Goal: Task Accomplishment & Management: Manage account settings

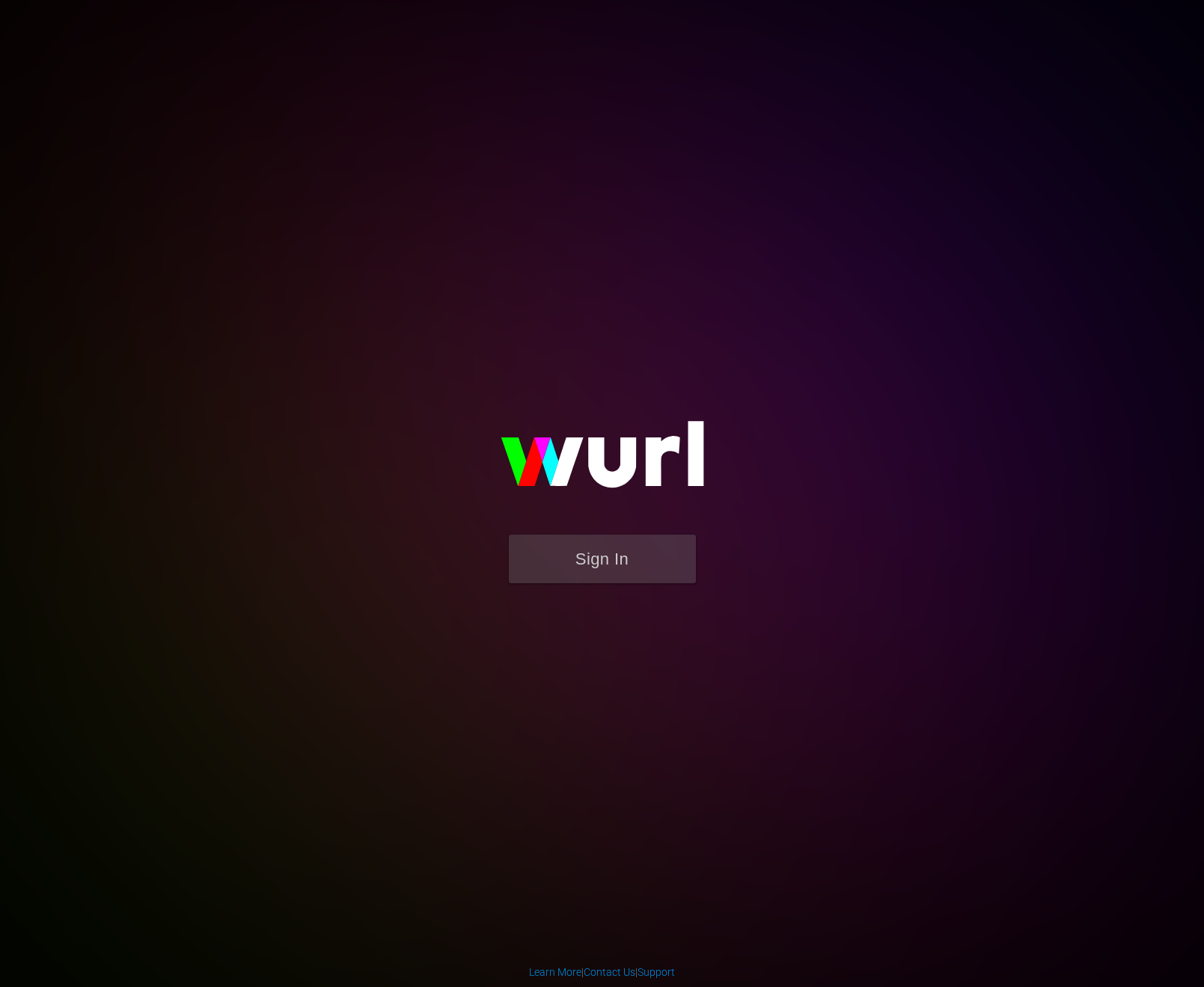
click at [1034, 154] on body "Sign In Learn More | Contact Us | Support" at bounding box center [602, 493] width 1204 height 987
click at [636, 565] on button "Sign In" at bounding box center [602, 559] width 187 height 48
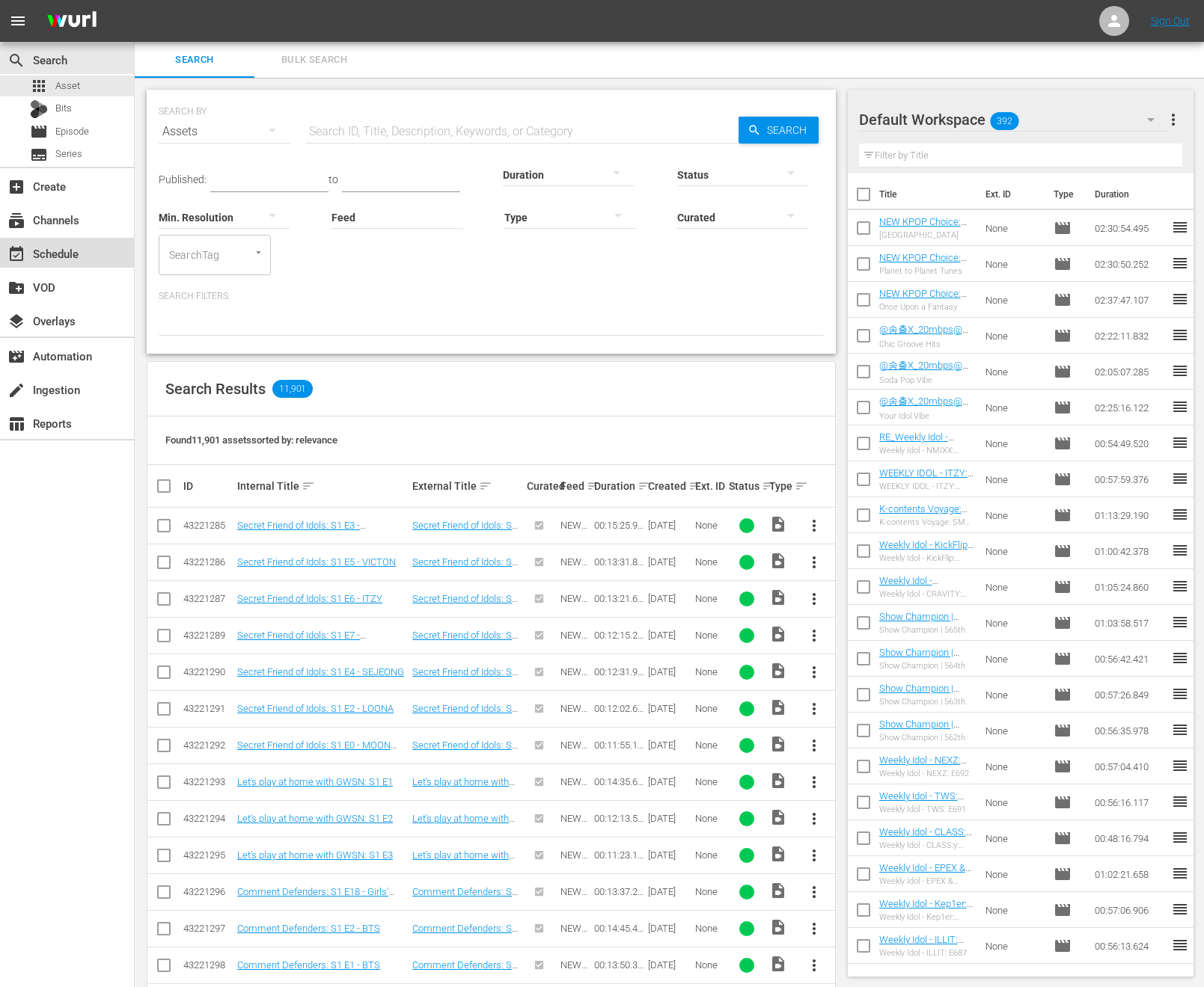
click at [78, 258] on div "event_available Schedule" at bounding box center [41, 251] width 84 height 13
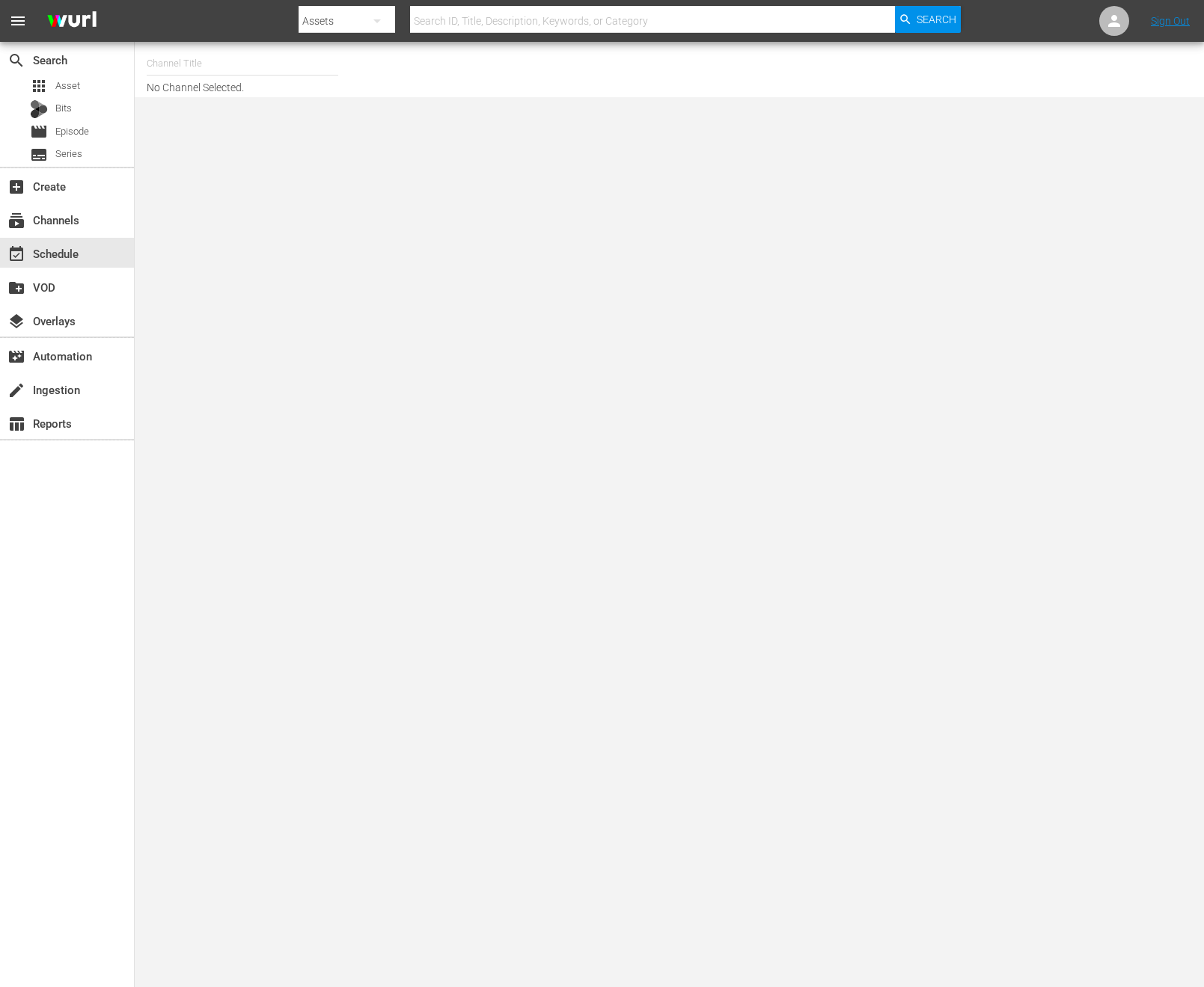
click at [296, 66] on input "text" at bounding box center [242, 64] width 191 height 36
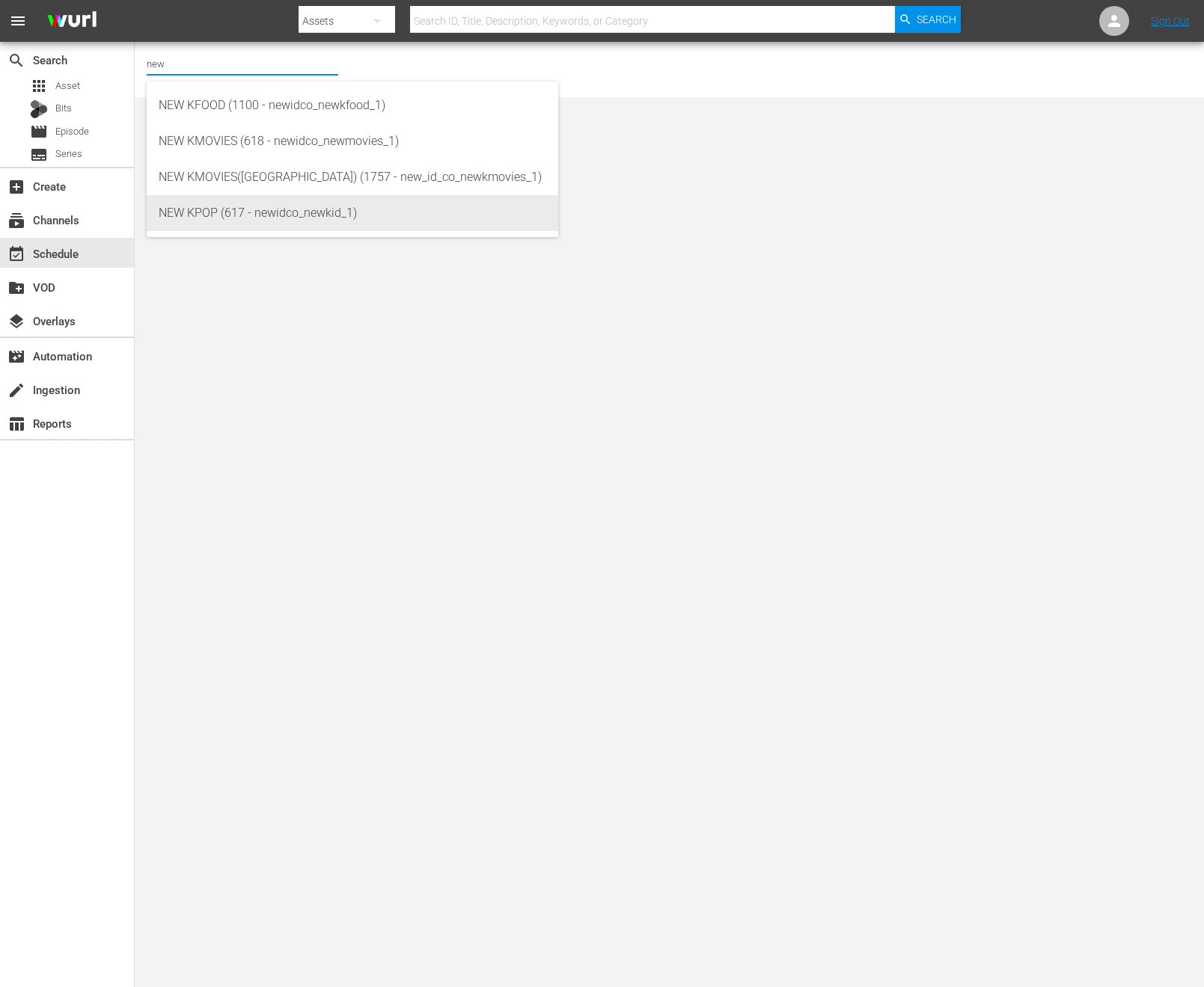
click at [263, 213] on div "NEW KPOP (617 - newidco_newkid_1)" at bounding box center [352, 213] width 387 height 36
type input "NEW KPOP (617 - newidco_newkid_1)"
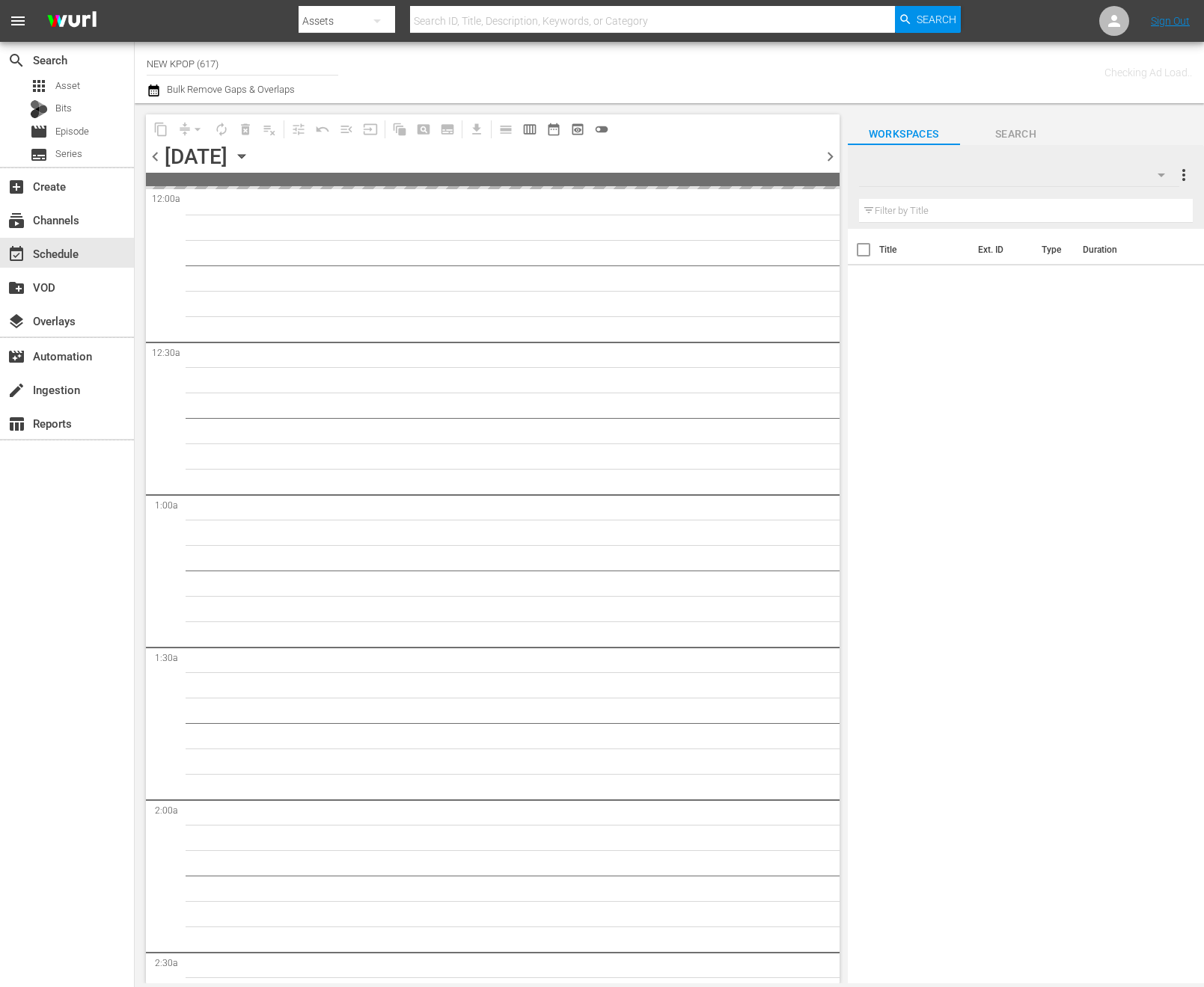
click at [823, 159] on span "chevron_right" at bounding box center [829, 156] width 19 height 19
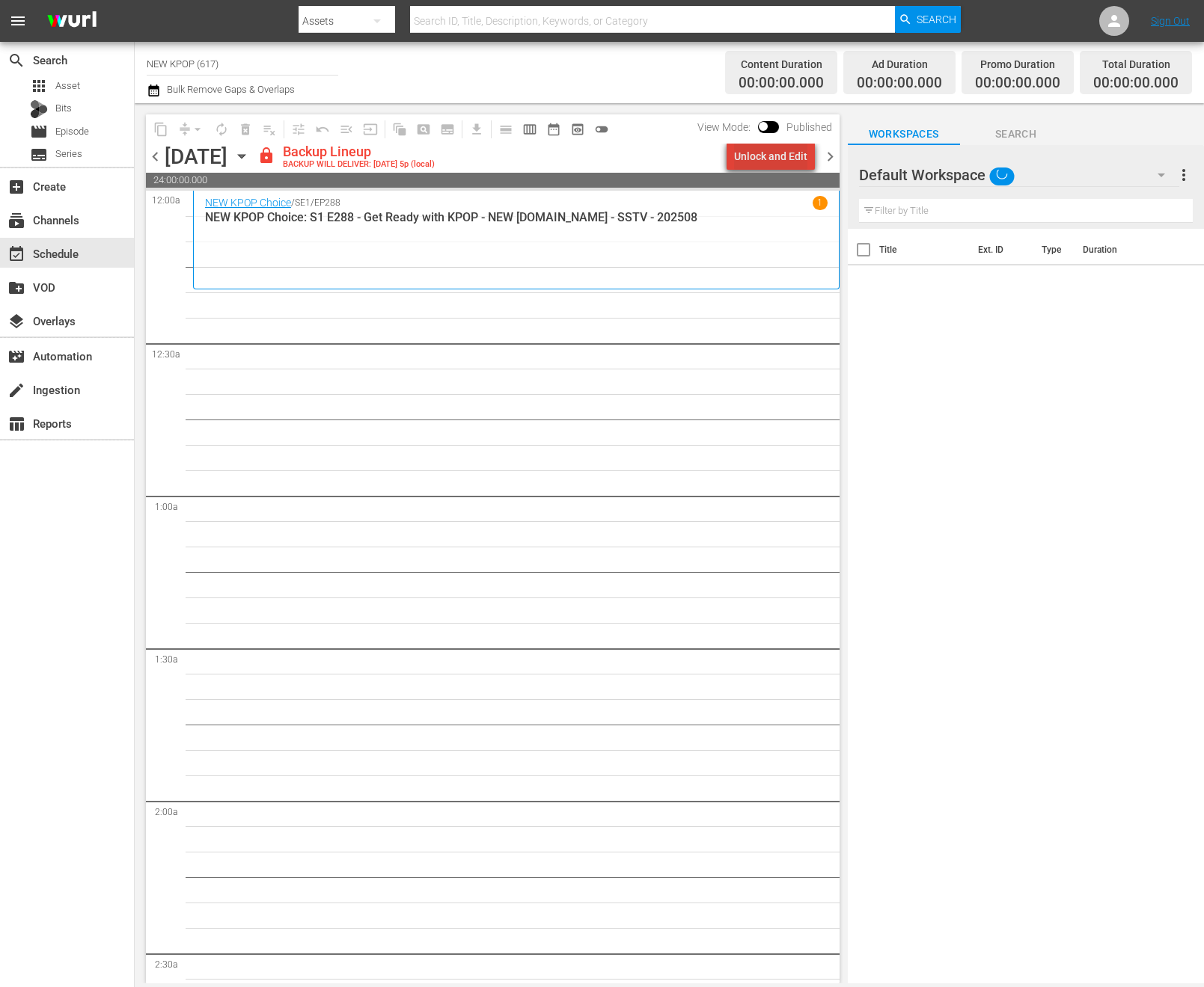
click at [784, 159] on div "Unlock and Edit" at bounding box center [771, 156] width 74 height 27
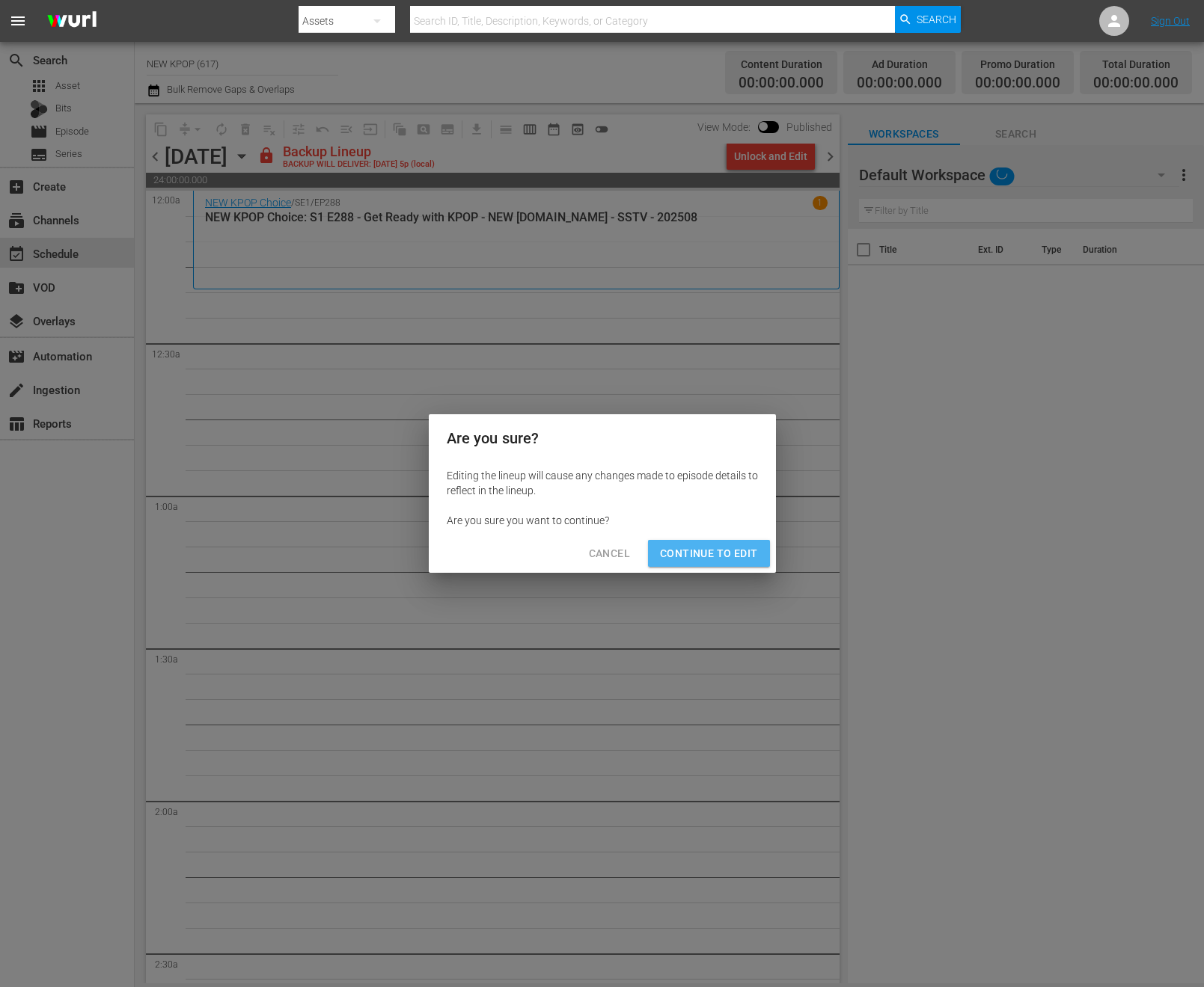
click at [724, 540] on button "Continue to Edit" at bounding box center [708, 553] width 121 height 28
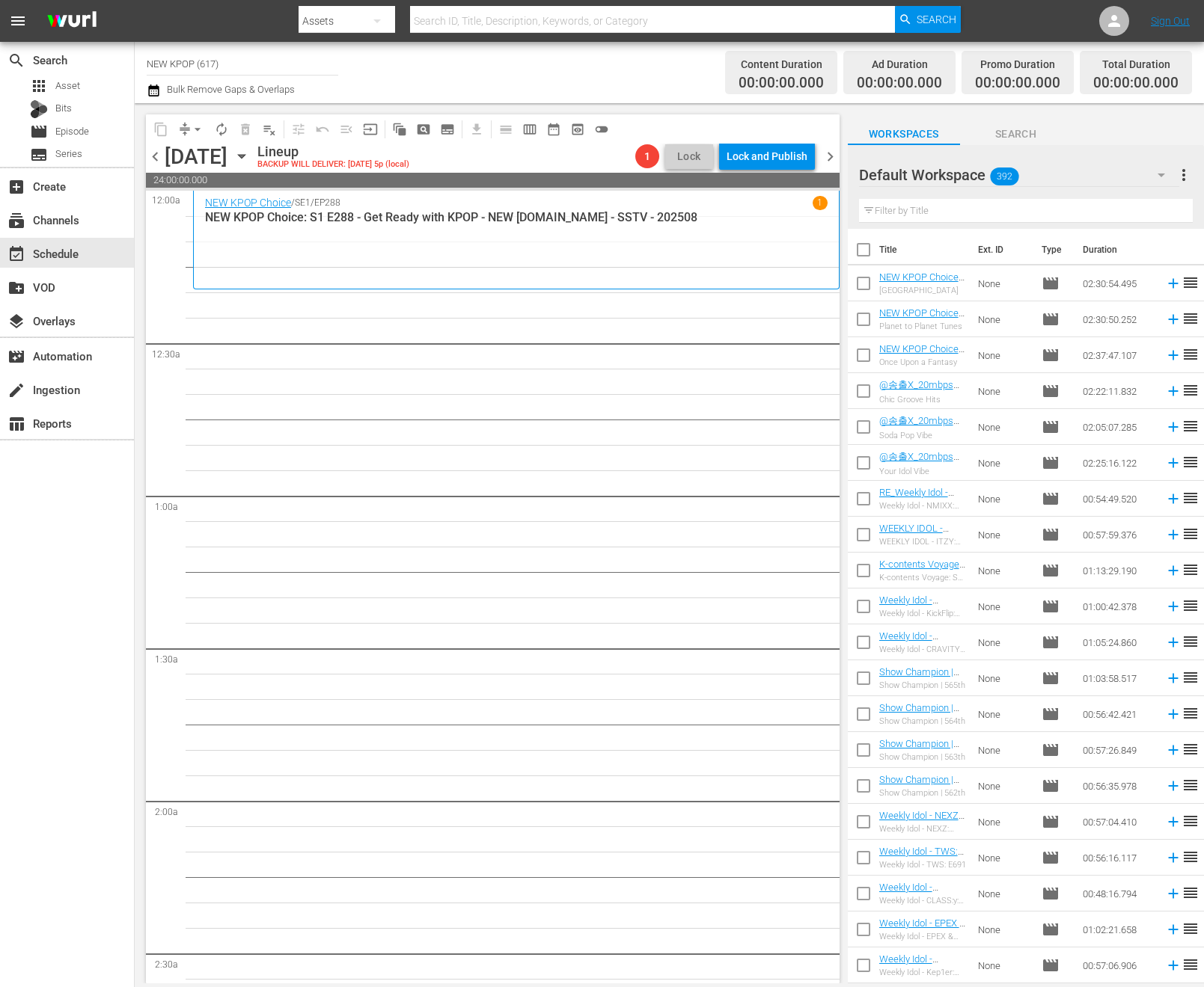
scroll to position [392, 0]
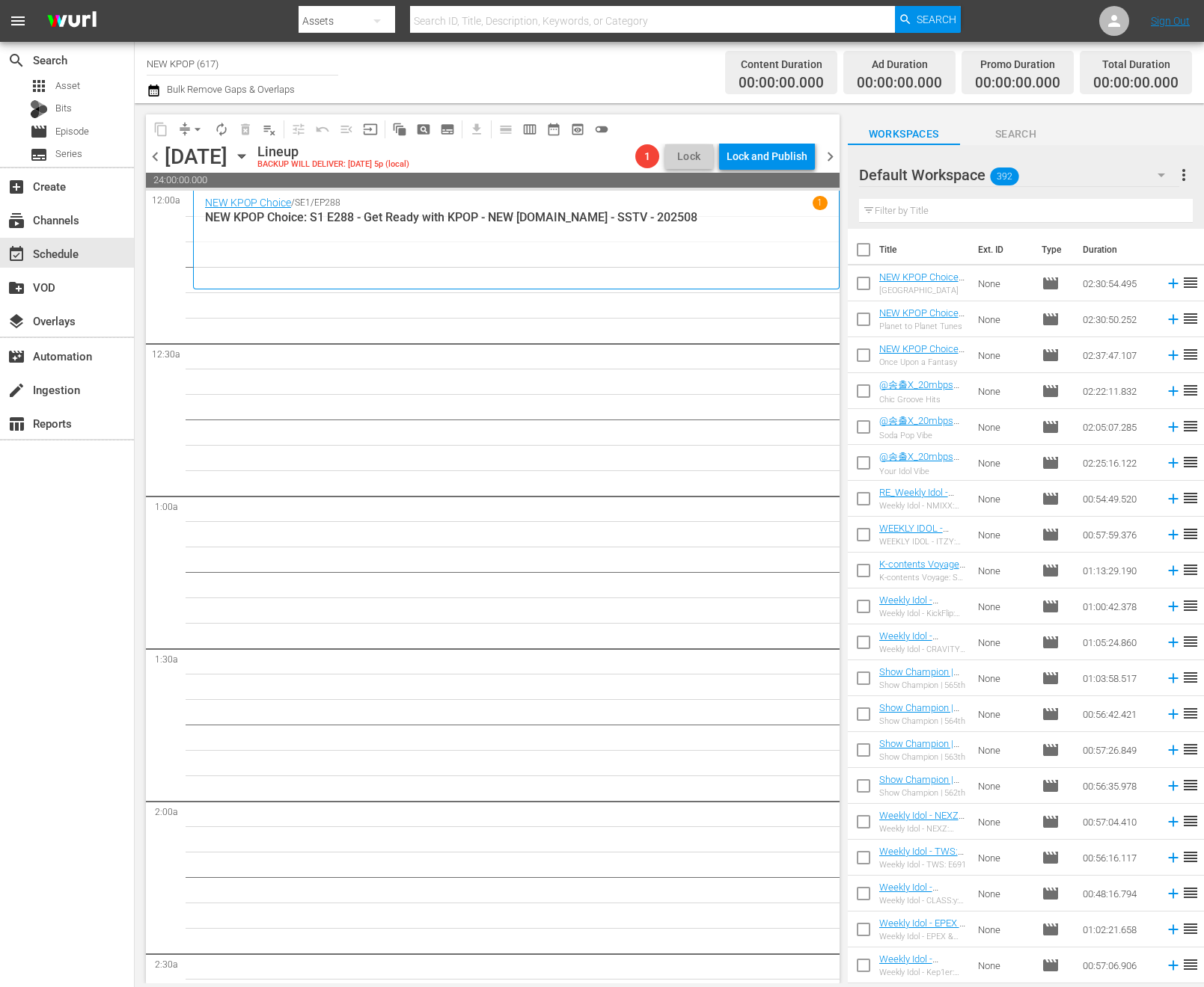
click at [366, 10] on button "button" at bounding box center [377, 21] width 36 height 36
click at [373, 122] on div "Episodes" at bounding box center [346, 110] width 60 height 24
click at [562, 37] on div at bounding box center [629, 36] width 662 height 6
click at [562, 24] on input "text" at bounding box center [652, 21] width 485 height 36
type input "weekly idol"
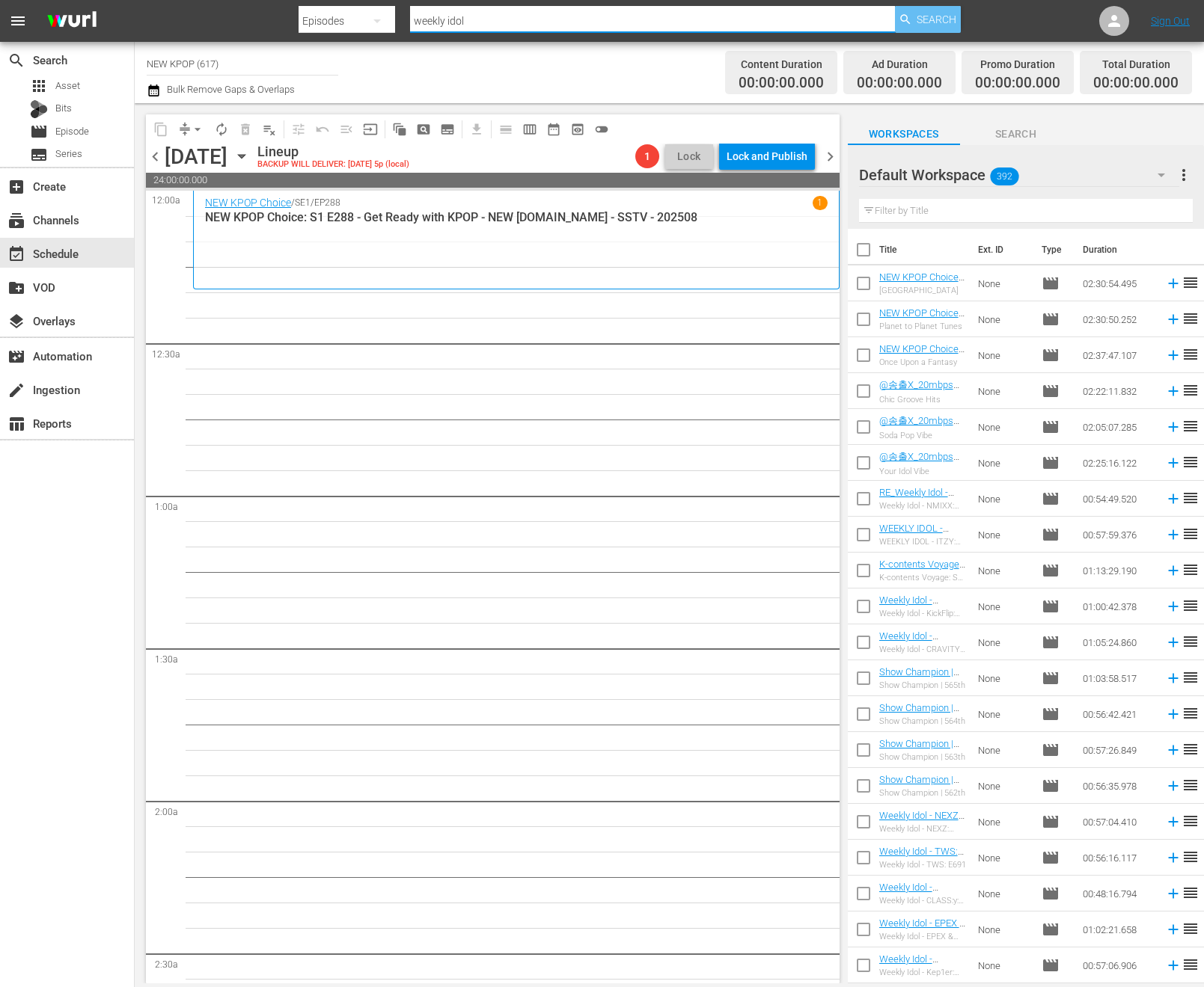
click at [906, 23] on icon "button" at bounding box center [905, 19] width 13 height 13
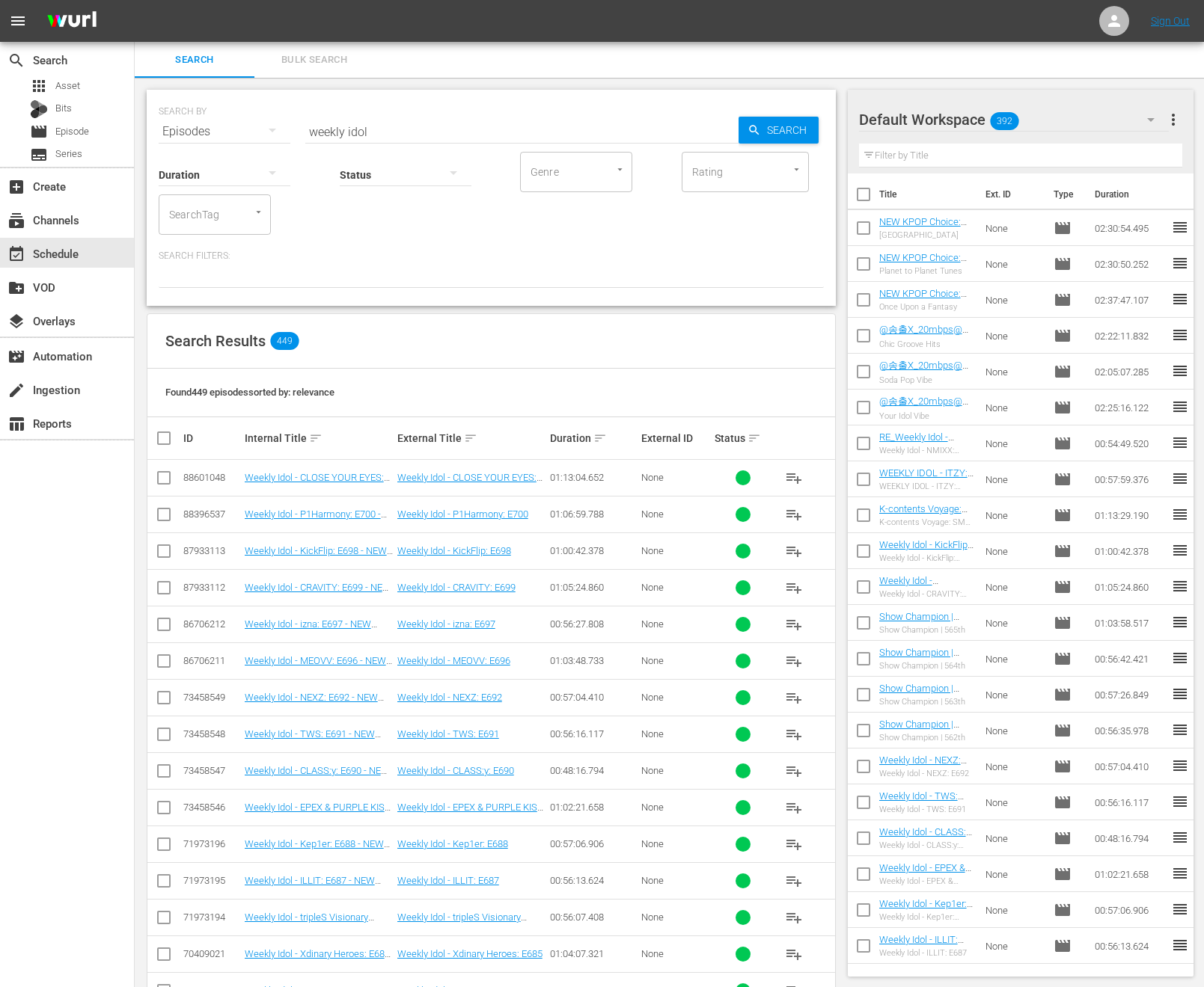
click at [394, 111] on div "SEARCH BY Search By Episodes Search ID, Title, Description, Keywords, or Catego…" at bounding box center [491, 123] width 665 height 54
click at [382, 135] on input "weekly idol" at bounding box center [522, 132] width 433 height 36
type input "weekly idol - 2025"
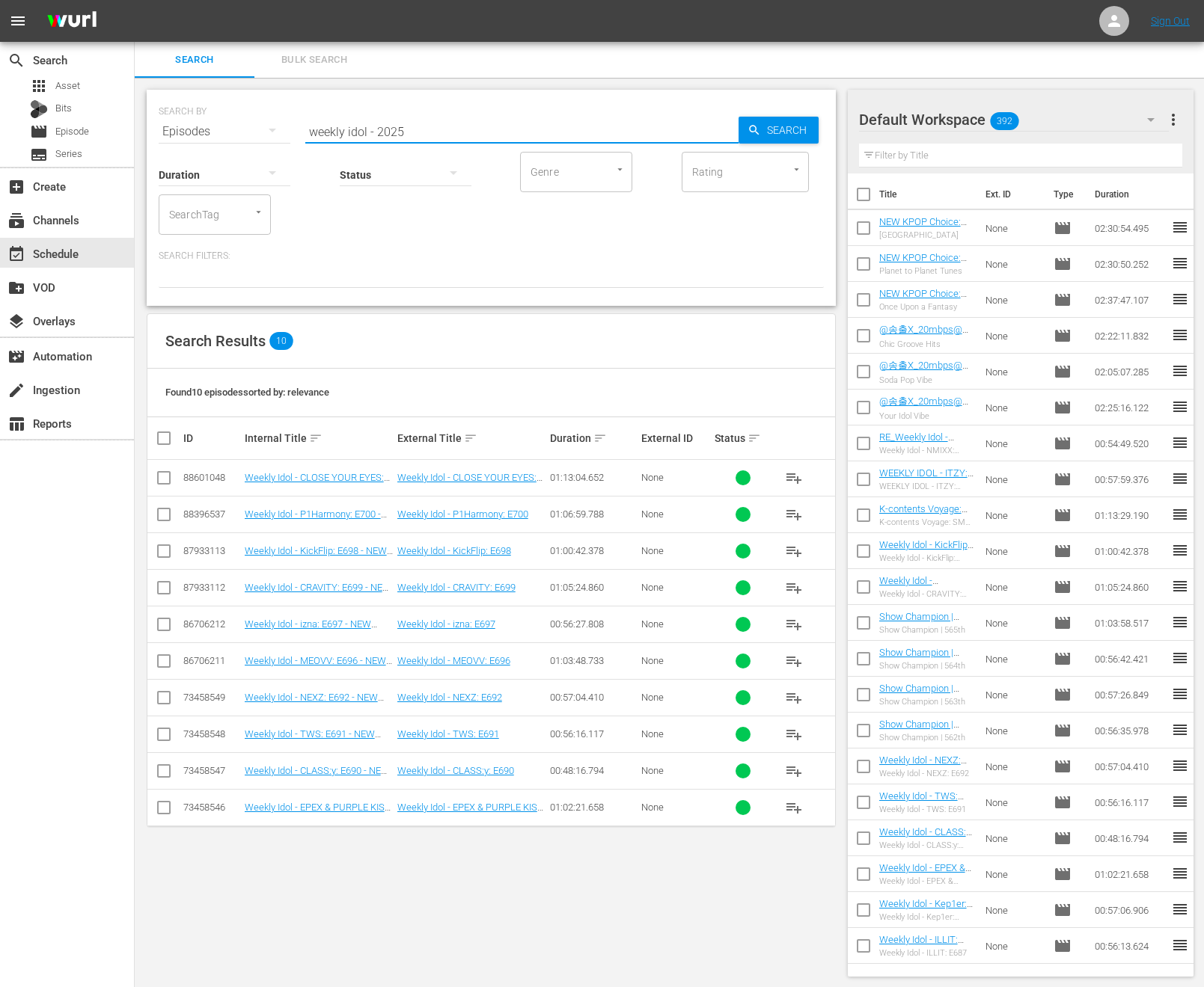
click at [163, 435] on input "checkbox" at bounding box center [169, 438] width 30 height 18
checkbox input "true"
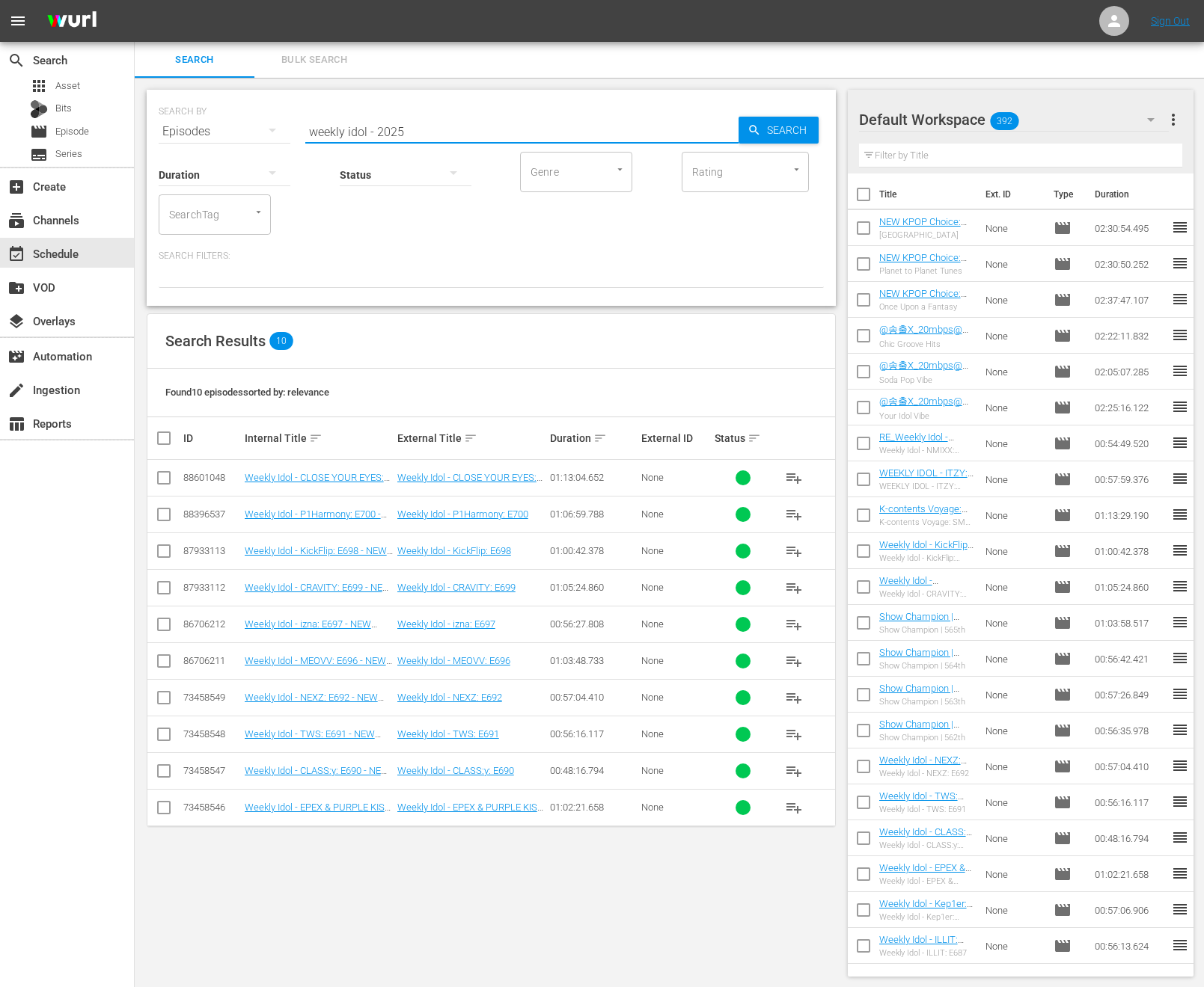
checkbox input "true"
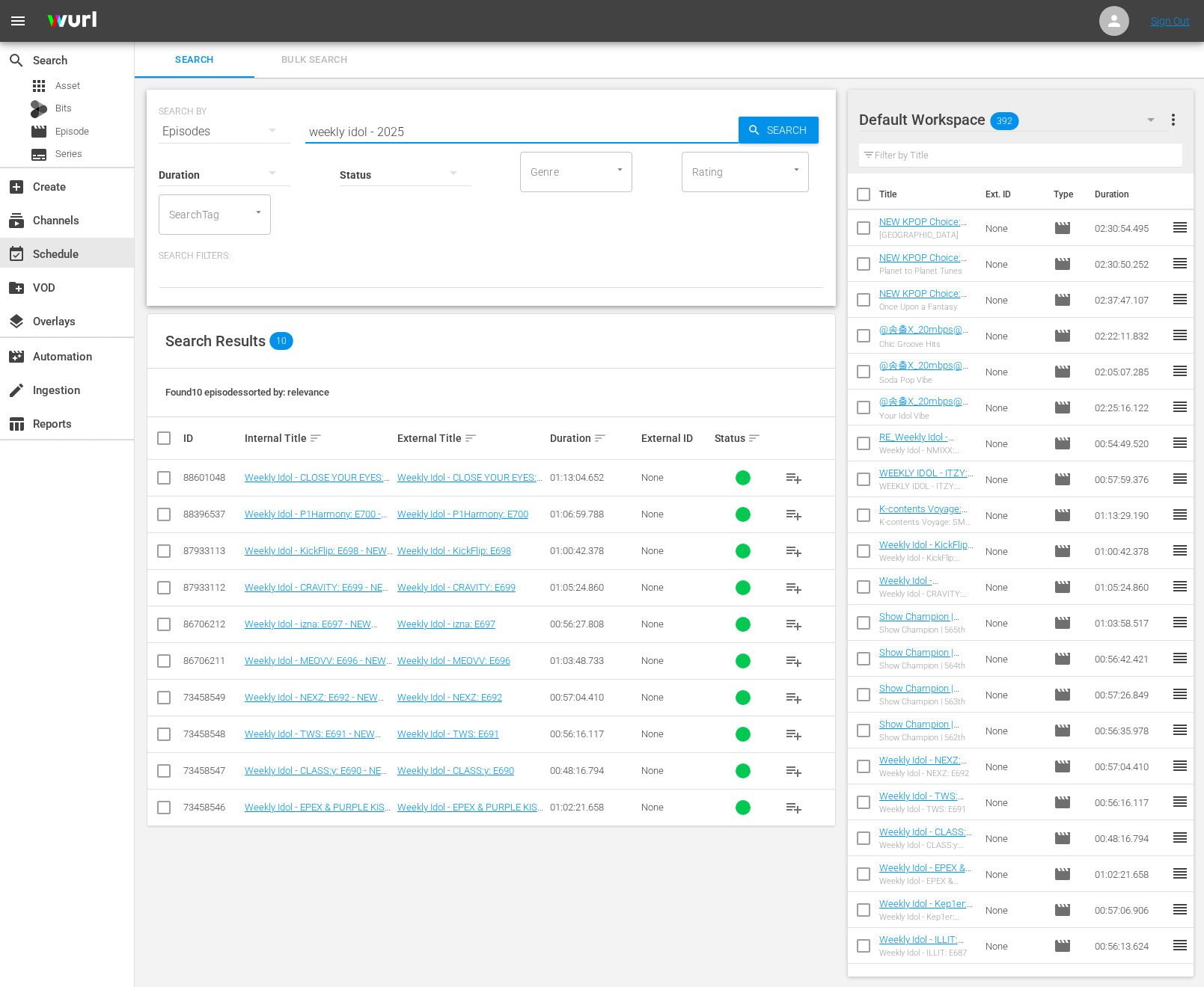
checkbox input "true"
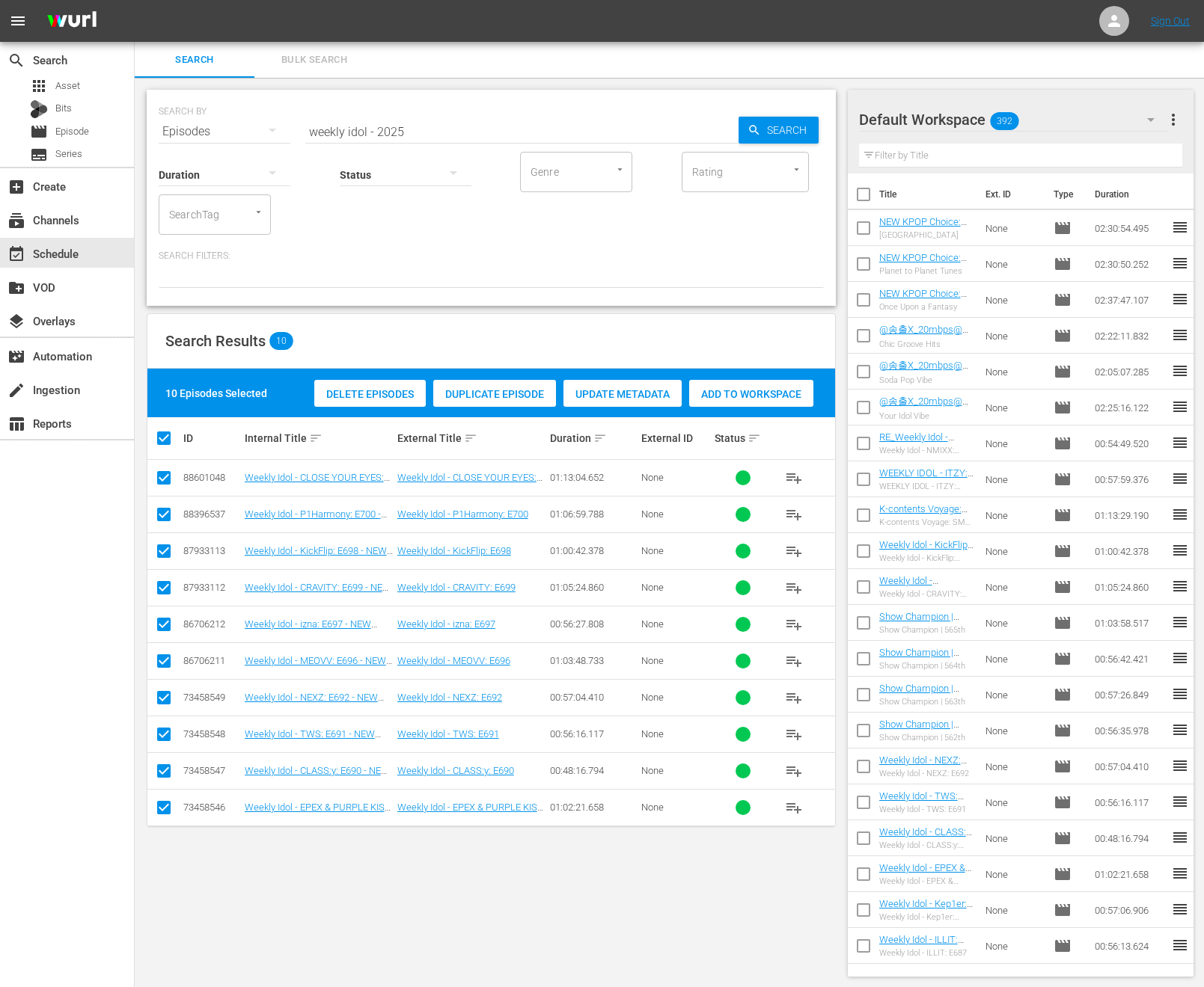
click at [811, 385] on div "Add to Workspace" at bounding box center [751, 394] width 124 height 29
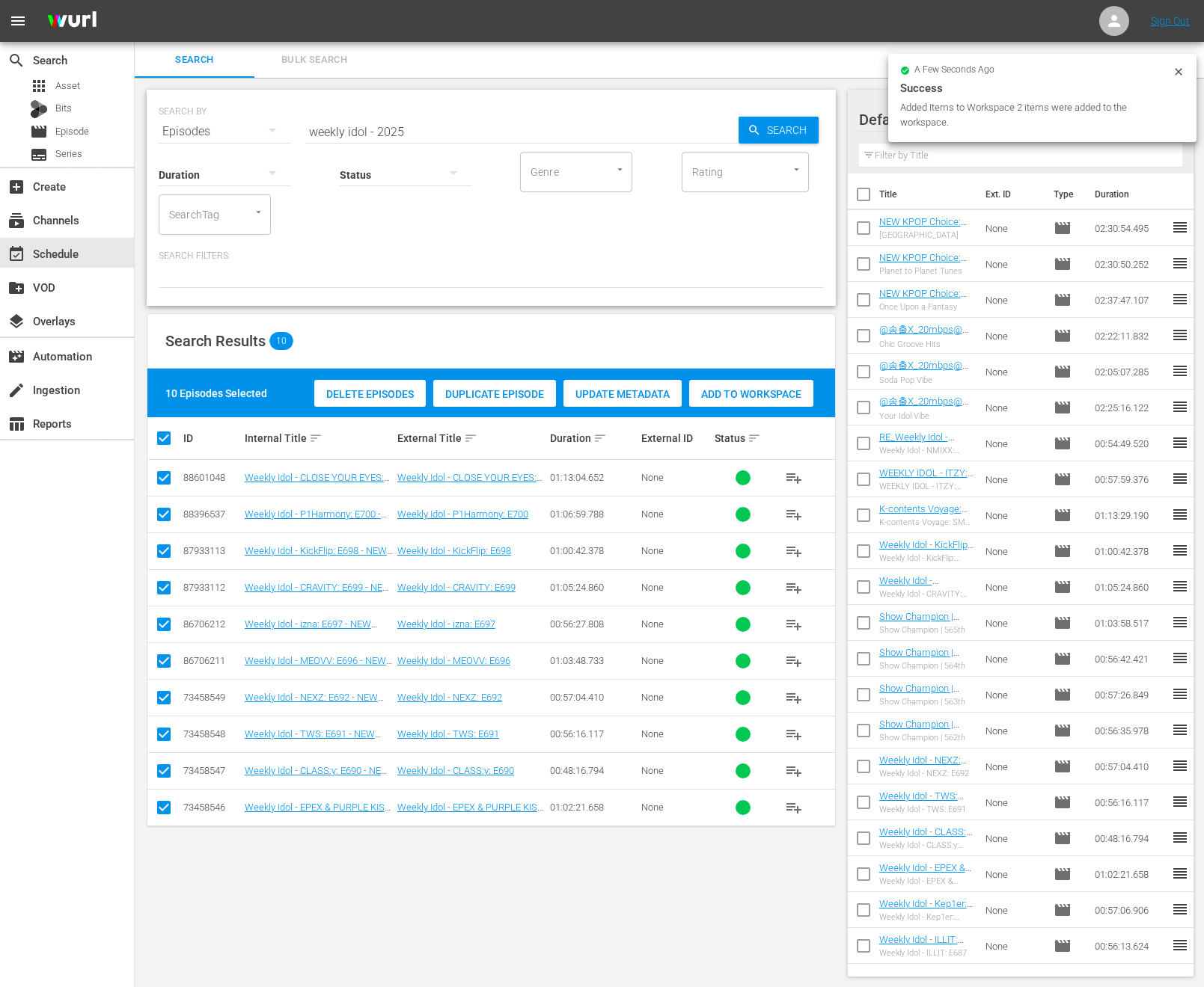
click at [784, 385] on div "Add to Workspace" at bounding box center [751, 394] width 124 height 29
click at [732, 257] on p "Search Filters:" at bounding box center [491, 256] width 665 height 13
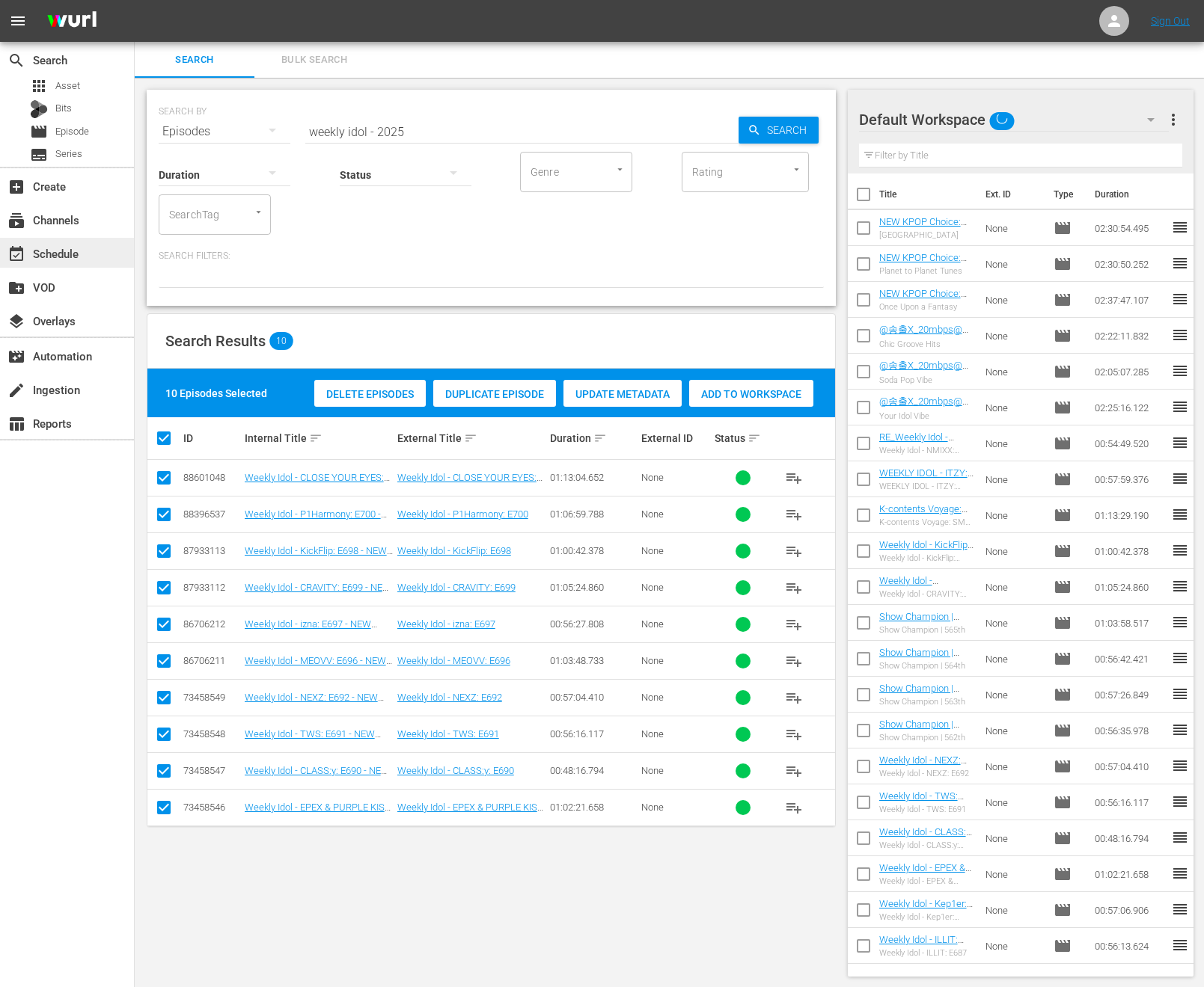
click at [73, 249] on div "event_available Schedule" at bounding box center [41, 251] width 84 height 13
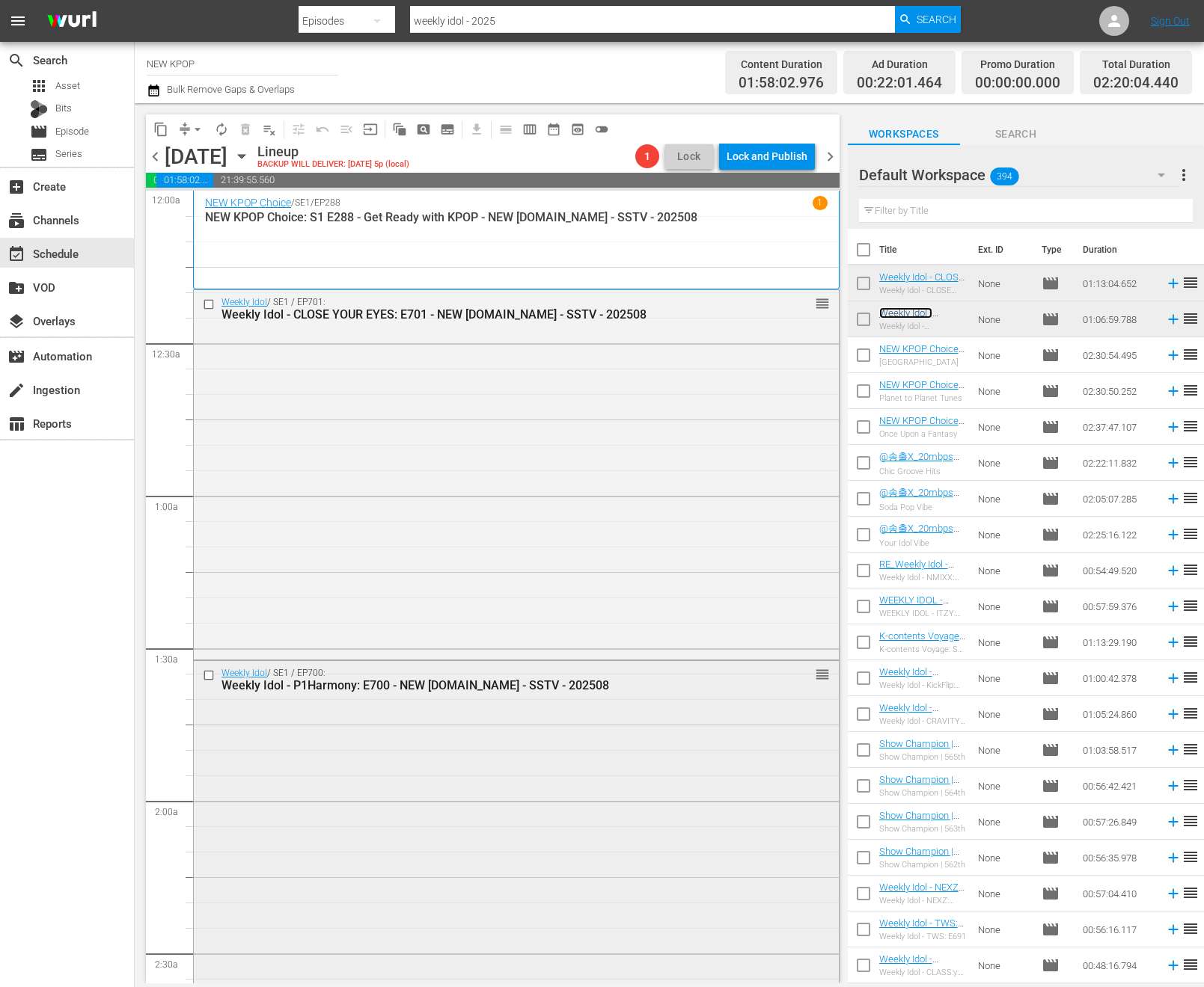
scroll to position [207, 0]
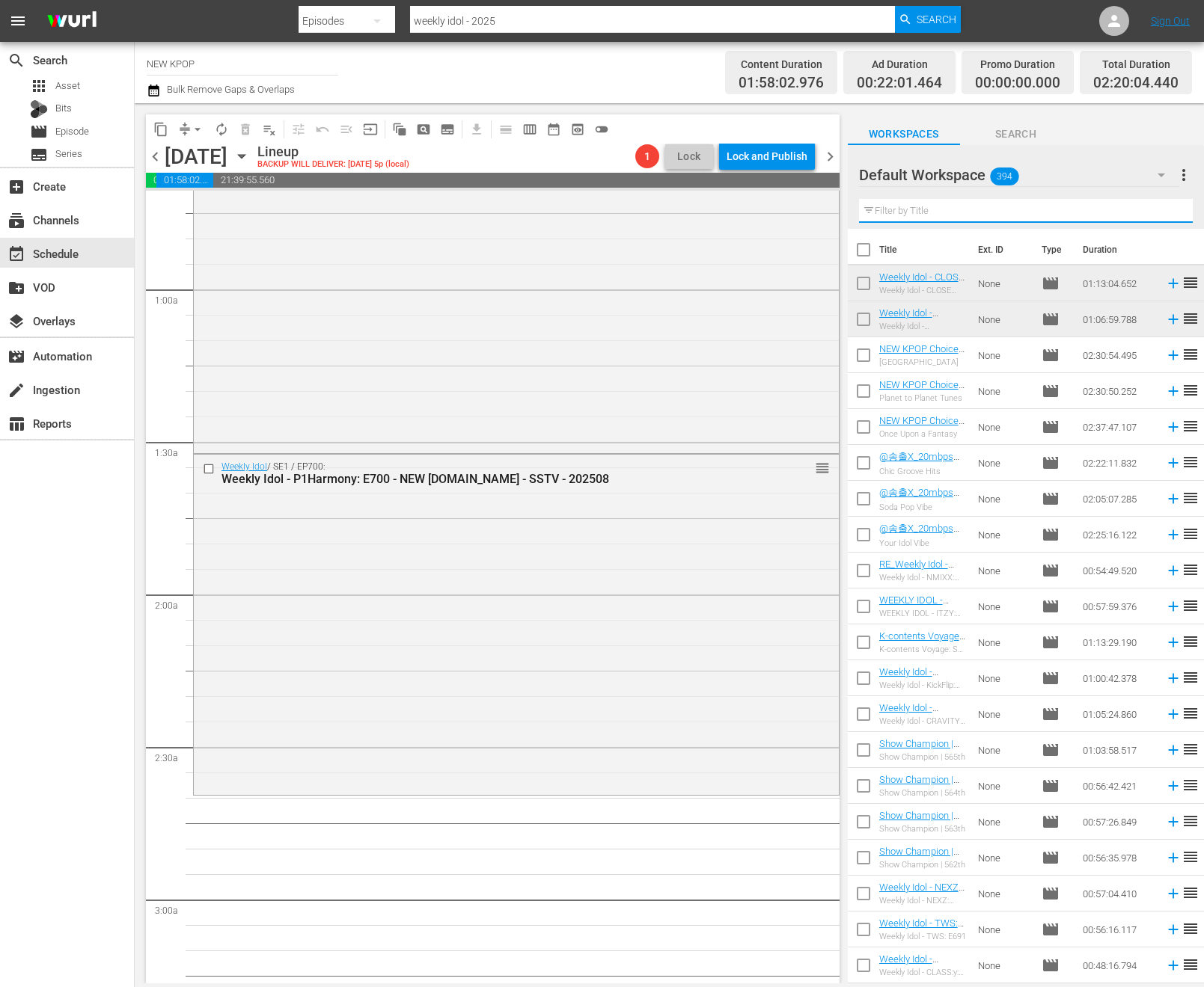
click at [936, 209] on input "text" at bounding box center [1025, 210] width 333 height 24
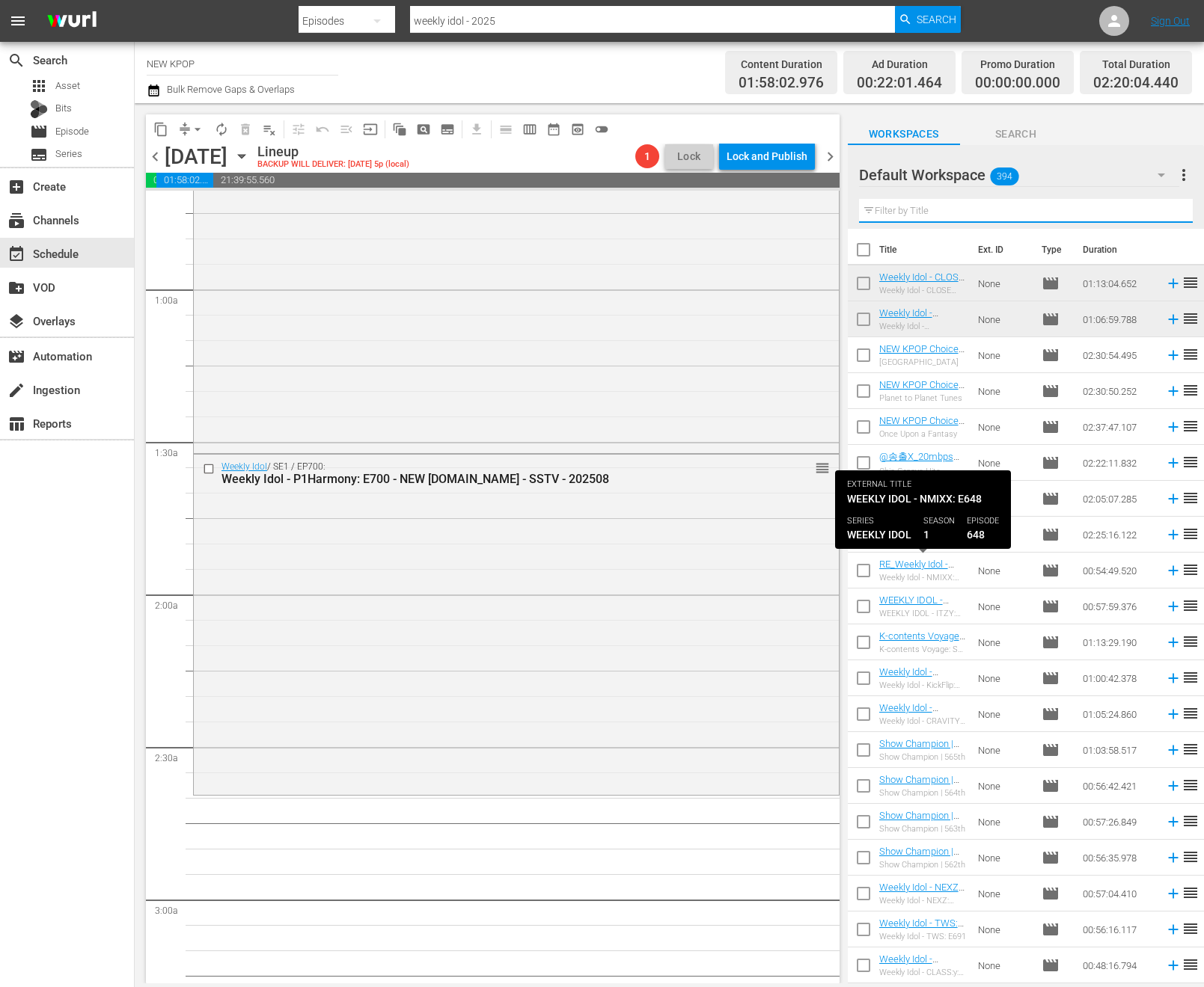
scroll to position [392, 0]
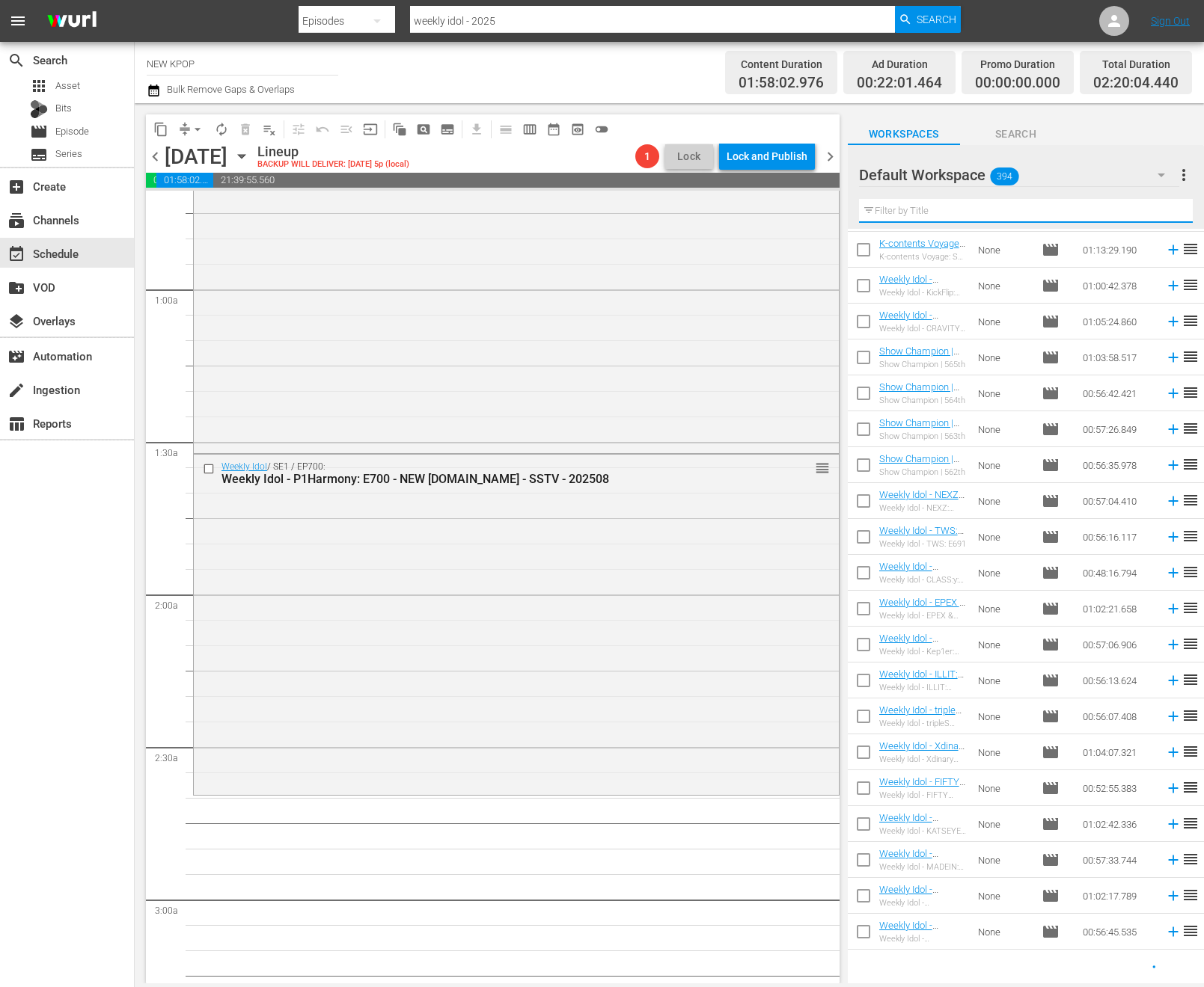
type input "new kpop choice"
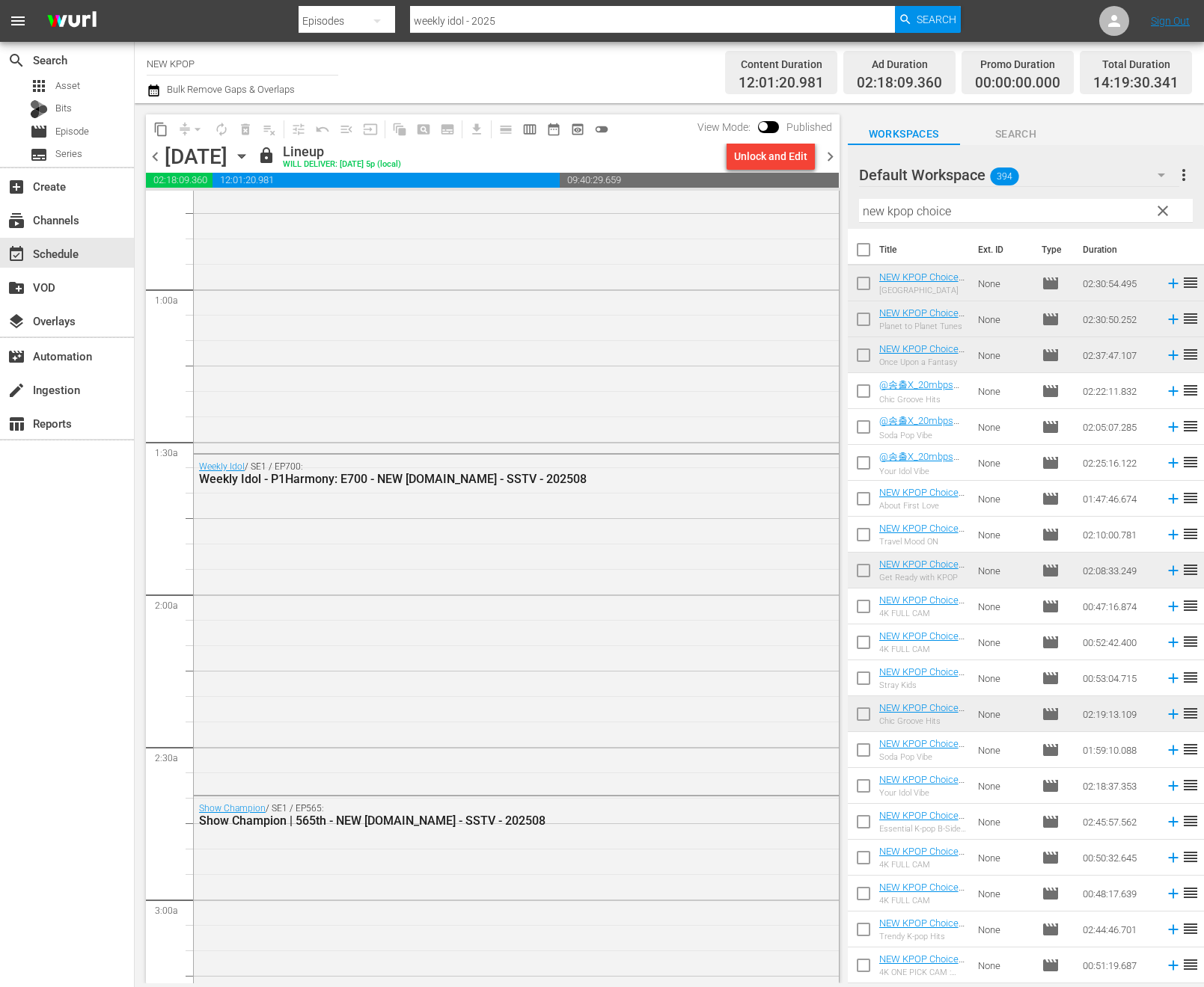
click at [499, 419] on div "Weekly Idol / SE1 / EP701: Weekly Idol - CLOSE YOUR EYES: E701 - NEW K.ID - SST…" at bounding box center [517, 267] width 645 height 367
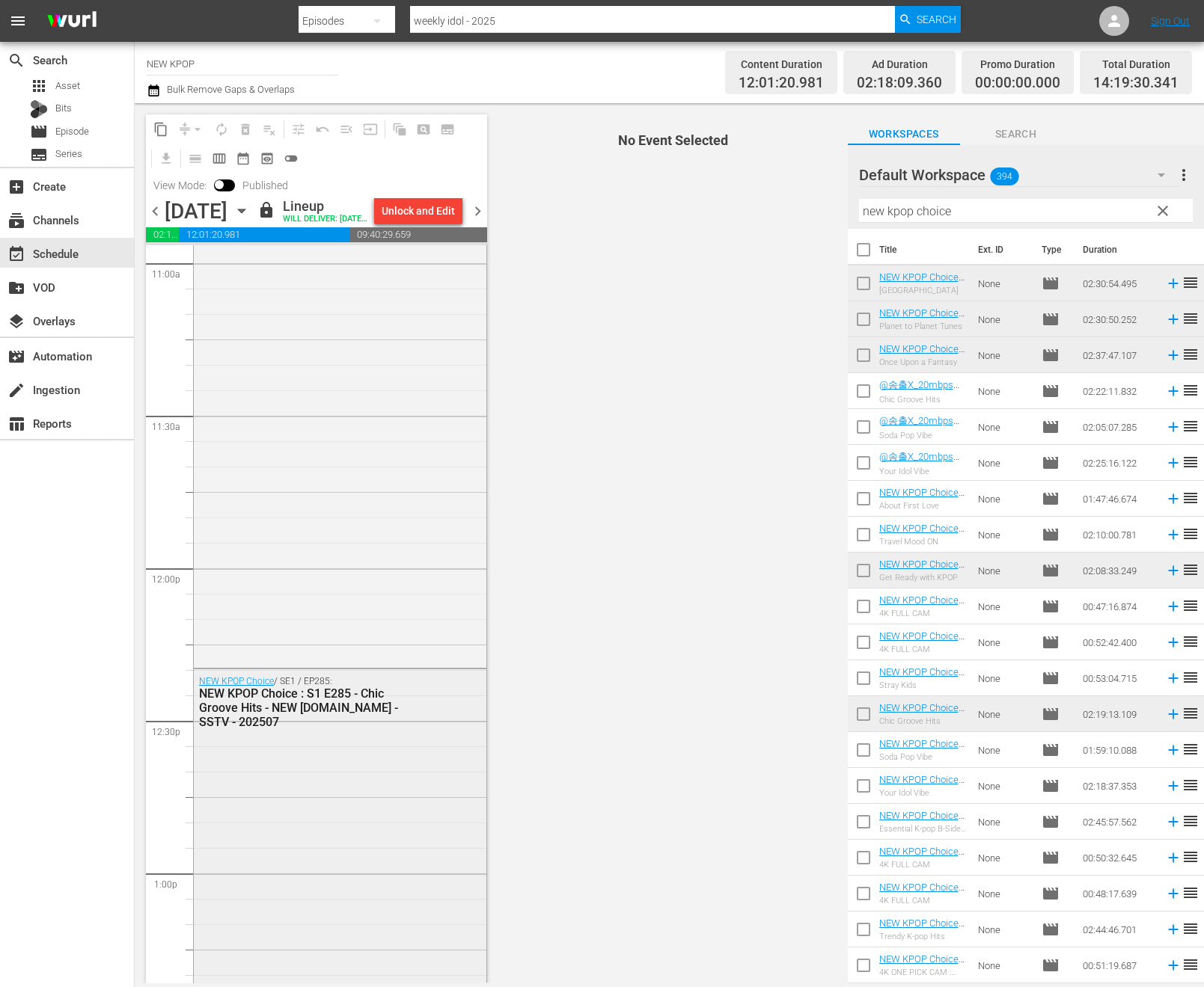
scroll to position [3323, 0]
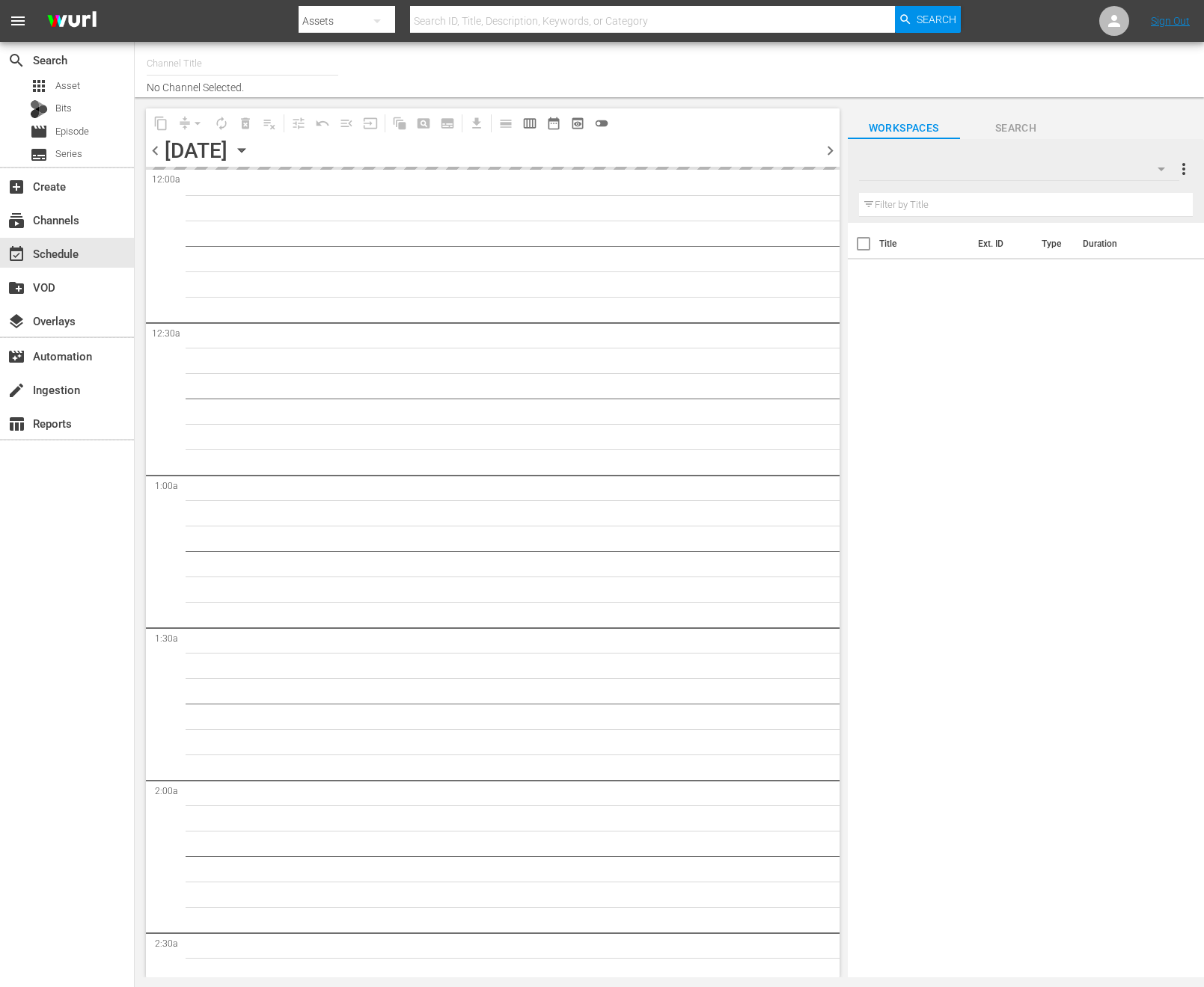
type input "NEW KPOP (617)"
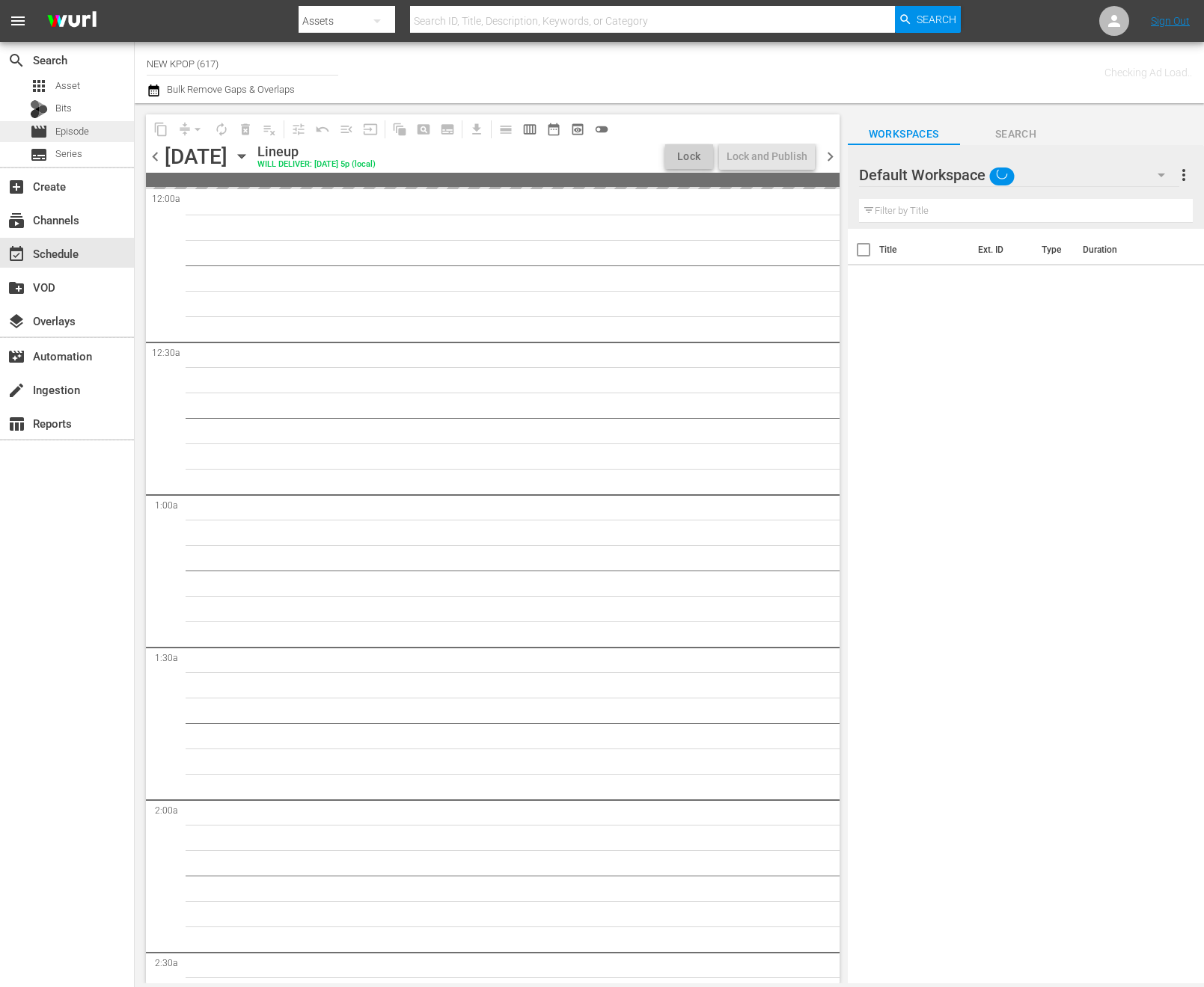
click at [81, 133] on span "Episode" at bounding box center [72, 131] width 33 height 15
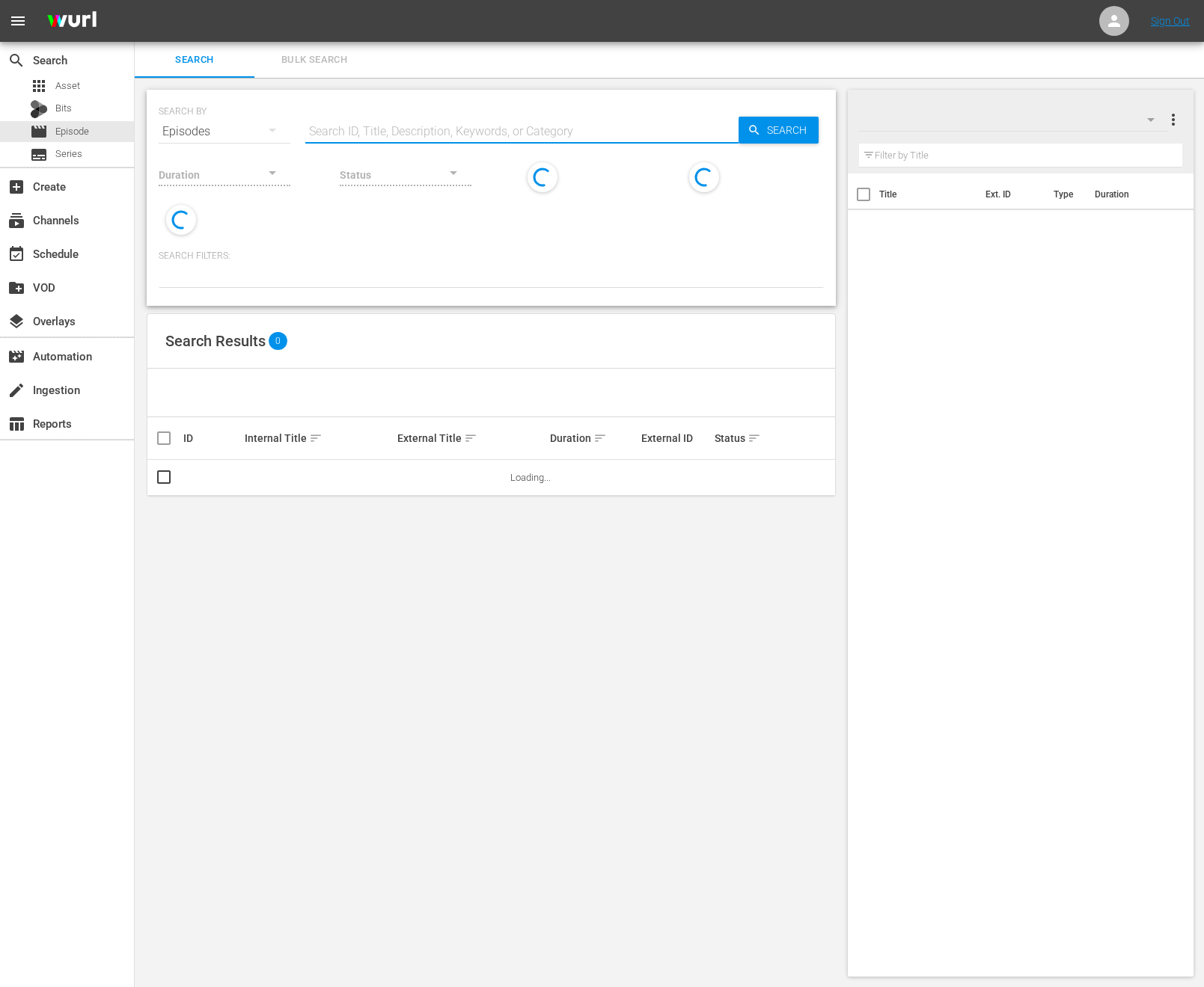
click at [376, 132] on input "text" at bounding box center [522, 132] width 433 height 36
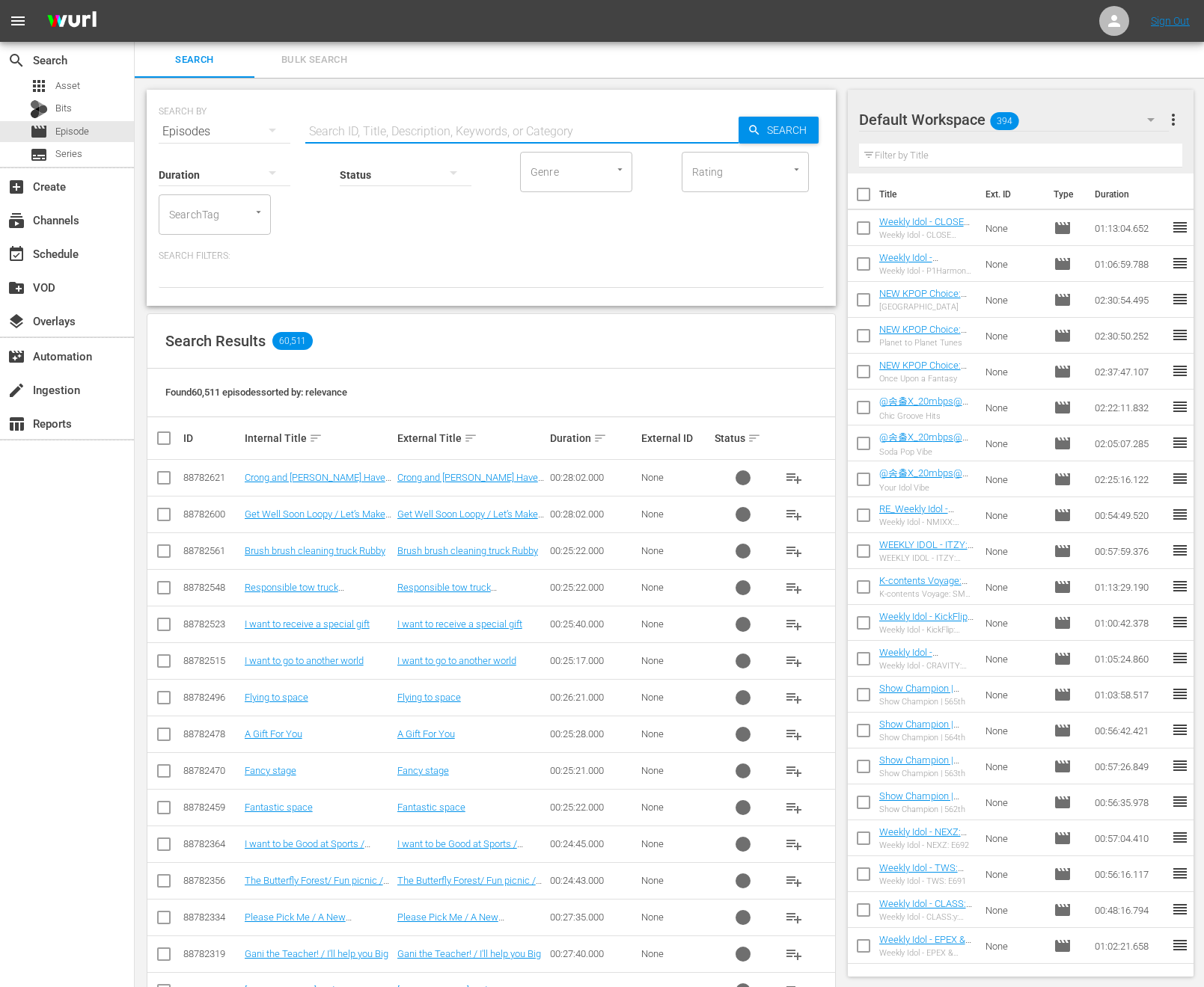
click at [741, 358] on div "Search Results 60,511" at bounding box center [491, 341] width 687 height 55
click at [480, 128] on input "text" at bounding box center [522, 132] width 433 height 36
click at [754, 119] on div "Search" at bounding box center [778, 130] width 80 height 27
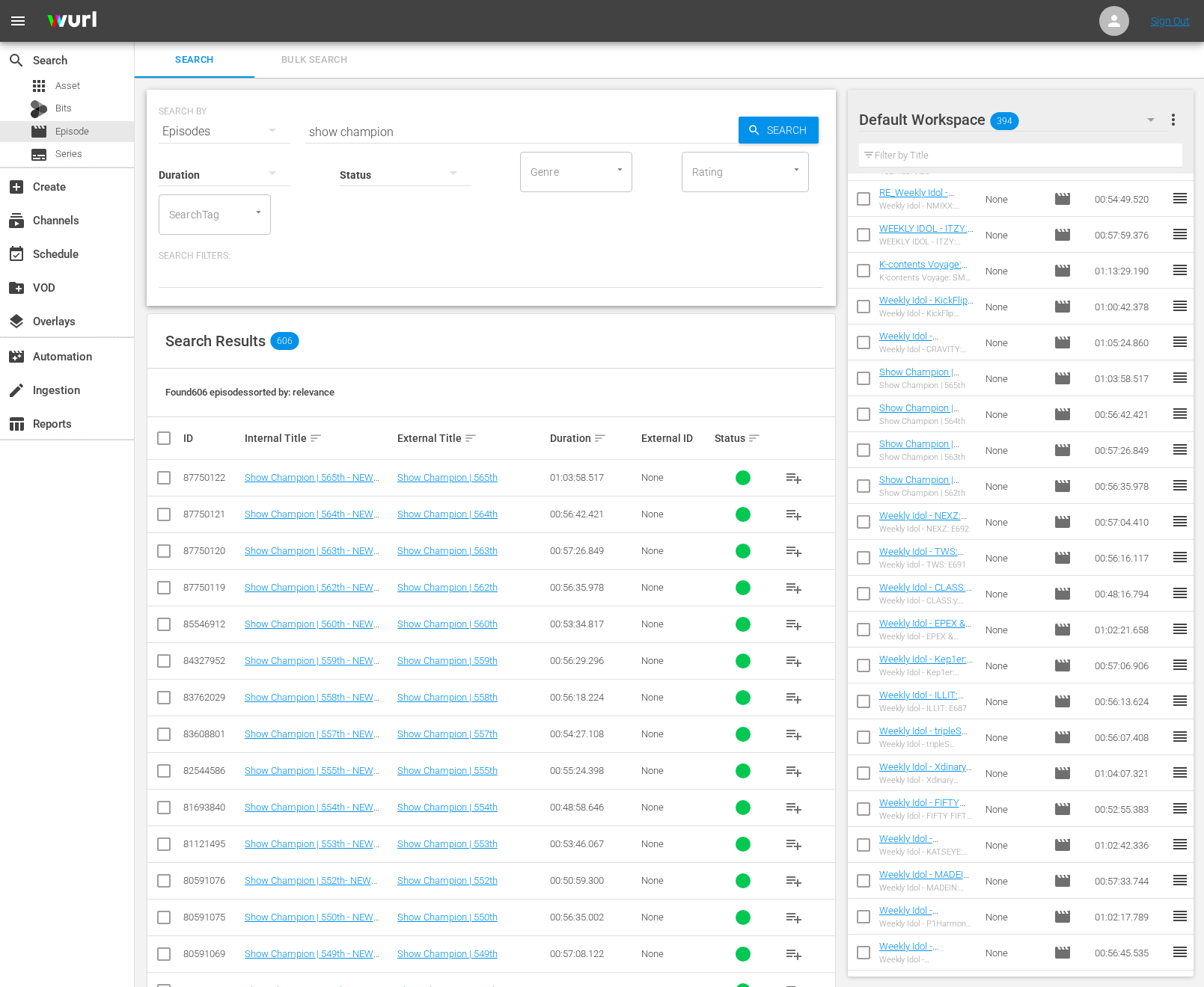
click at [398, 139] on div "Status" at bounding box center [405, 165] width 132 height 54
click at [400, 138] on div "Status" at bounding box center [405, 165] width 132 height 54
click at [401, 137] on input "show champion" at bounding box center [522, 132] width 433 height 36
type input "show champion - 2025"
click at [152, 437] on th at bounding box center [164, 438] width 33 height 42
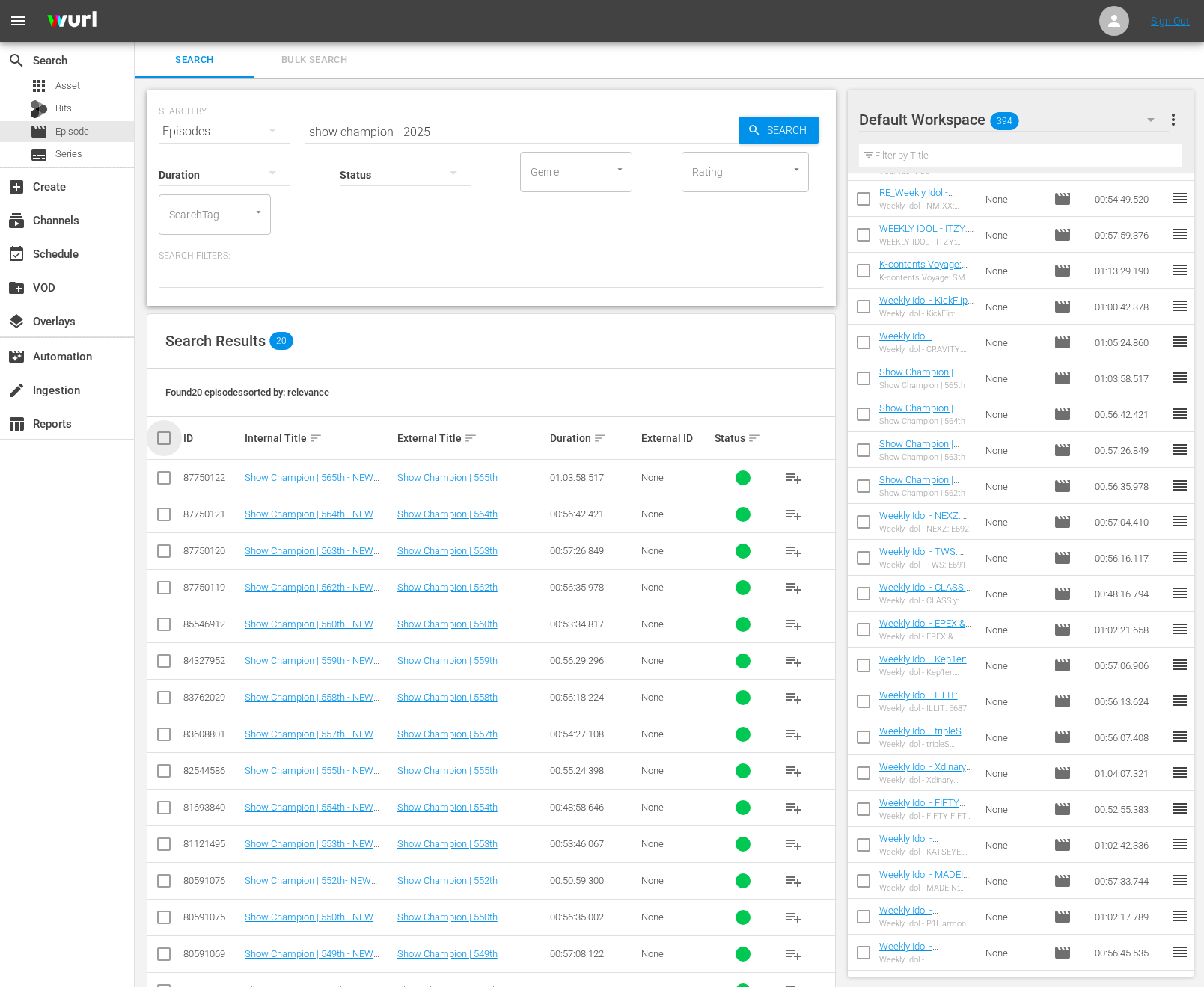
click at [155, 437] on input "checkbox" at bounding box center [169, 438] width 30 height 18
checkbox input "true"
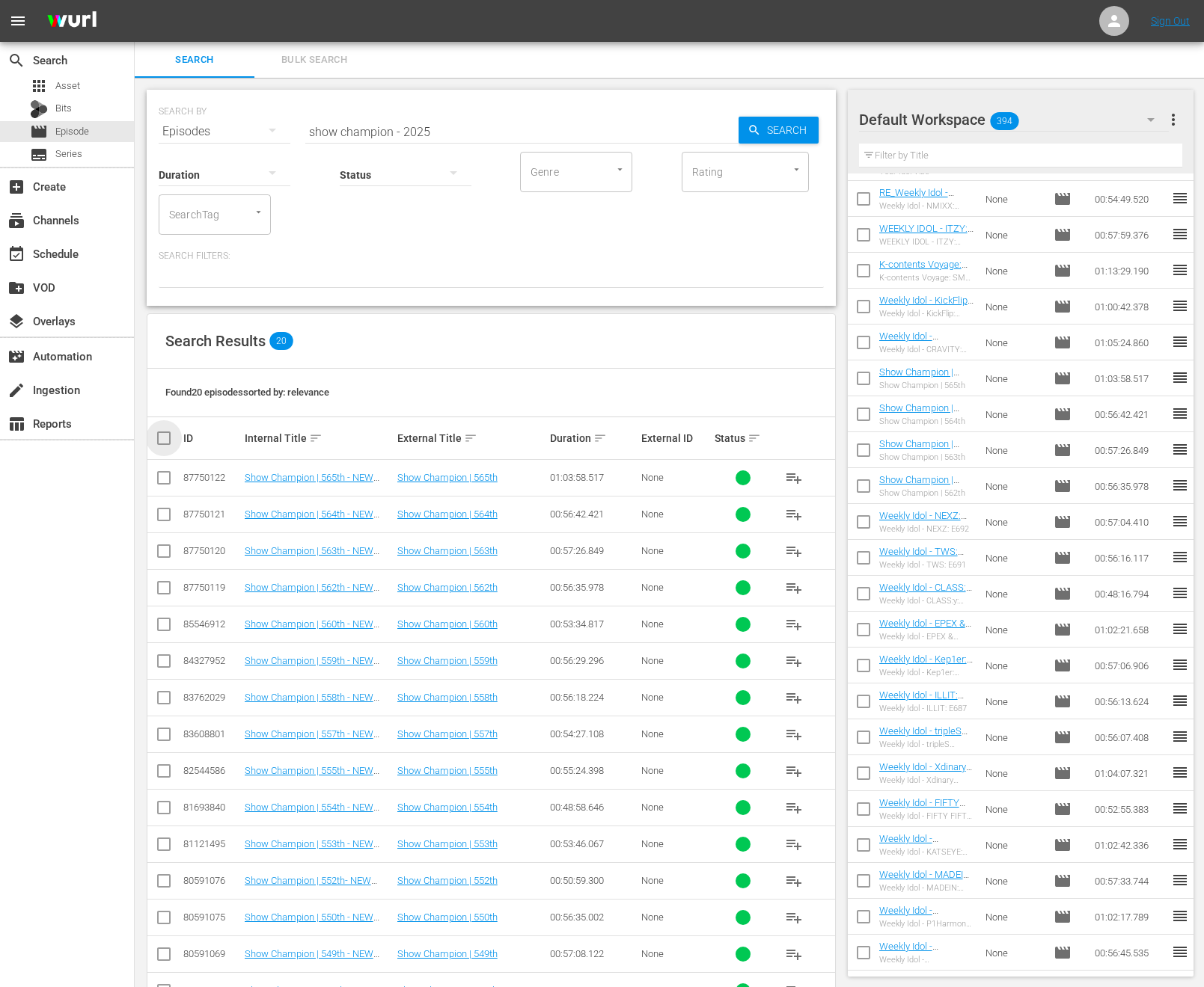
checkbox input "true"
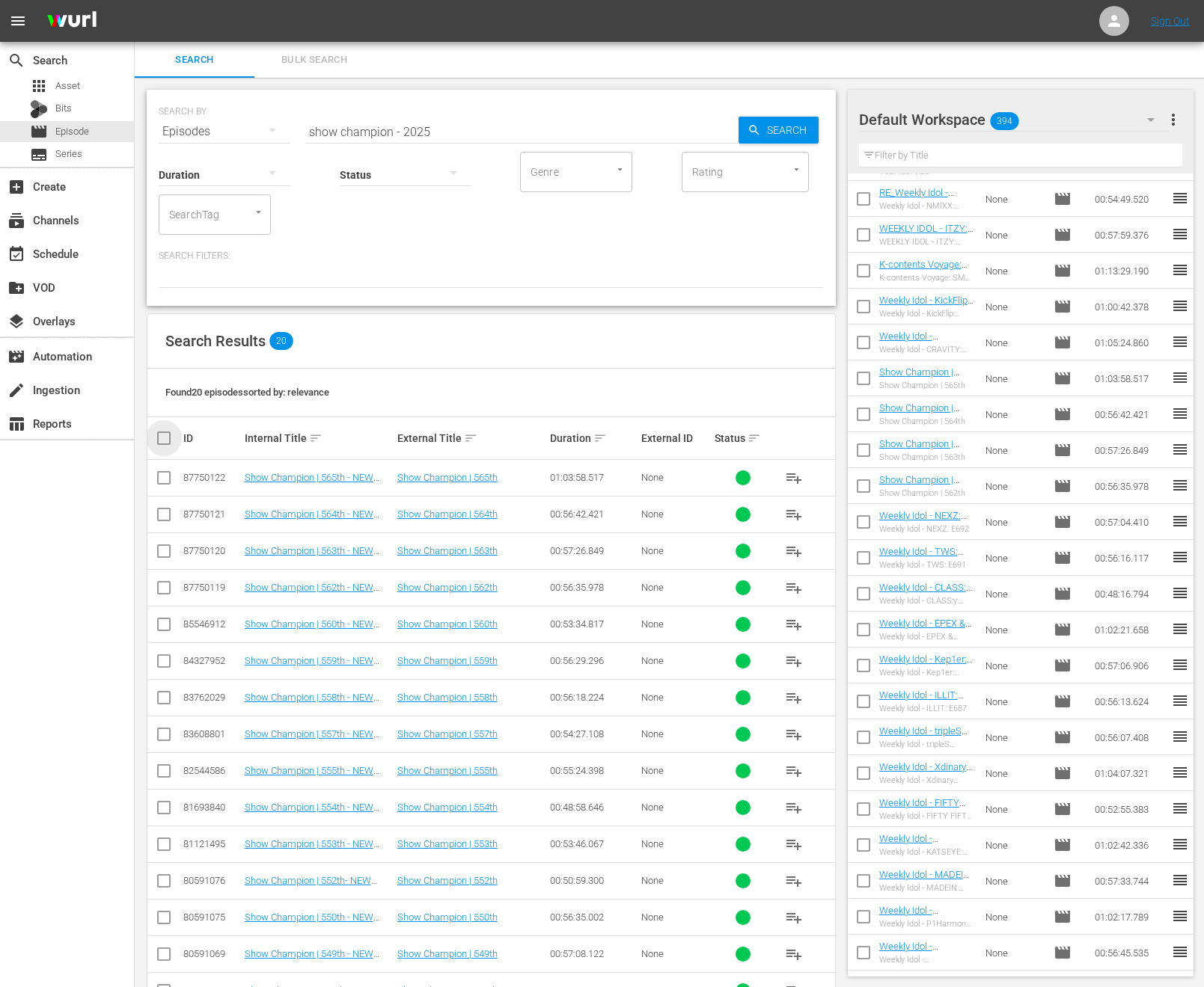
checkbox input "true"
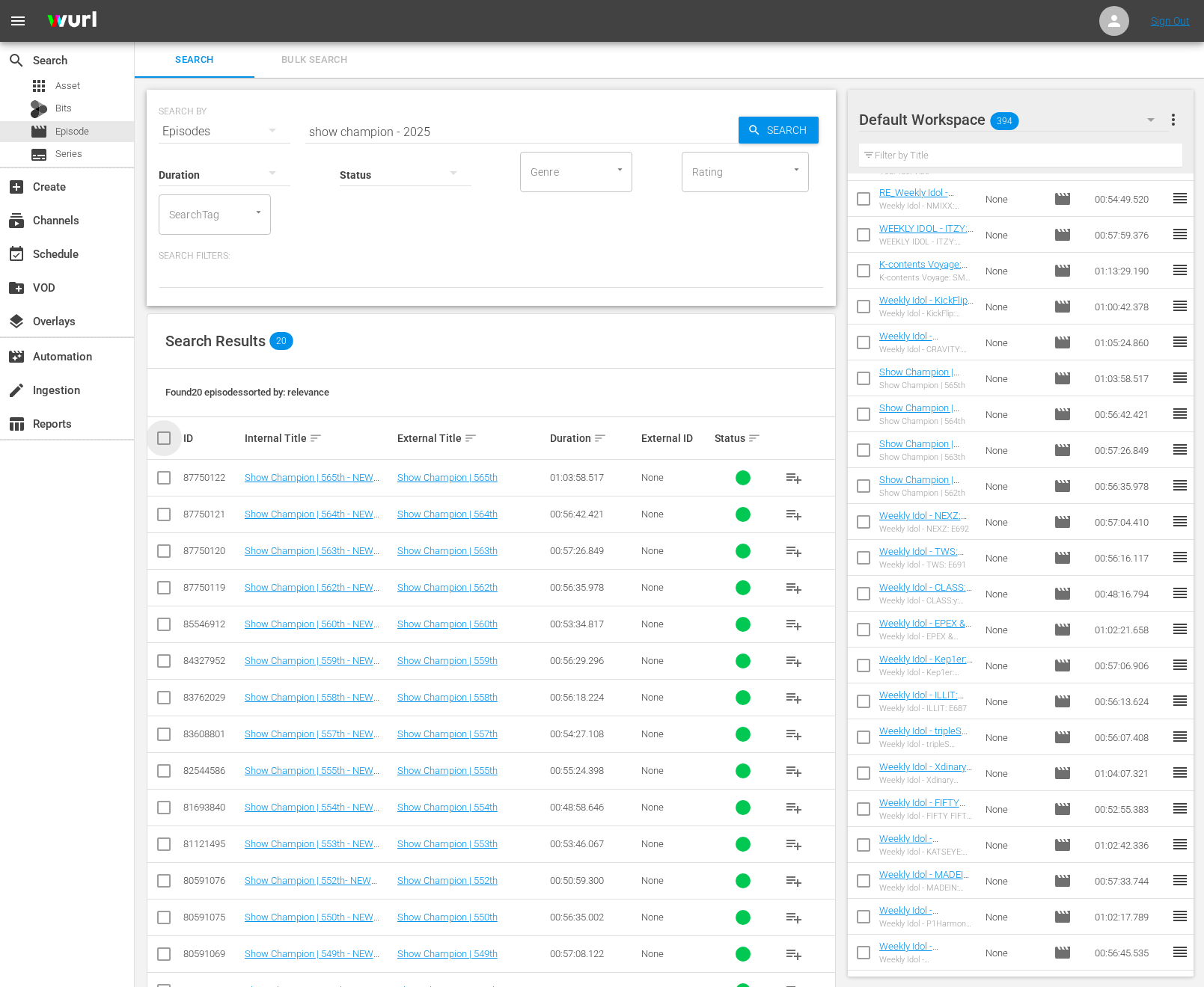
checkbox input "true"
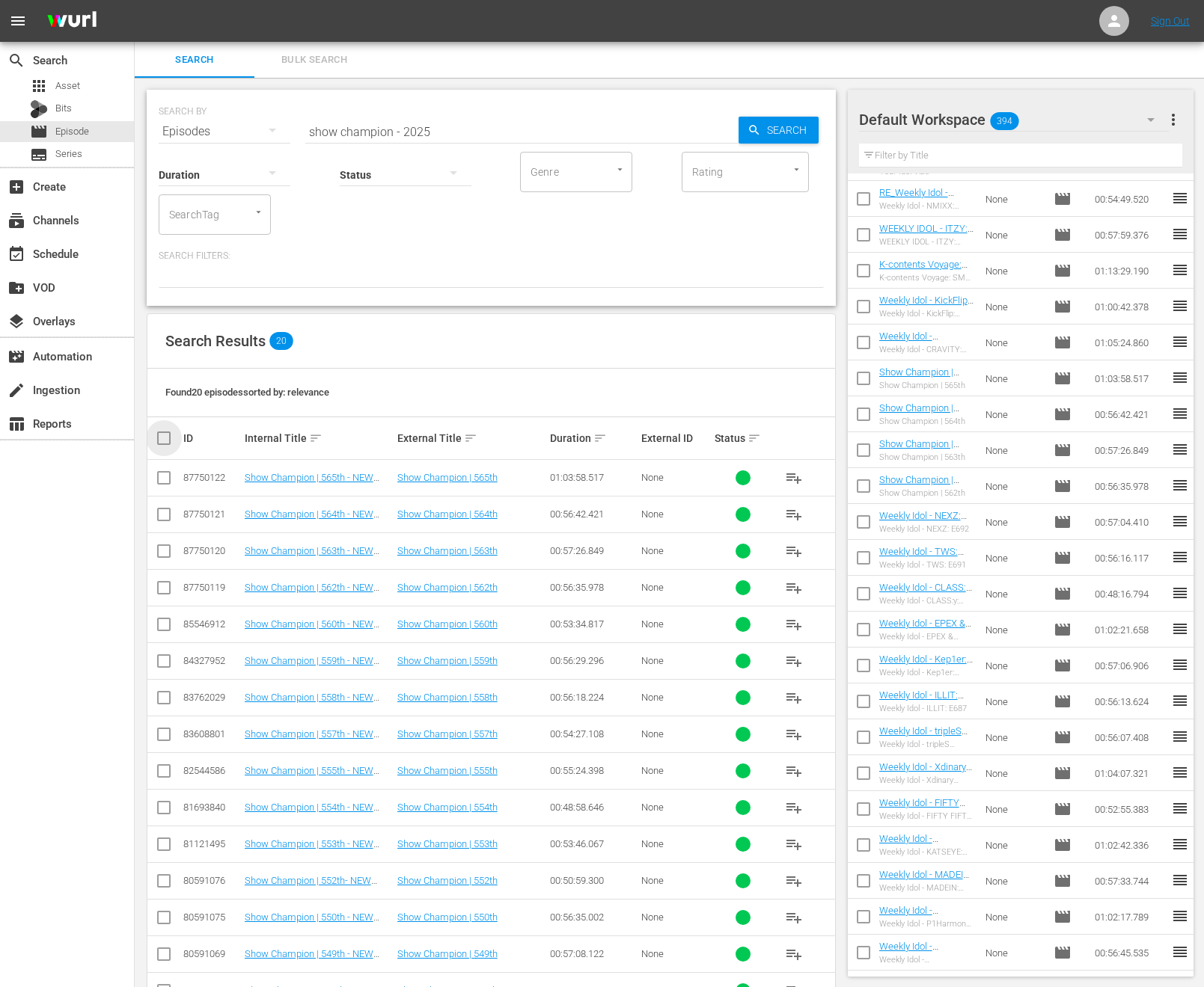
checkbox input "true"
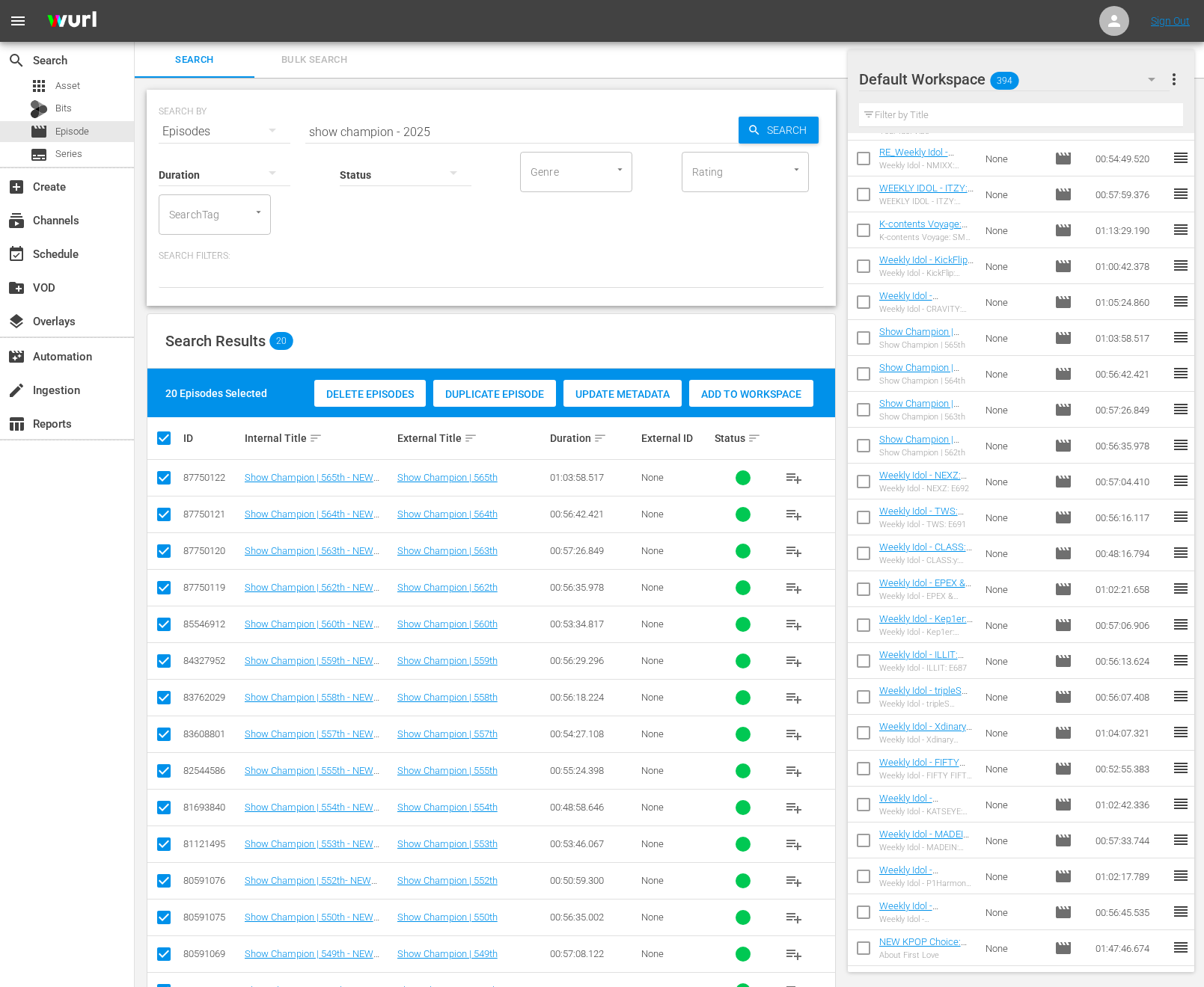
scroll to position [233, 0]
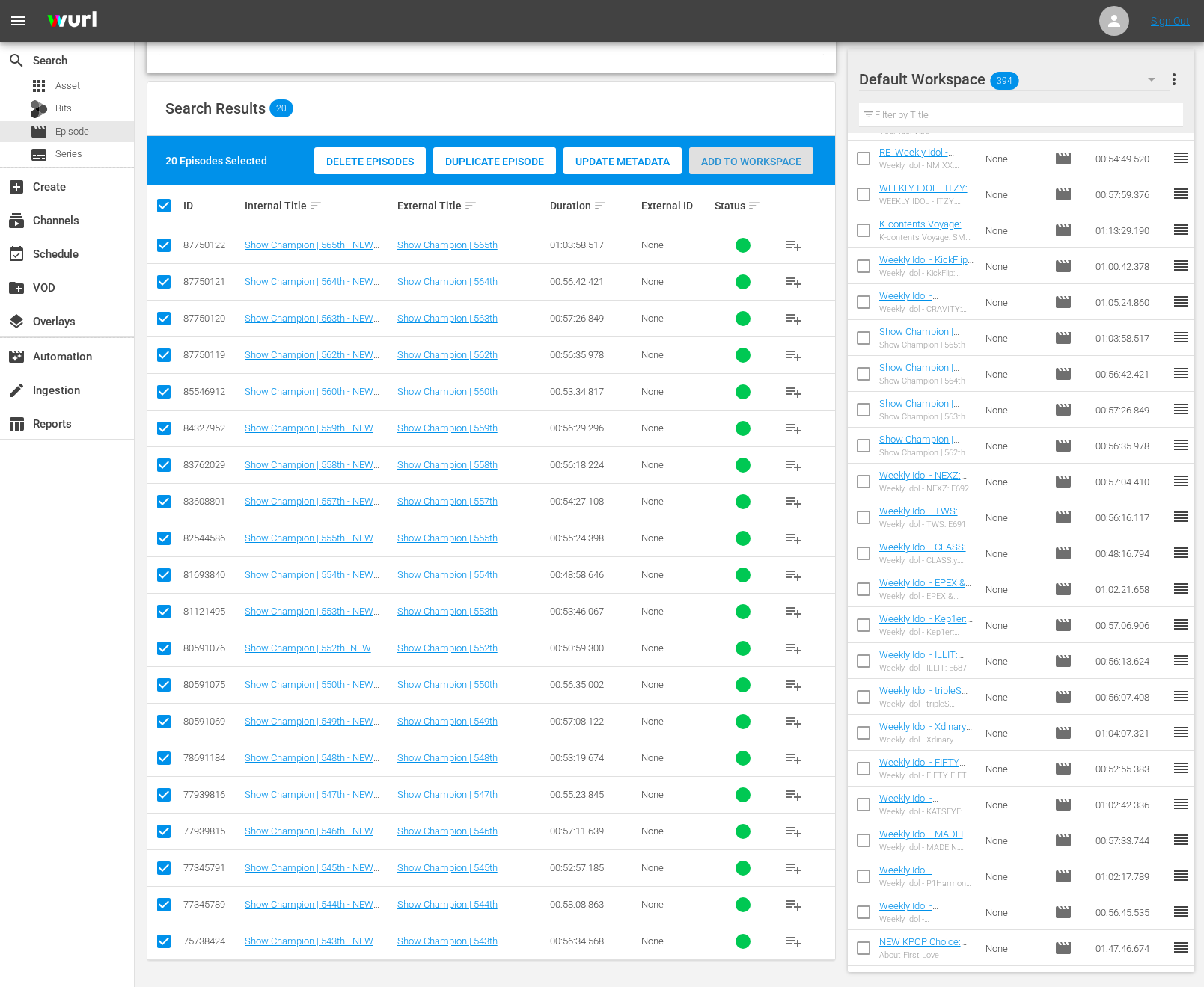
click at [707, 165] on span "Add to Workspace" at bounding box center [751, 161] width 124 height 12
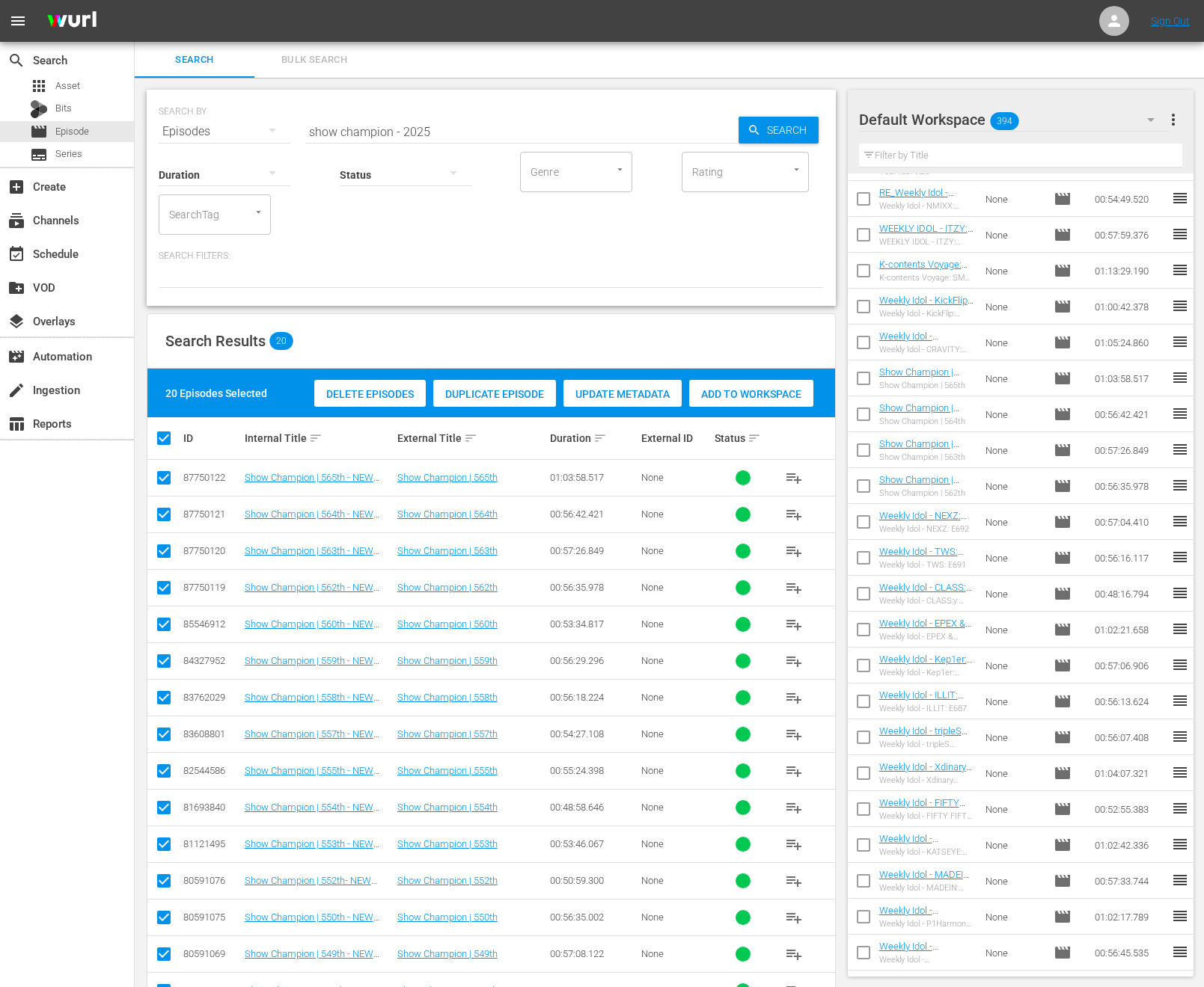
click at [766, 392] on span "Add to Workspace" at bounding box center [751, 393] width 124 height 12
click at [802, 392] on span "Add to Workspace" at bounding box center [751, 393] width 124 height 12
click at [749, 378] on div "Delete Episodes Duplicate Episode Update Metadata Add to Workspace" at bounding box center [564, 393] width 507 height 34
click at [740, 410] on div "20 Episodes Selected Delete Episodes Duplicate Episode Update Metadata Add to W…" at bounding box center [491, 392] width 687 height 48
click at [743, 392] on span "Add to Workspace" at bounding box center [751, 393] width 124 height 12
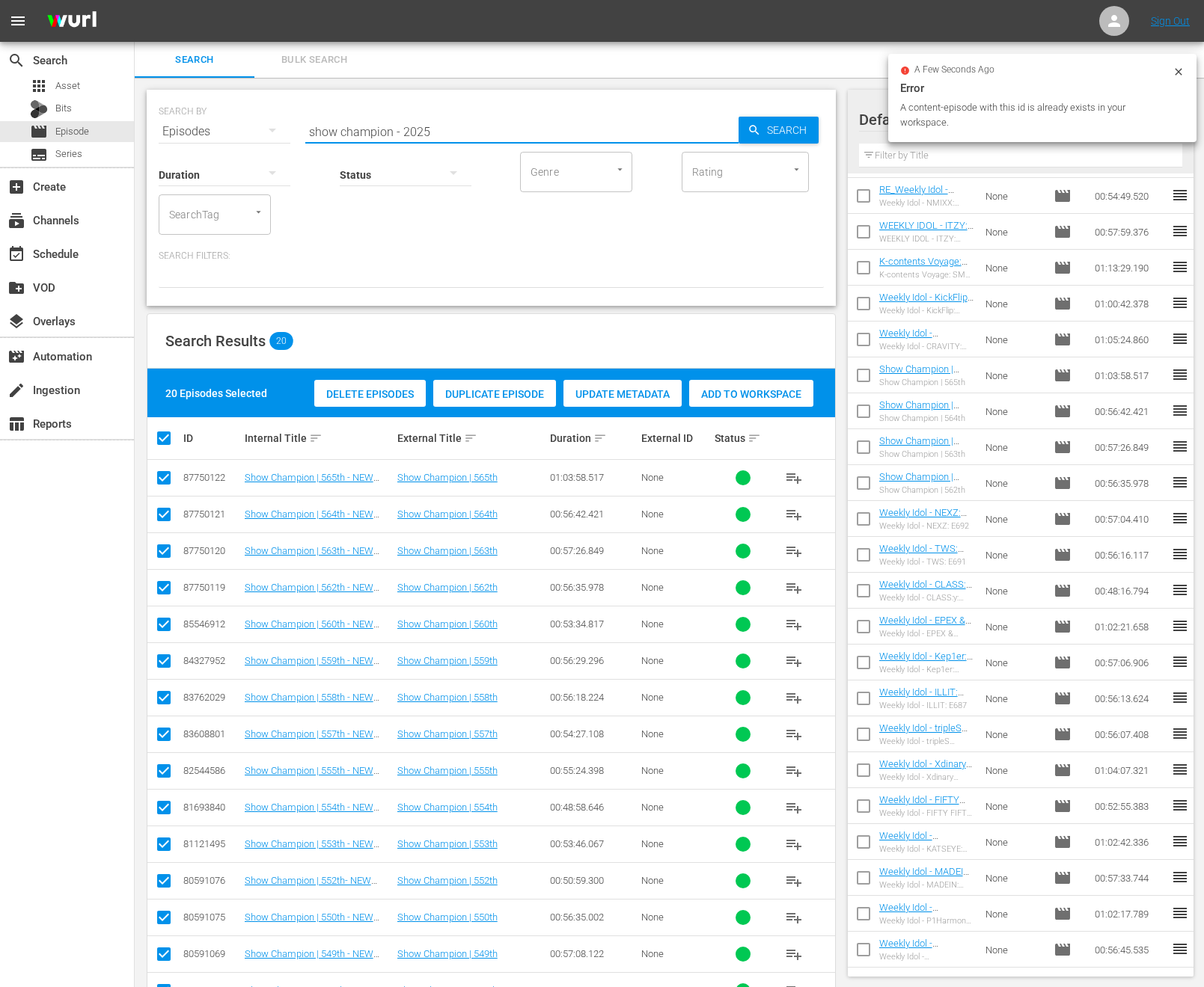
click at [436, 121] on input "show champion - 2025" at bounding box center [522, 132] width 433 height 36
click at [729, 361] on div "Search Results 20" at bounding box center [491, 341] width 687 height 55
click at [726, 382] on div "Add to Workspace" at bounding box center [751, 394] width 124 height 29
click at [113, 259] on div "event_available Schedule" at bounding box center [66, 252] width 134 height 30
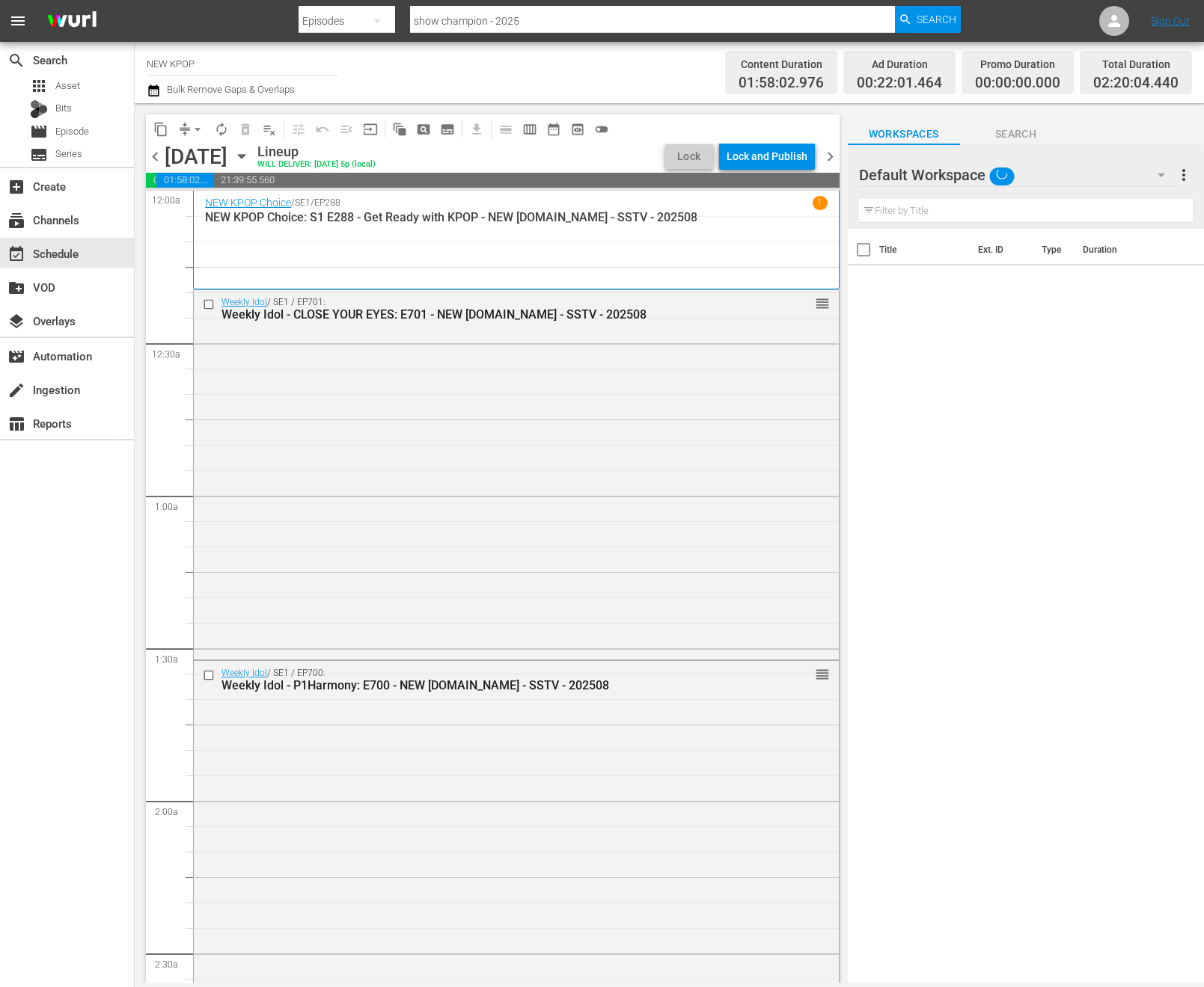
click at [496, 448] on div "Weekly Idol / SE1 / EP701: Weekly Idol - CLOSE YOUR EYES: E701 - NEW K.ID - SST…" at bounding box center [517, 473] width 645 height 367
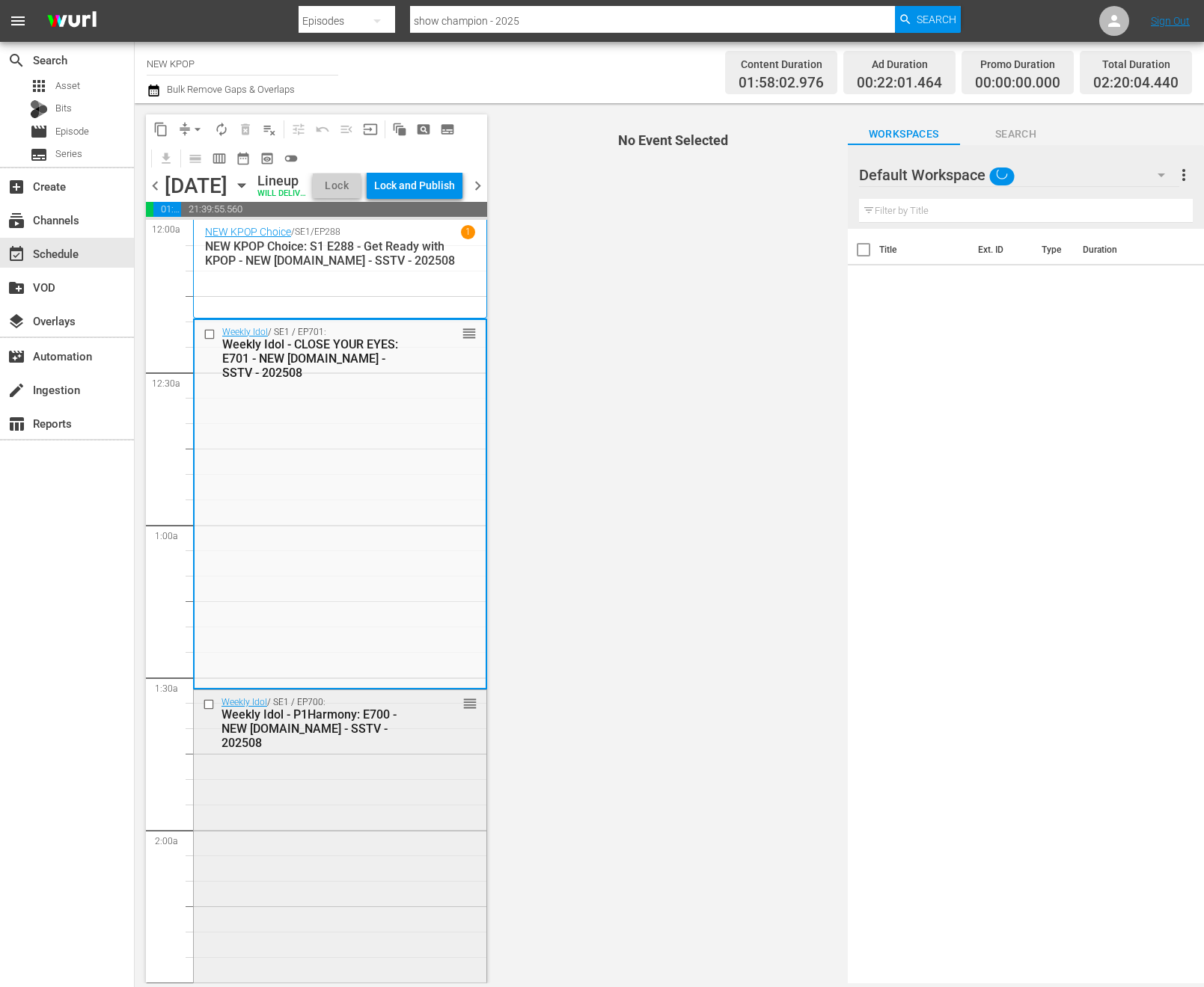
click at [365, 788] on div "Weekly Idol / SE1 / EP700: Weekly Idol - P1Harmony: E700 - NEW K.ID - SSTV - 20…" at bounding box center [341, 859] width 293 height 337
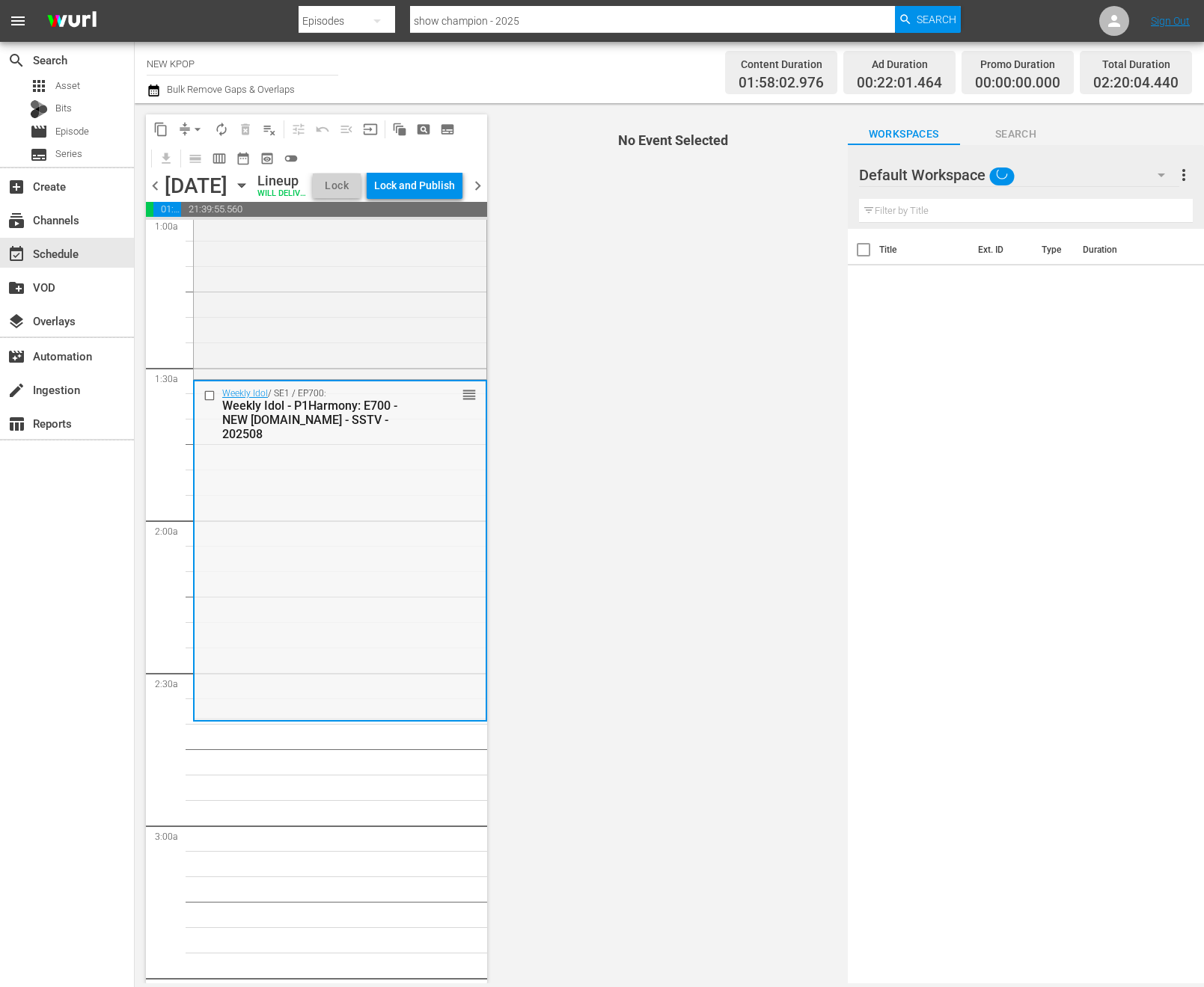
scroll to position [322, 0]
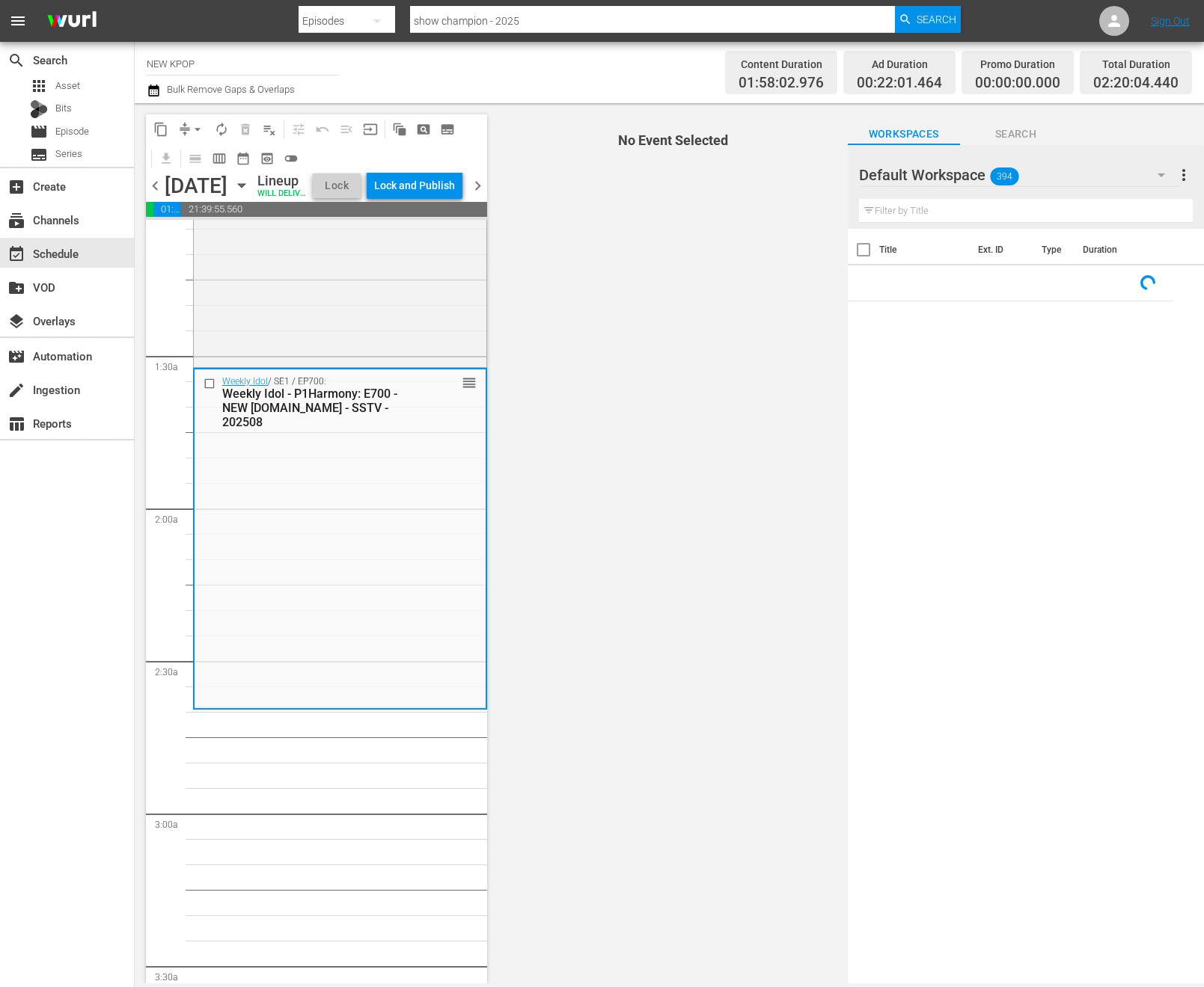
click at [1074, 198] on div "Filter by Title" at bounding box center [1025, 211] width 333 height 36
click at [1047, 206] on input "text" at bounding box center [1025, 210] width 333 height 24
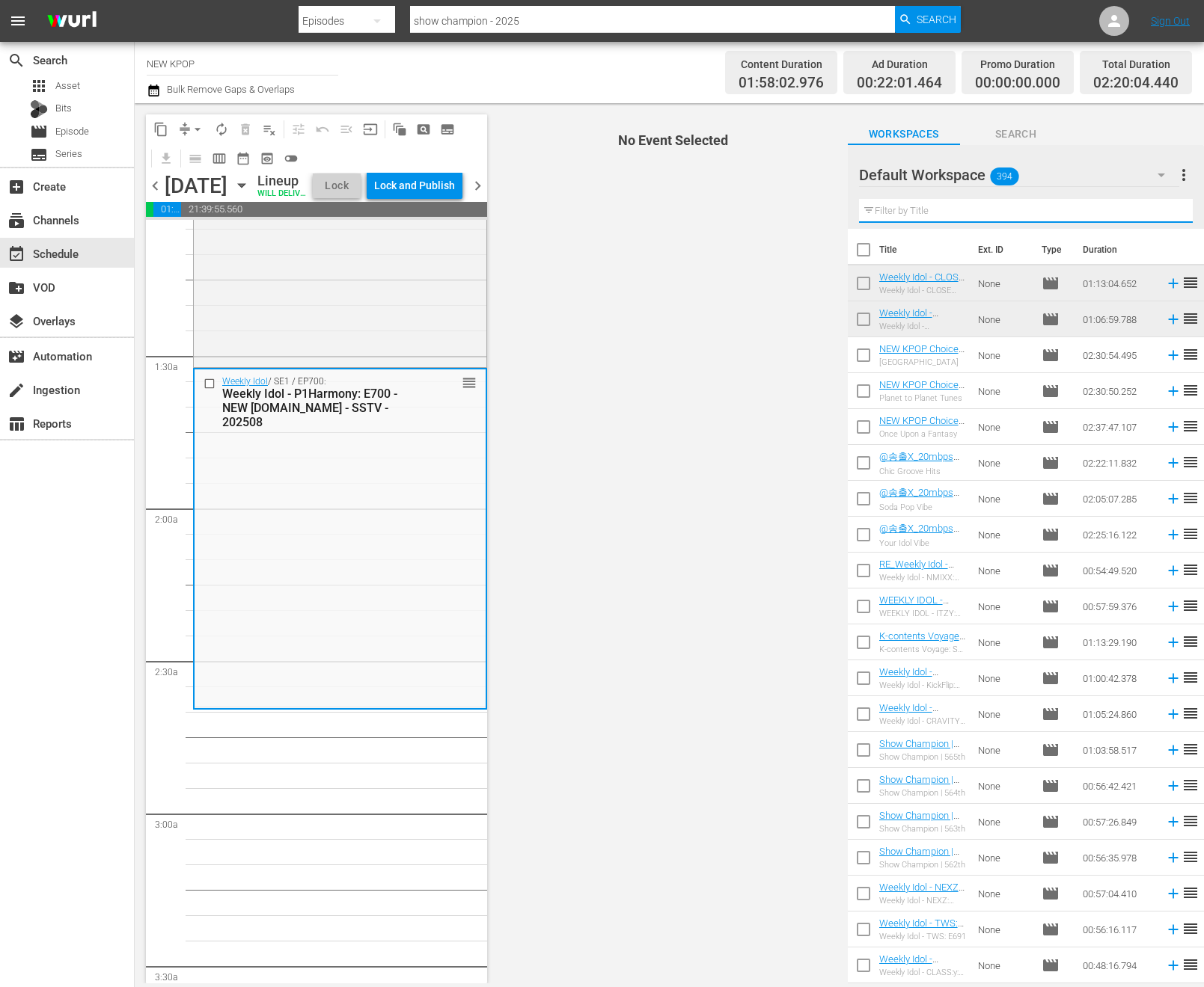
type input "show champion"
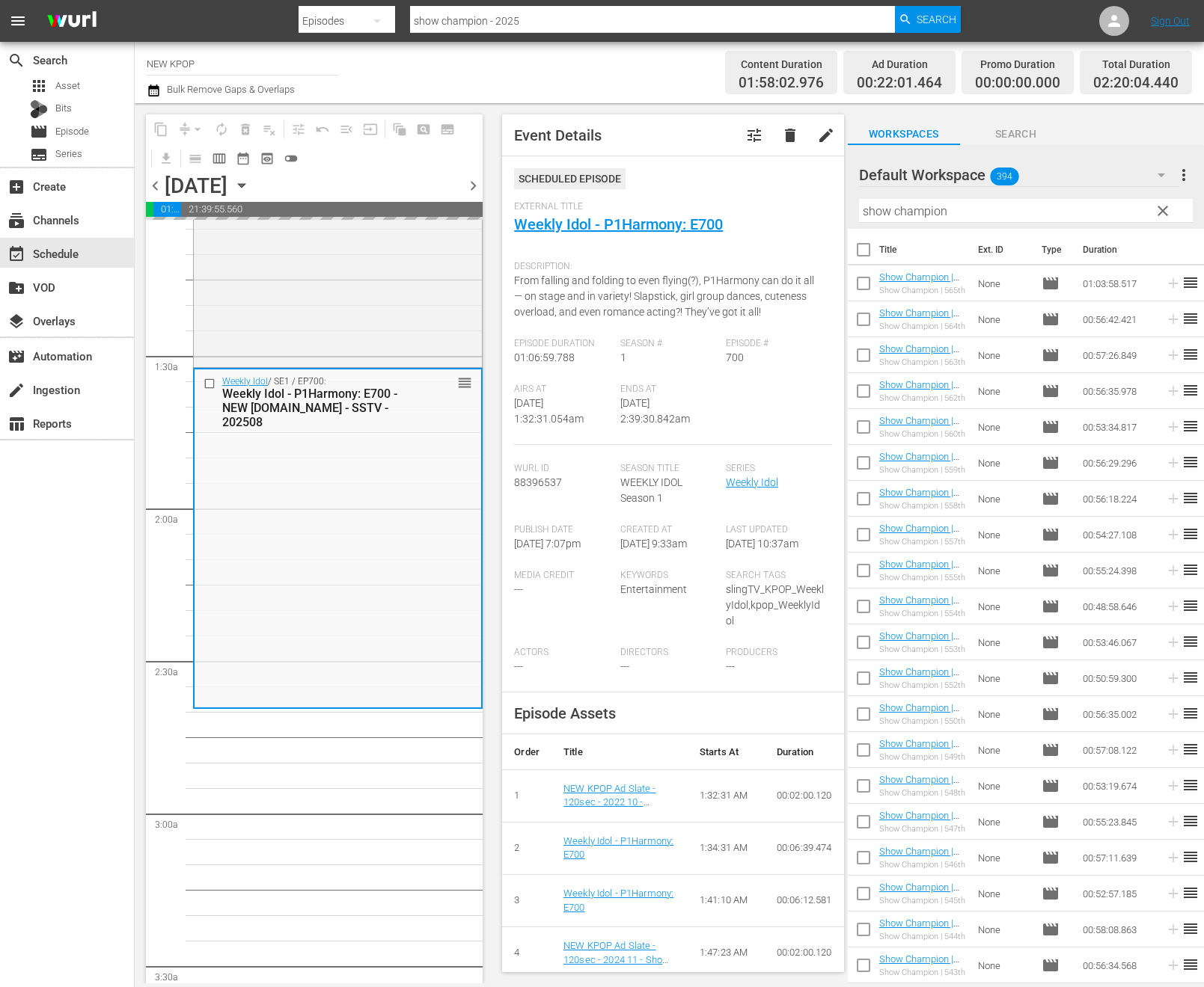
drag, startPoint x: 918, startPoint y: 276, endPoint x: 766, endPoint y: 0, distance: 315.1
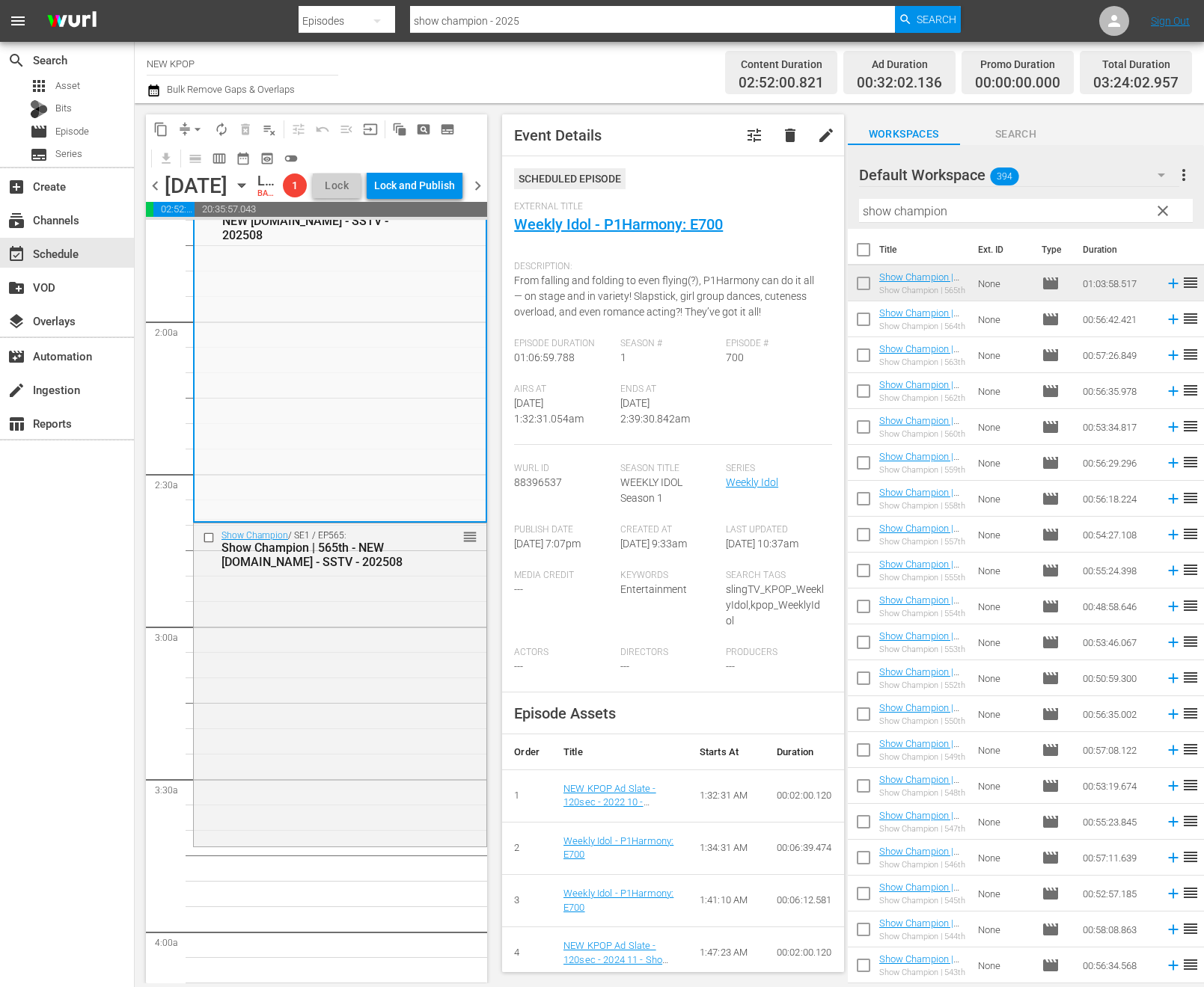
scroll to position [659, 0]
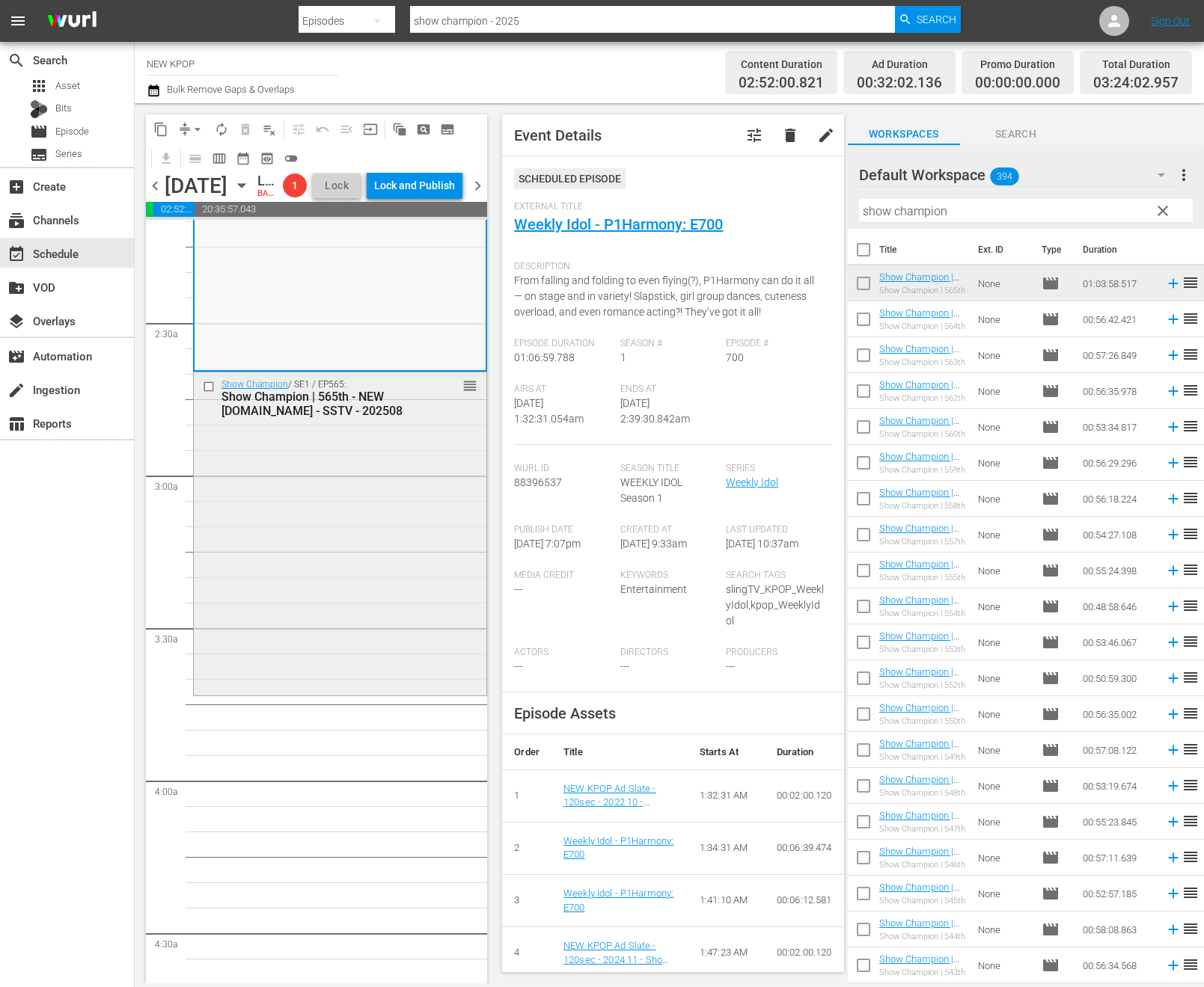
click at [441, 633] on div "Show Champion / SE1 / EP565: Show Champion | 565th - NEW K.ID - SSTV - 202508 r…" at bounding box center [341, 533] width 293 height 321
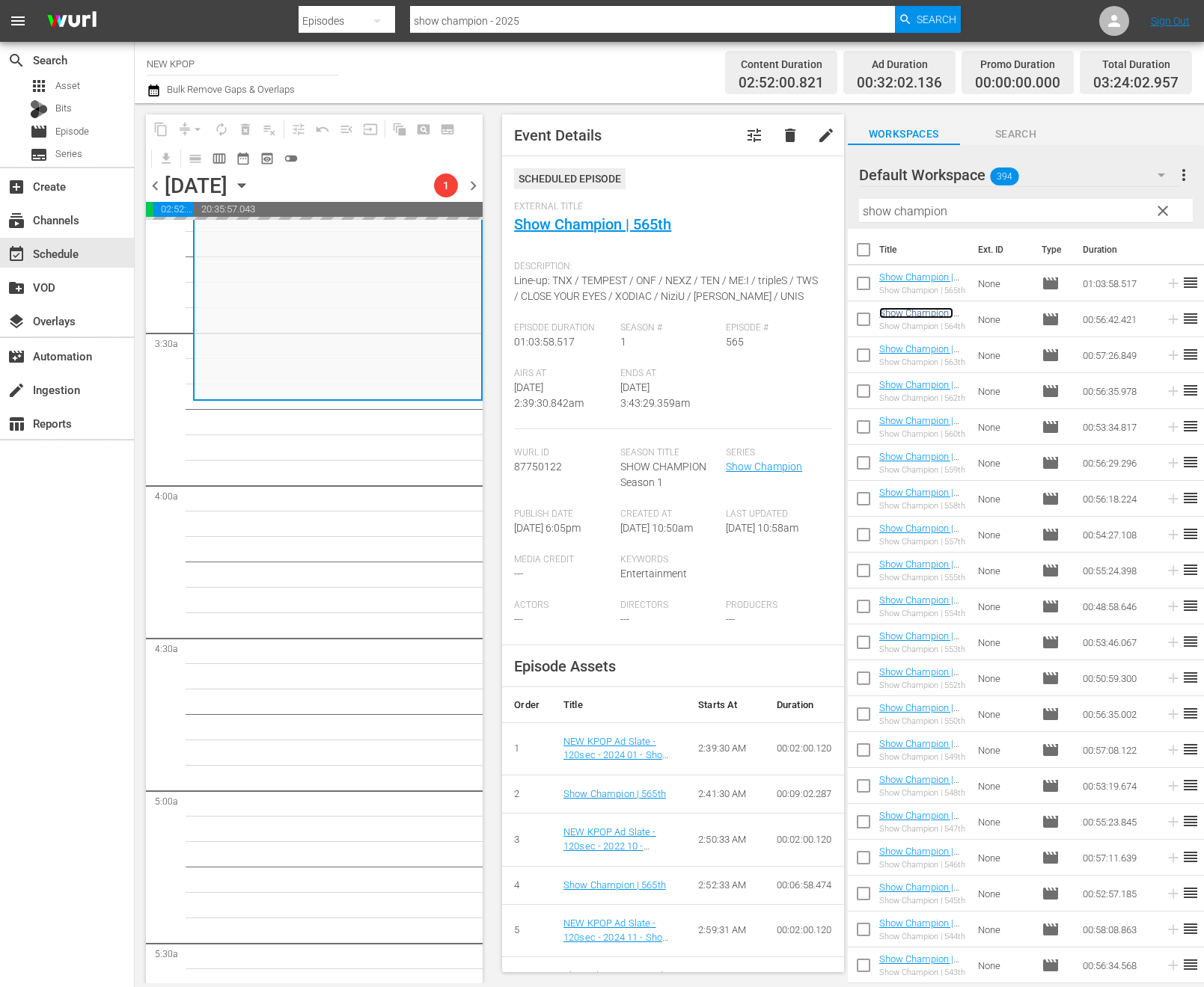
scroll to position [595, 0]
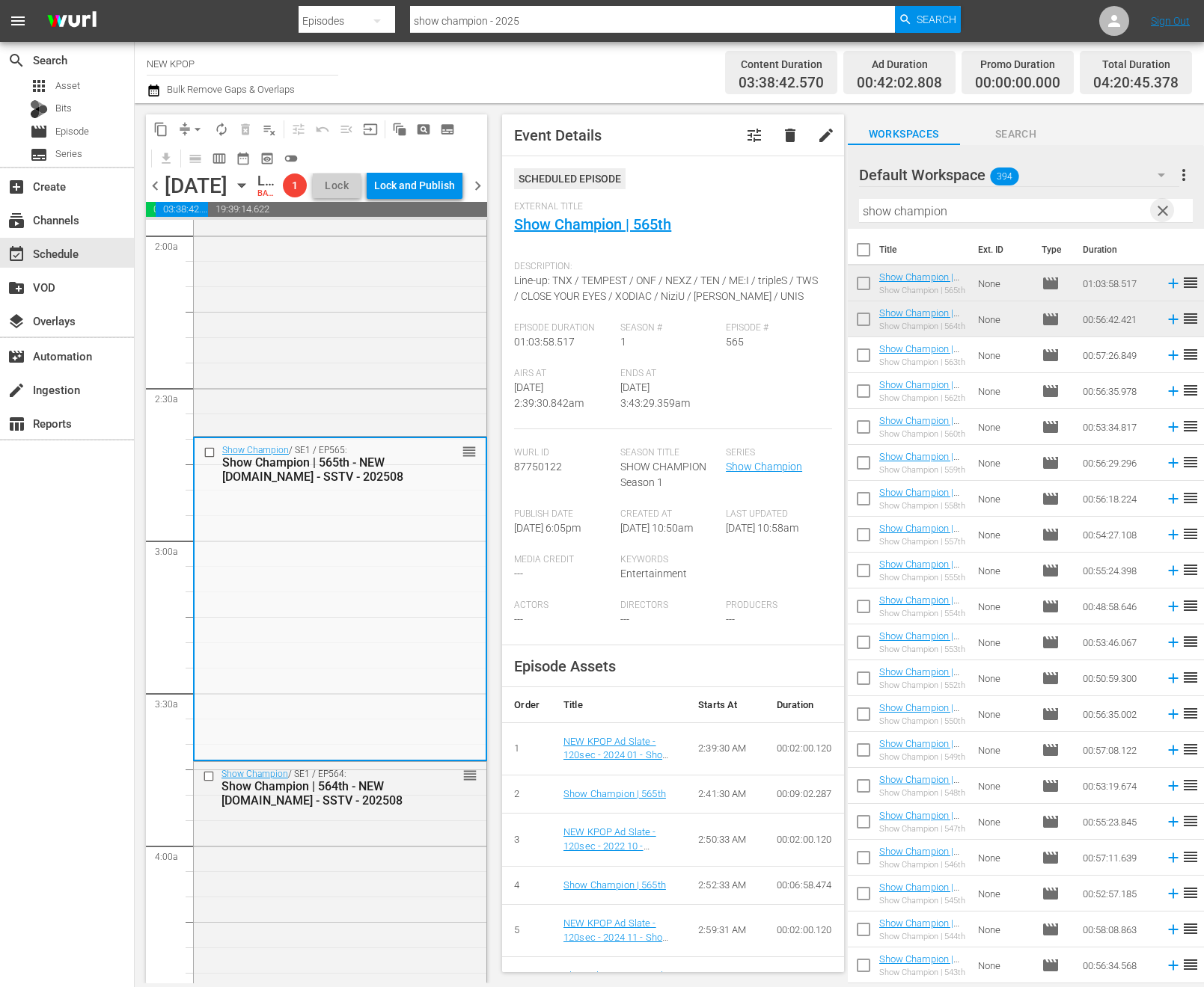
click at [1155, 205] on span "clear" at bounding box center [1163, 211] width 18 height 18
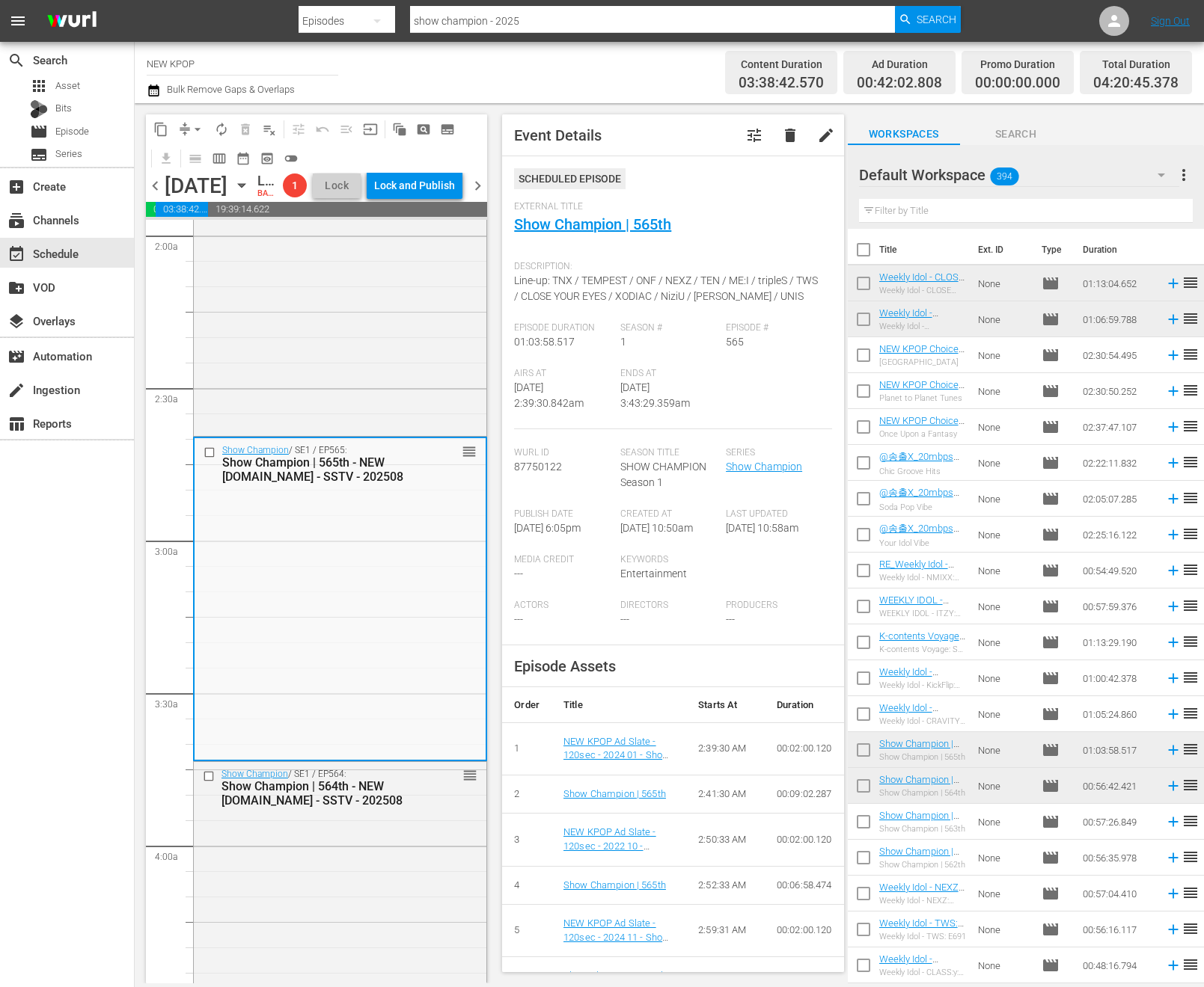
click at [1132, 209] on input "text" at bounding box center [1025, 210] width 333 height 24
type input "new kpop choice"
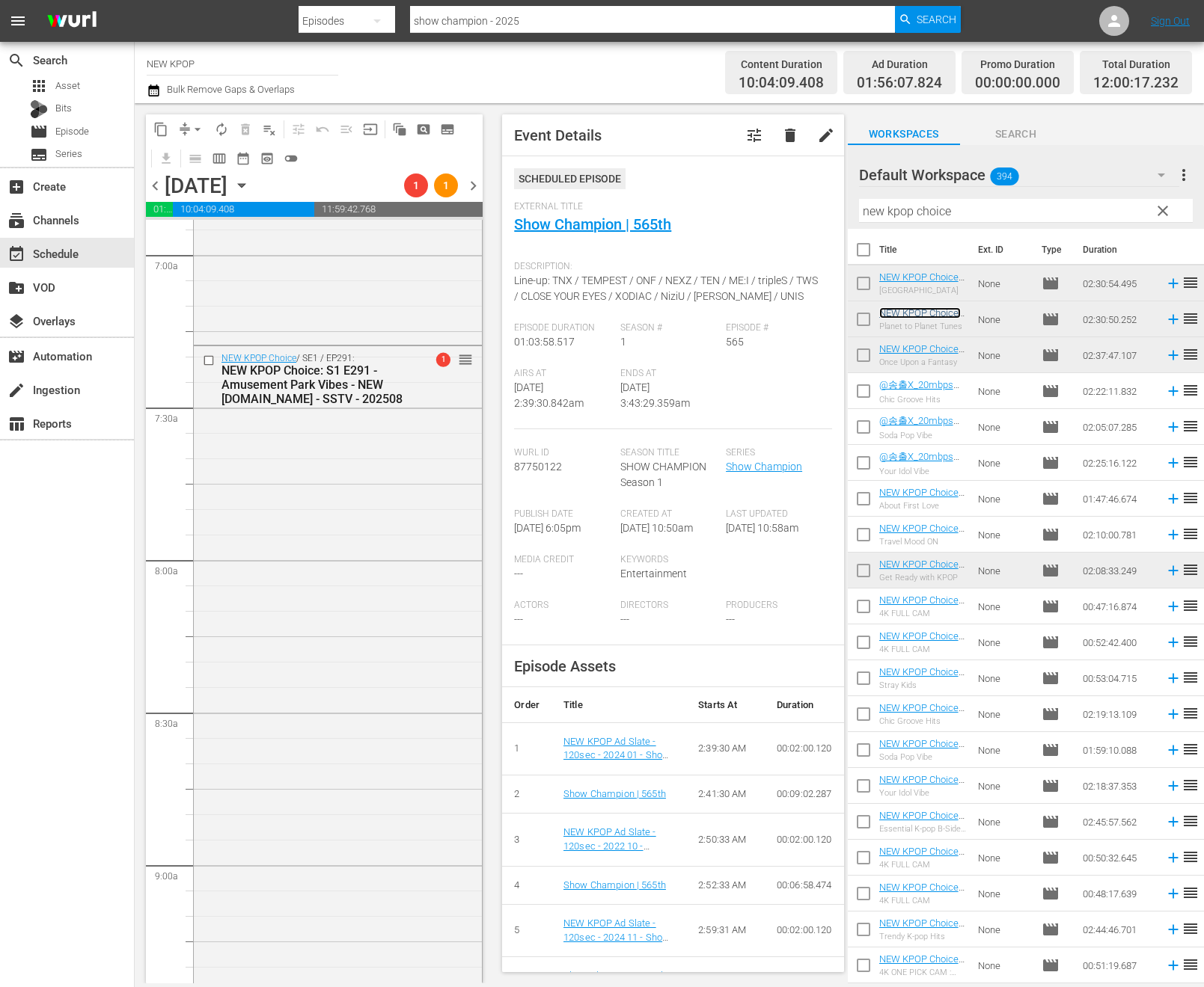
scroll to position [2405, 0]
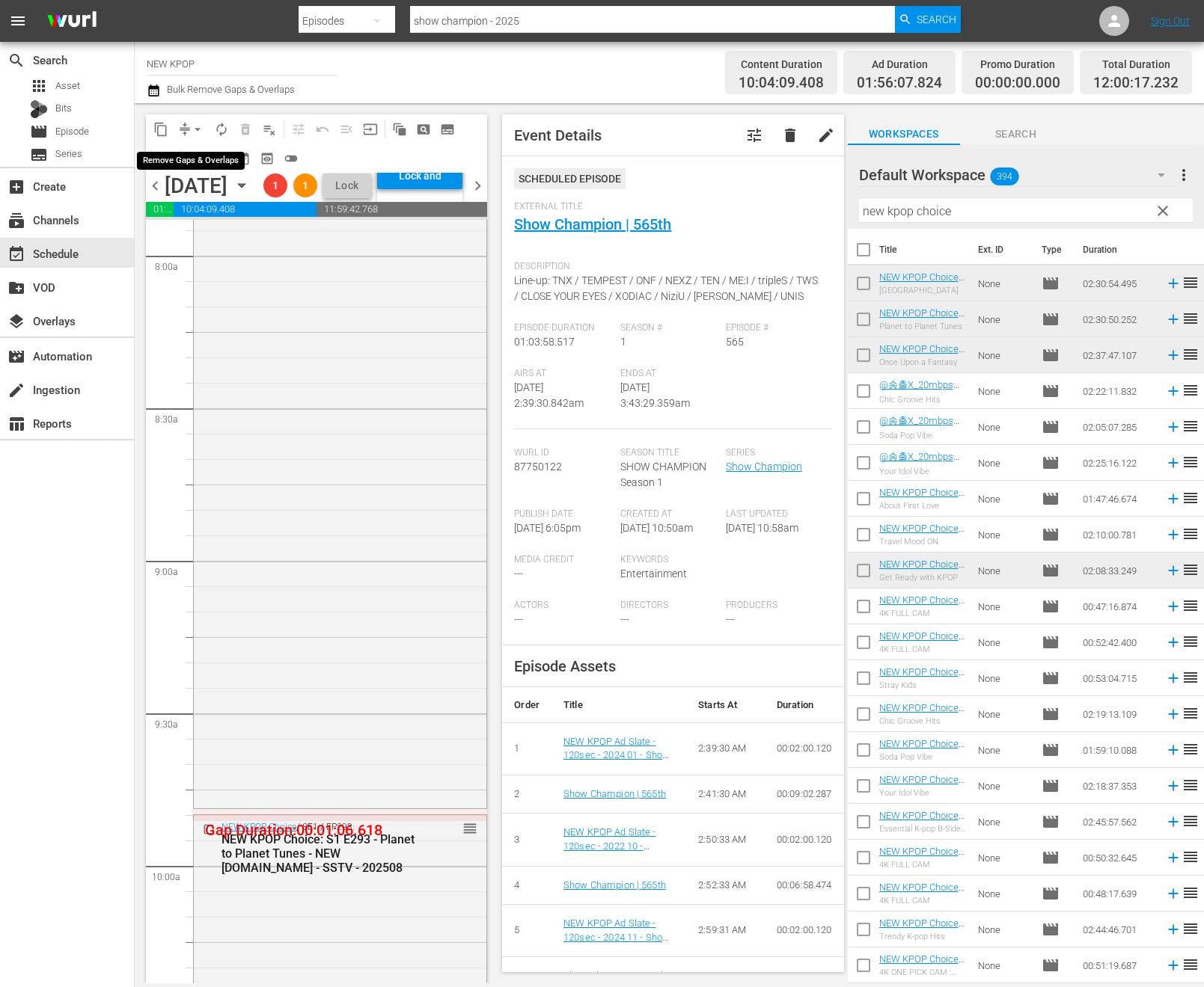
click at [199, 128] on span "arrow_drop_down" at bounding box center [197, 129] width 15 height 15
click at [203, 203] on li "Align to End of Previous Day" at bounding box center [198, 208] width 157 height 24
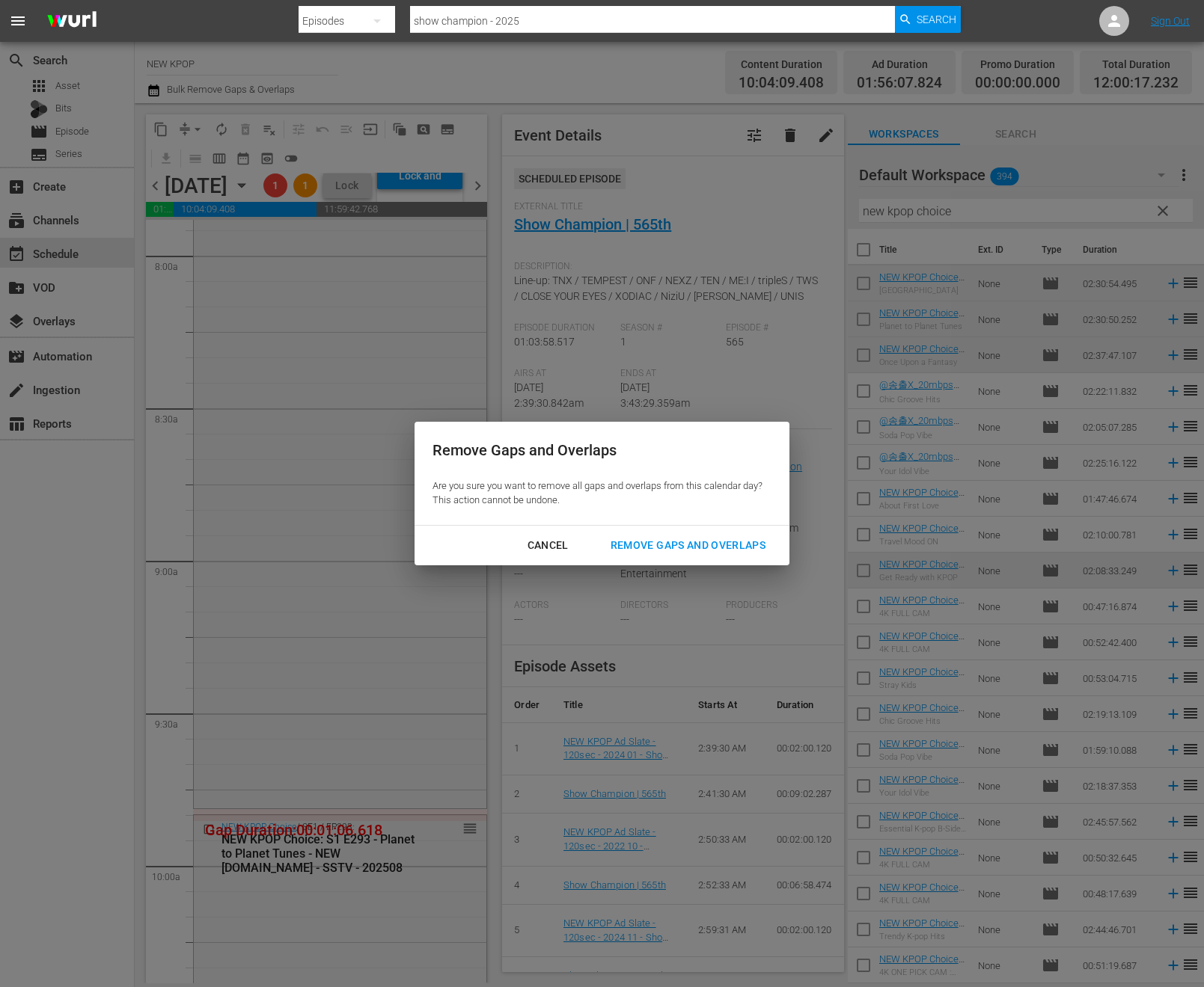
click at [695, 551] on div "Remove Gaps and Overlaps" at bounding box center [687, 545] width 179 height 19
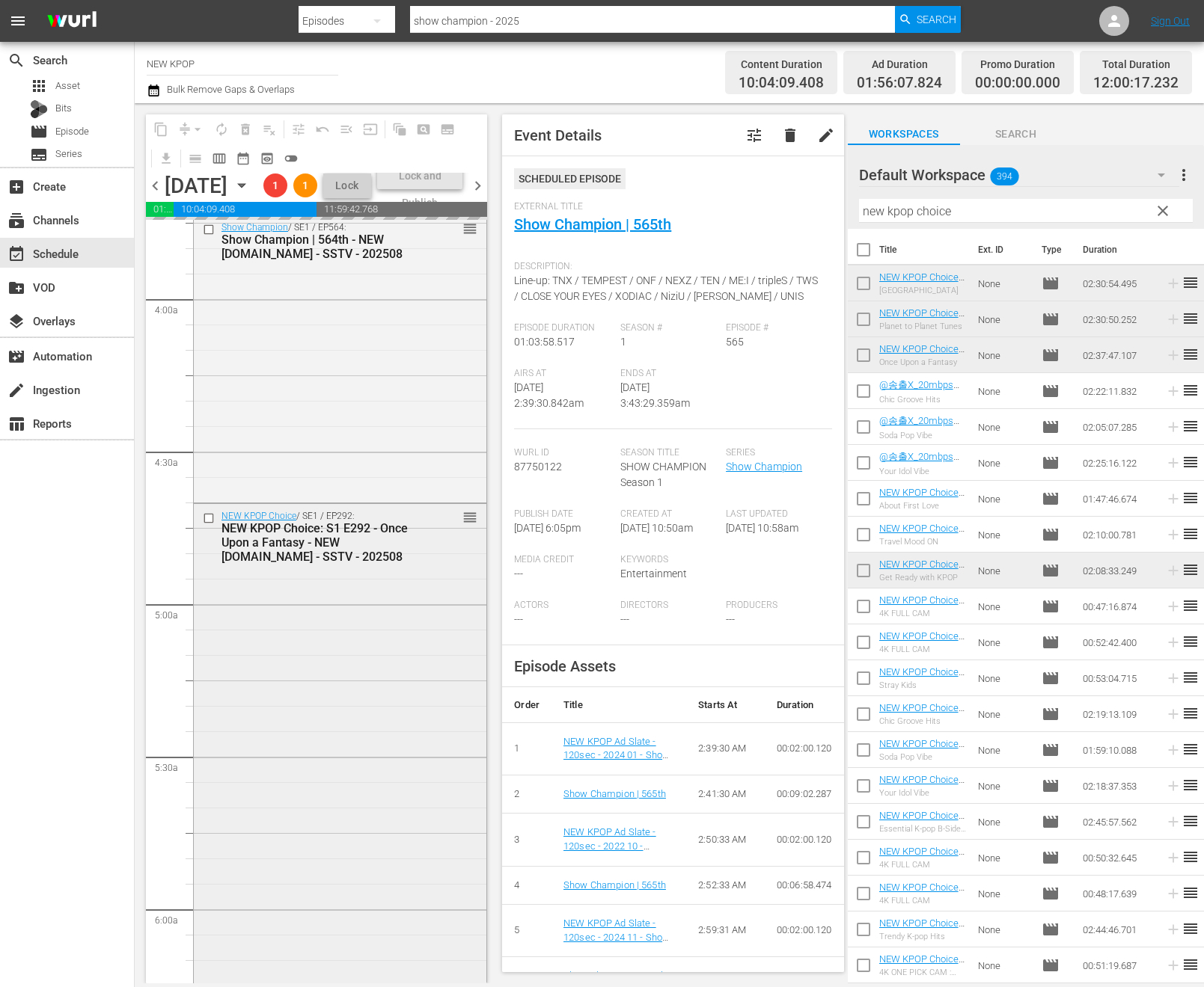
scroll to position [986, 0]
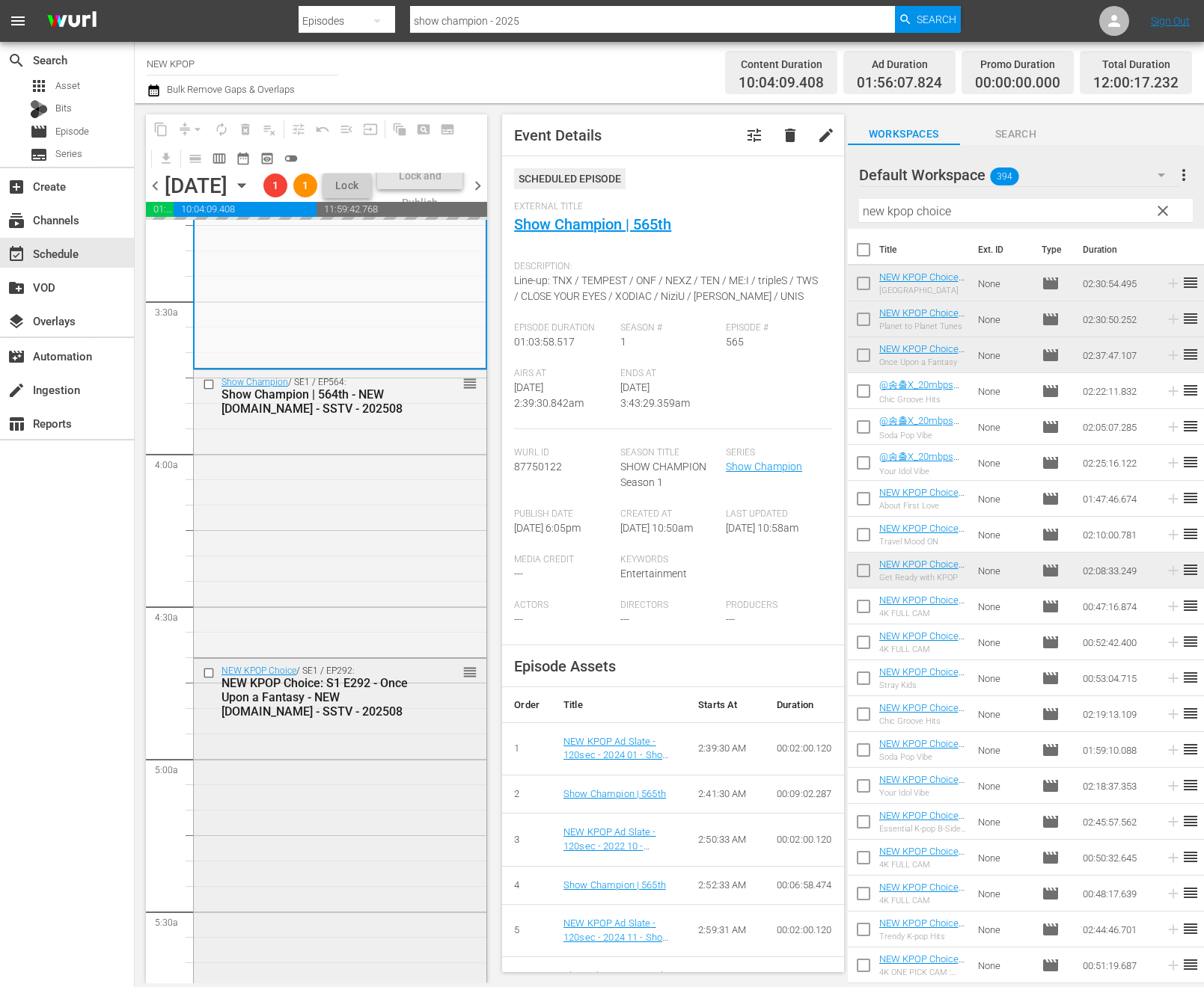
click at [448, 624] on div "Show Champion / SE1 / EP564: Show Champion | 564th - NEW K.ID - SSTV - 202508 r…" at bounding box center [341, 512] width 293 height 284
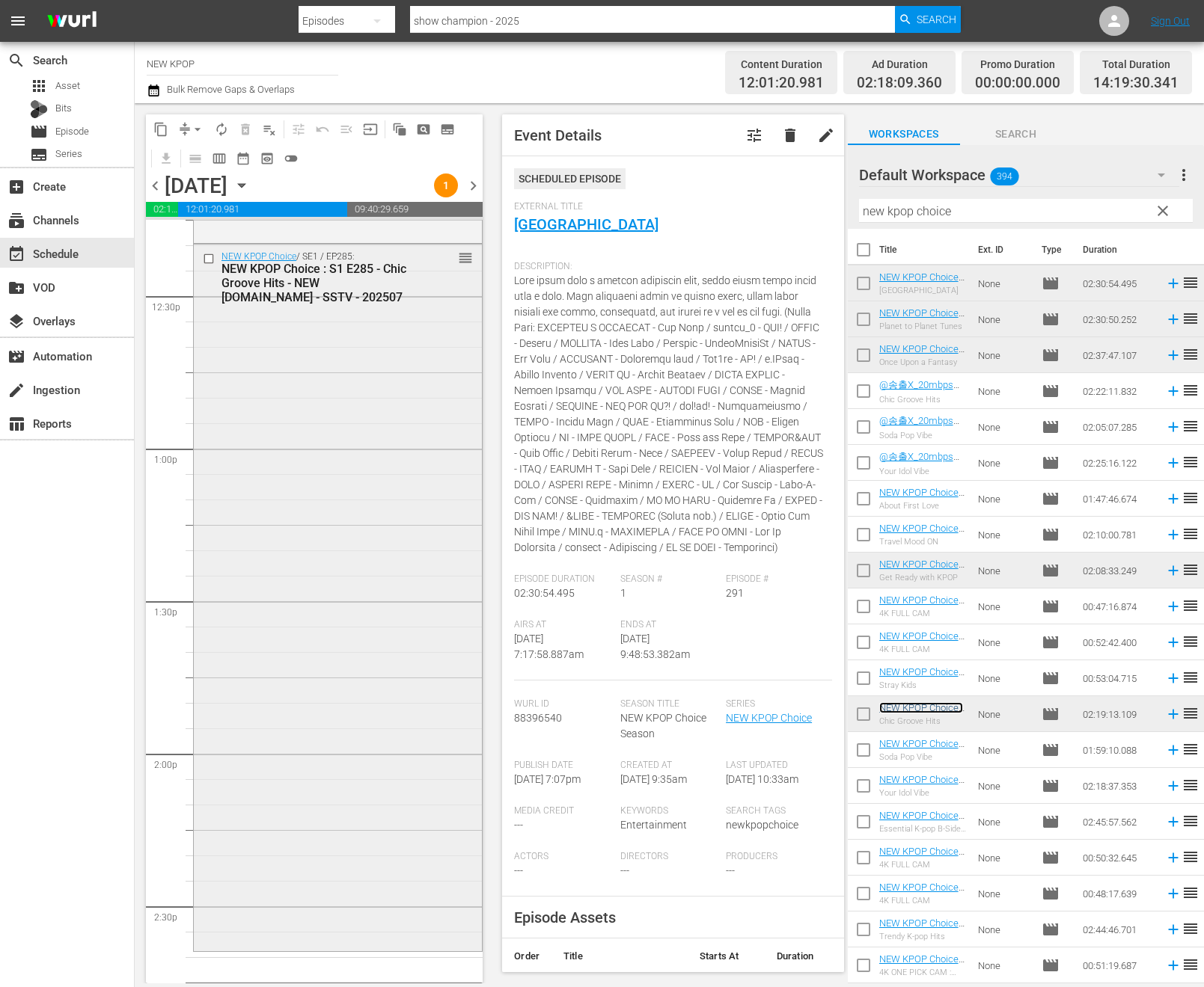
scroll to position [3774, 0]
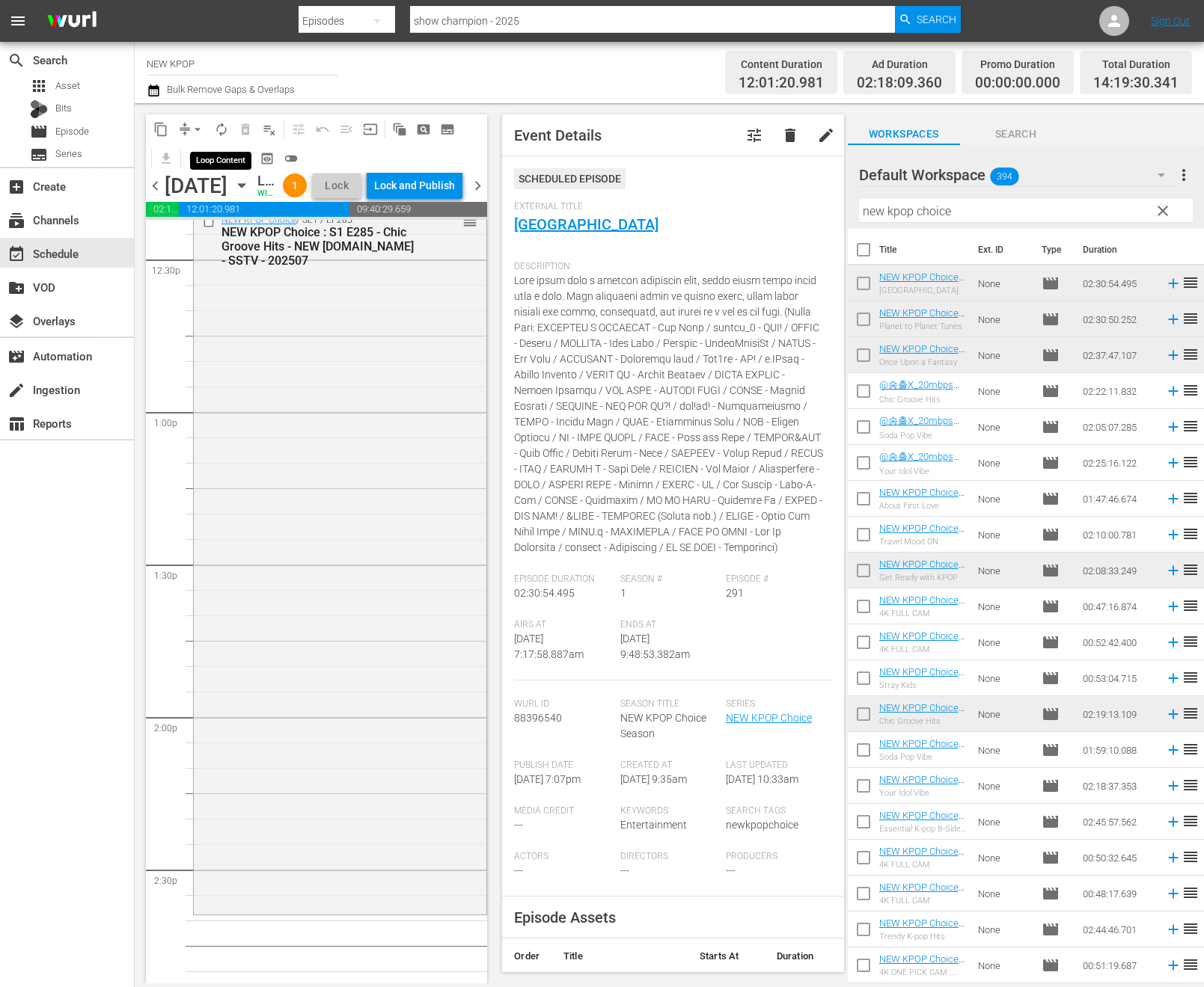
click at [215, 127] on span "autorenew_outlined" at bounding box center [221, 129] width 15 height 15
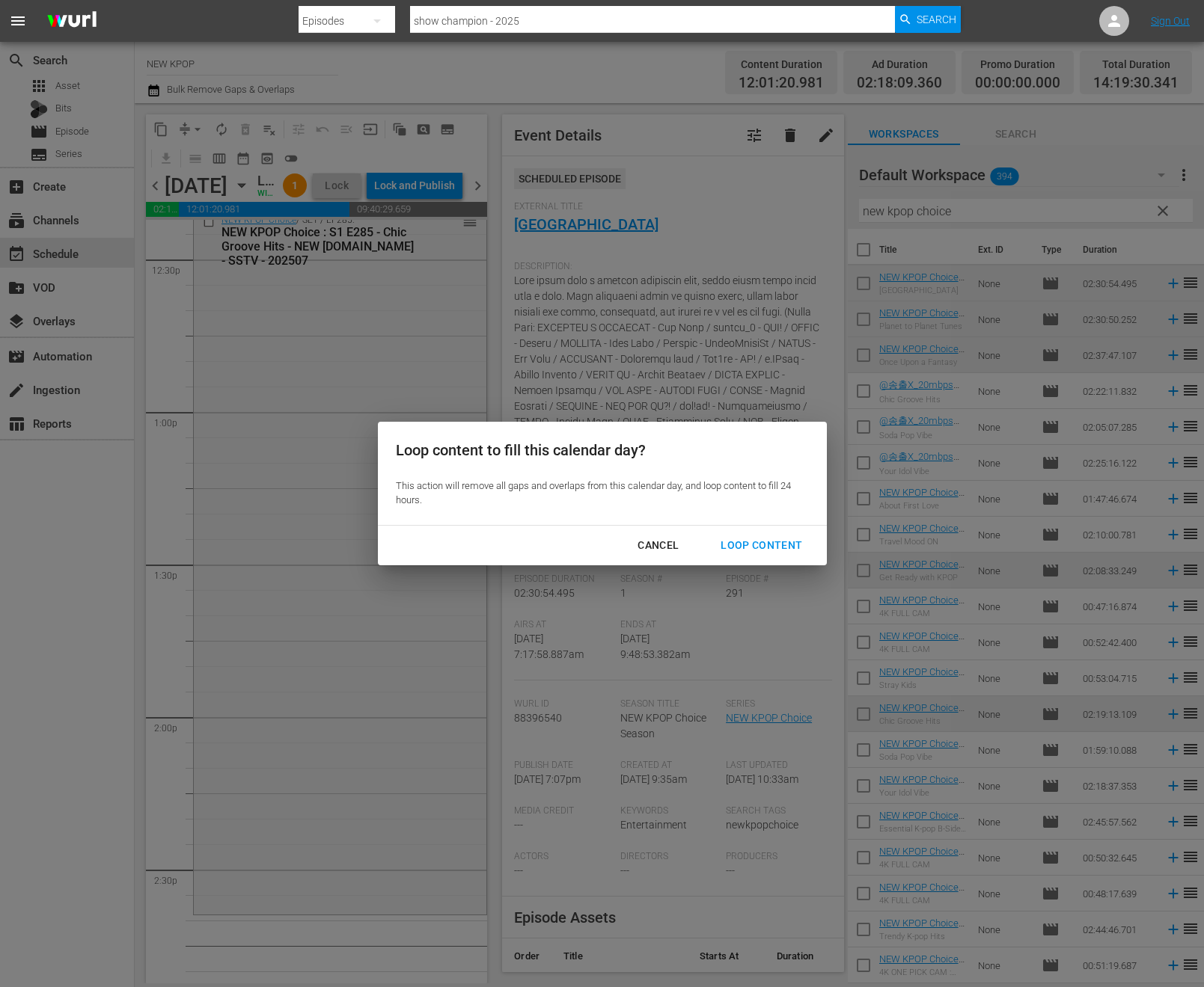
click at [783, 544] on div "Loop Content" at bounding box center [761, 545] width 105 height 19
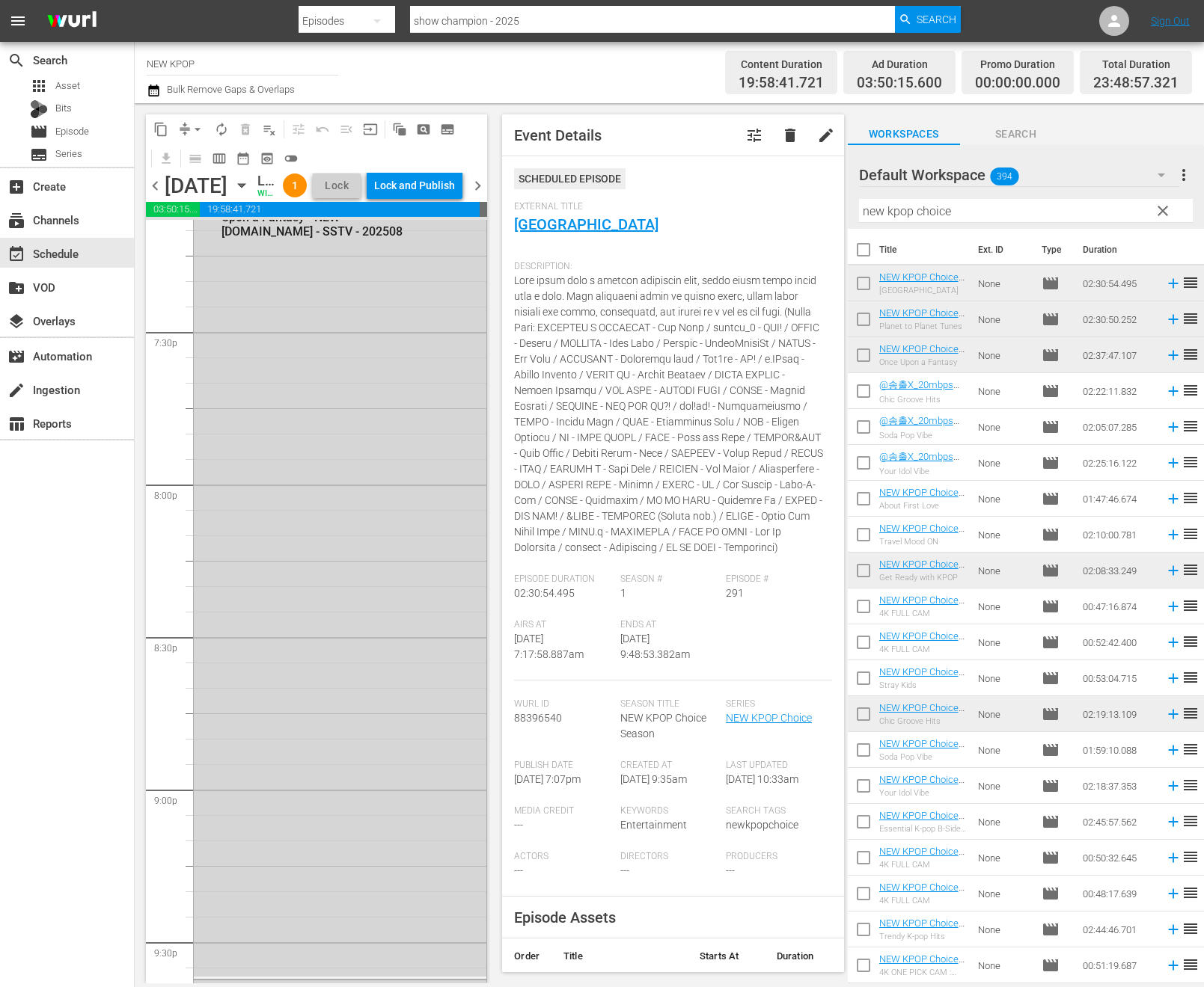
scroll to position [5705, 0]
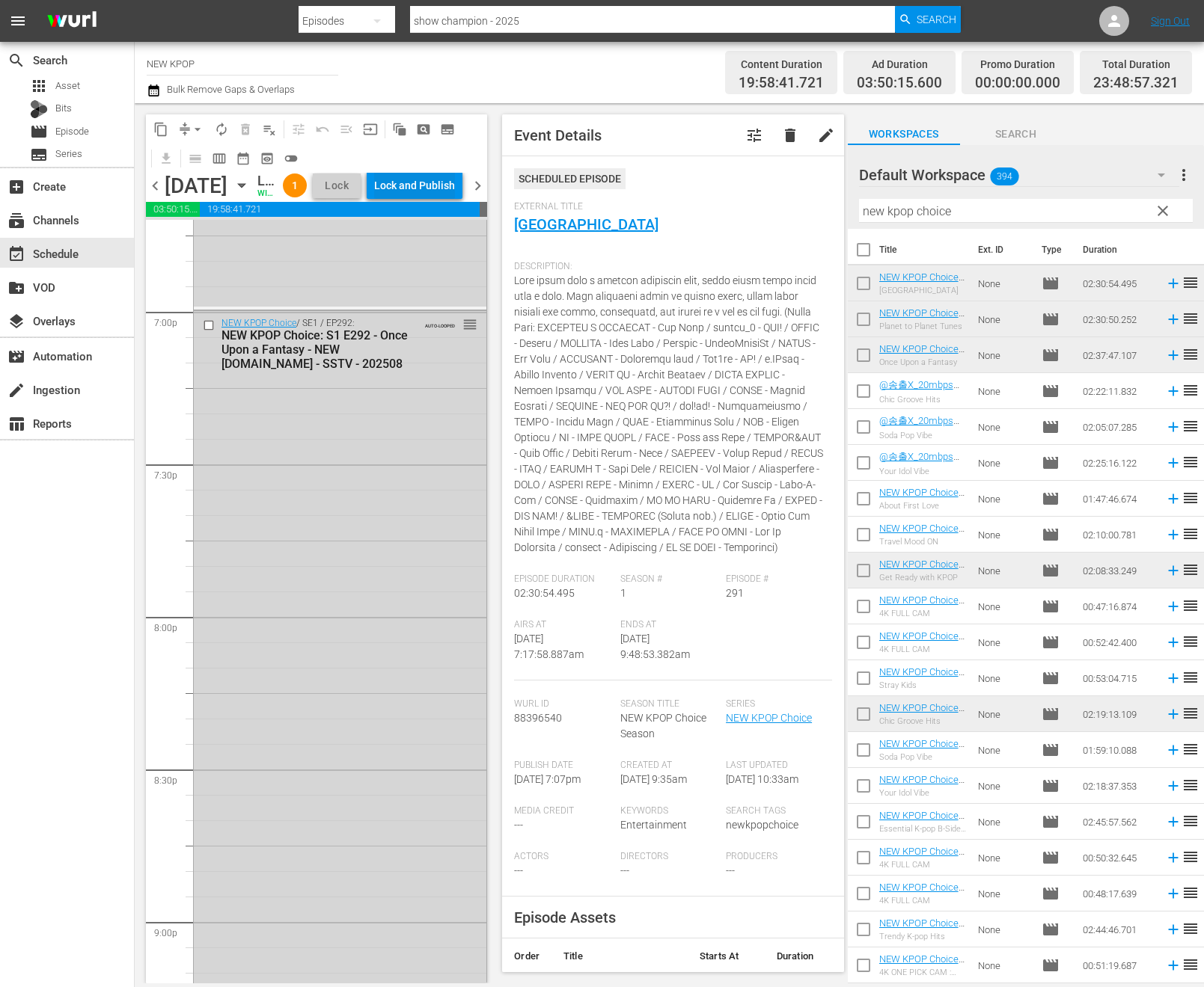
click at [440, 179] on div "Lock and Publish" at bounding box center [414, 186] width 81 height 27
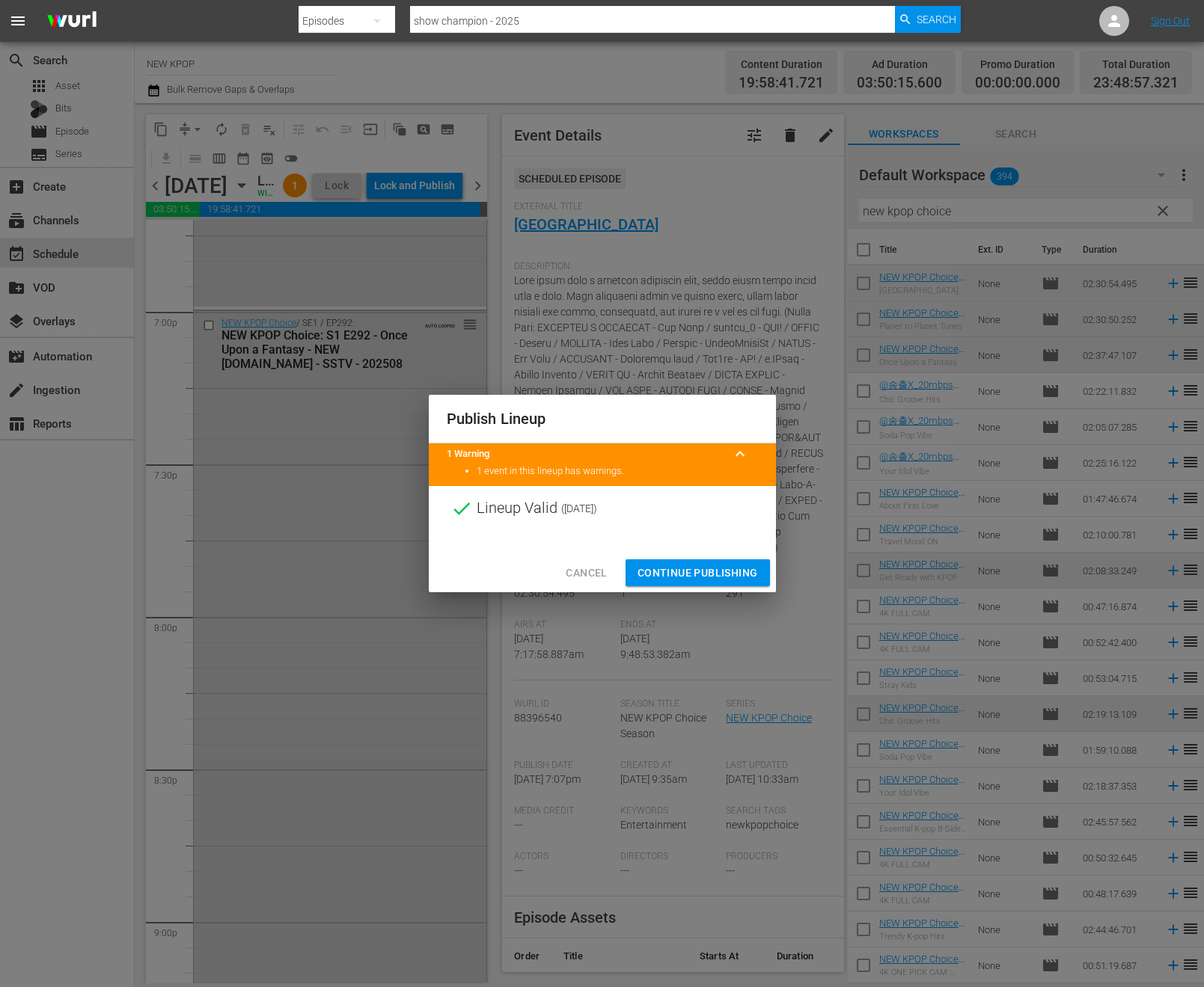
click at [646, 569] on span "Continue Publishing" at bounding box center [697, 573] width 120 height 19
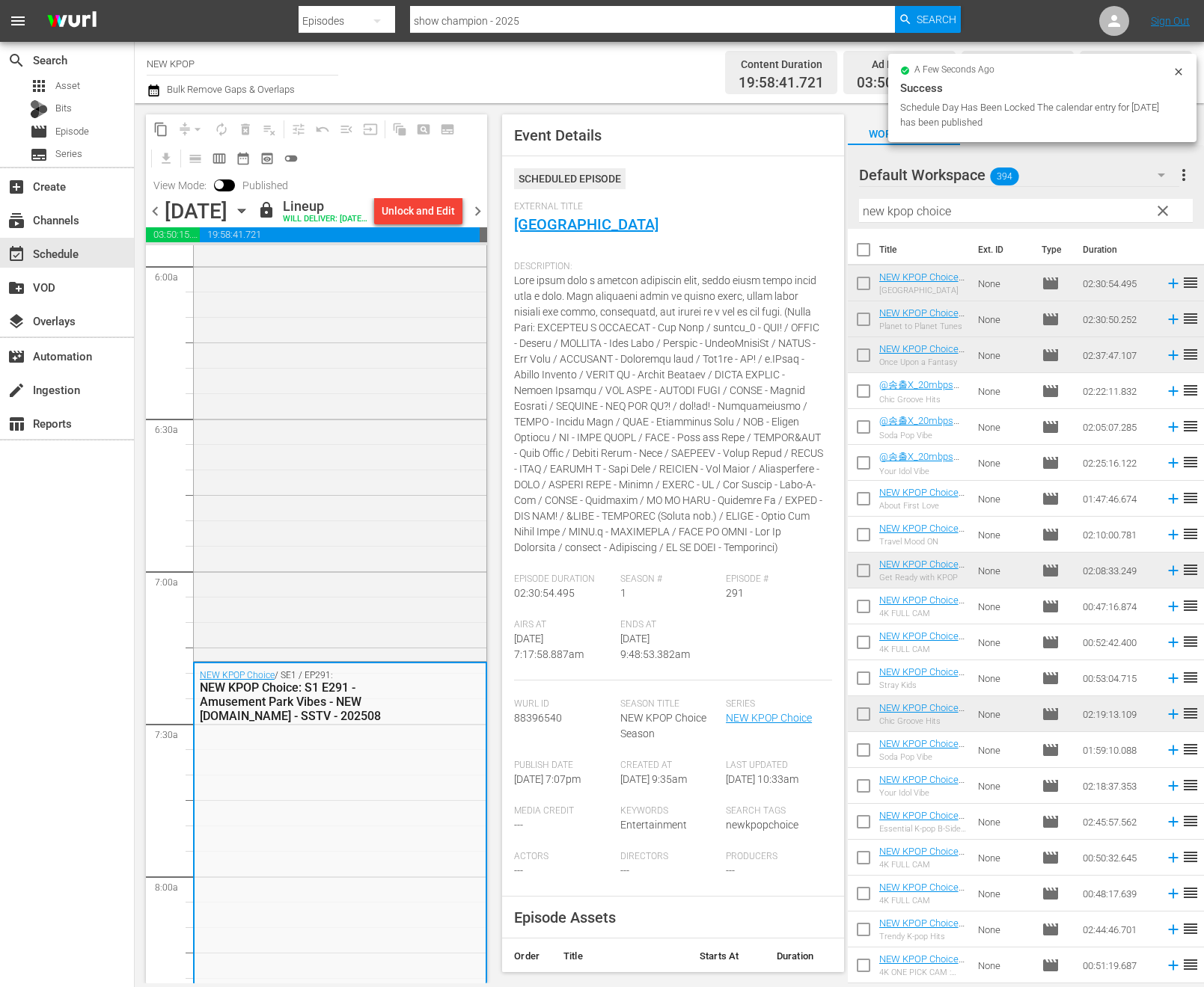
scroll to position [3094, 0]
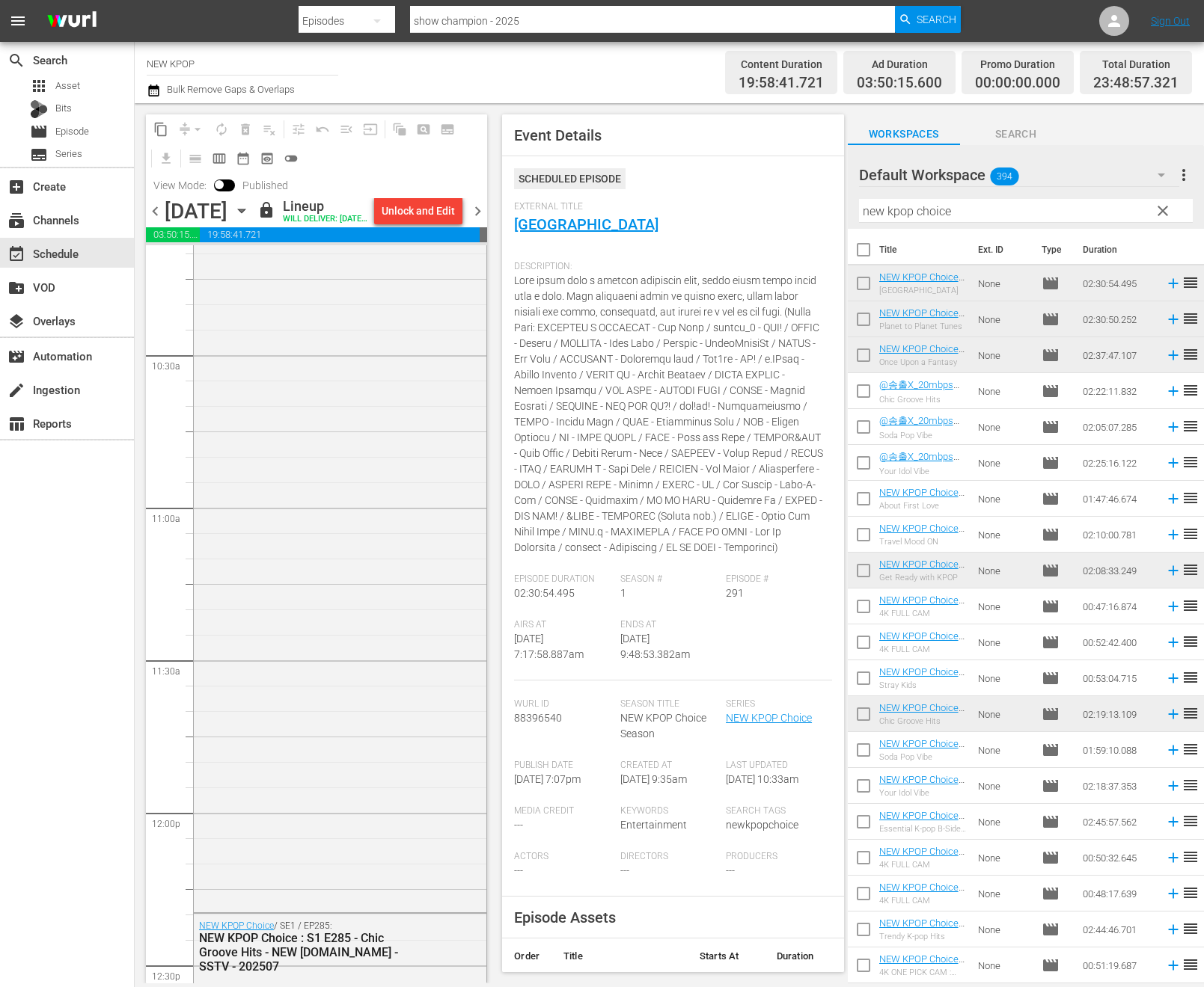
click at [544, 378] on span at bounding box center [668, 414] width 309 height 279
click at [421, 473] on div "NEW KPOP Choice / SE1 / EP293: NEW KPOP Choice: S1 E293 - Planet to Planet Tune…" at bounding box center [341, 526] width 293 height 762
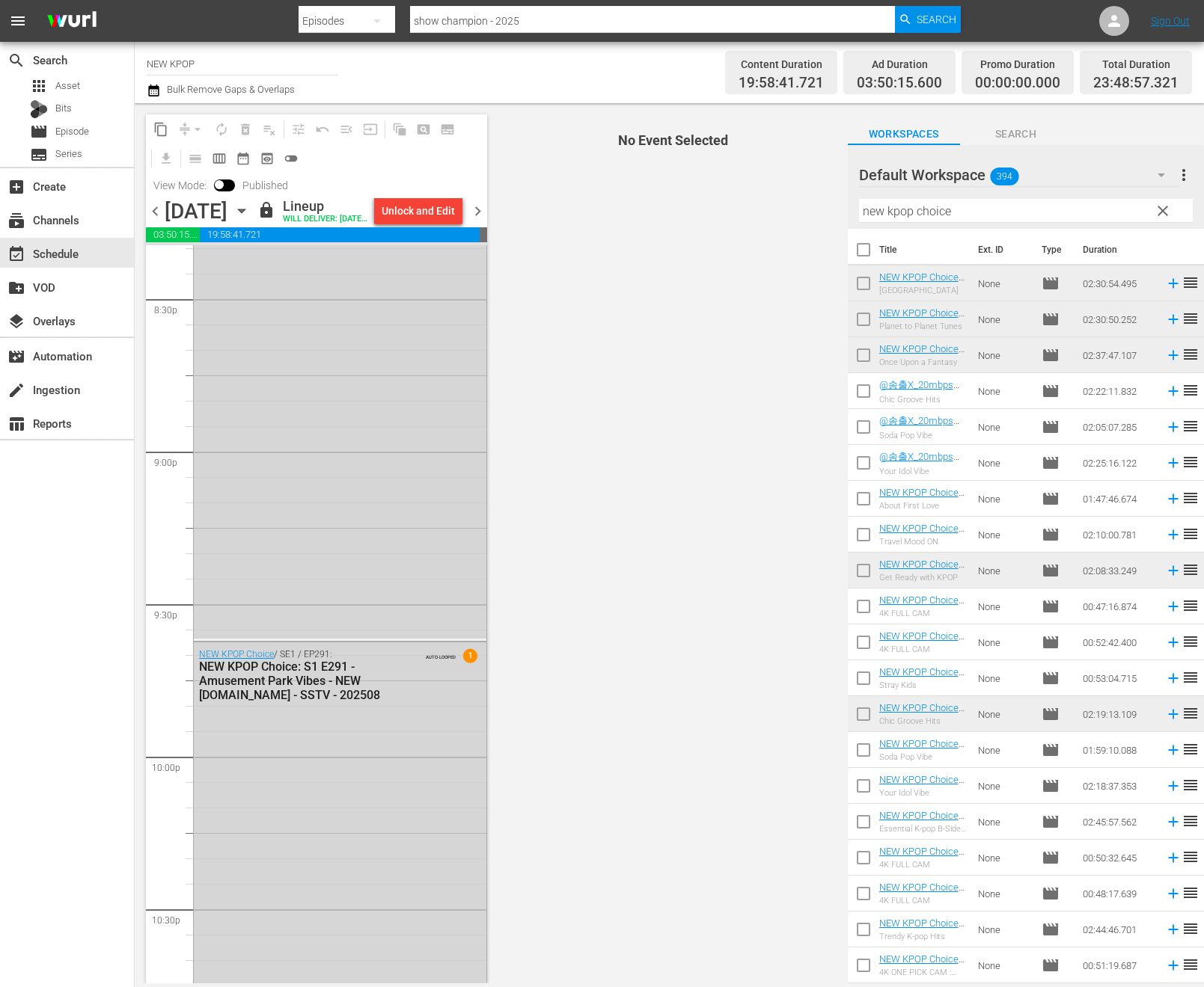
scroll to position [6650, 0]
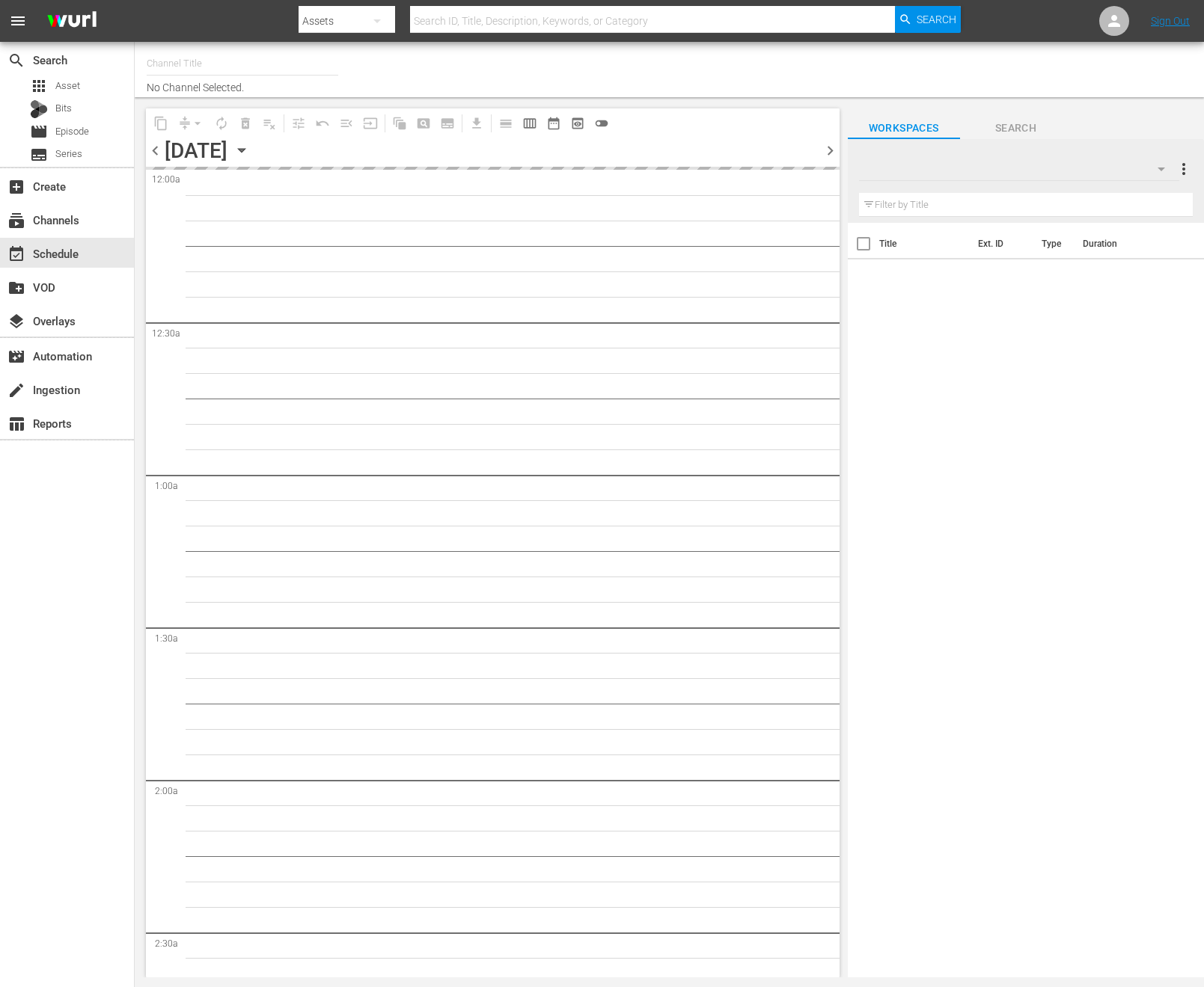
type input "NEW KPOP (617)"
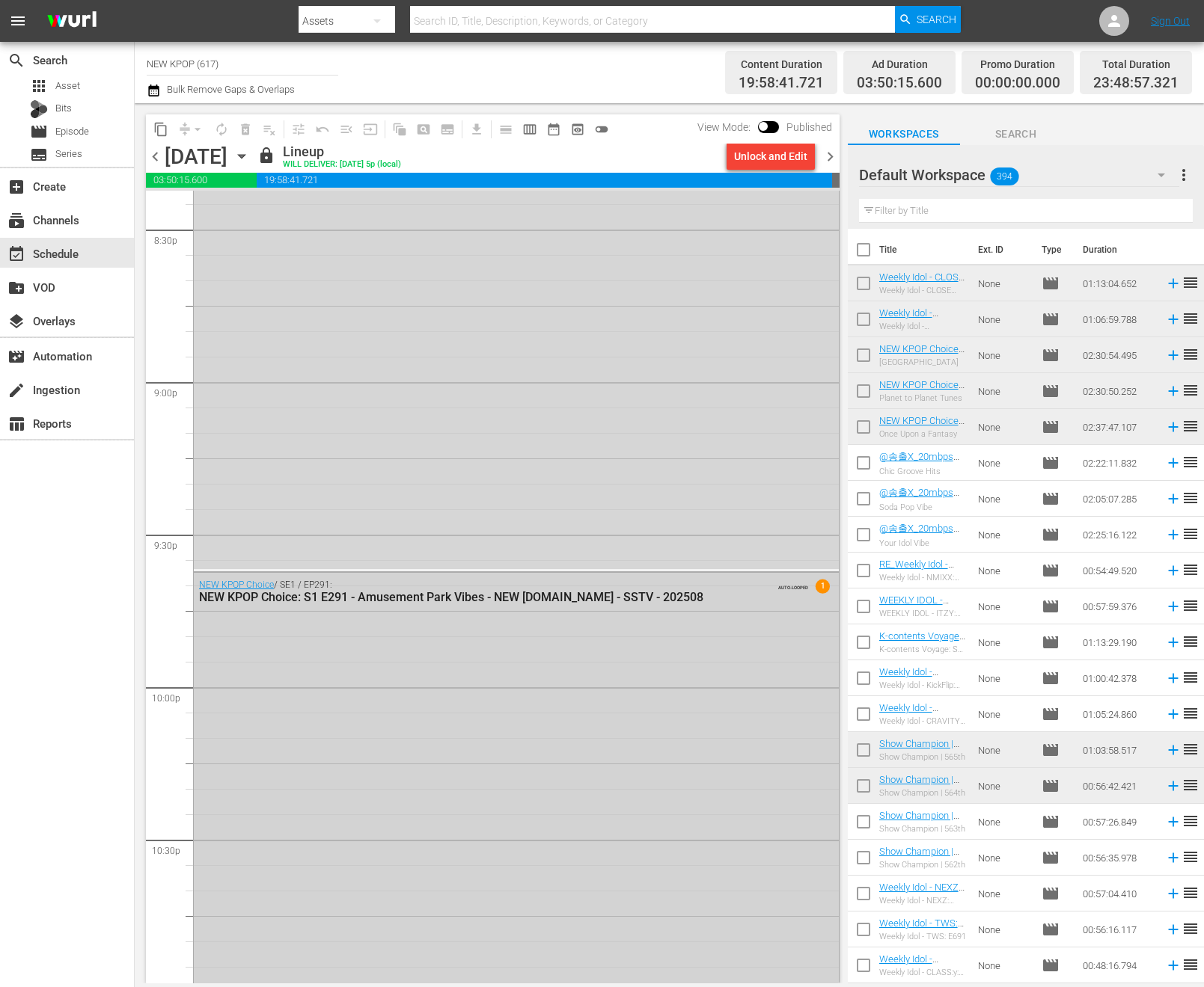
scroll to position [6571, 0]
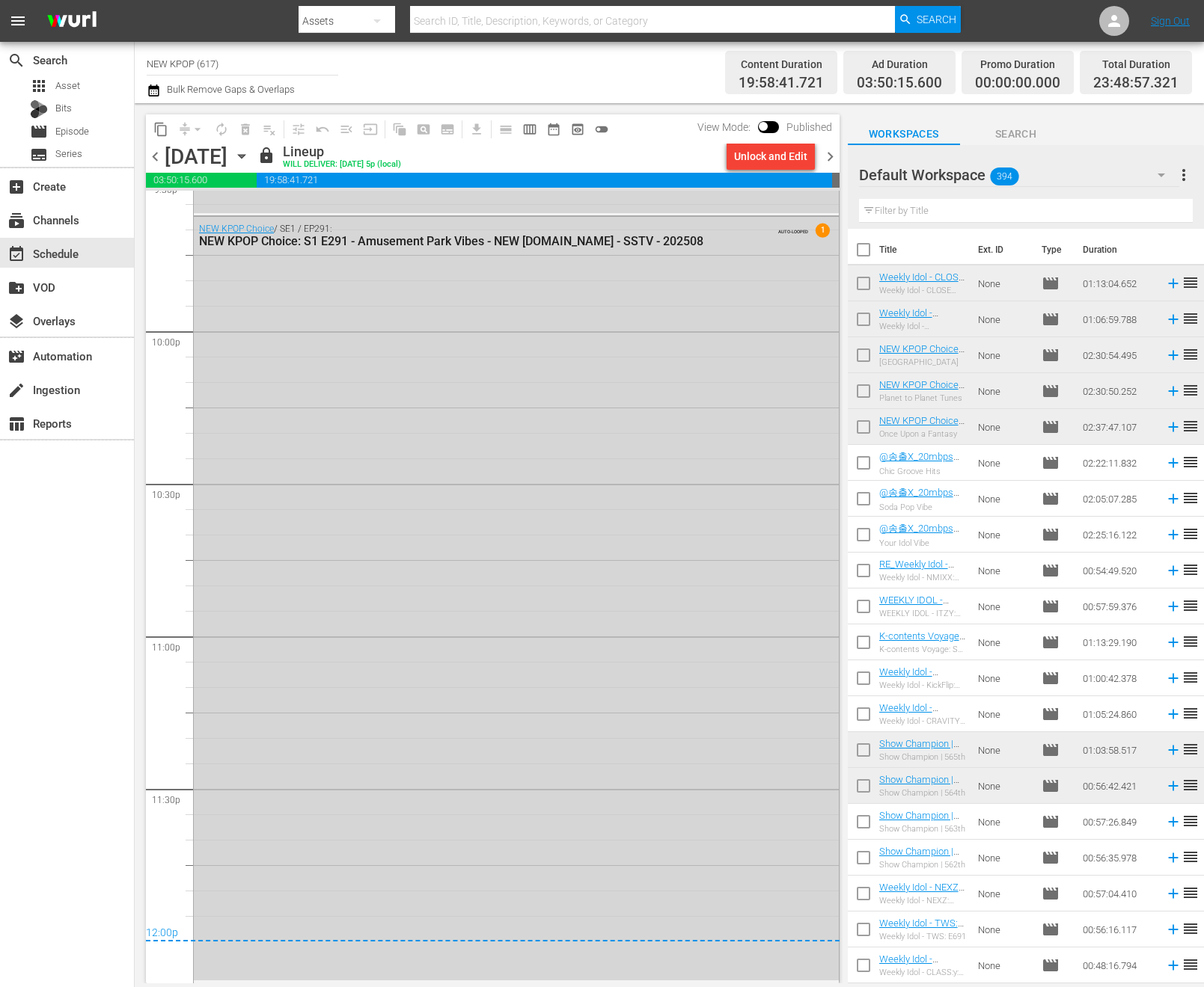
click at [828, 164] on span "chevron_right" at bounding box center [829, 156] width 19 height 19
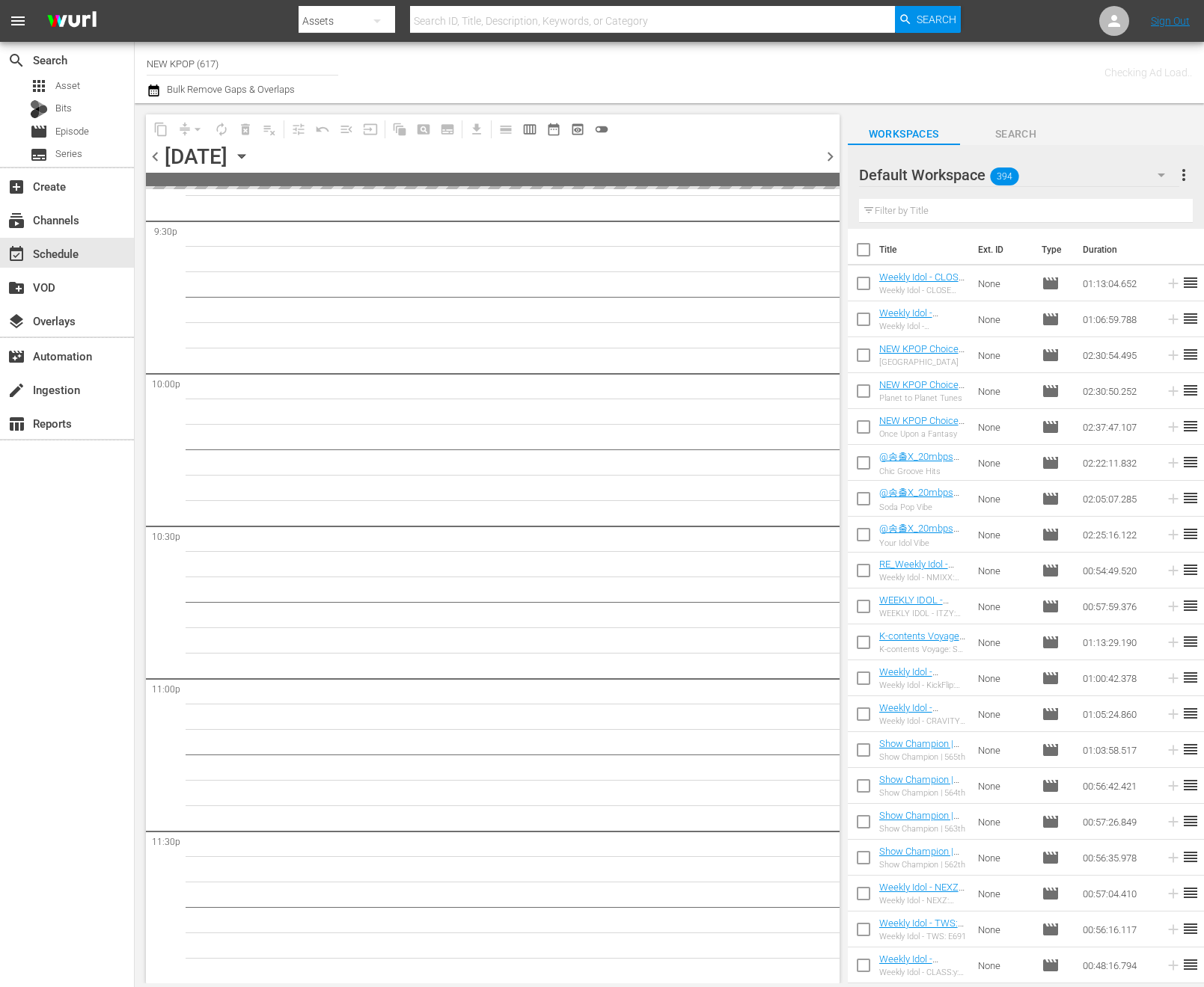
scroll to position [6528, 0]
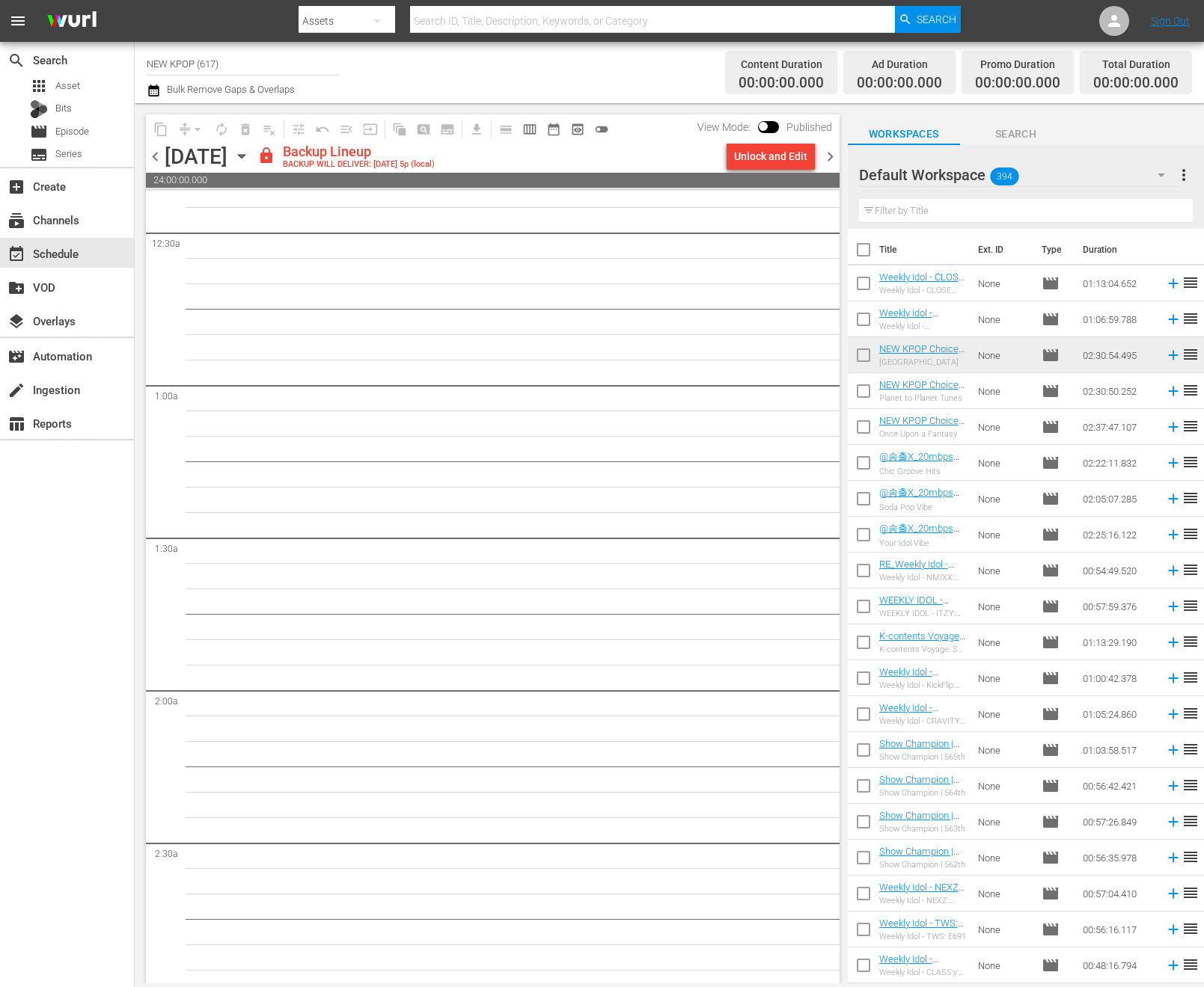
scroll to position [0, 0]
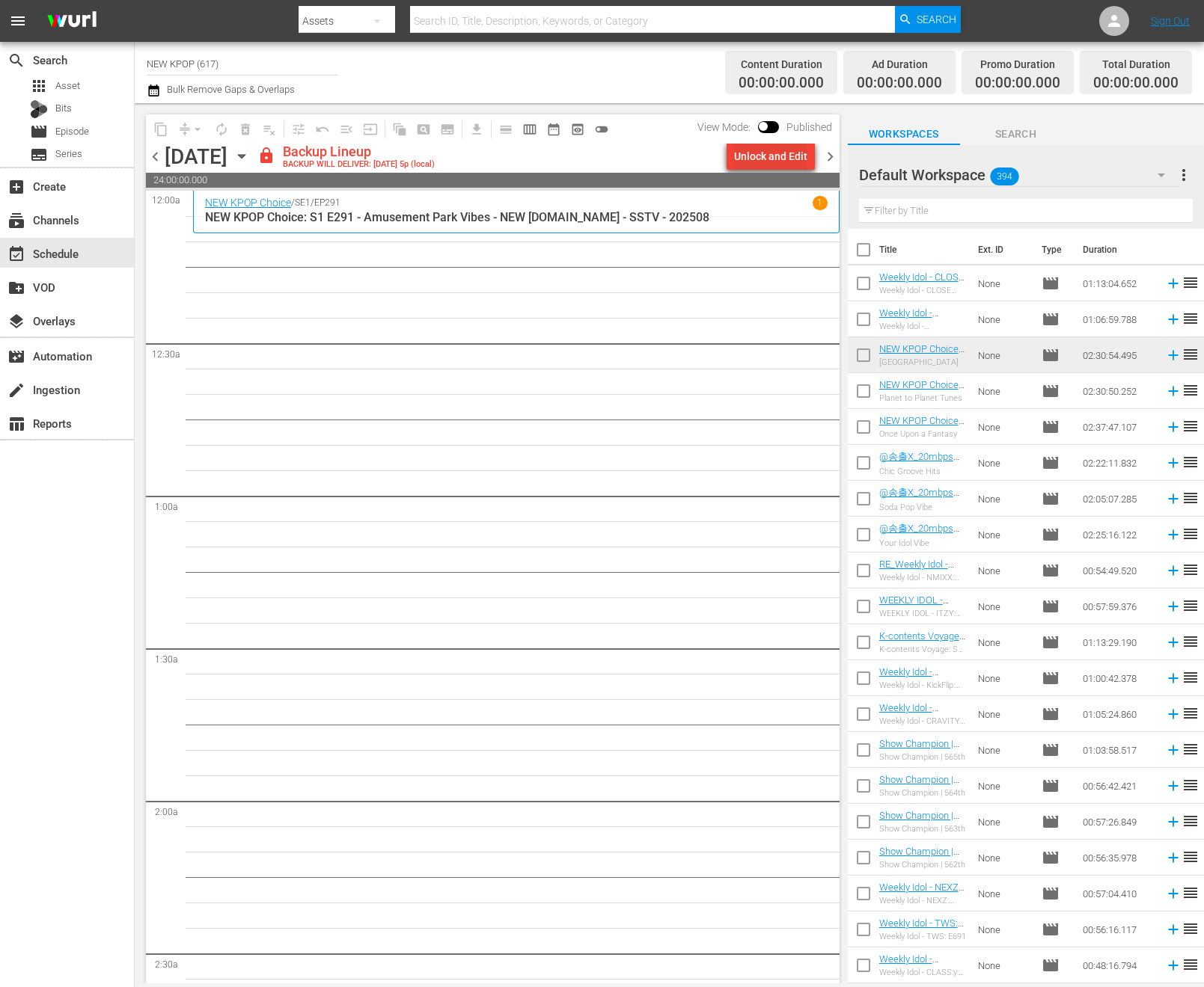
click at [728, 165] on button "Unlock and Edit" at bounding box center [771, 156] width 88 height 27
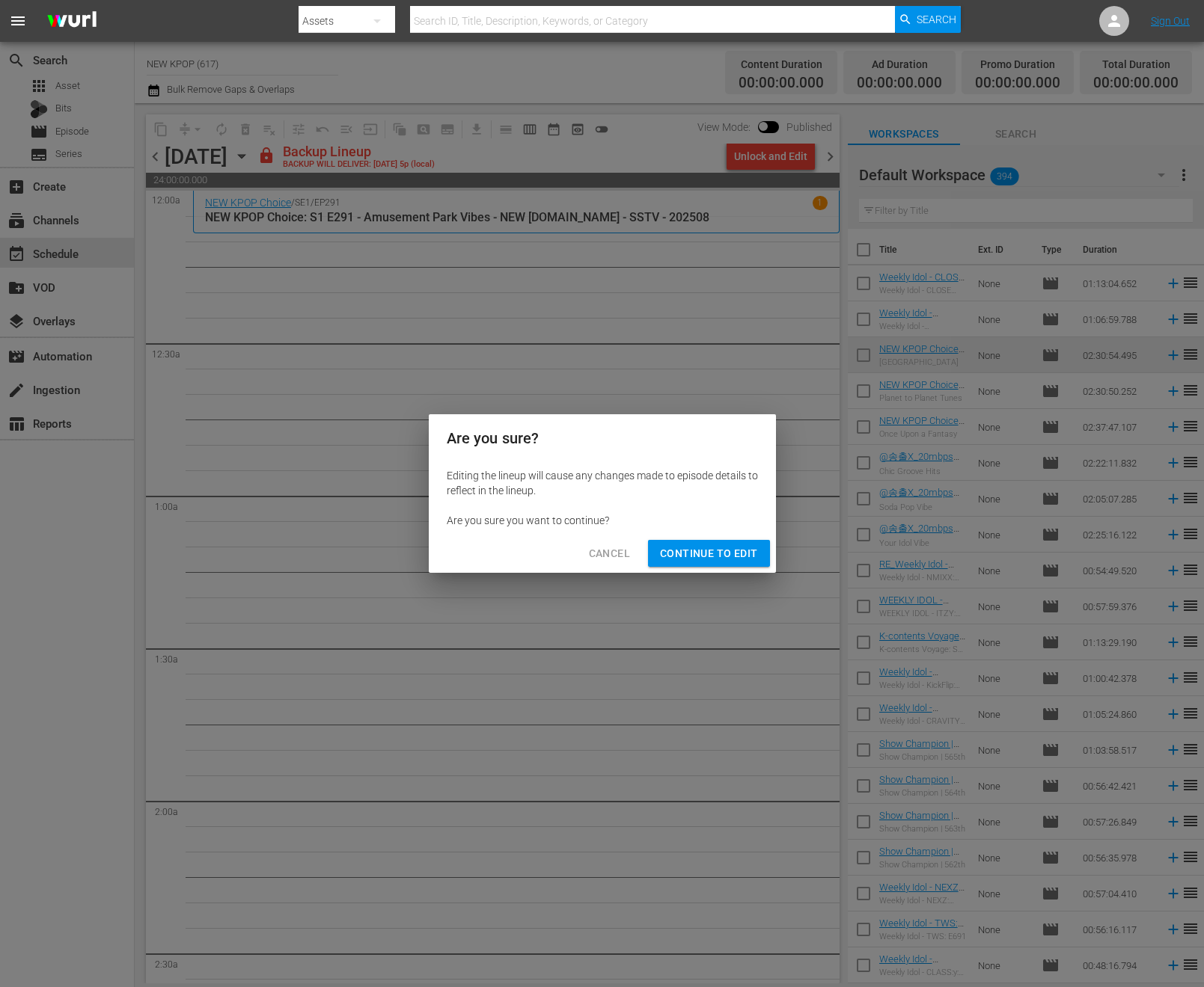
click at [687, 565] on button "Continue to Edit" at bounding box center [708, 553] width 121 height 28
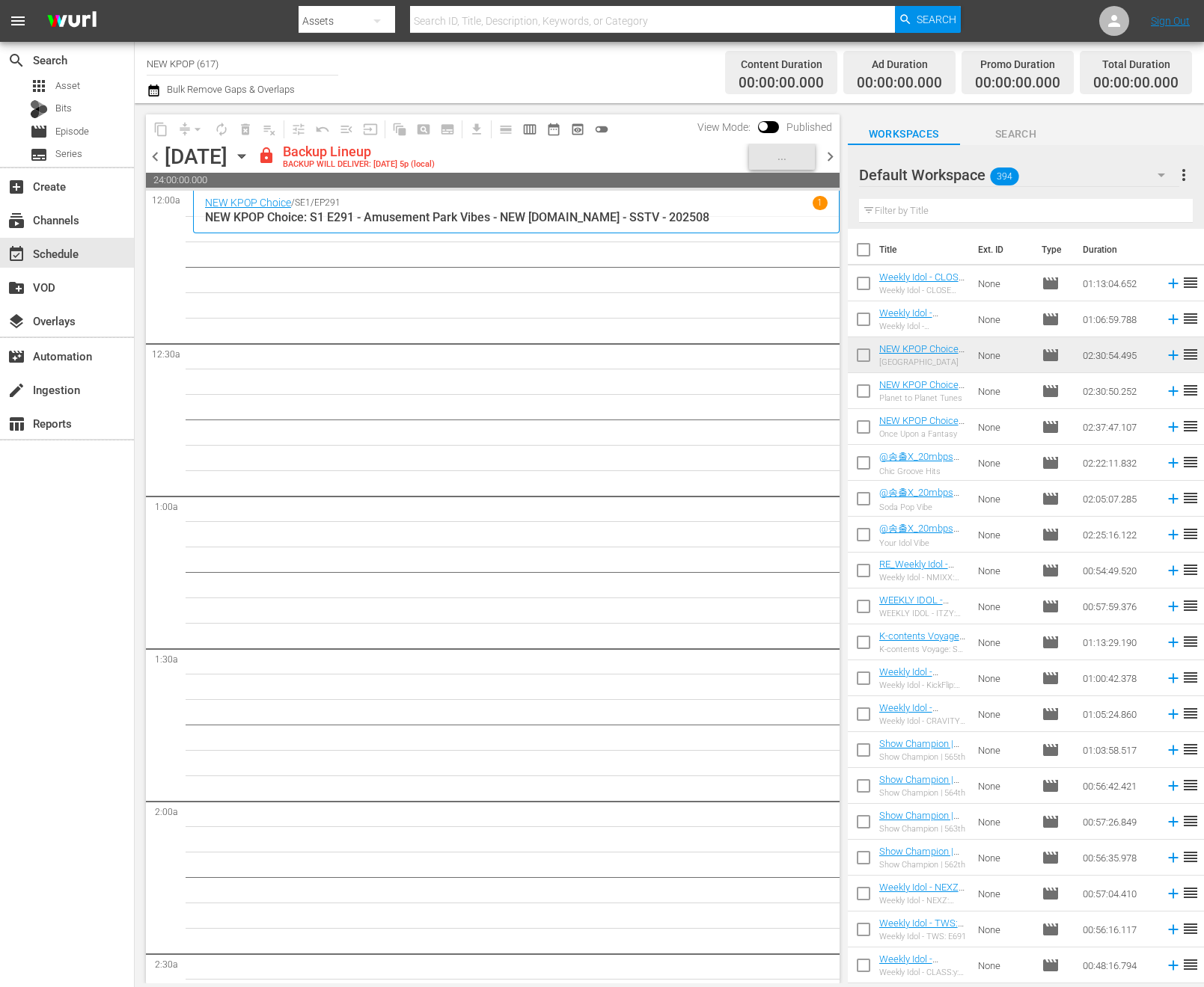
scroll to position [392, 0]
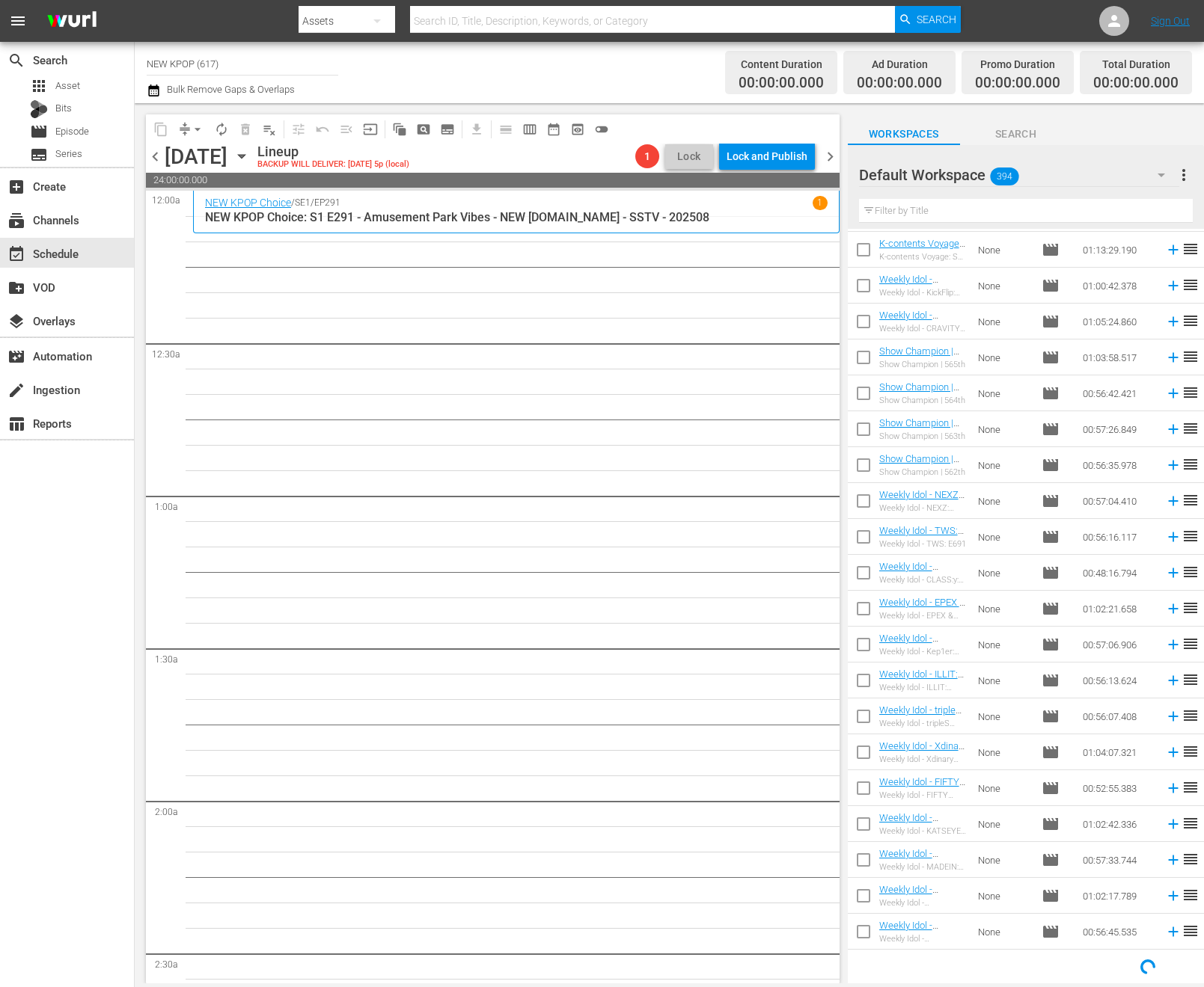
click at [921, 207] on input "text" at bounding box center [1025, 210] width 333 height 24
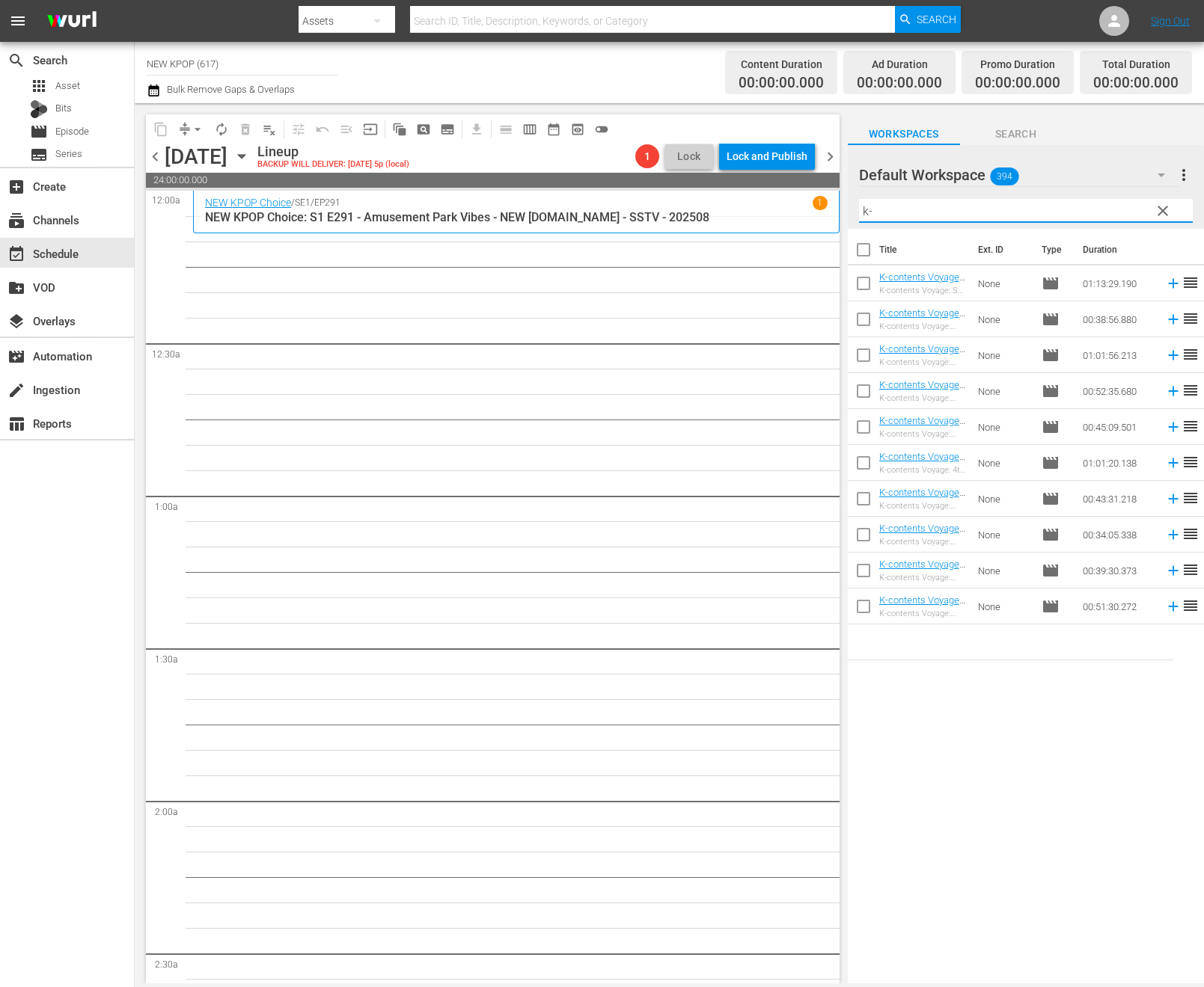
scroll to position [0, 0]
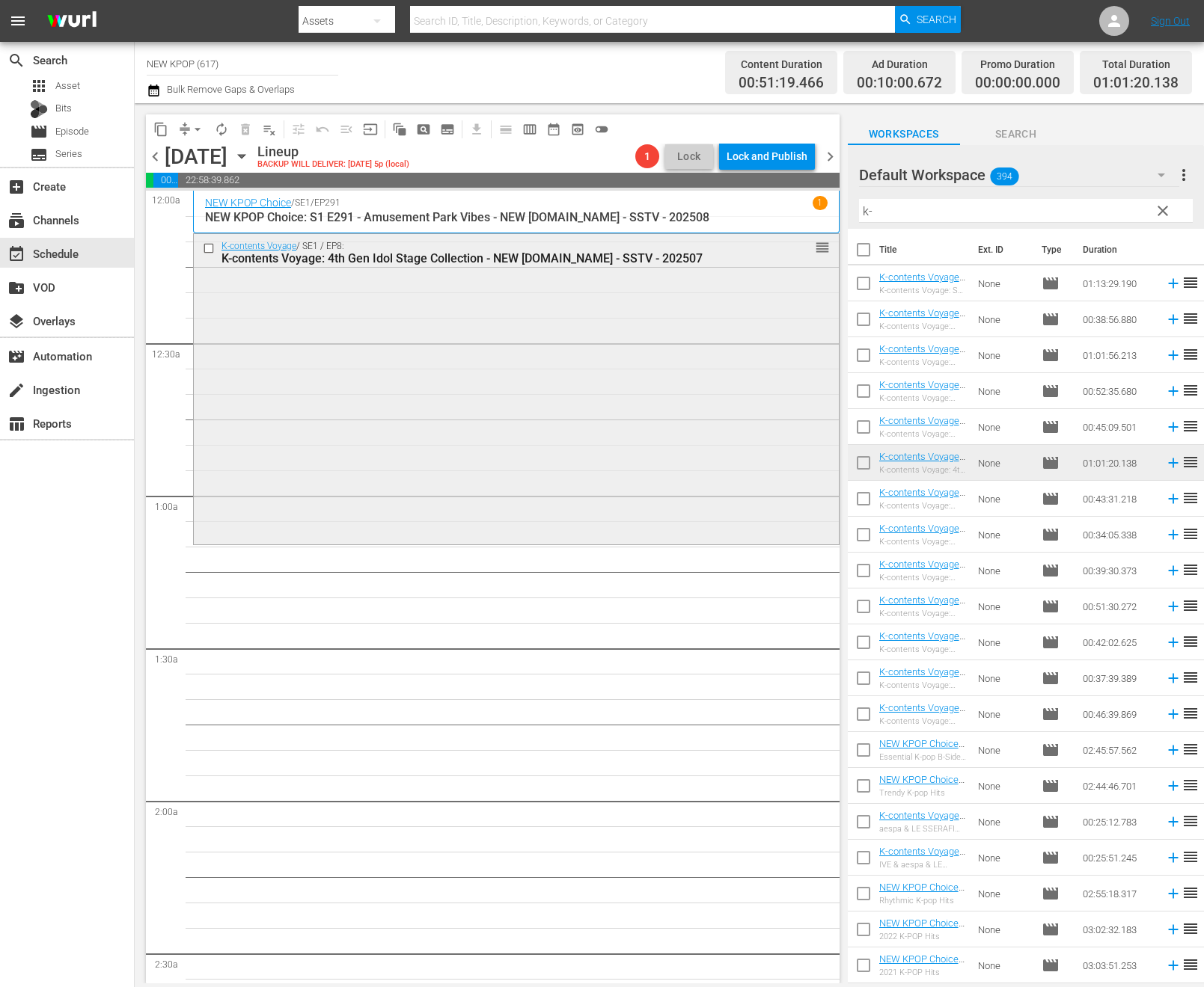
click at [615, 399] on div "K-contents Voyage / SE1 / EP8: K-contents Voyage: 4th Gen Idol Stage Collection…" at bounding box center [517, 388] width 645 height 307
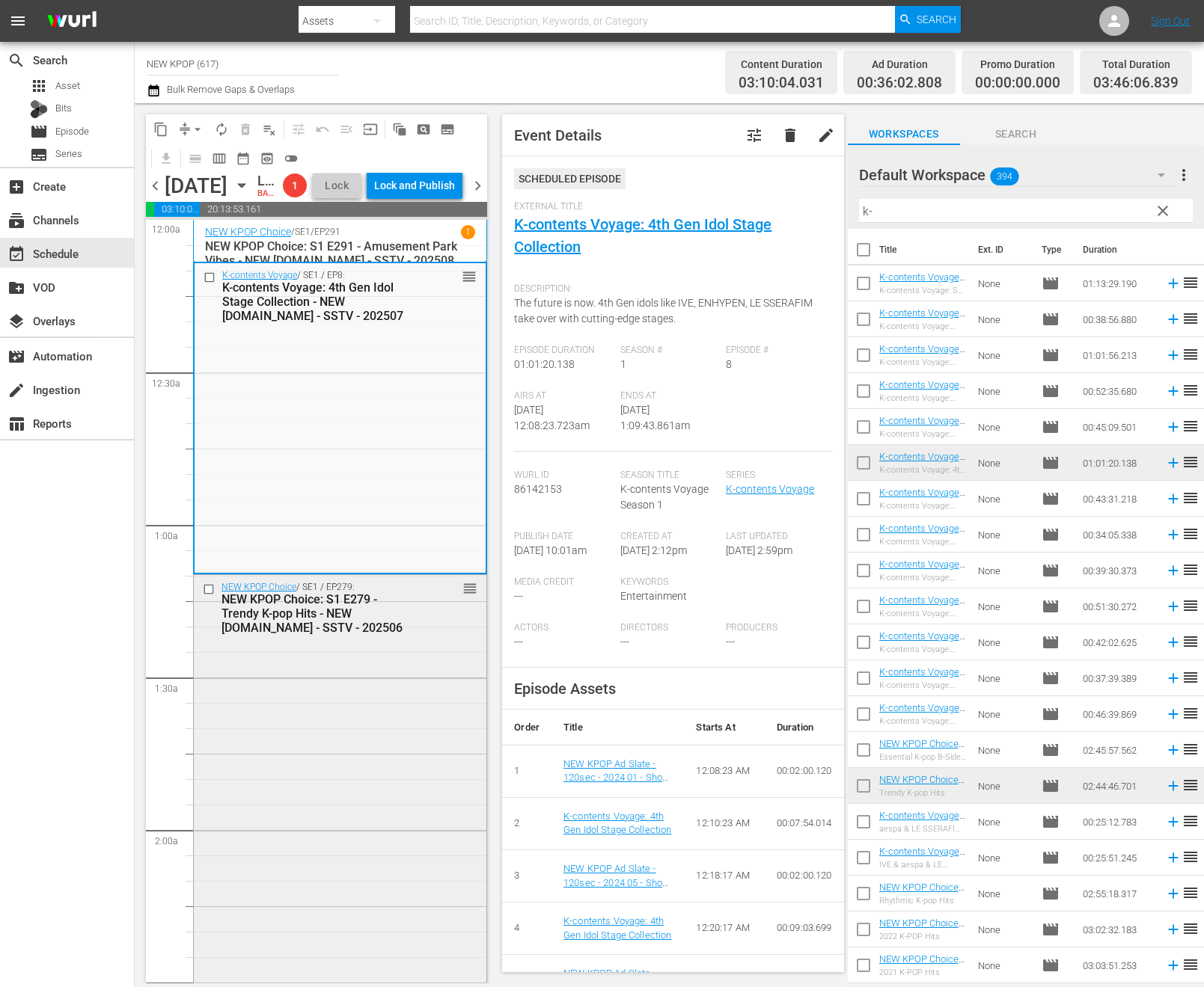
click at [465, 826] on div "NEW KPOP Choice / SE1 / EP279: NEW KPOP Choice: S1 E279 - Trendy K-pop Hits - N…" at bounding box center [341, 991] width 293 height 833
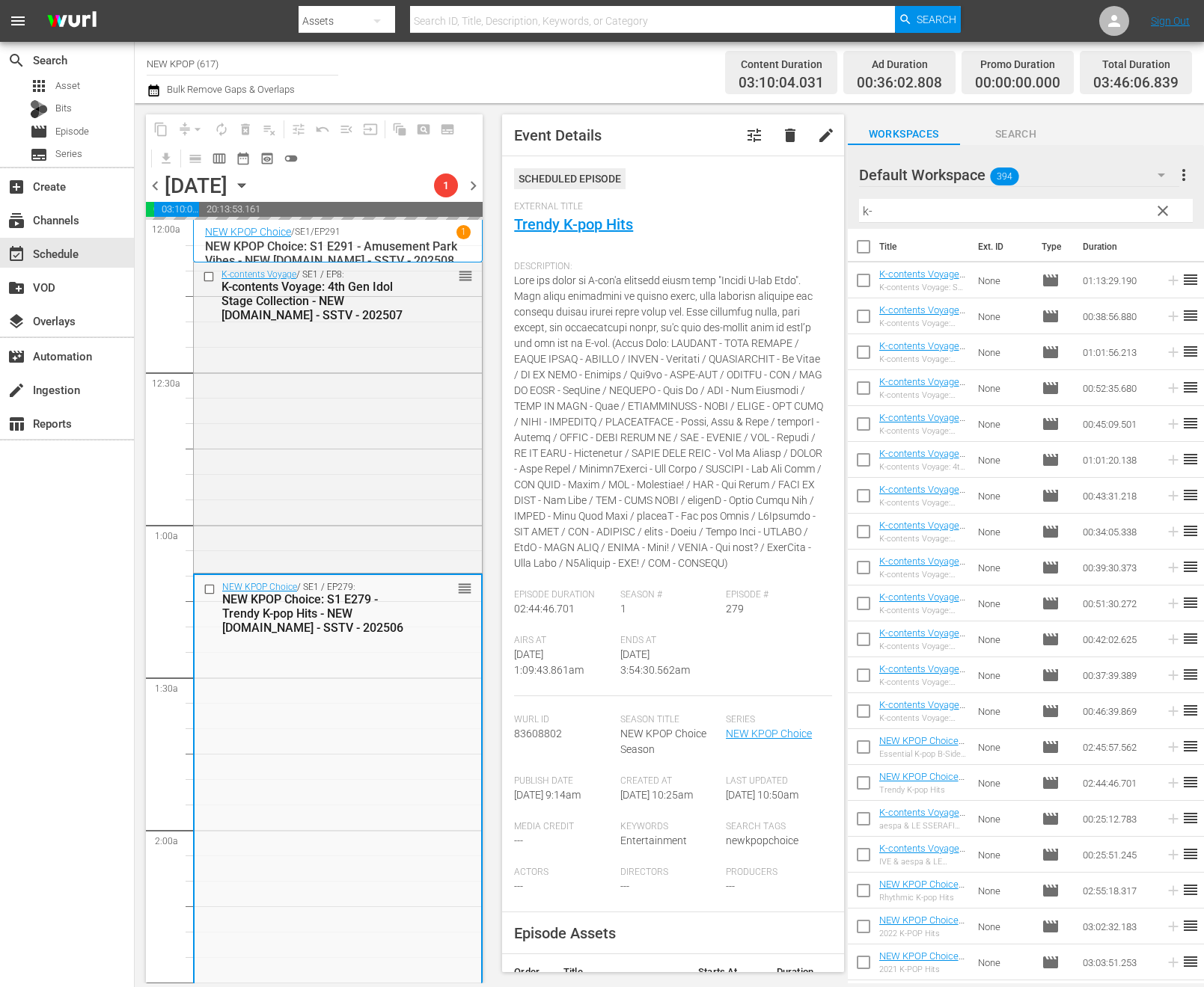
drag, startPoint x: 932, startPoint y: 885, endPoint x: 431, endPoint y: 864, distance: 501.4
click at [424, 789] on div "NEW KPOP Choice / SE1 / EP279: NEW KPOP Choice: S1 E279 - Trendy K-pop Hits - N…" at bounding box center [337, 991] width 287 height 833
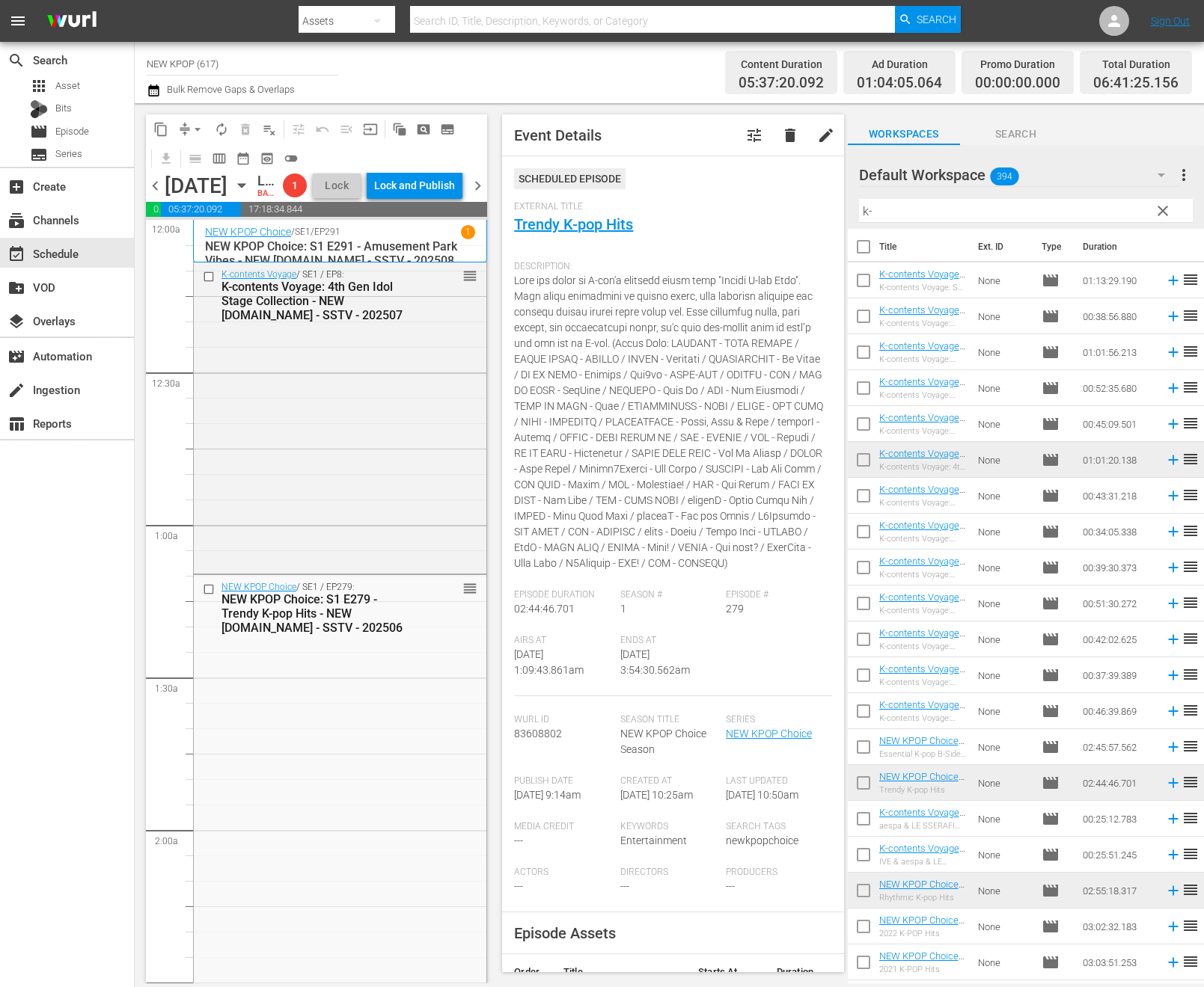
drag, startPoint x: 468, startPoint y: 610, endPoint x: 421, endPoint y: 930, distance: 323.4
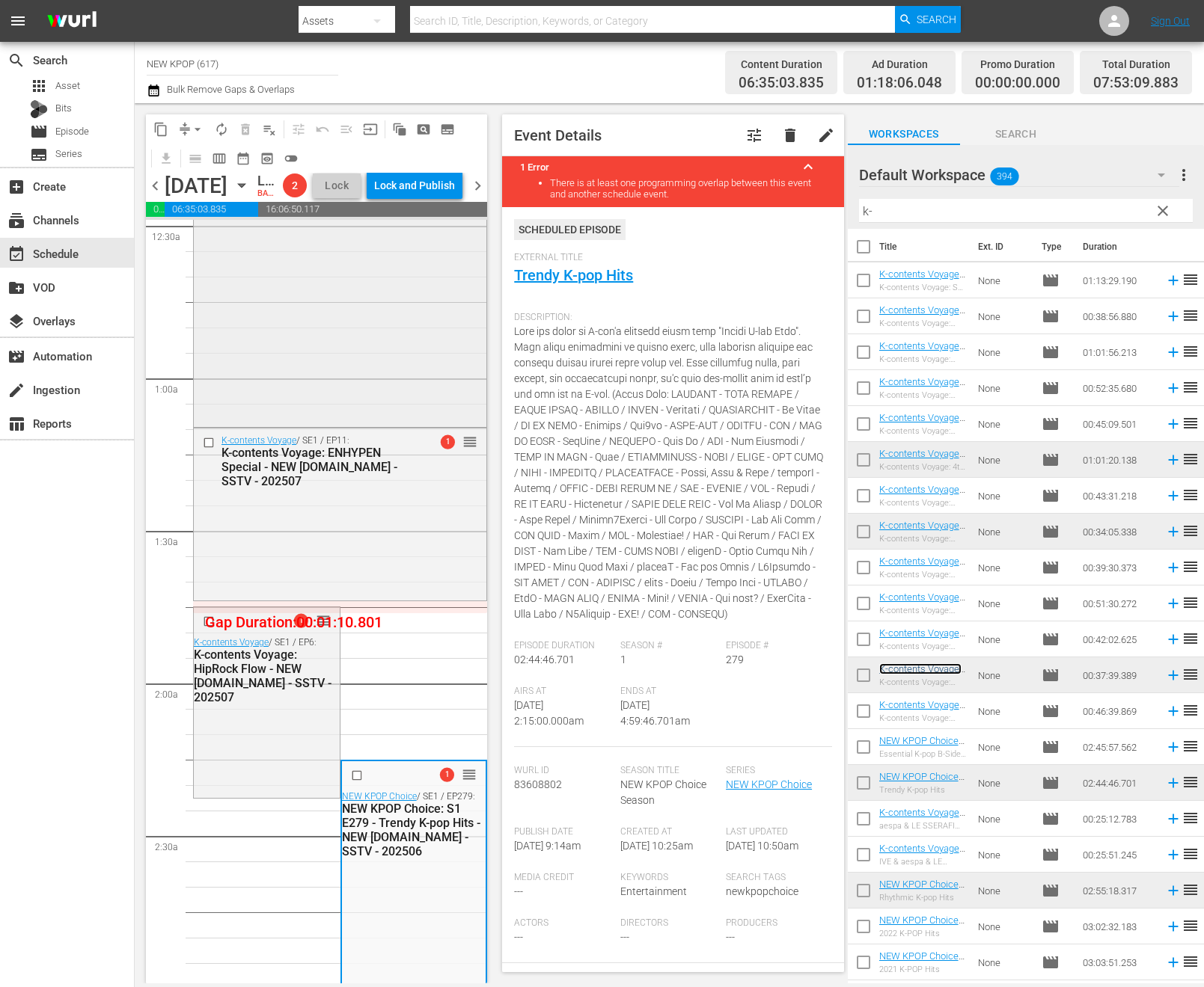
scroll to position [264, 0]
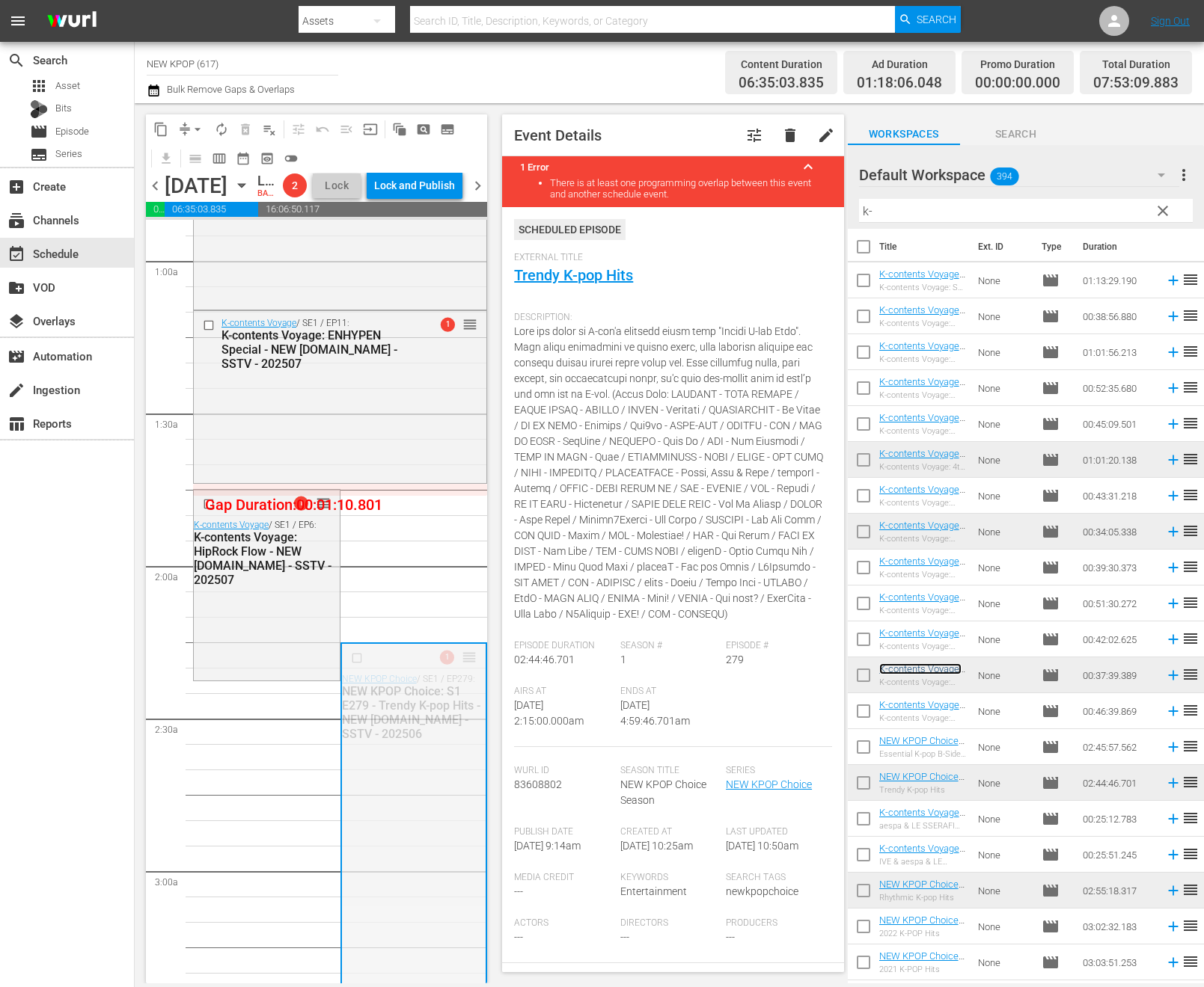
drag, startPoint x: 464, startPoint y: 674, endPoint x: 435, endPoint y: 894, distance: 221.9
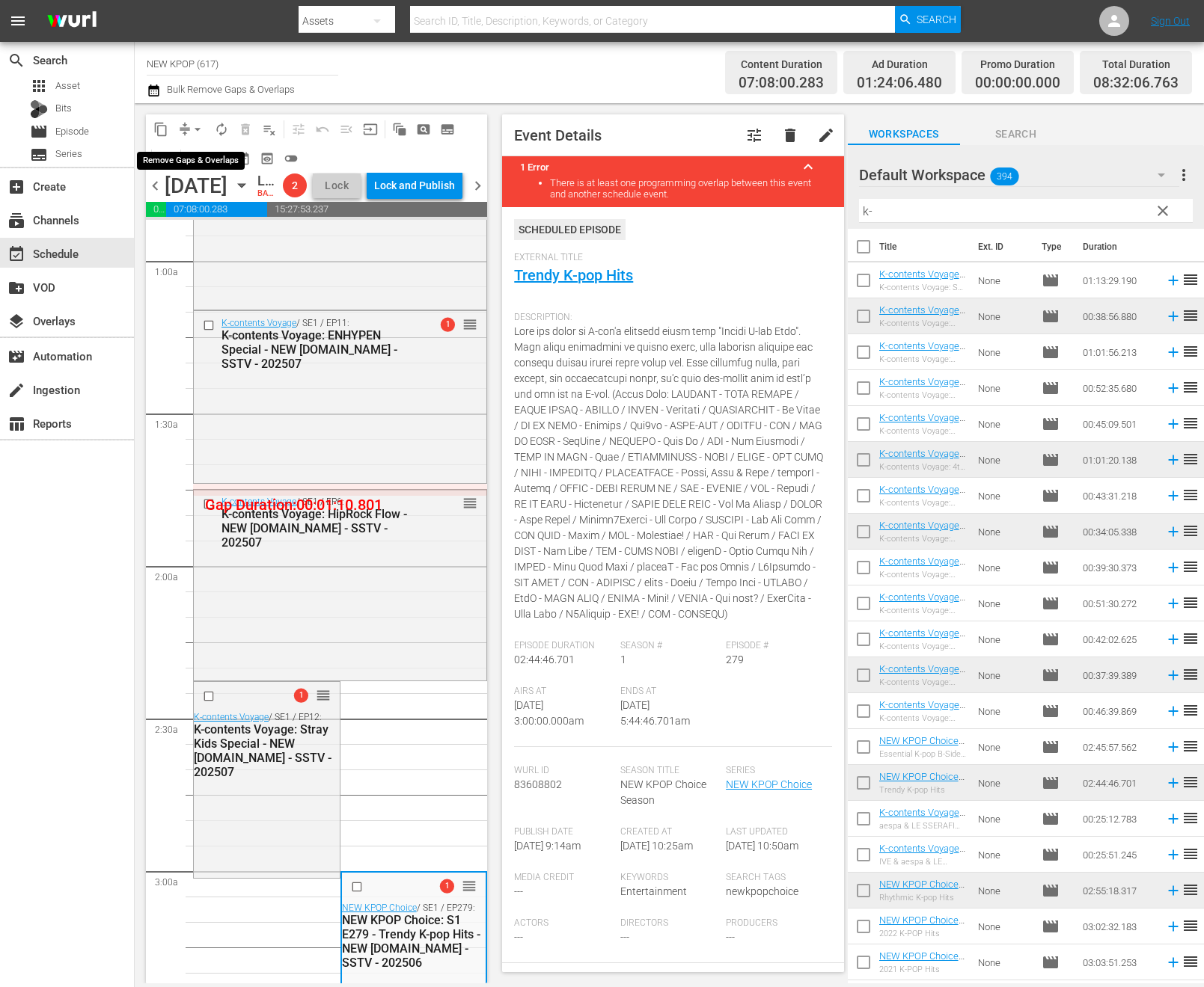
click at [184, 122] on span "compress" at bounding box center [184, 129] width 15 height 15
click at [199, 122] on span "arrow_drop_down" at bounding box center [197, 129] width 15 height 15
click at [203, 203] on li "Align to End of Previous Day" at bounding box center [198, 208] width 157 height 24
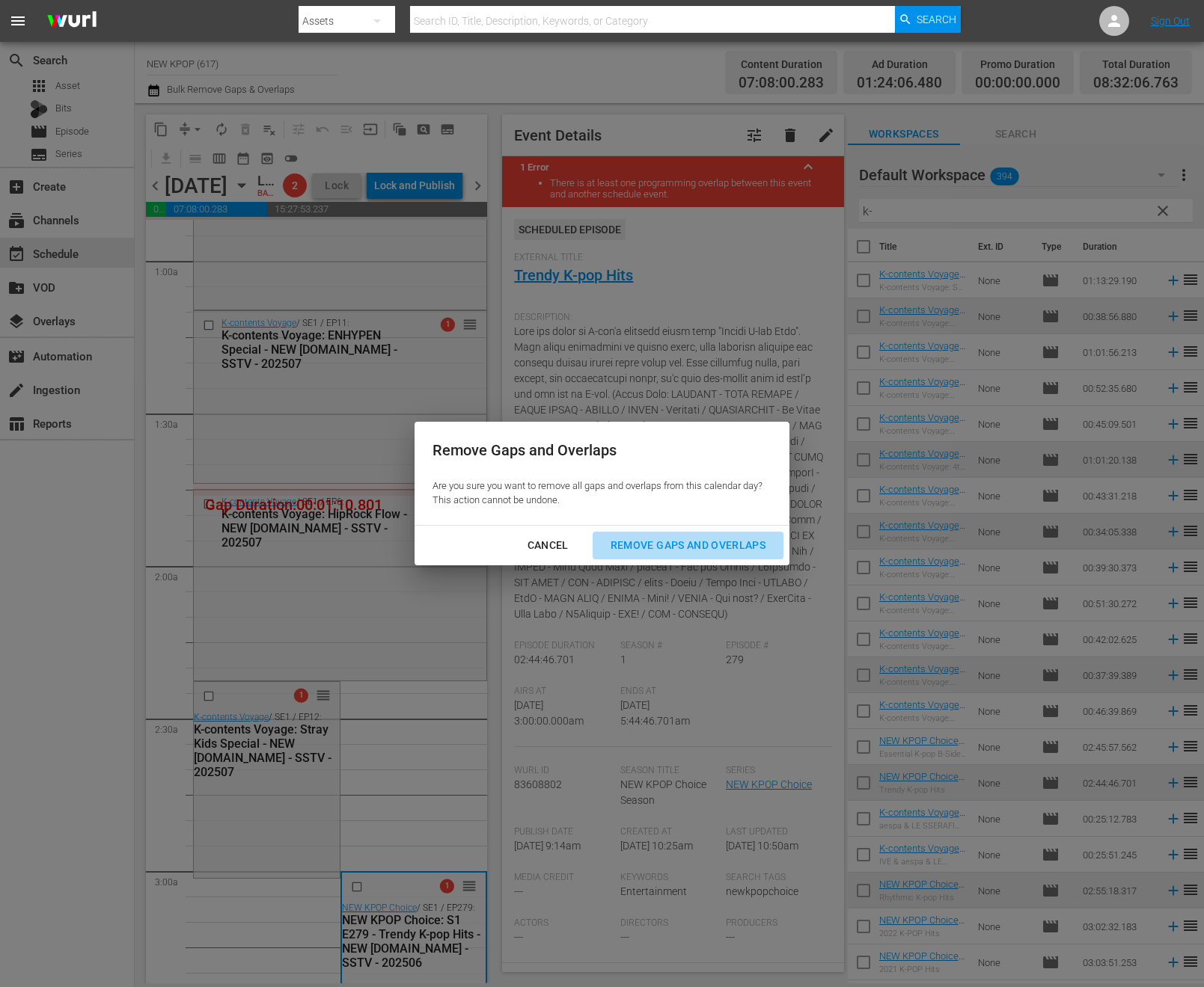
click at [688, 535] on button "Remove Gaps and Overlaps" at bounding box center [687, 545] width 190 height 28
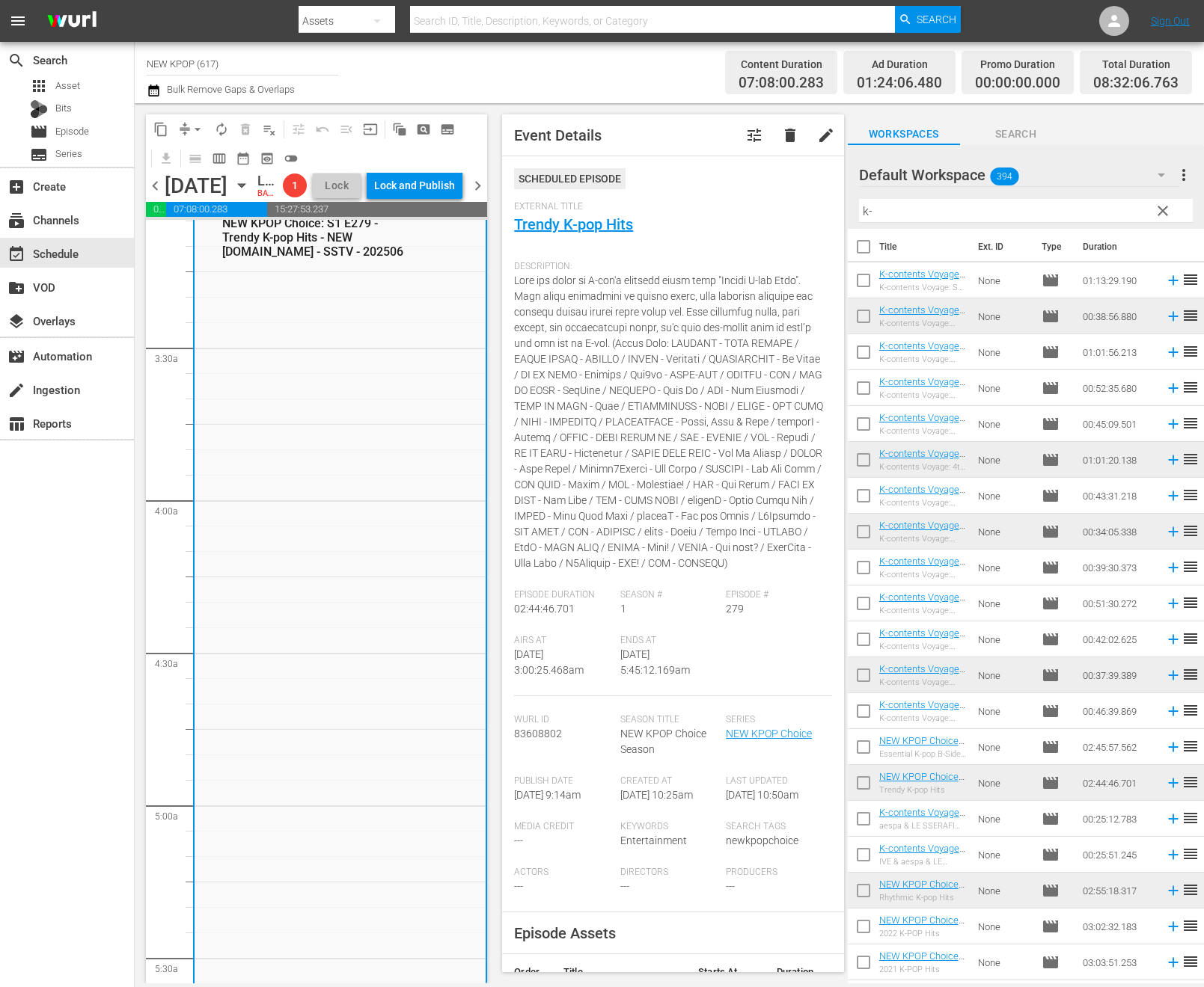
scroll to position [792, 0]
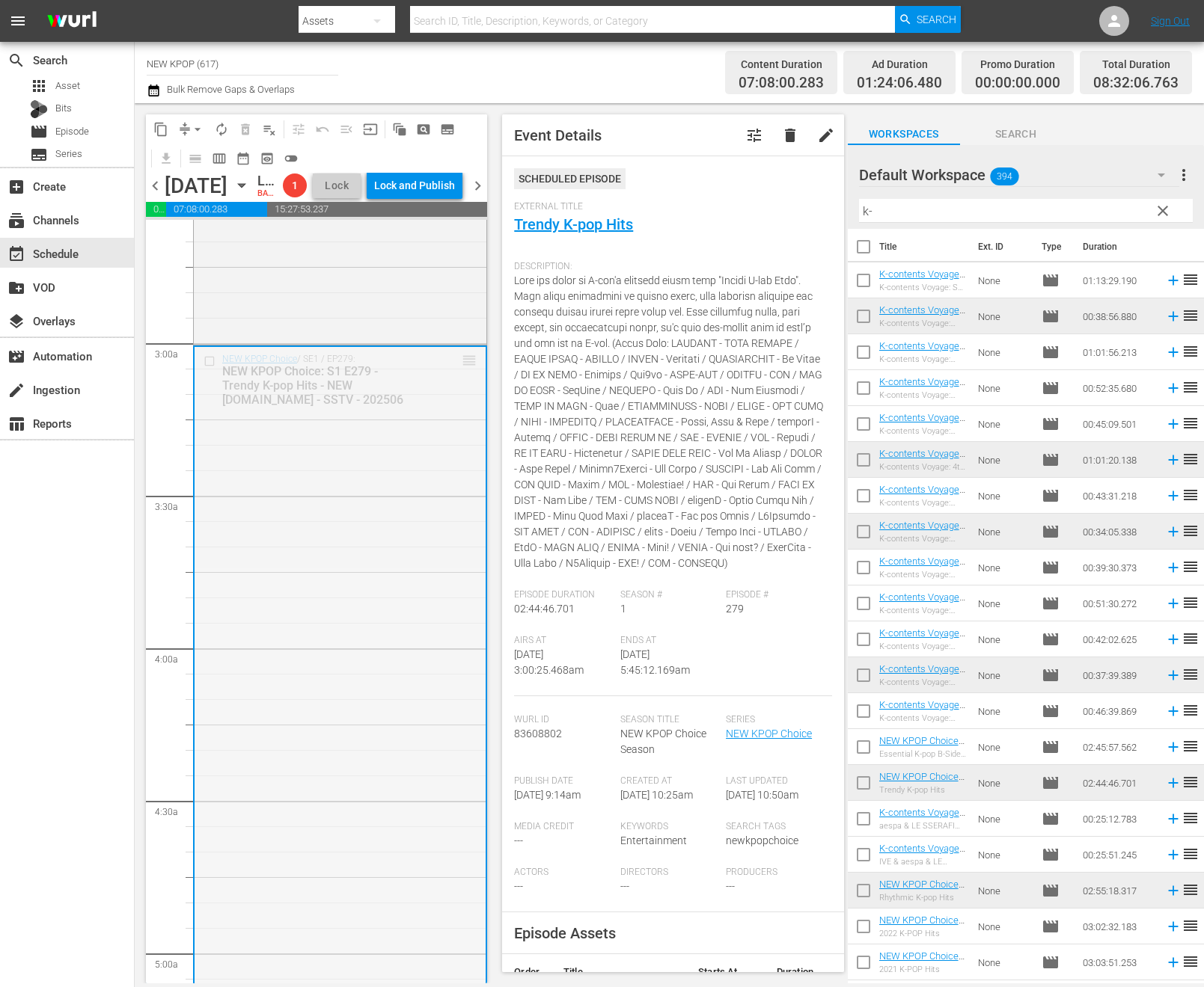
drag, startPoint x: 465, startPoint y: 381, endPoint x: 391, endPoint y: 846, distance: 470.9
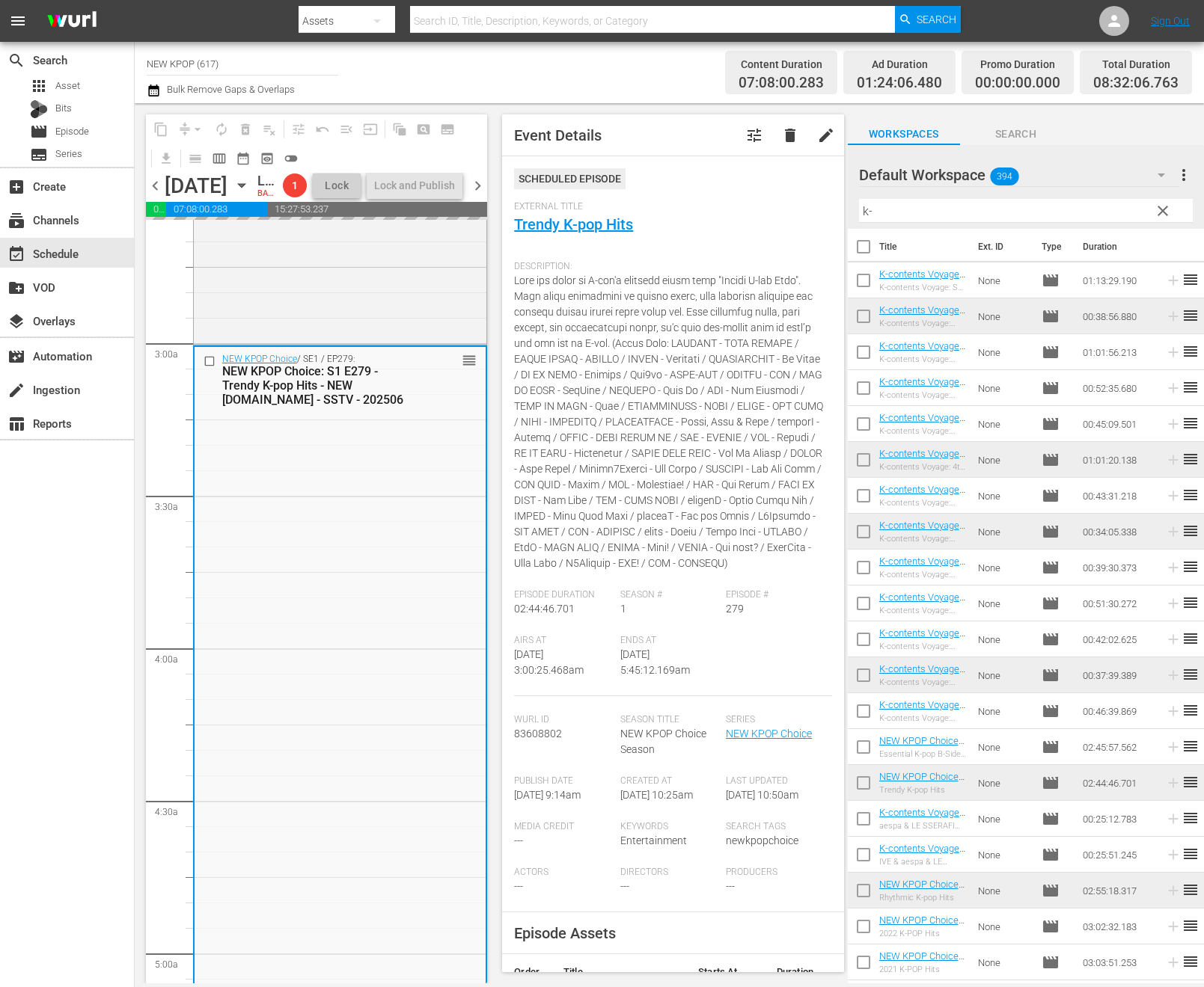
click at [972, 209] on input "k-" at bounding box center [1025, 210] width 333 height 24
drag, startPoint x: 972, startPoint y: 209, endPoint x: 813, endPoint y: 198, distance: 159.4
click at [813, 198] on div "content_copy compress arrow_drop_down autorenew_outlined delete_forever_outline…" at bounding box center [669, 543] width 1069 height 880
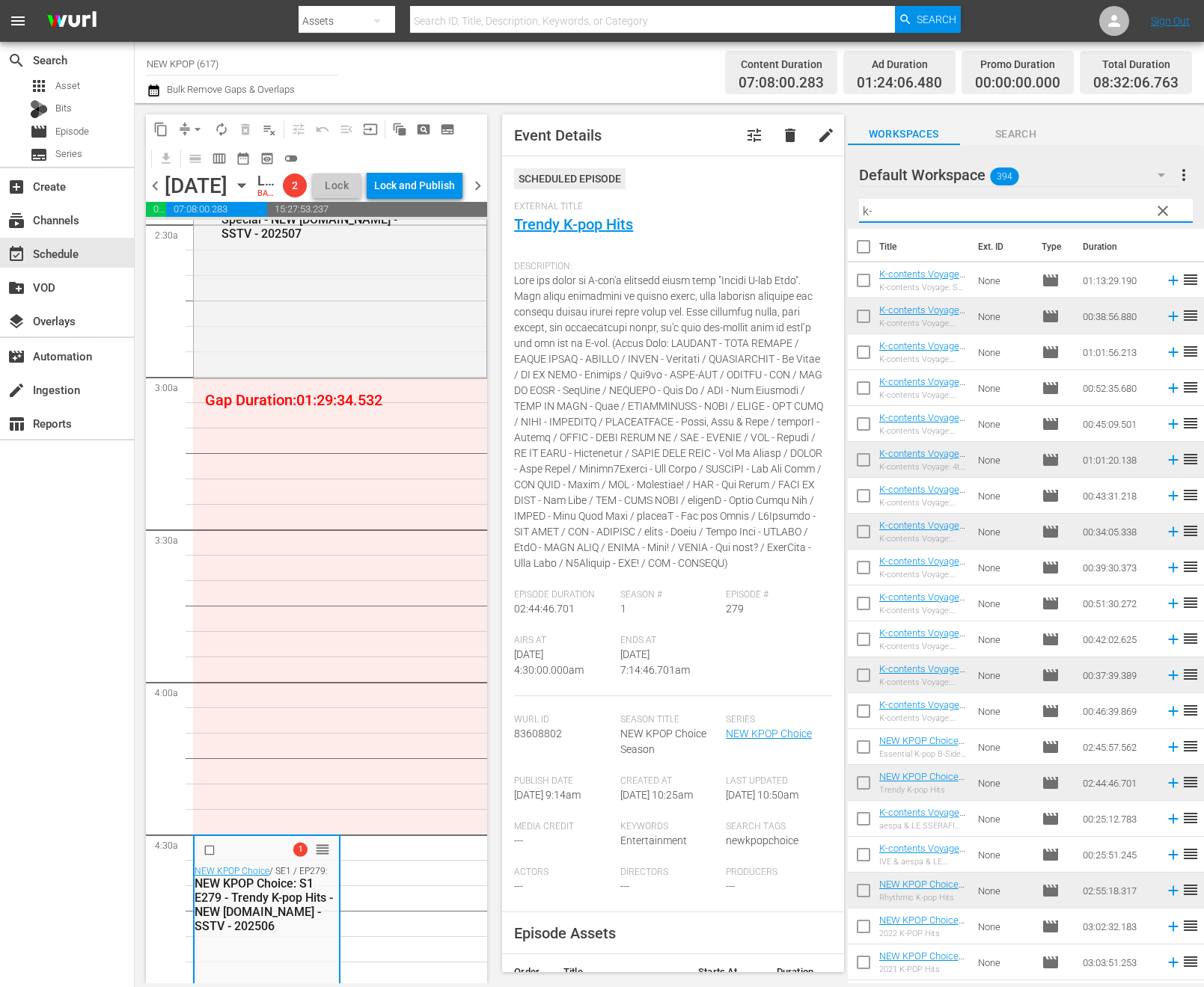
scroll to position [516, 0]
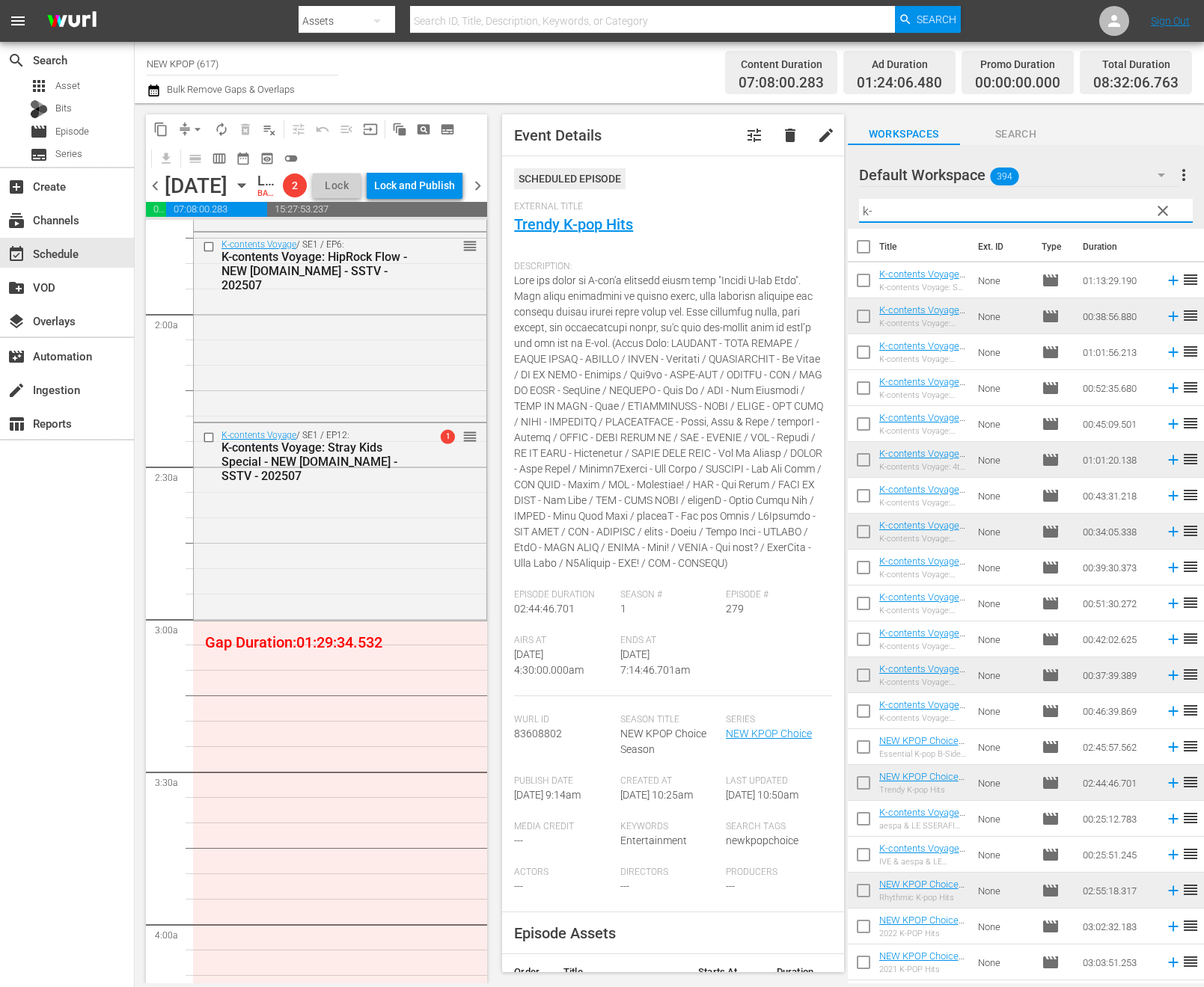
click at [342, 617] on div "K-contents Voyage / SE1 / EP12: K-contents Voyage: Stray Kids Special - NEW K.I…" at bounding box center [341, 520] width 293 height 194
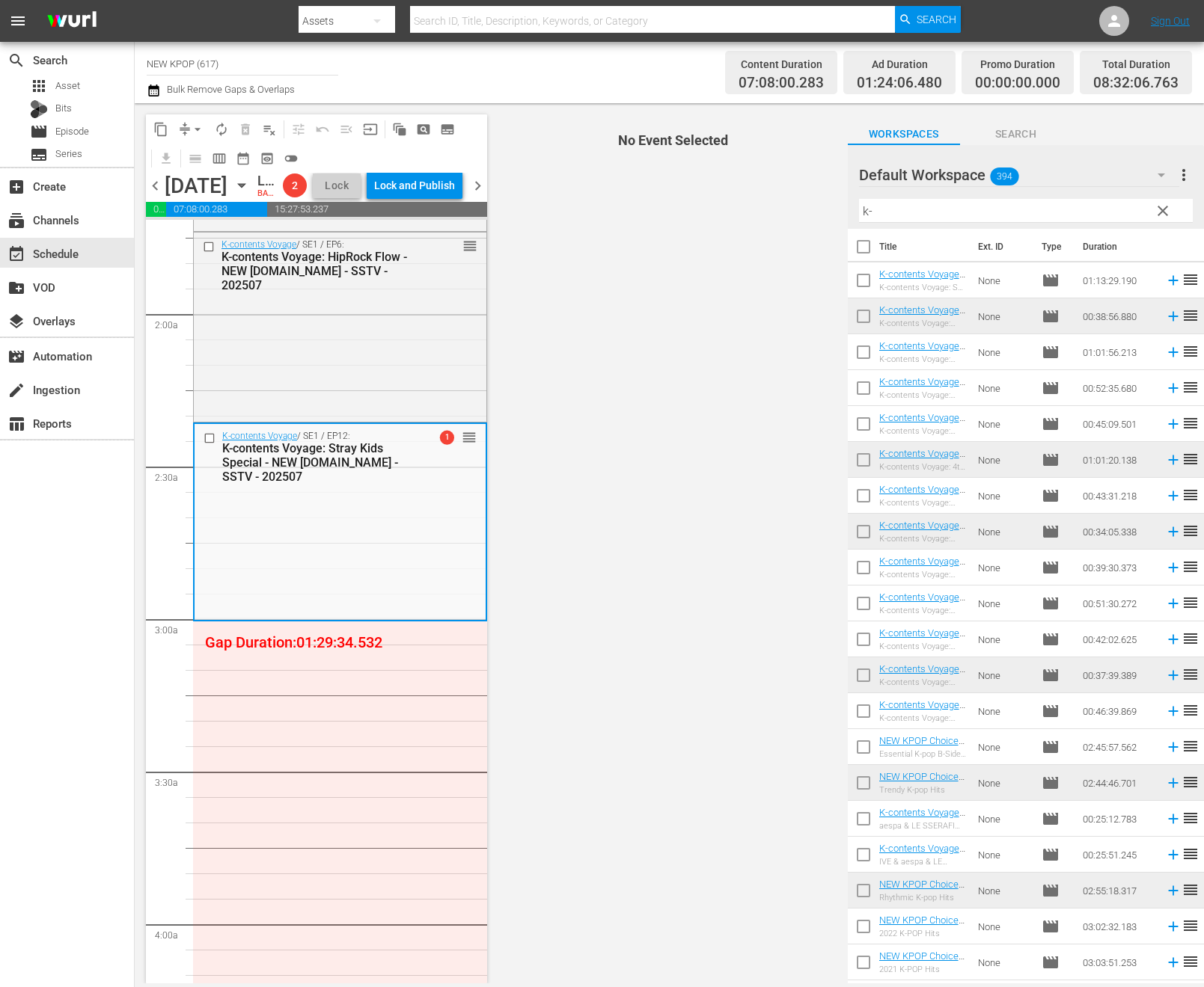
click at [379, 582] on div "K-contents Voyage / SE1 / EP12: K-contents Voyage: Stray Kids Special - NEW K.I…" at bounding box center [340, 521] width 291 height 194
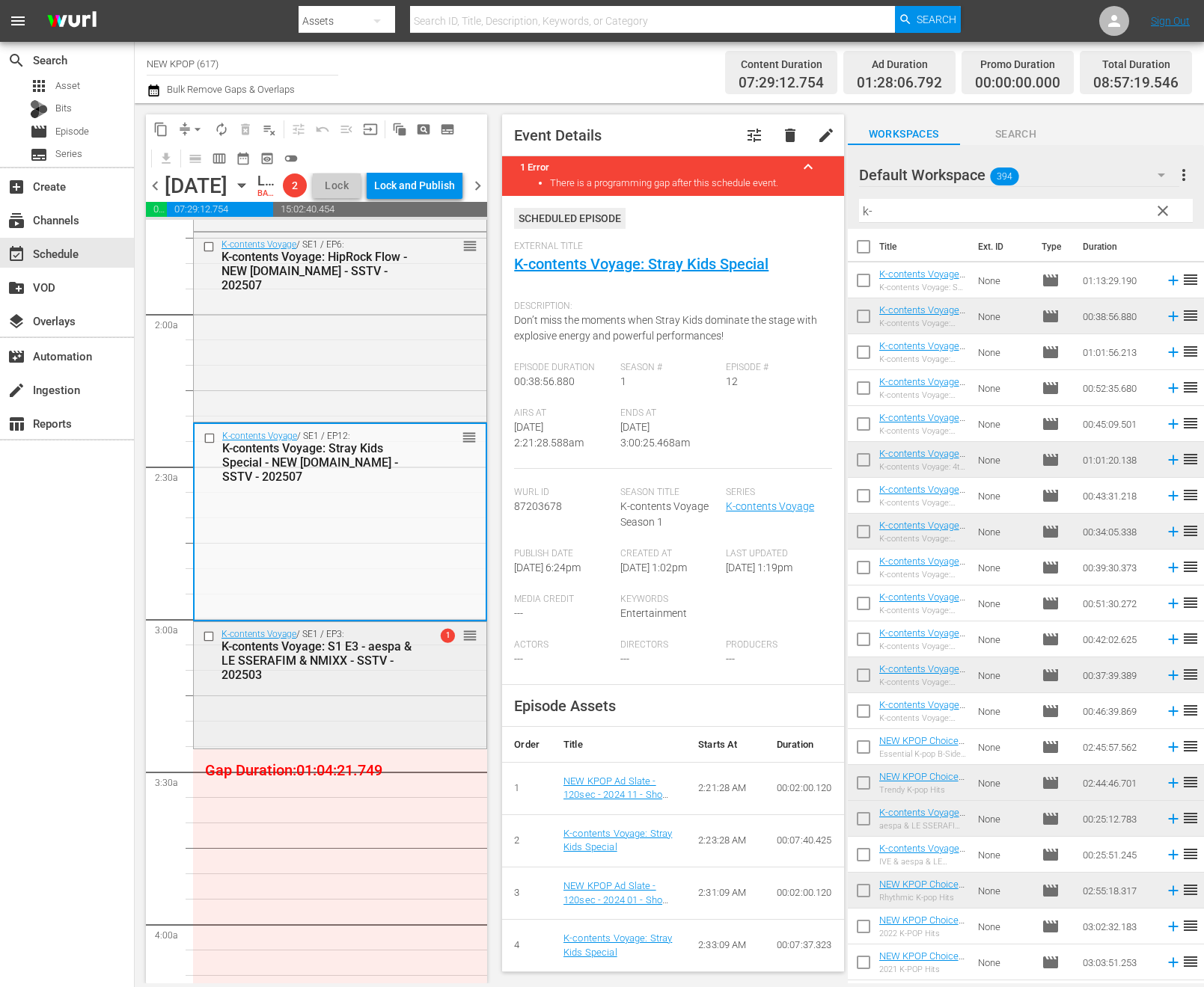
click at [435, 749] on div "K-contents Voyage / SE1 / EP3: K-contents Voyage: S1 E3 - aespa & LE SSERAFIM &…" at bounding box center [340, 685] width 294 height 128
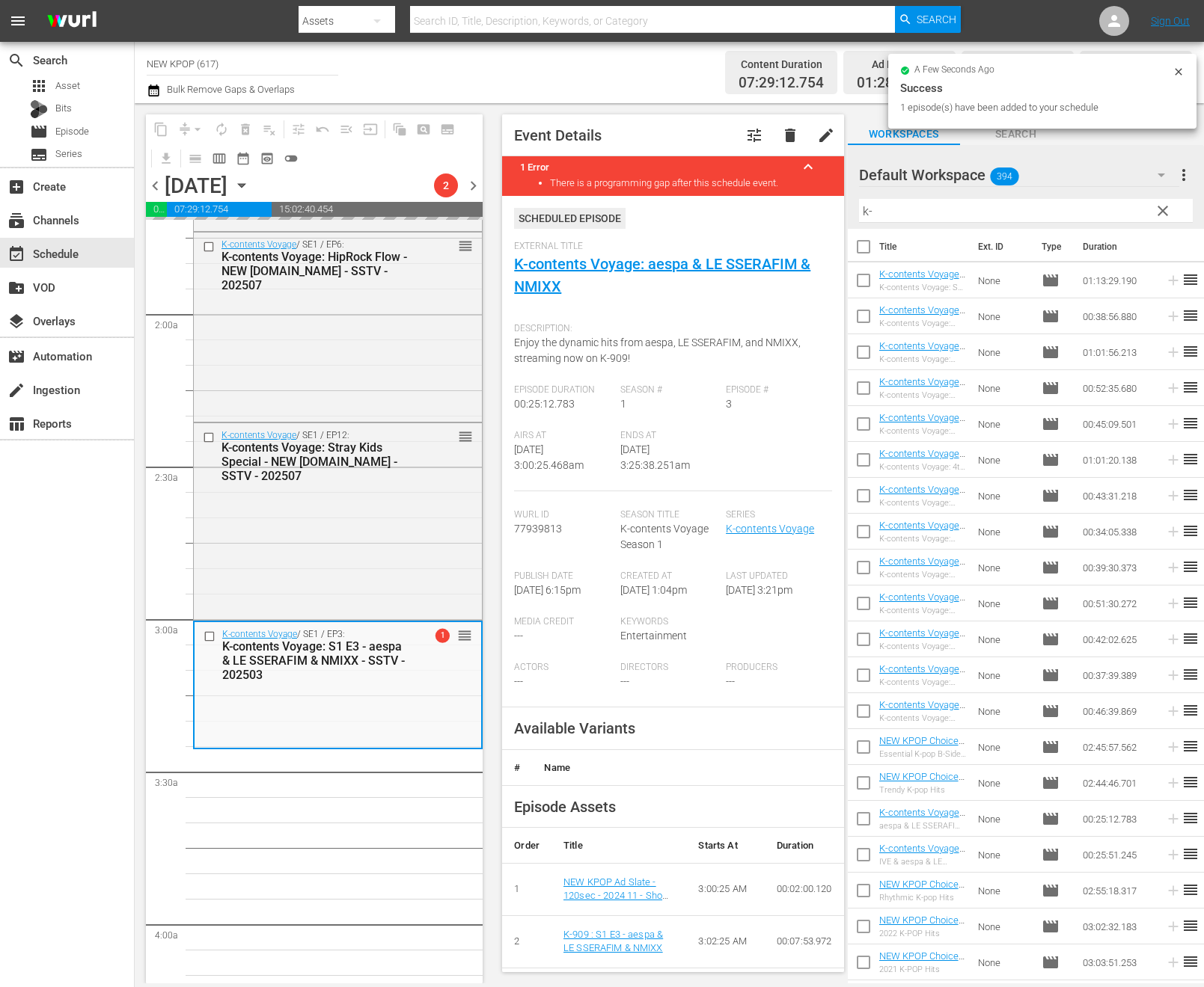
click at [1, 745] on div "search Search apps Asset Bits movie Episode subtitles Series add_box Create sub…" at bounding box center [67, 535] width 135 height 987
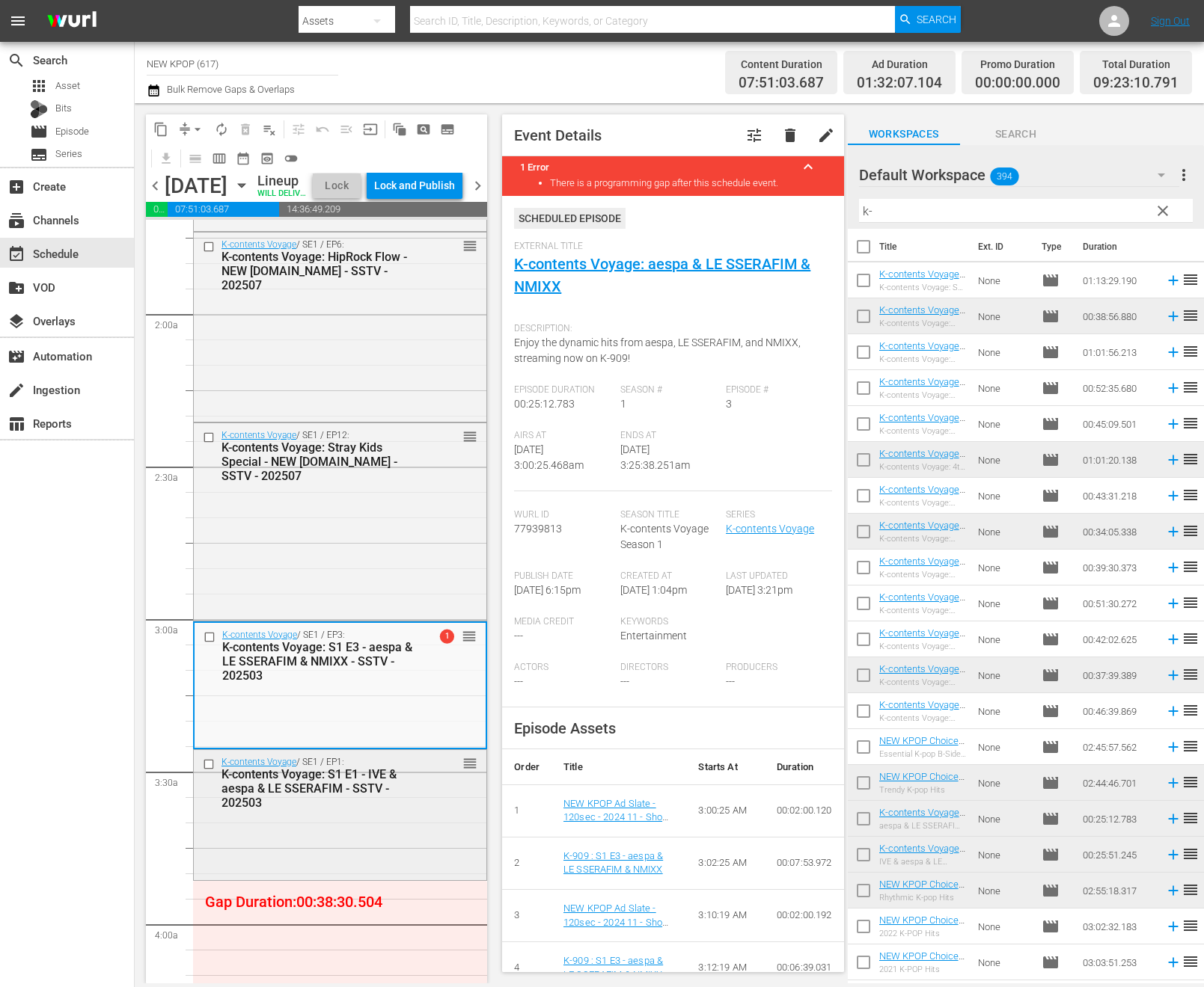
click at [281, 806] on div "K-contents Voyage: S1 E1 - IVE & aespa & LE SSERAFIM - SSTV - 202503" at bounding box center [317, 788] width 193 height 42
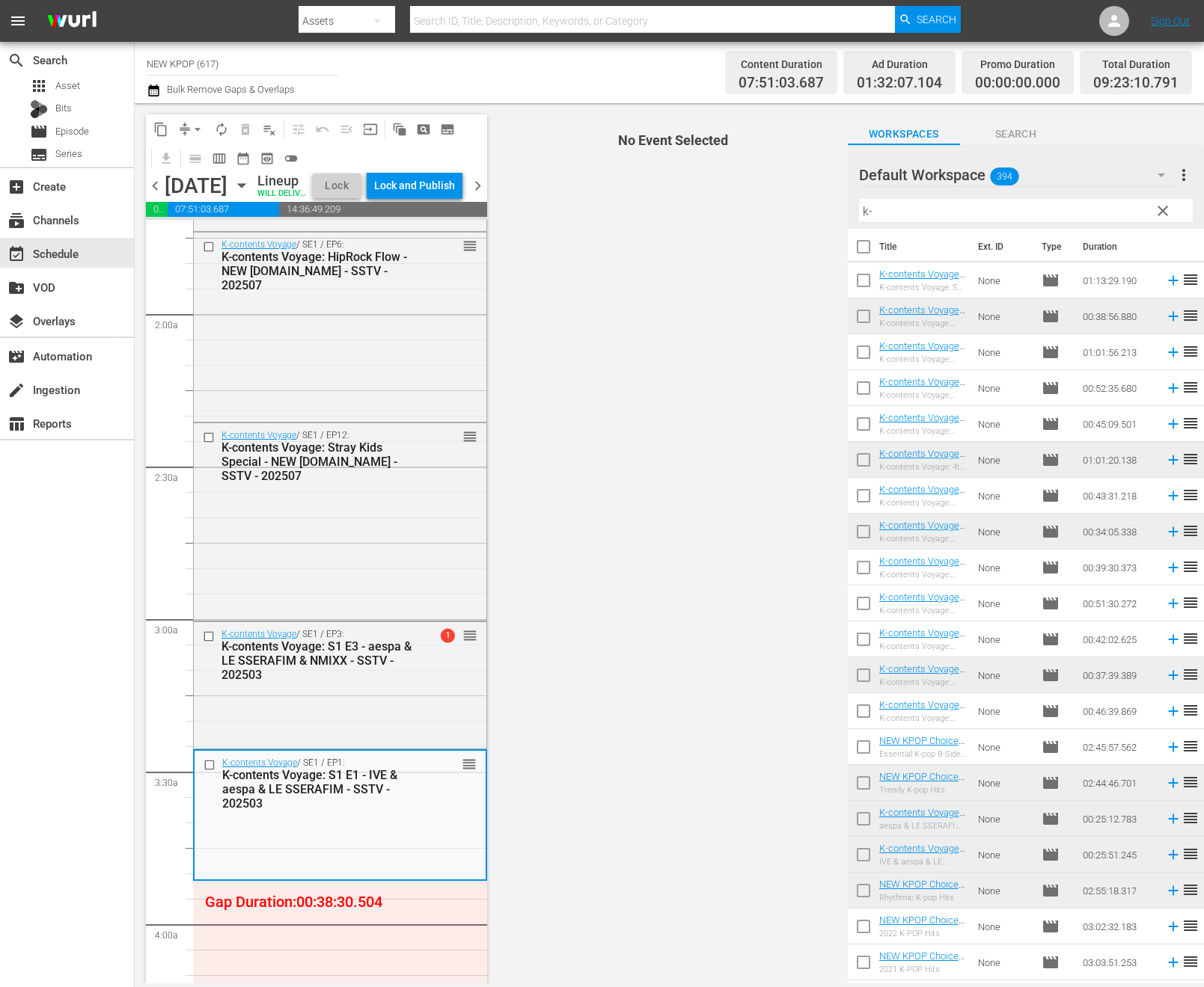
scroll to position [803, 0]
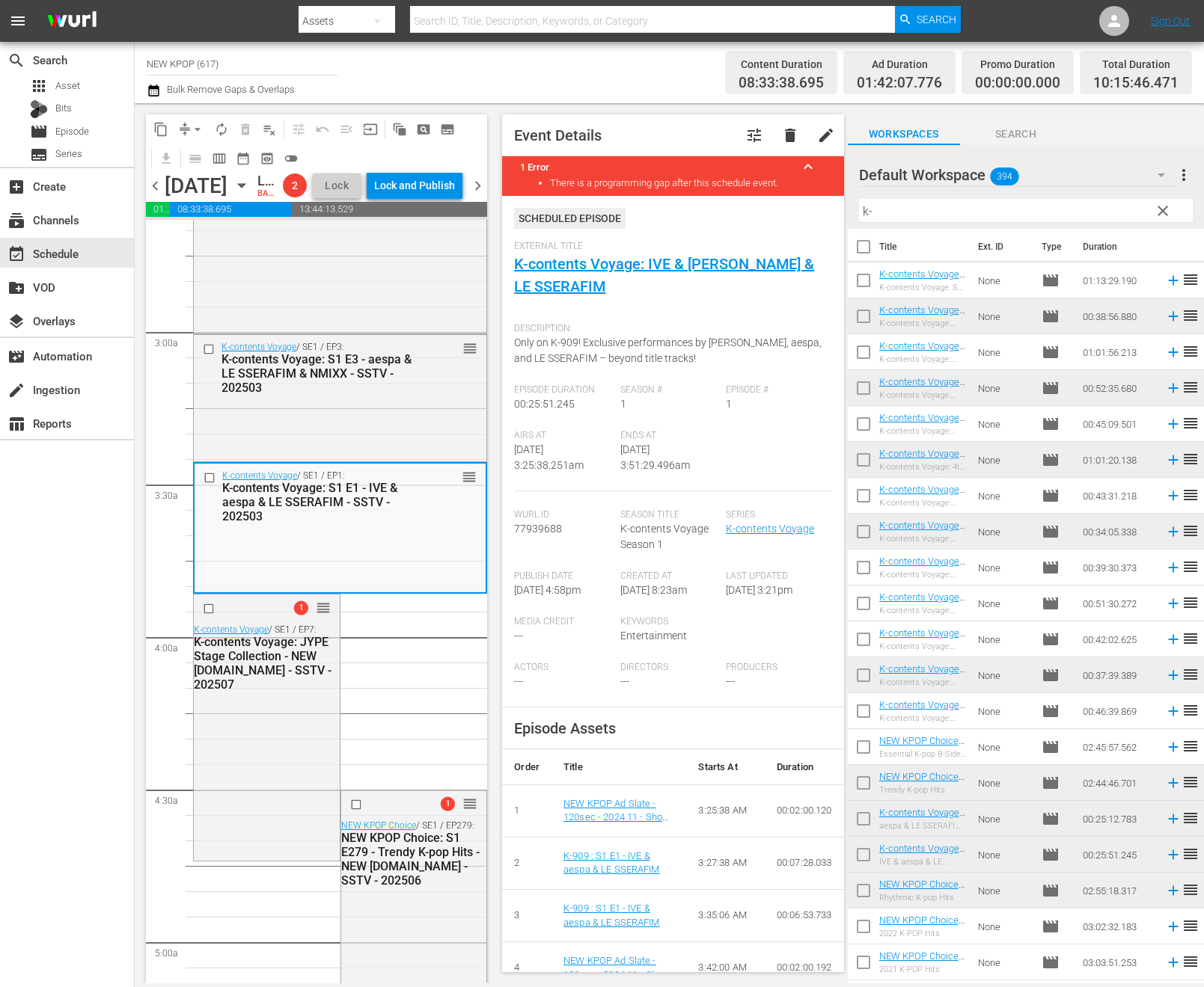
click at [194, 126] on span "arrow_drop_down" at bounding box center [197, 129] width 15 height 15
click at [227, 205] on li "Align to End of Previous Day" at bounding box center [198, 208] width 157 height 24
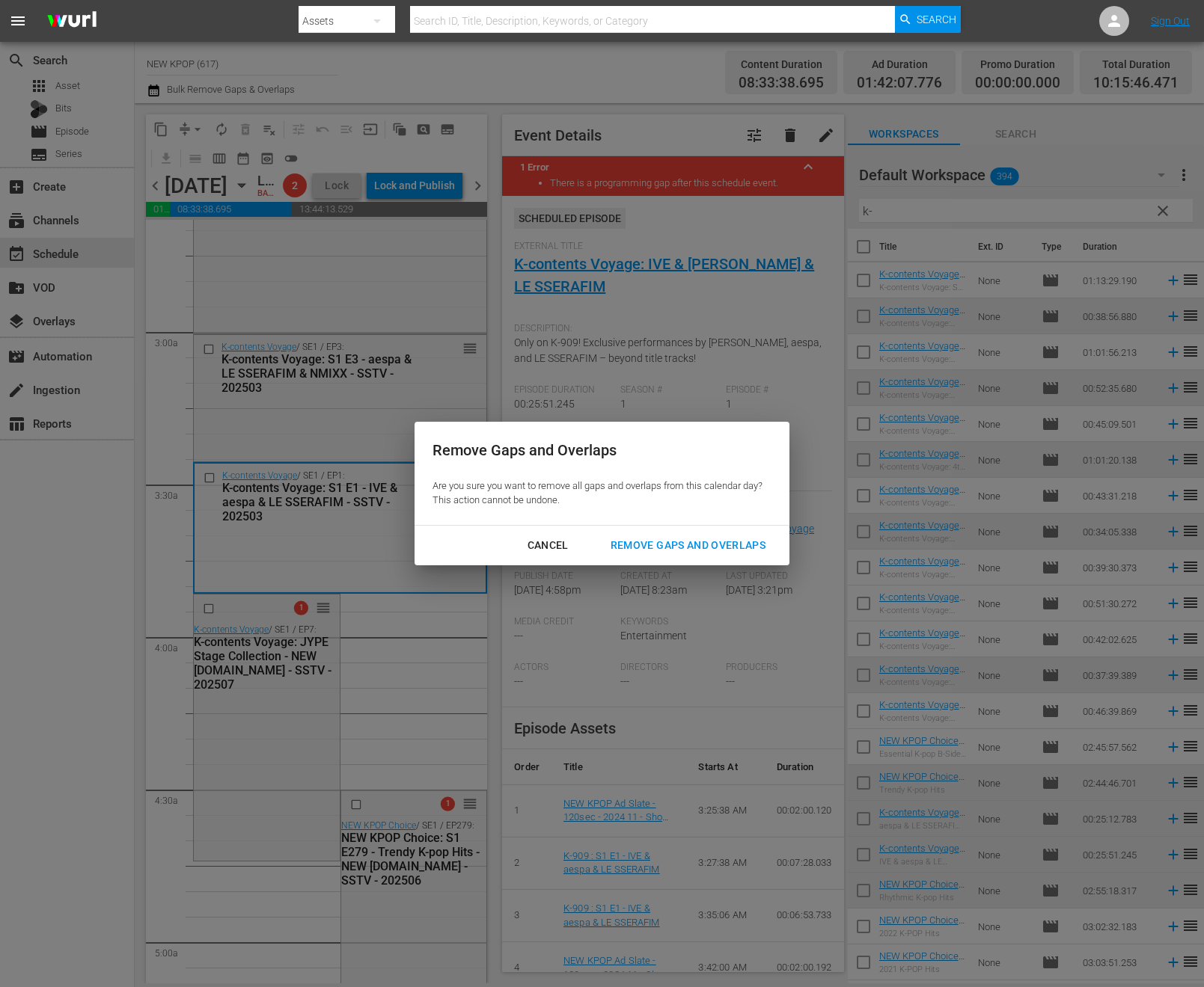
click at [682, 546] on div "Remove Gaps and Overlaps" at bounding box center [687, 545] width 179 height 19
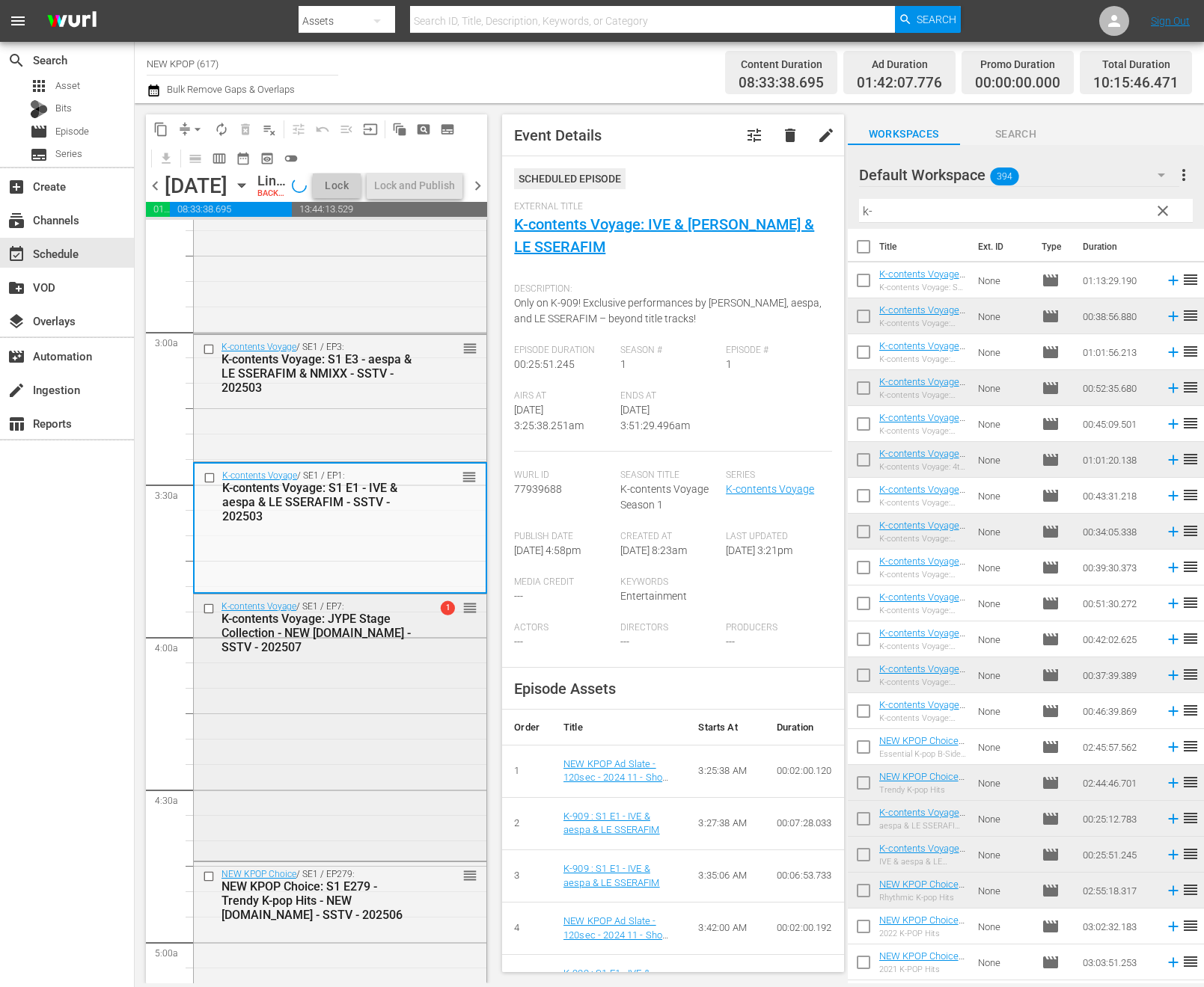
click at [208, 731] on div "K-contents Voyage / SE1 / EP7: K-contents Voyage: JYPE Stage Collection - NEW K…" at bounding box center [341, 726] width 293 height 263
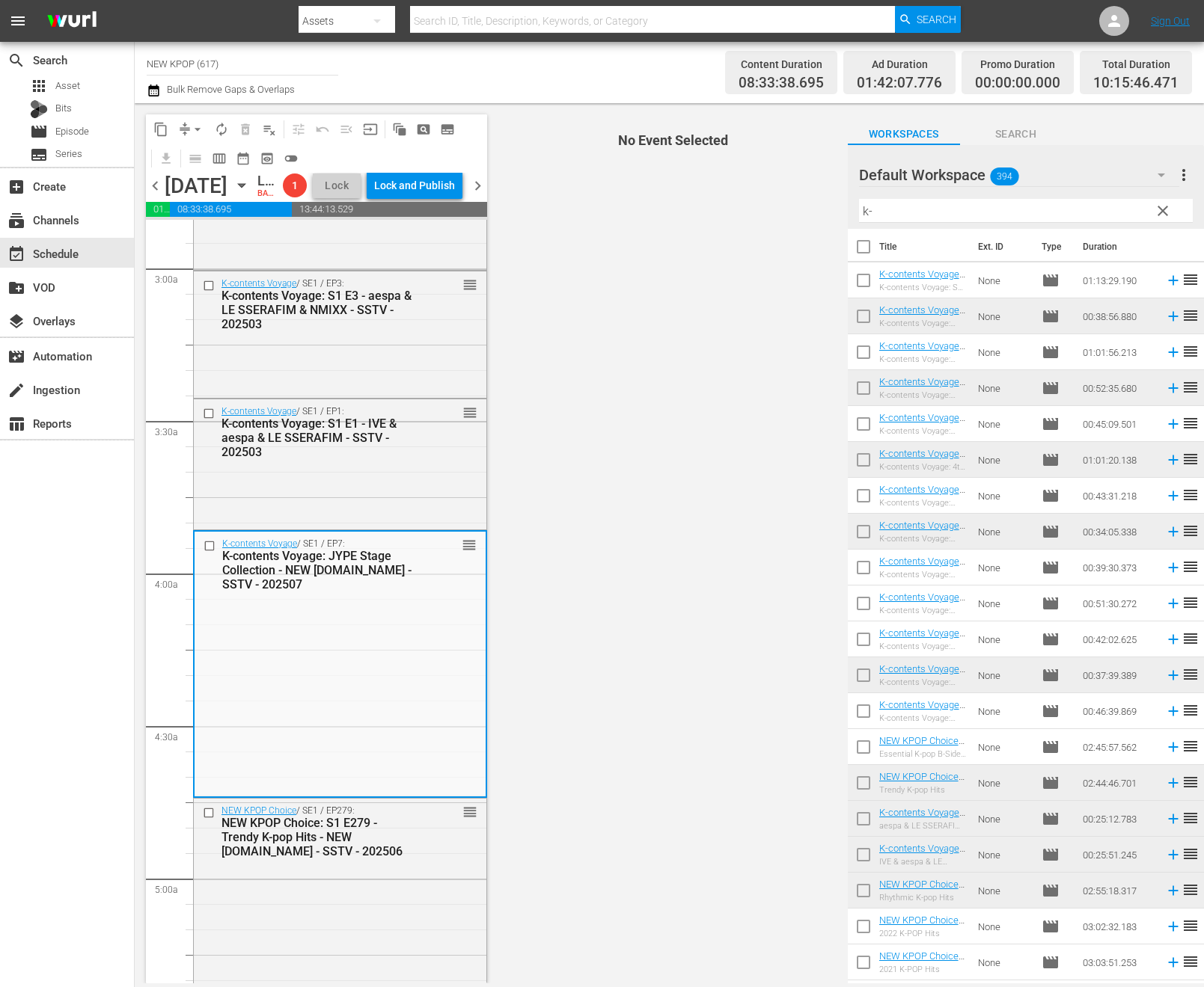
scroll to position [887, 0]
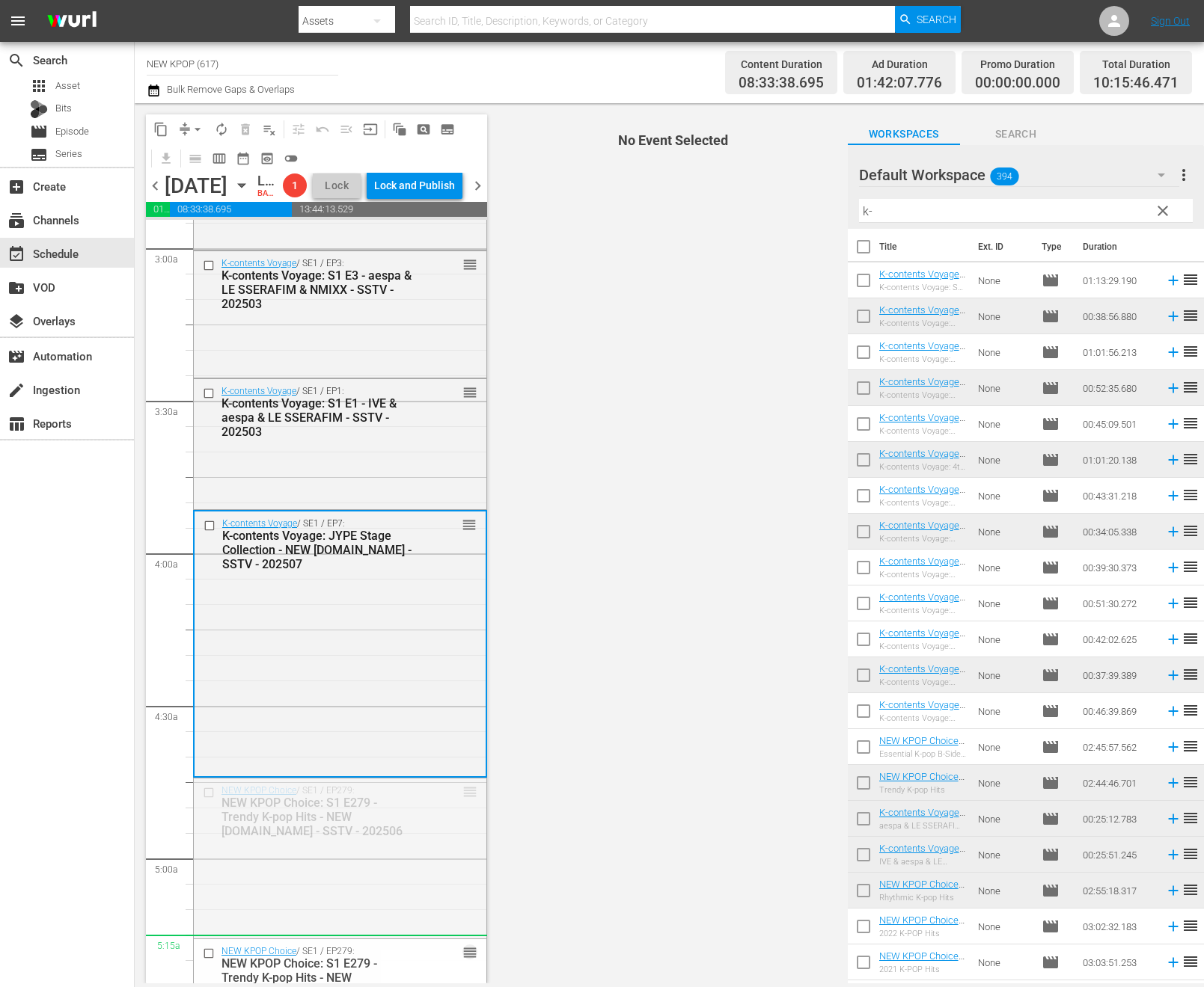
drag, startPoint x: 474, startPoint y: 814, endPoint x: 454, endPoint y: 980, distance: 167.2
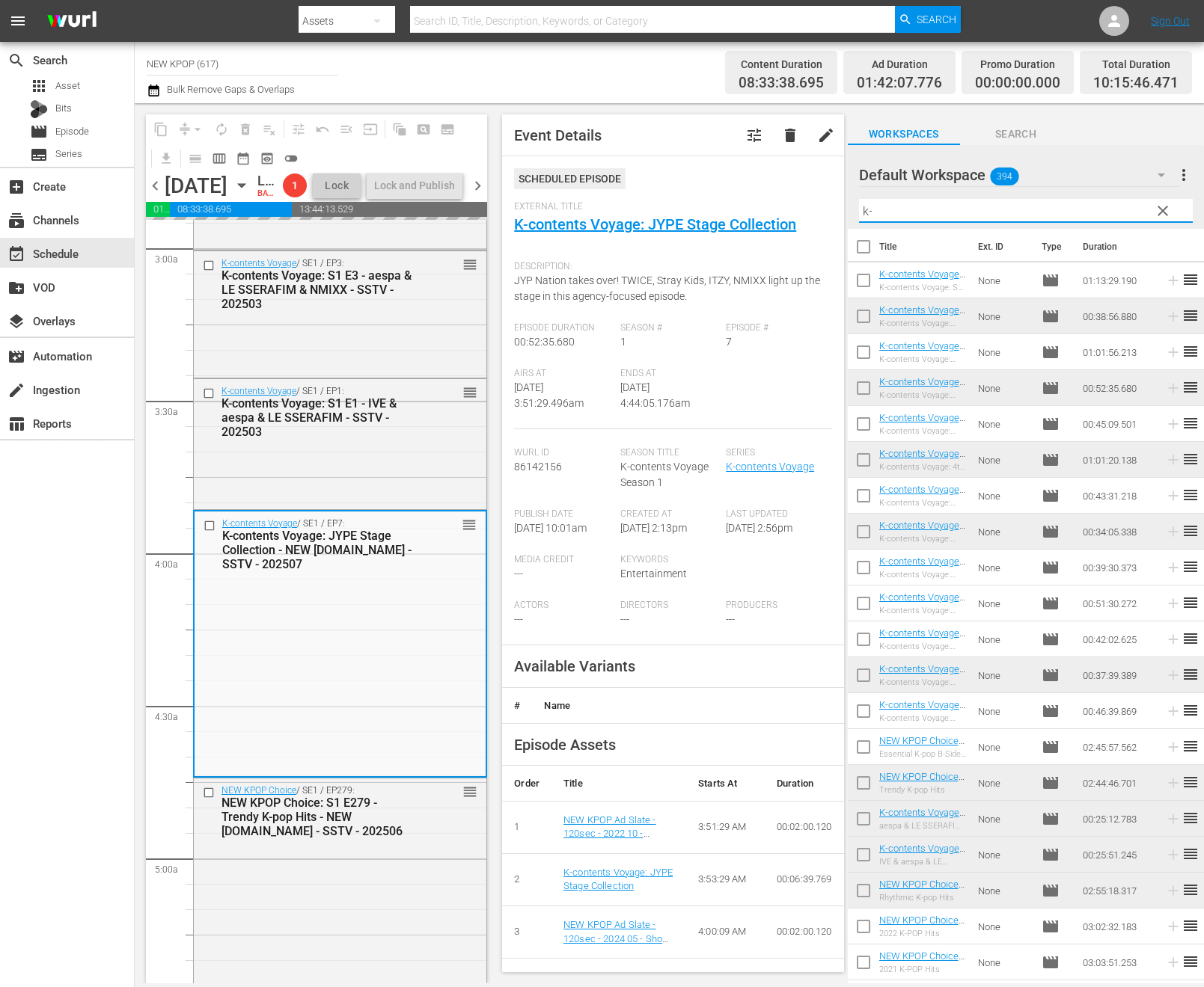
drag, startPoint x: 872, startPoint y: 205, endPoint x: 771, endPoint y: 194, distance: 101.6
click at [774, 198] on div "content_copy compress arrow_drop_down autorenew_outlined delete_forever_outline…" at bounding box center [669, 543] width 1069 height 880
type input "k"
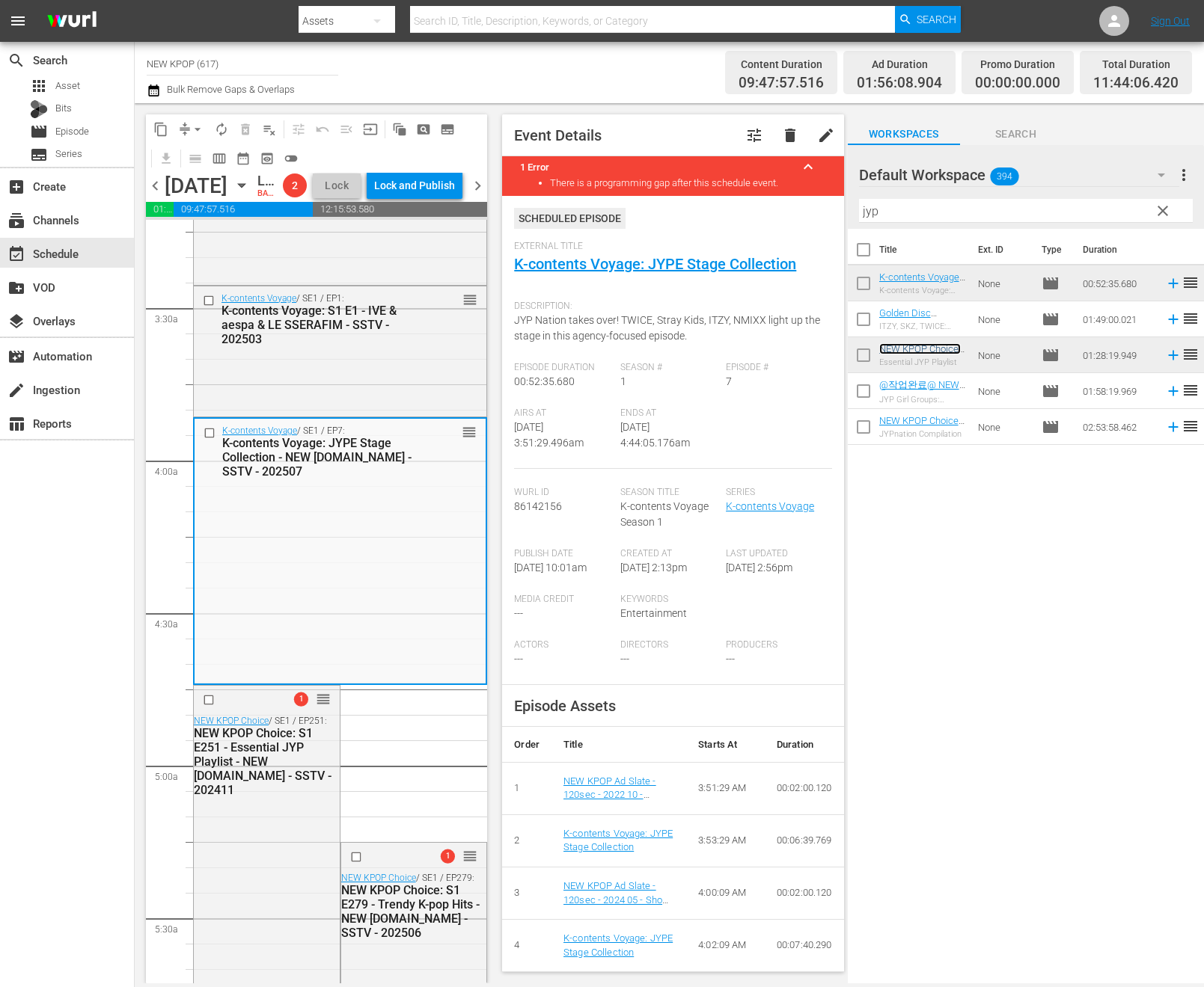
scroll to position [981, 0]
click at [203, 130] on span "arrow_drop_down" at bounding box center [197, 129] width 15 height 15
click at [197, 207] on li "Align to End of Previous Day" at bounding box center [198, 208] width 157 height 24
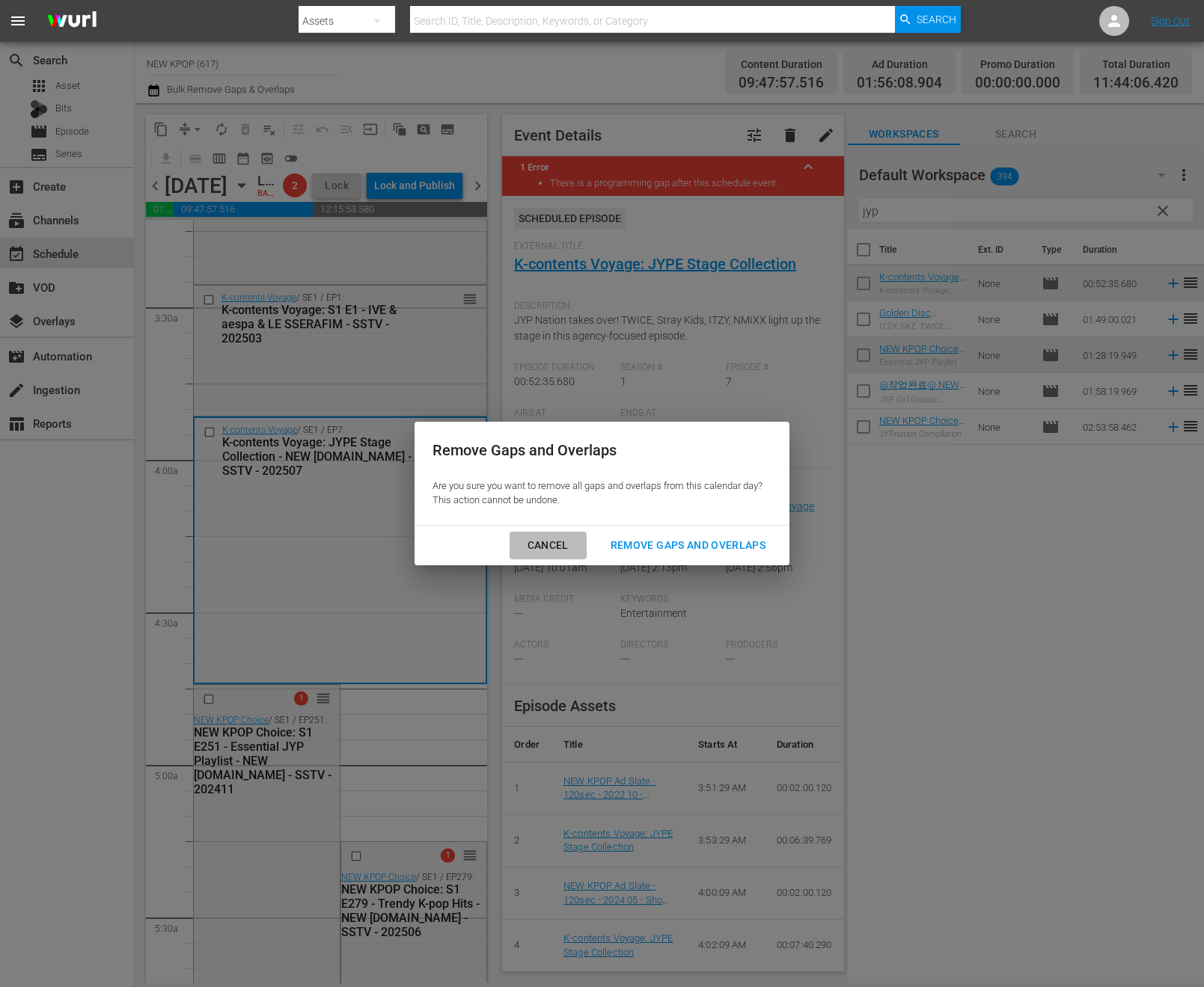
click at [545, 538] on div "Cancel" at bounding box center [548, 545] width 65 height 19
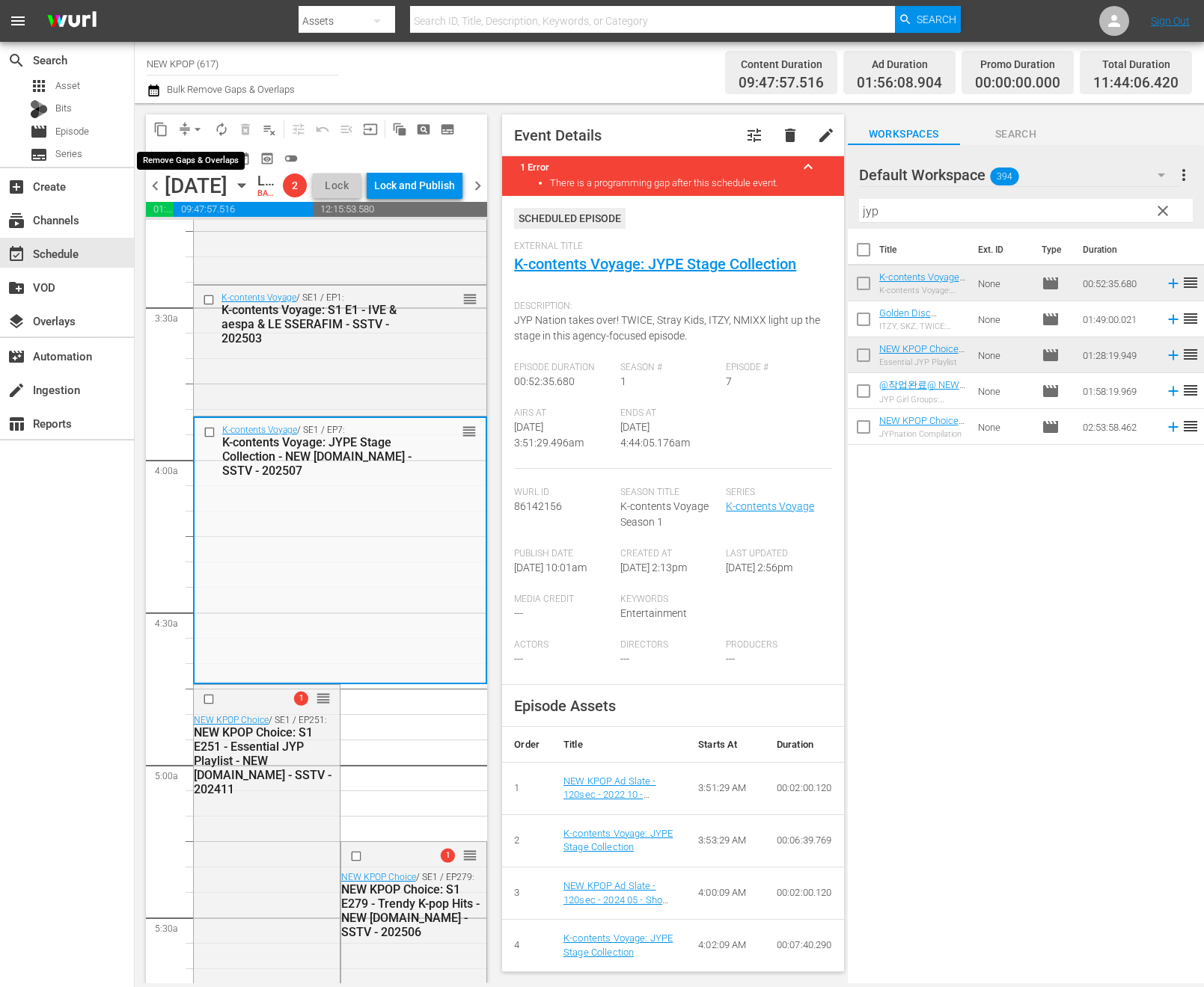
click at [193, 132] on span "arrow_drop_down" at bounding box center [197, 129] width 15 height 15
click at [235, 211] on li "Align to End of Previous Day" at bounding box center [198, 208] width 157 height 24
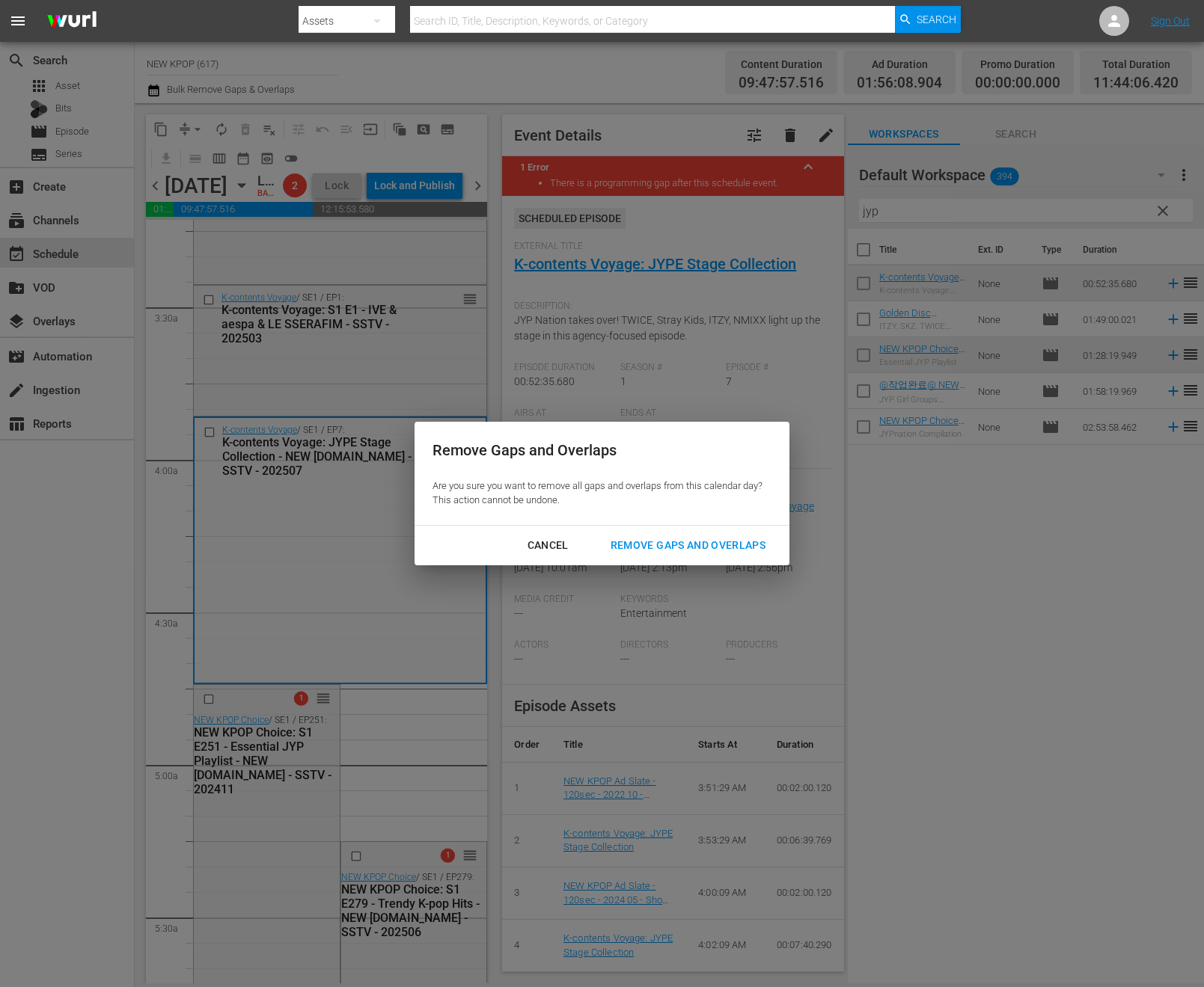
click at [685, 551] on div "Remove Gaps and Overlaps" at bounding box center [687, 545] width 179 height 19
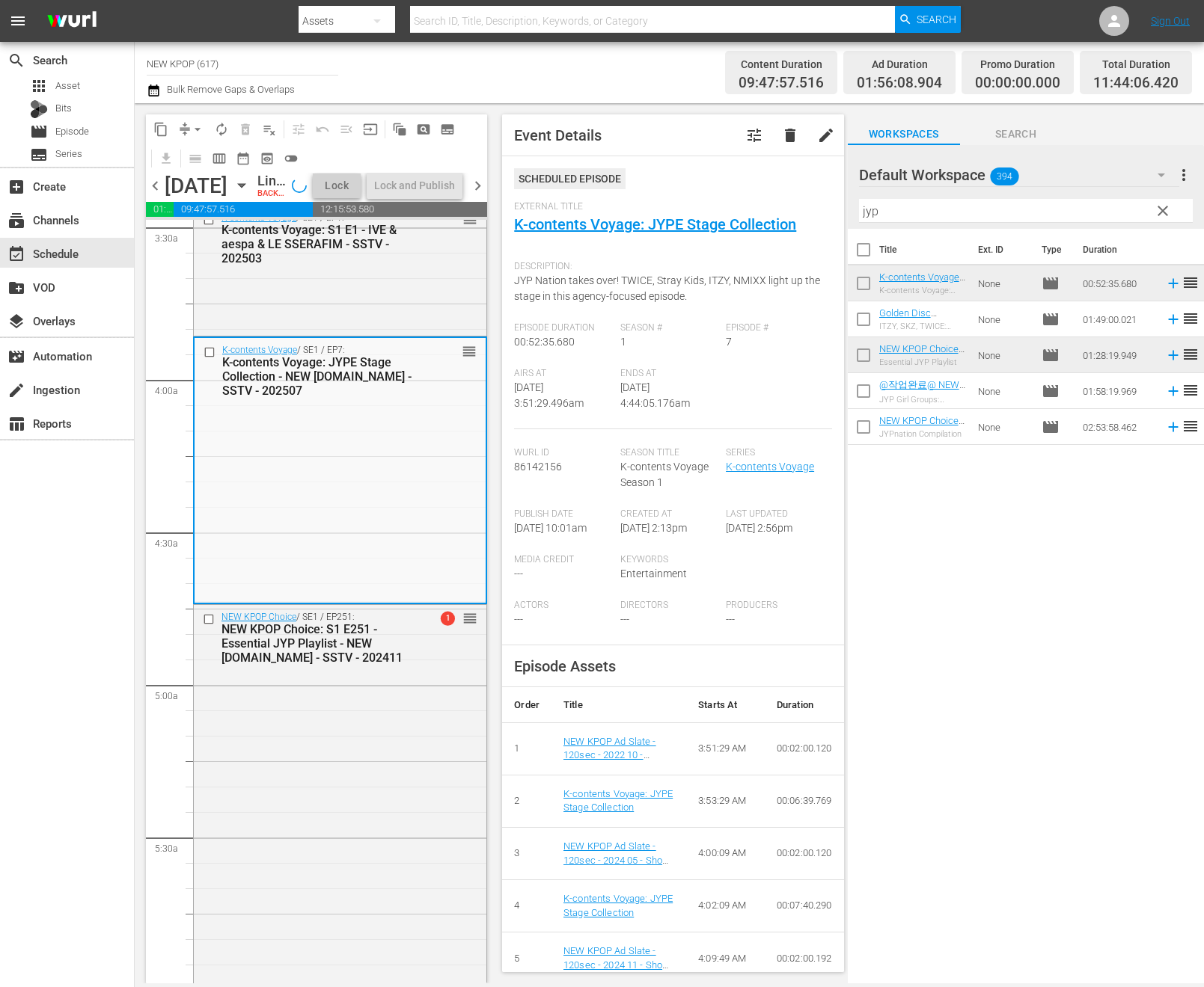
scroll to position [1422, 0]
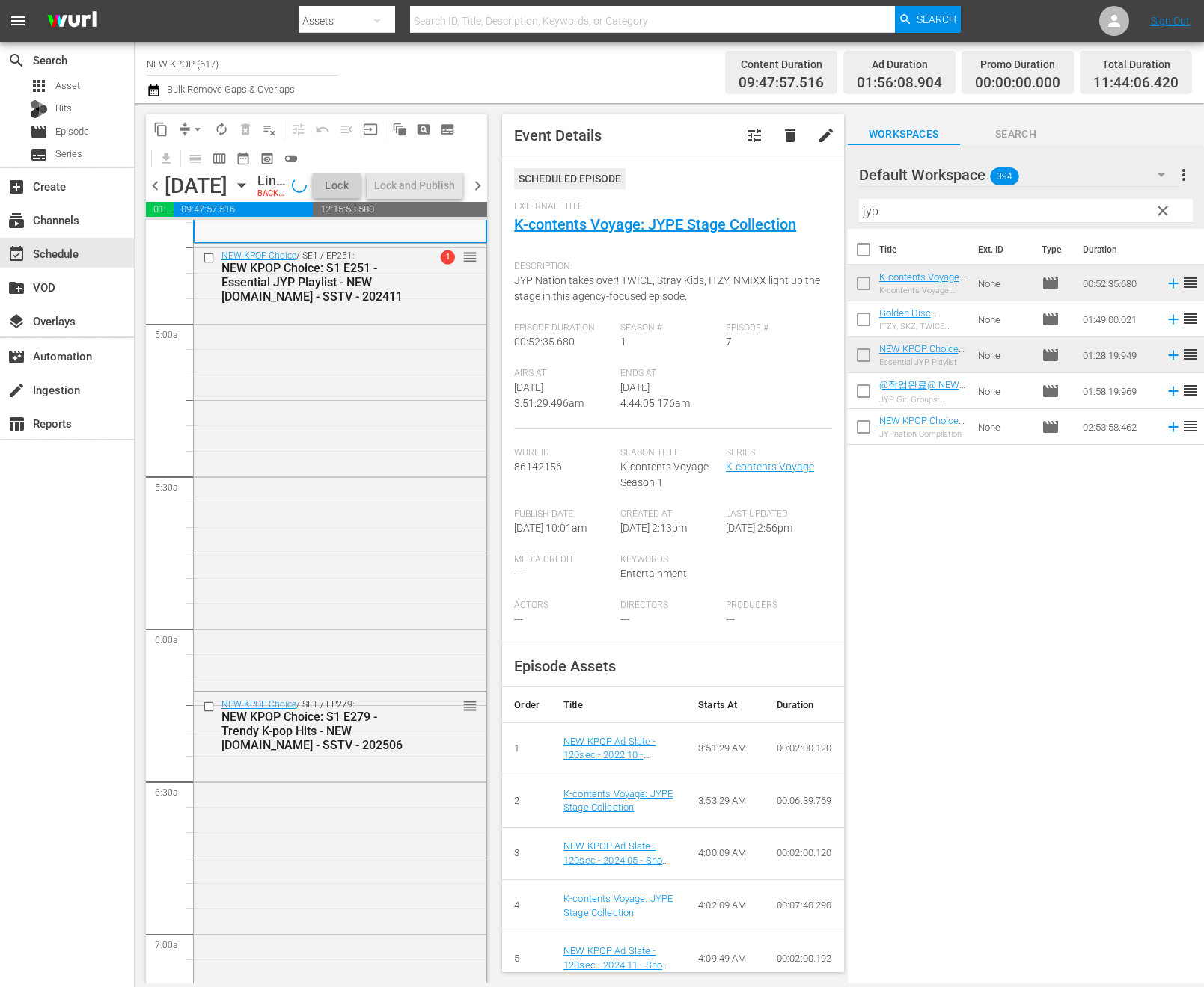
click at [338, 753] on div "NEW KPOP Choice: S1 E279 - Trendy K-pop Hits - NEW [DOMAIN_NAME] - SSTV - 202506" at bounding box center [317, 730] width 193 height 42
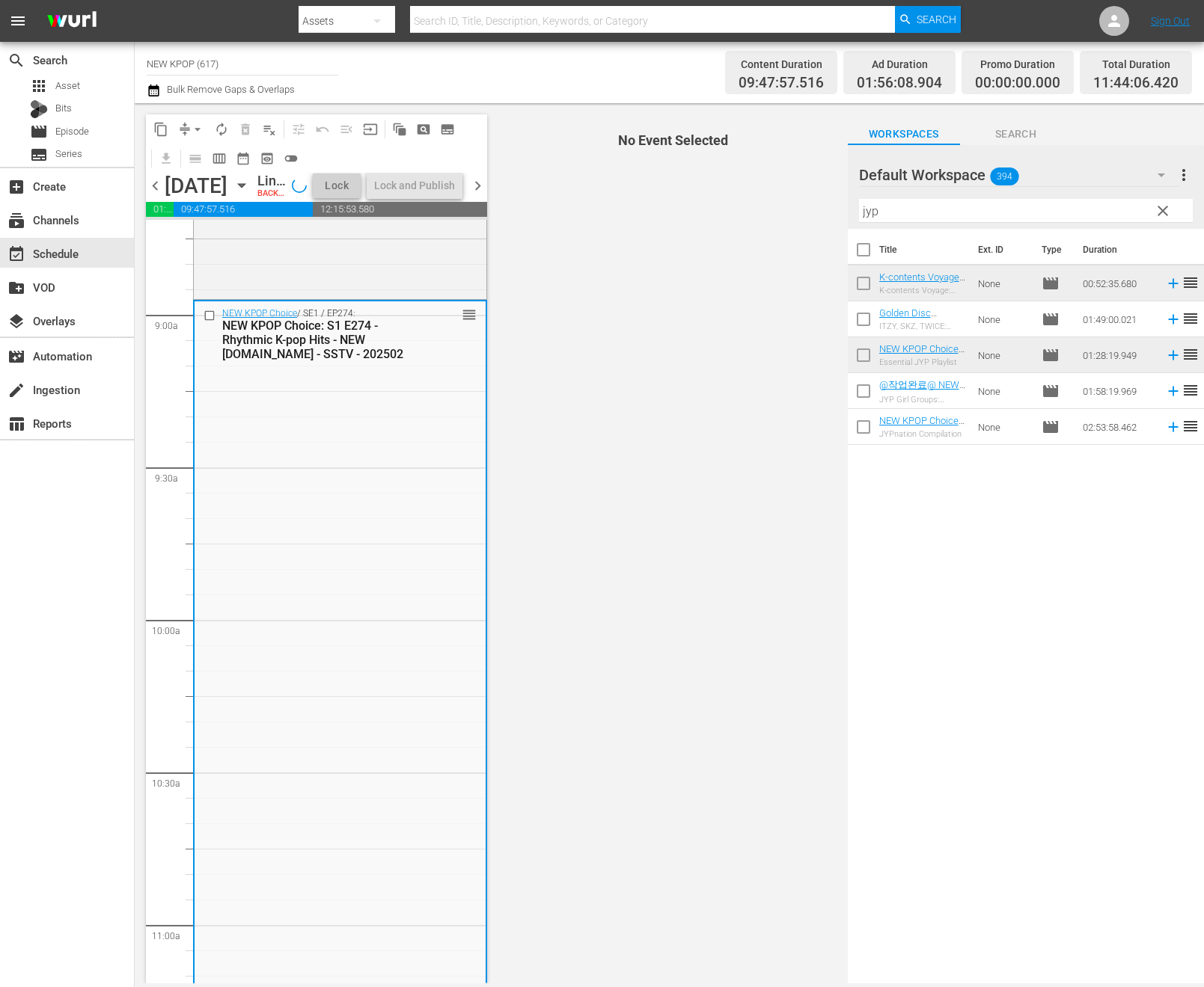
scroll to position [3081, 0]
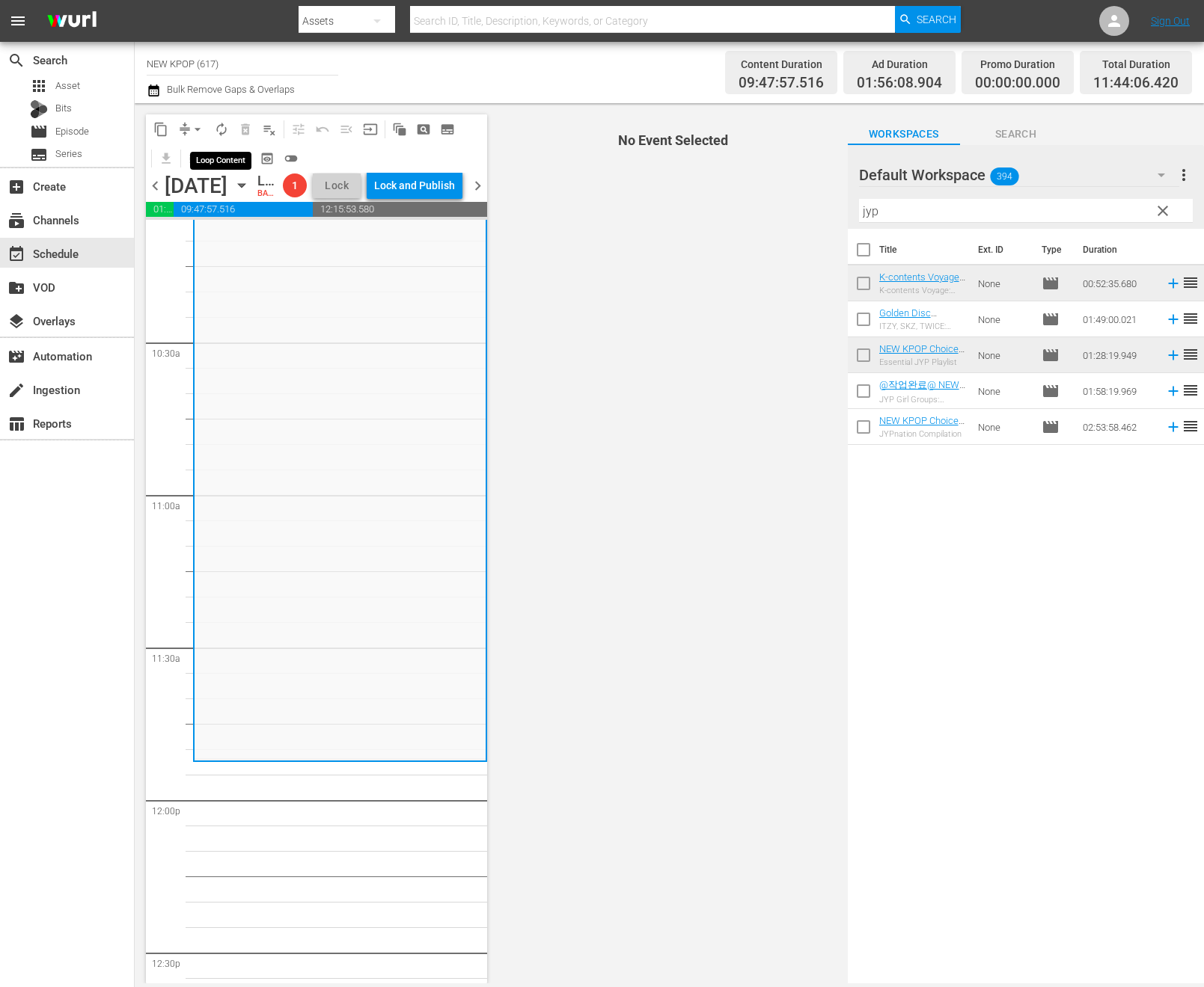
click at [212, 120] on button "autorenew_outlined" at bounding box center [221, 129] width 24 height 24
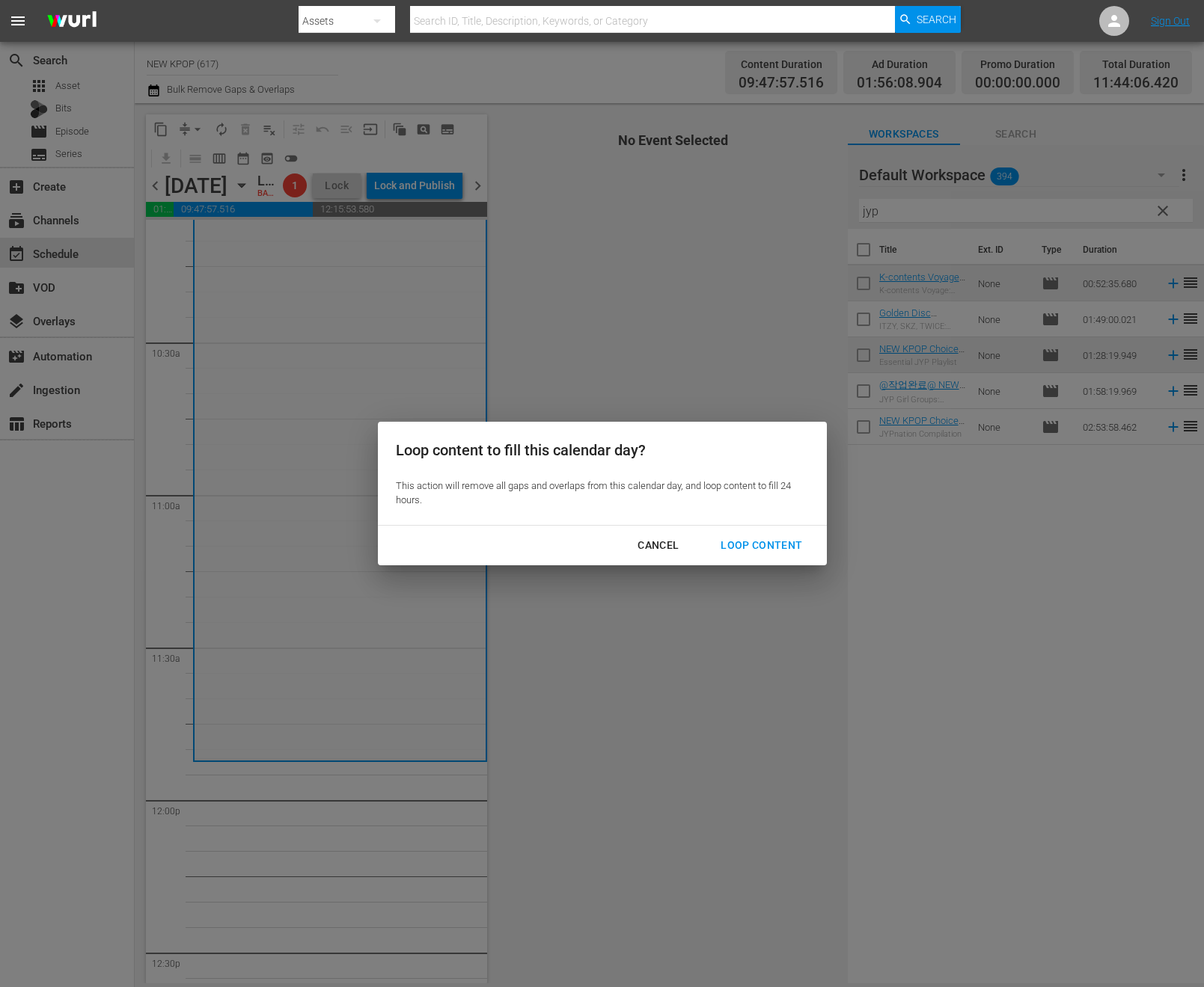
click at [757, 545] on div "Loop Content" at bounding box center [761, 545] width 105 height 19
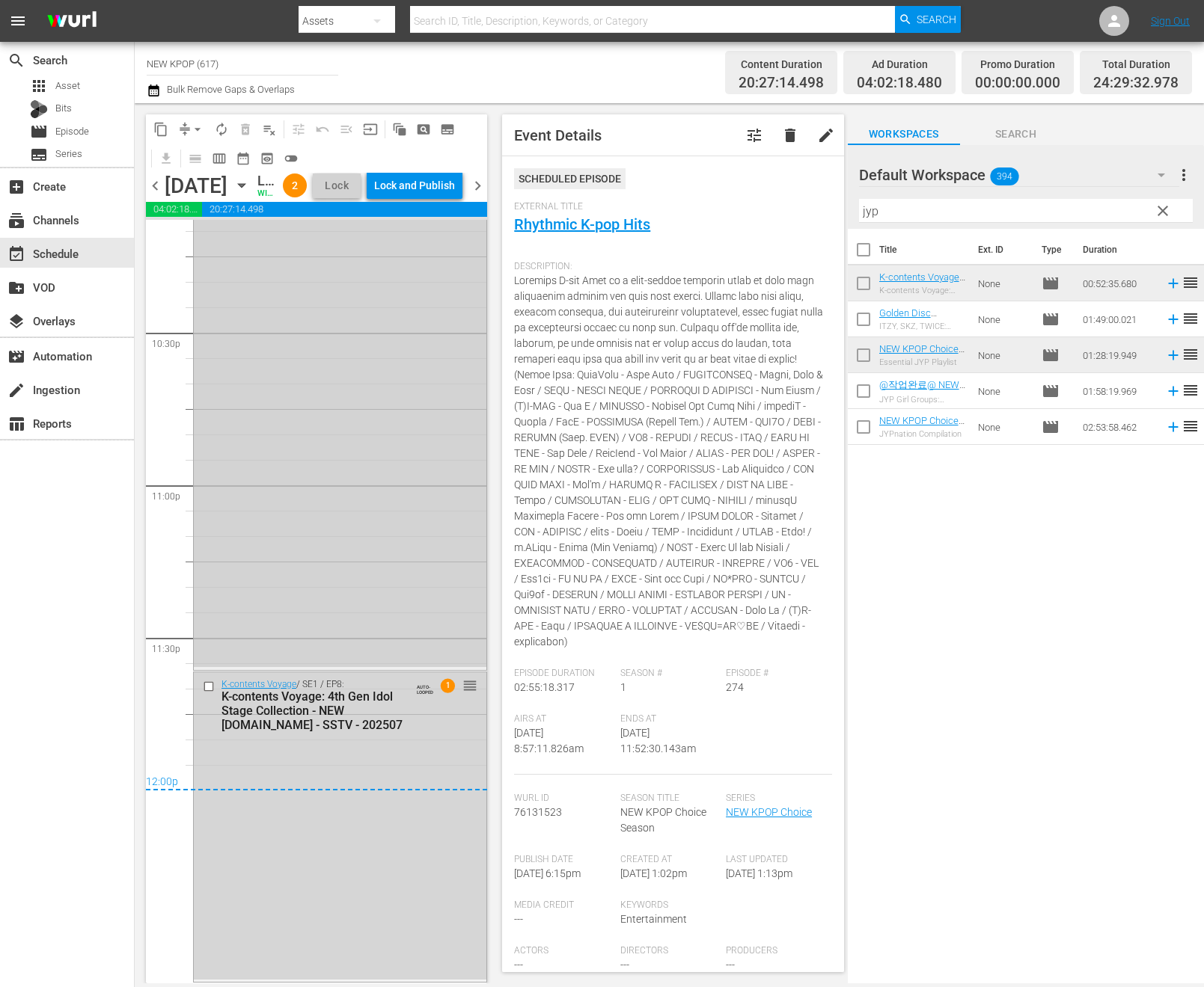
scroll to position [6775, 0]
click at [415, 187] on div "Lock and Publish" at bounding box center [414, 186] width 81 height 27
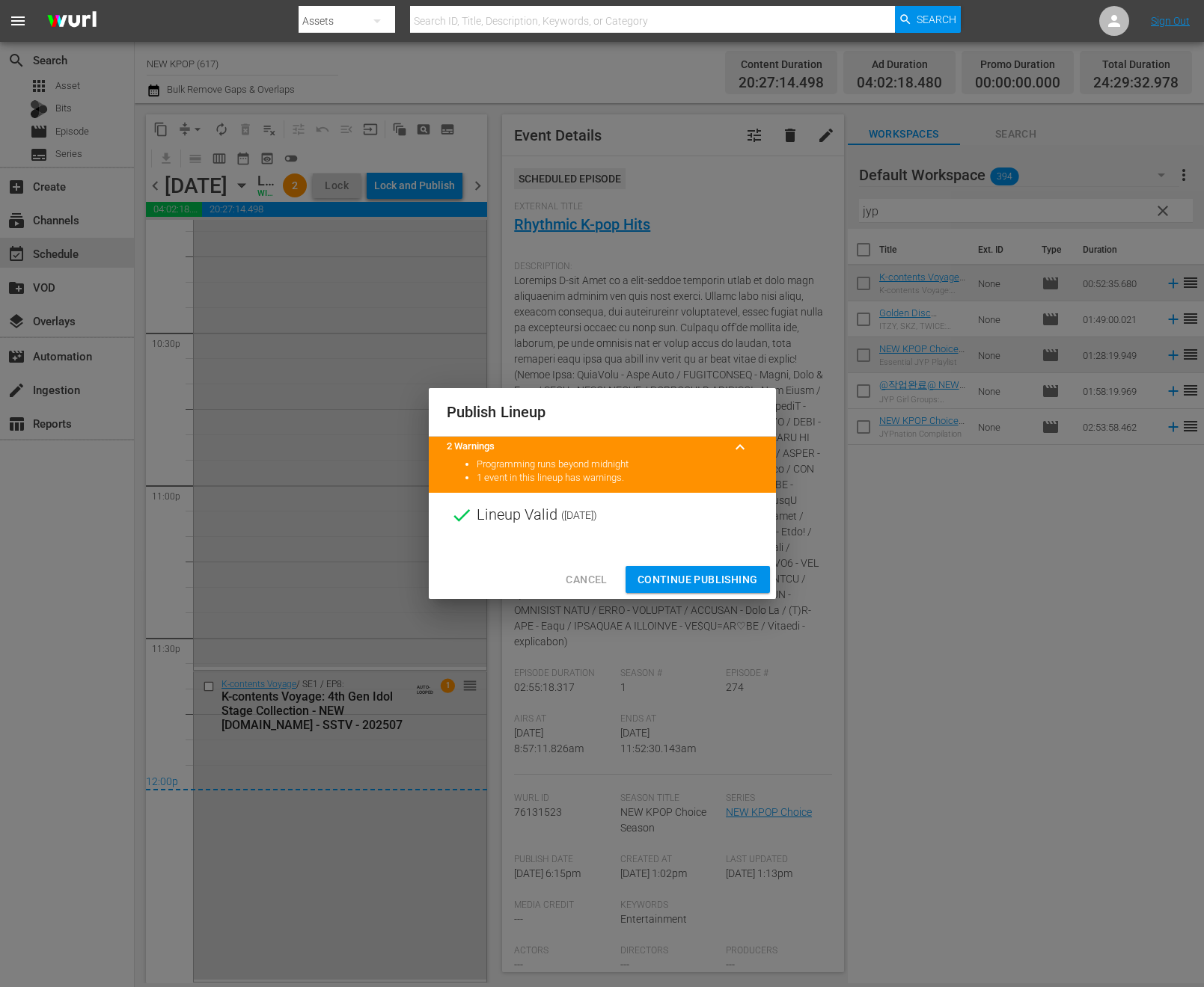
click at [686, 580] on span "Continue Publishing" at bounding box center [697, 579] width 120 height 19
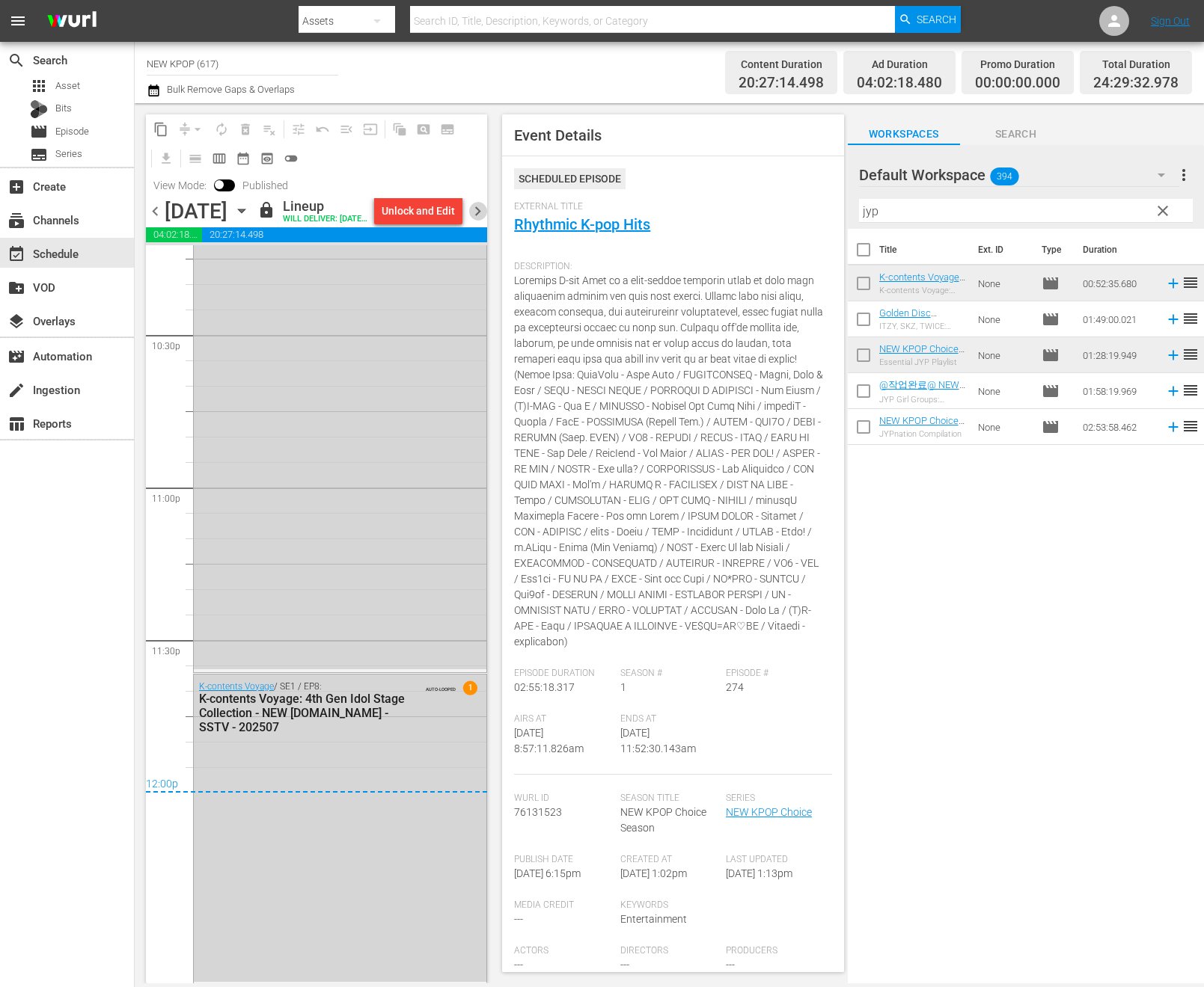
click at [482, 221] on span "chevron_right" at bounding box center [477, 211] width 19 height 19
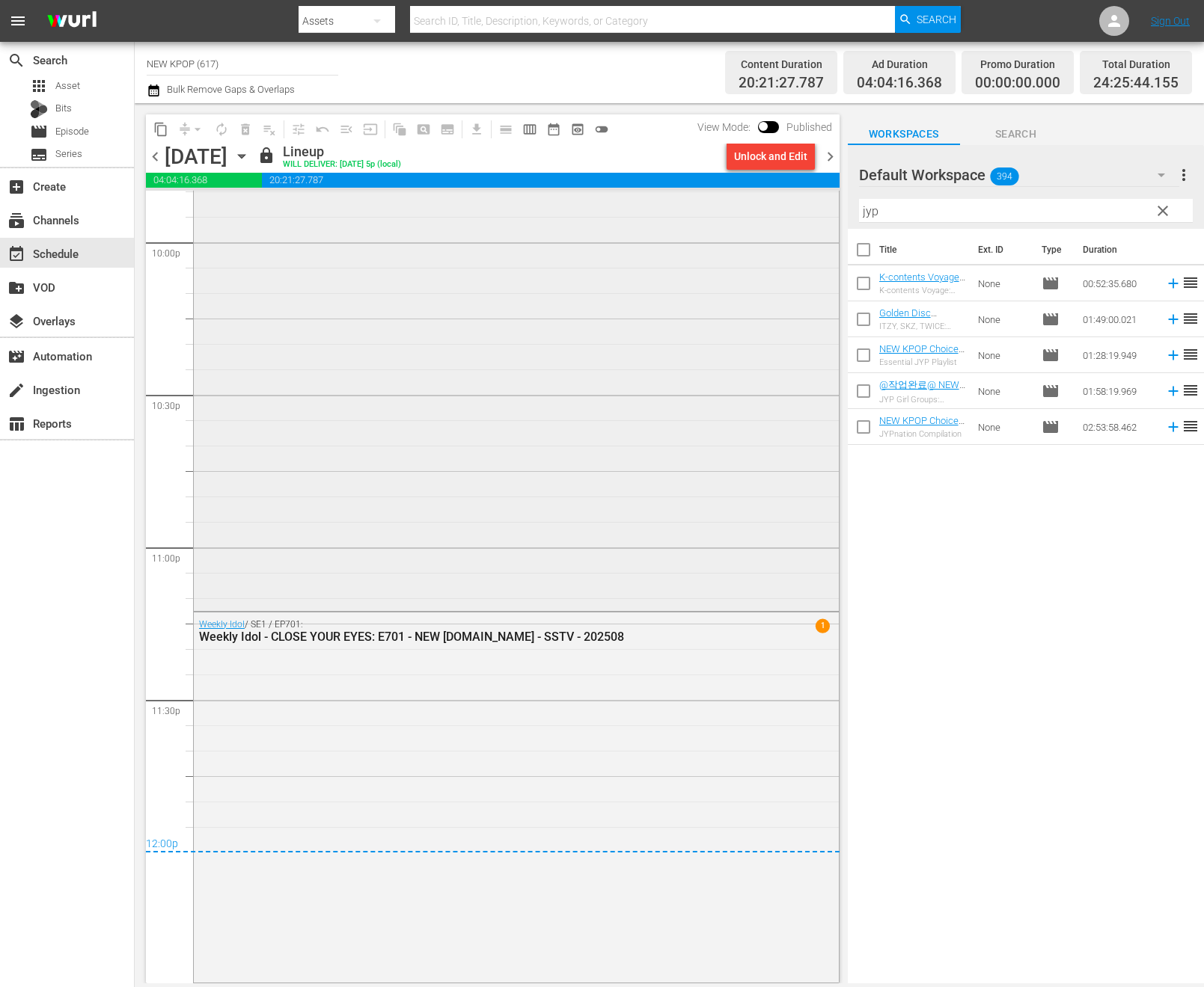
scroll to position [6660, 0]
click at [828, 154] on span "chevron_right" at bounding box center [829, 156] width 19 height 19
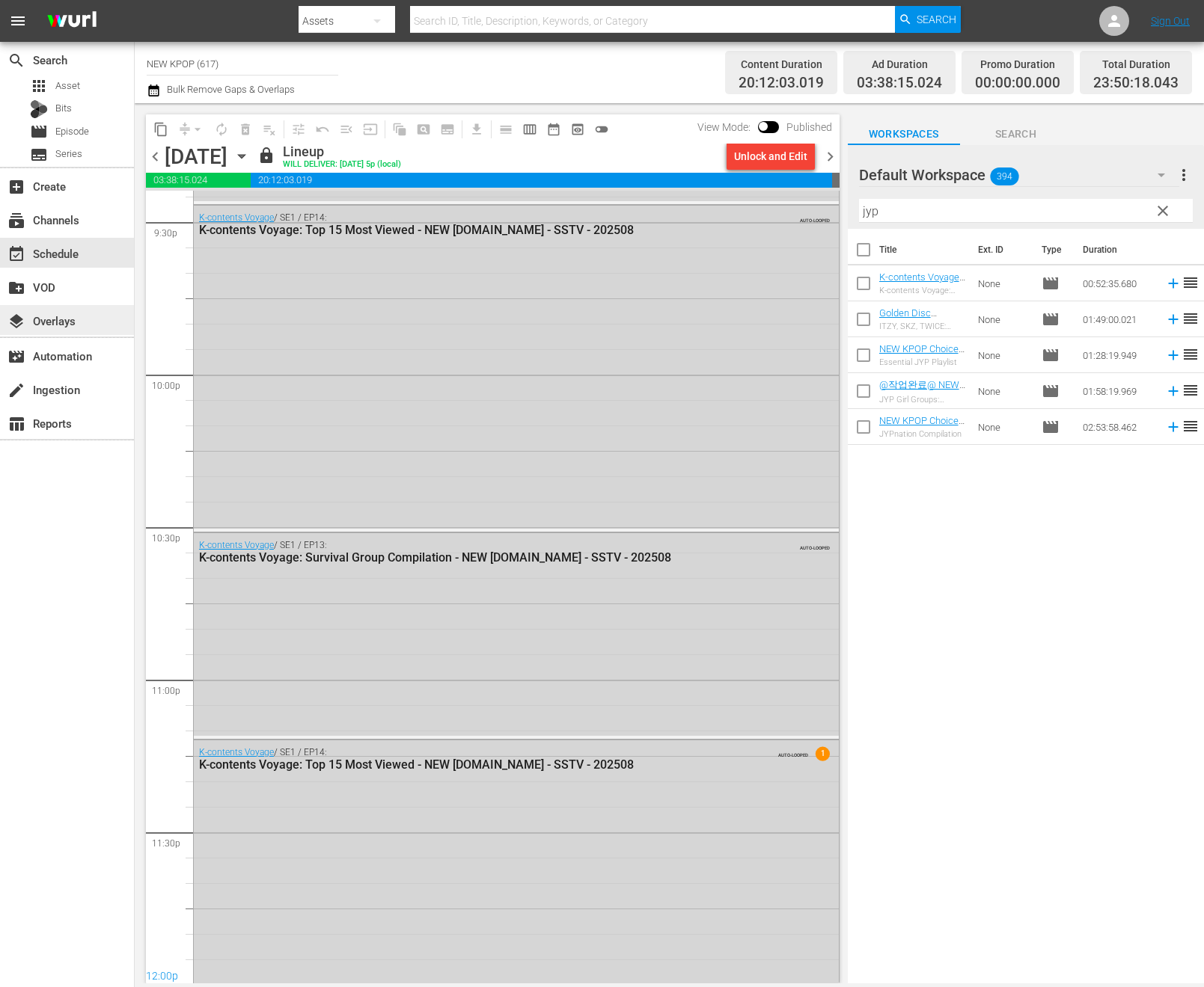
scroll to position [6611, 0]
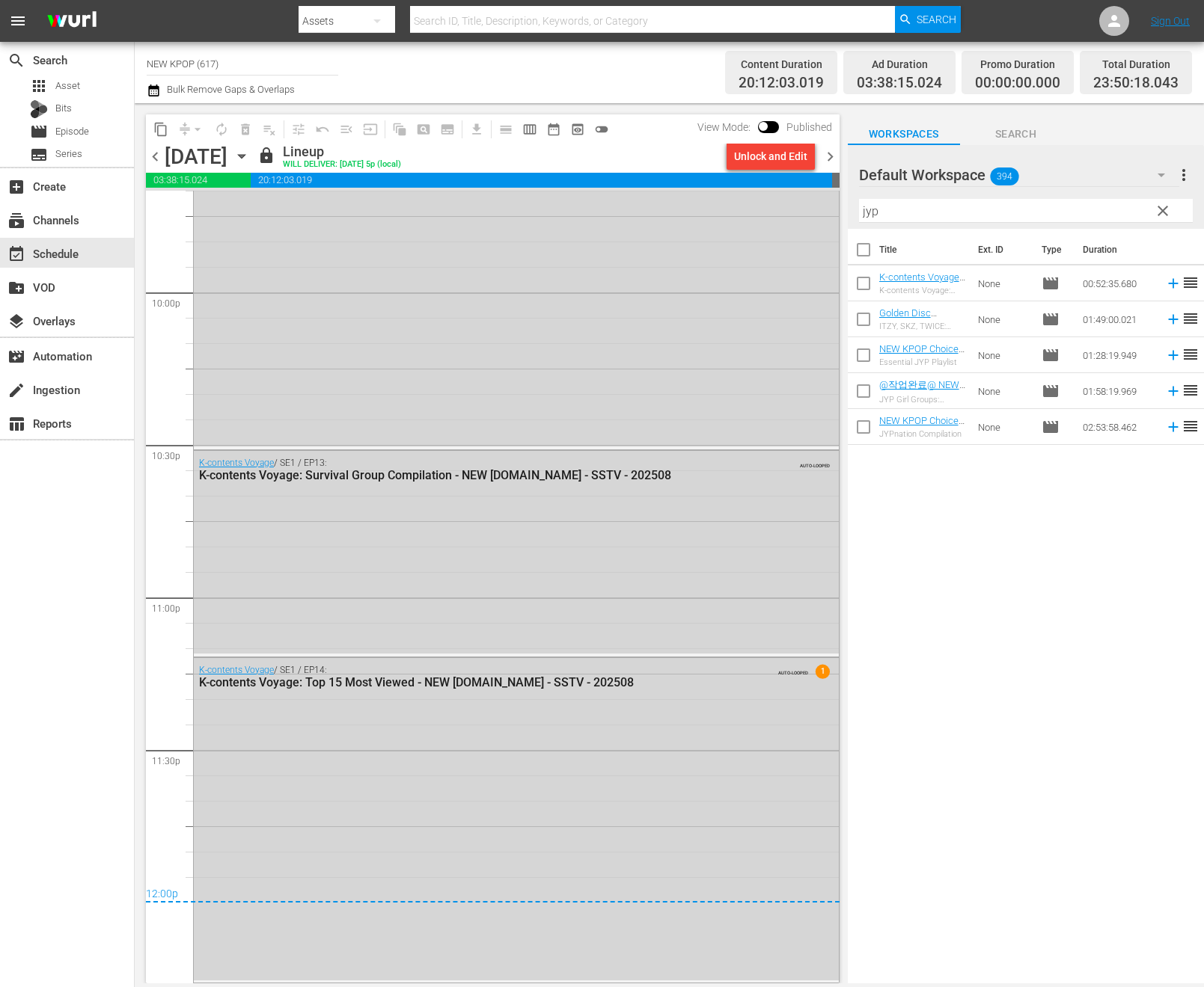
click at [827, 145] on div "chevron_left Monday, September 1st September 1st lock Lineup WILL DELIVER: 8/31…" at bounding box center [492, 158] width 694 height 29
click at [827, 152] on span "chevron_right" at bounding box center [829, 156] width 19 height 19
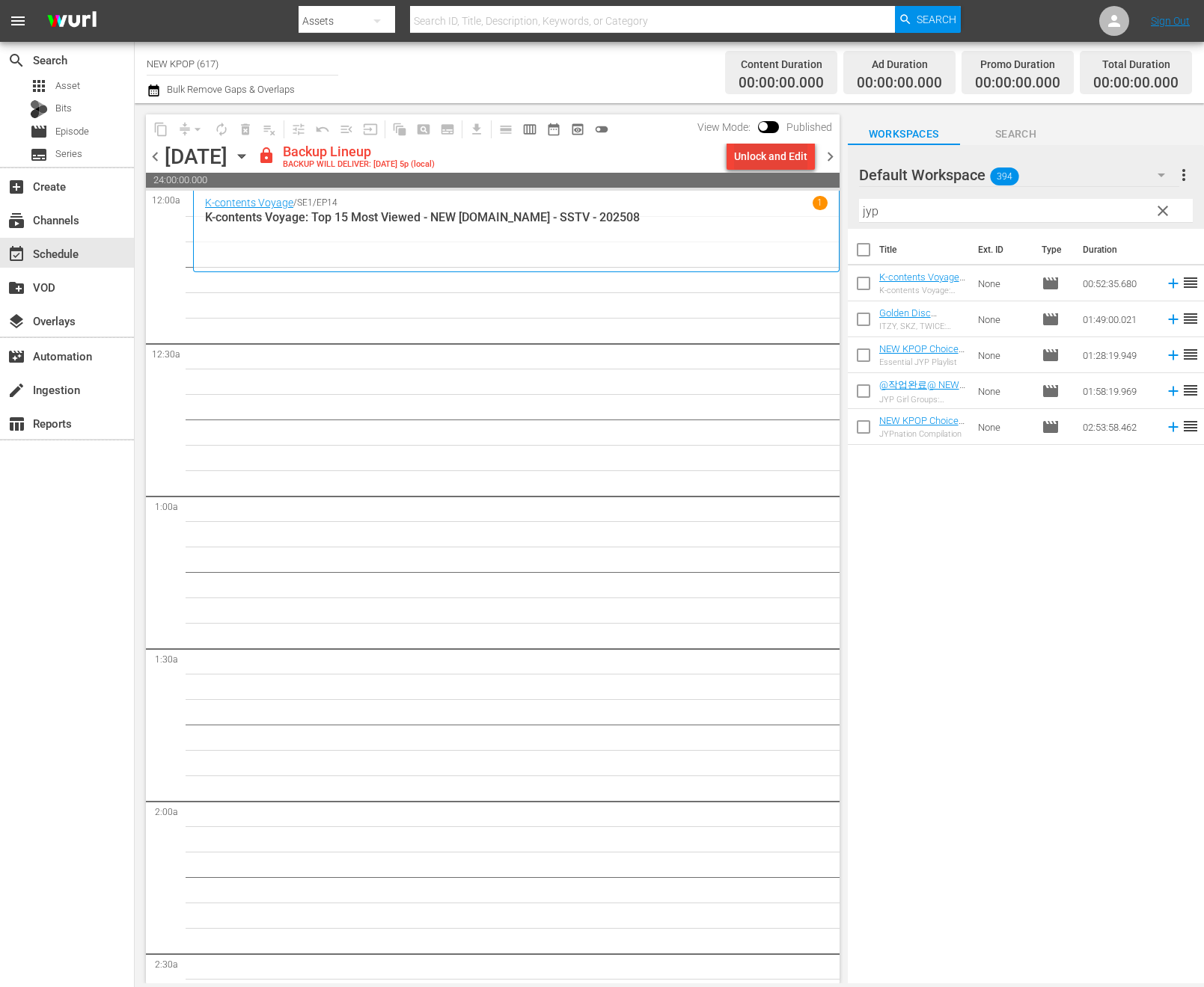
click at [759, 146] on div "Unlock and Edit" at bounding box center [771, 156] width 74 height 27
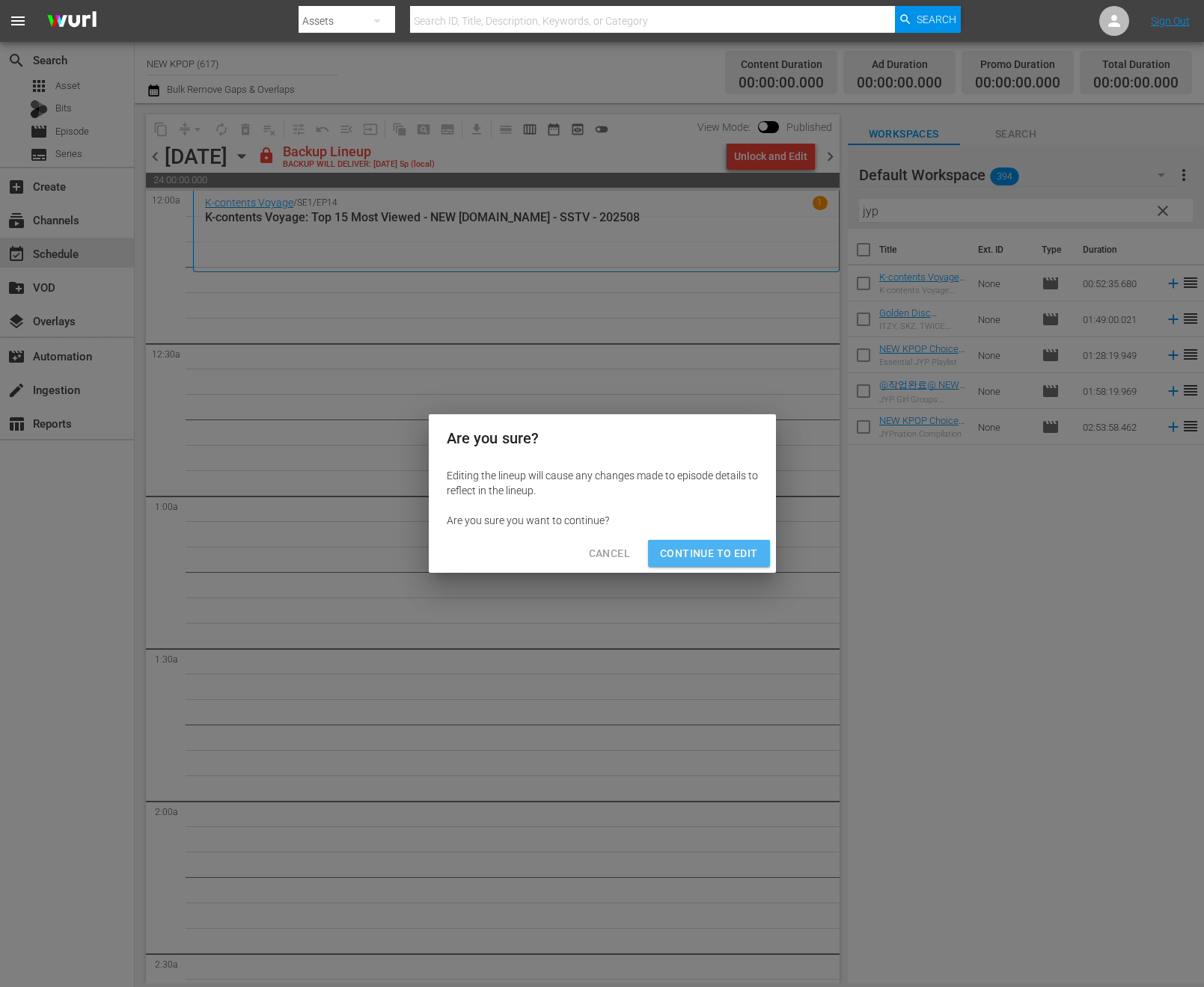
click at [744, 551] on span "Continue to Edit" at bounding box center [708, 553] width 97 height 19
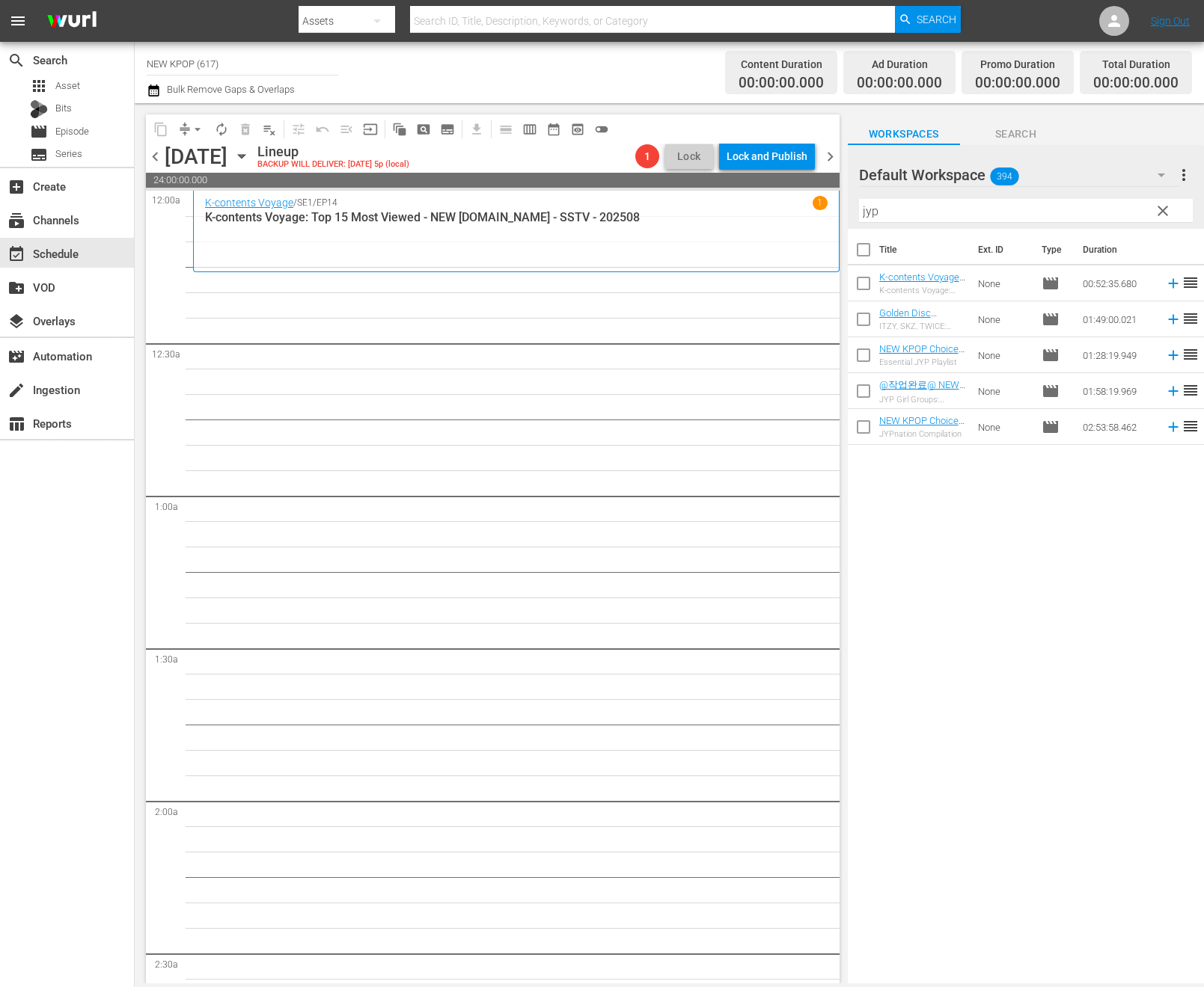
click at [942, 194] on div at bounding box center [913, 176] width 108 height 38
click at [941, 204] on input "jyp" at bounding box center [1025, 210] width 333 height 24
click at [904, 586] on div "Title Ext. ID Type Duration K-contents Voyage: S1 E2 - SM Stage Collection - SS…" at bounding box center [1025, 607] width 356 height 757
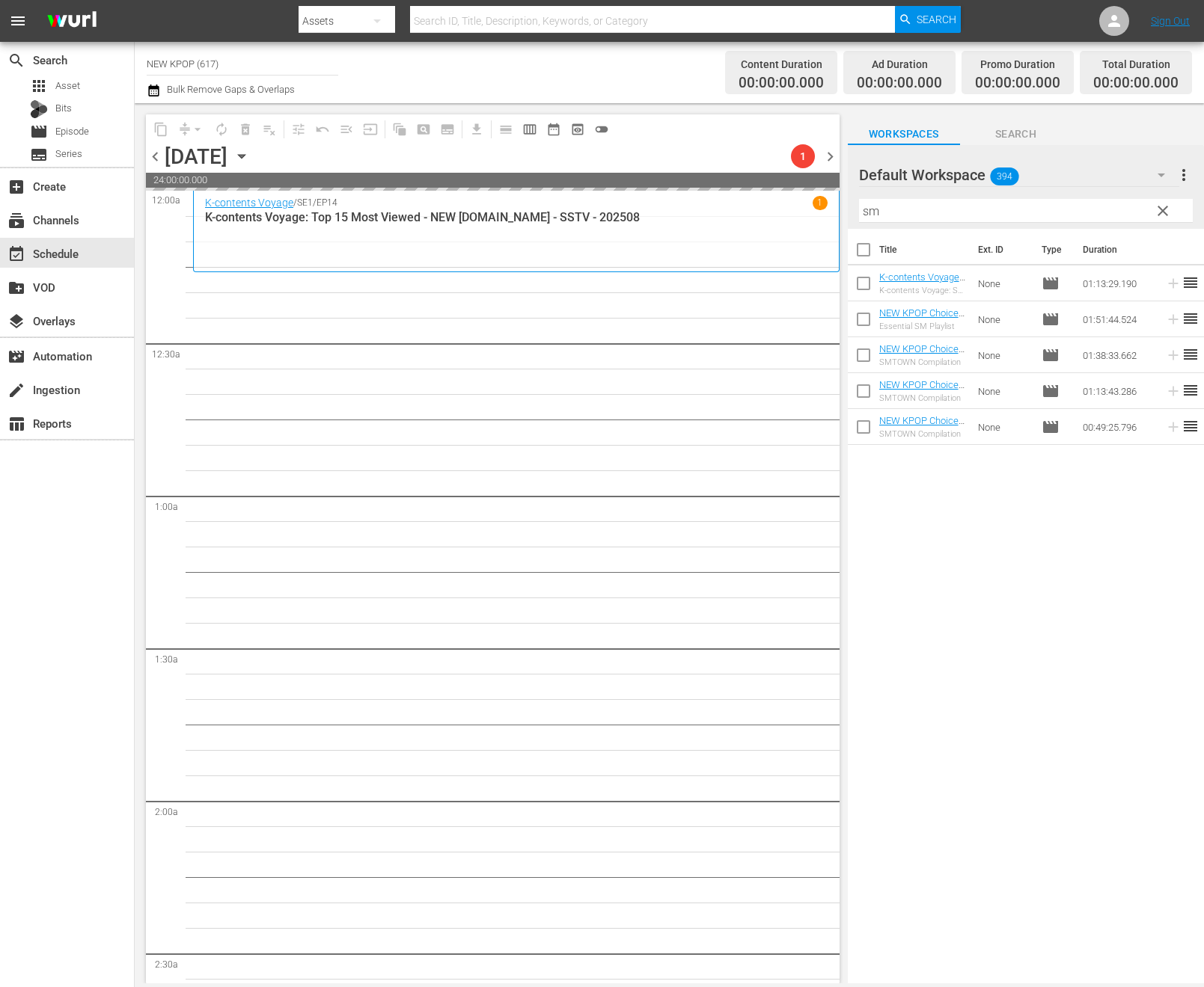
click at [1003, 704] on div "Title Ext. ID Type Duration K-contents Voyage: S1 E2 - SM Stage Collection - SS…" at bounding box center [1025, 607] width 356 height 757
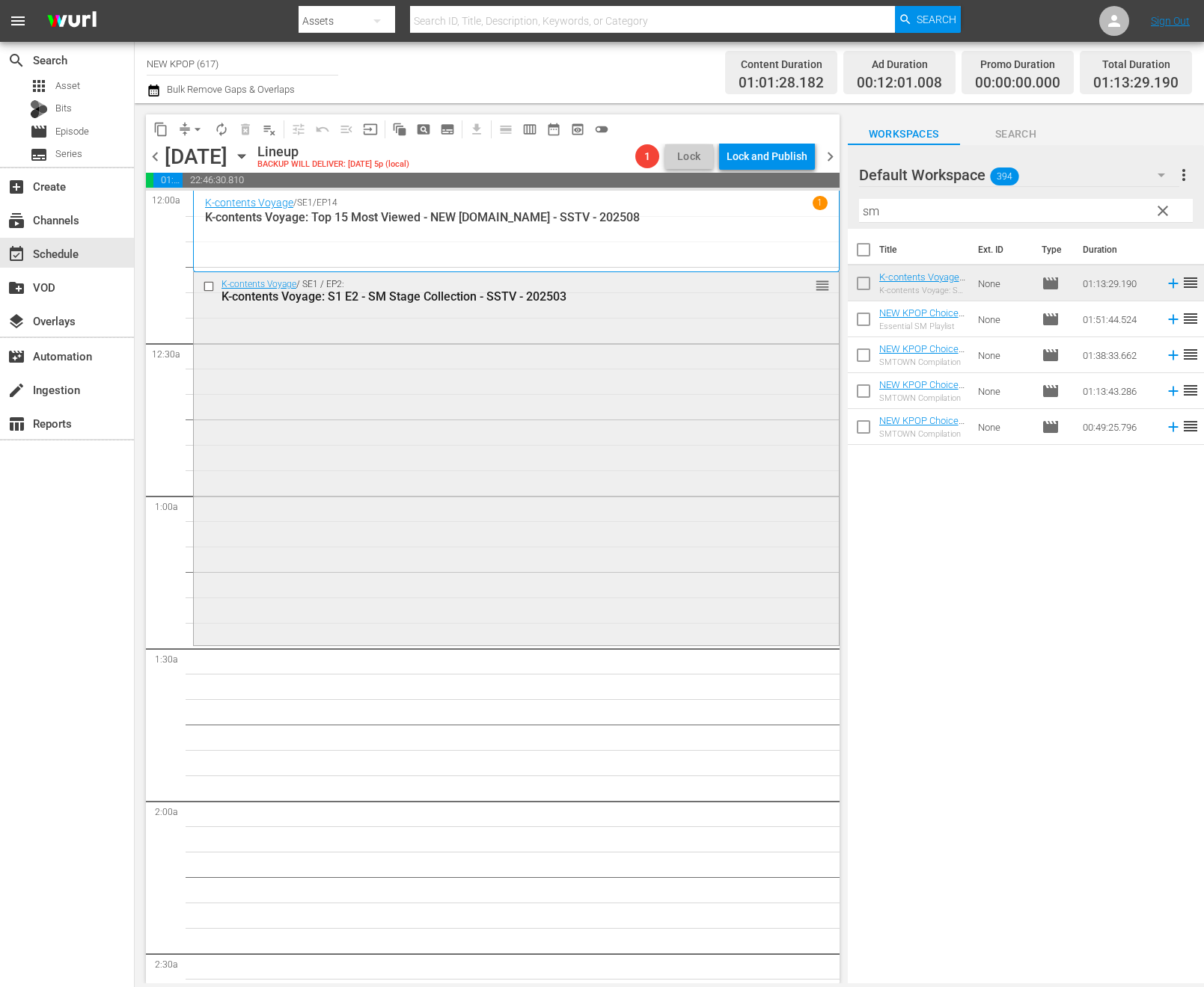
click at [766, 505] on div "K-contents Voyage / SE1 / EP2: K-contents Voyage: S1 E2 - SM Stage Collection -…" at bounding box center [517, 456] width 645 height 369
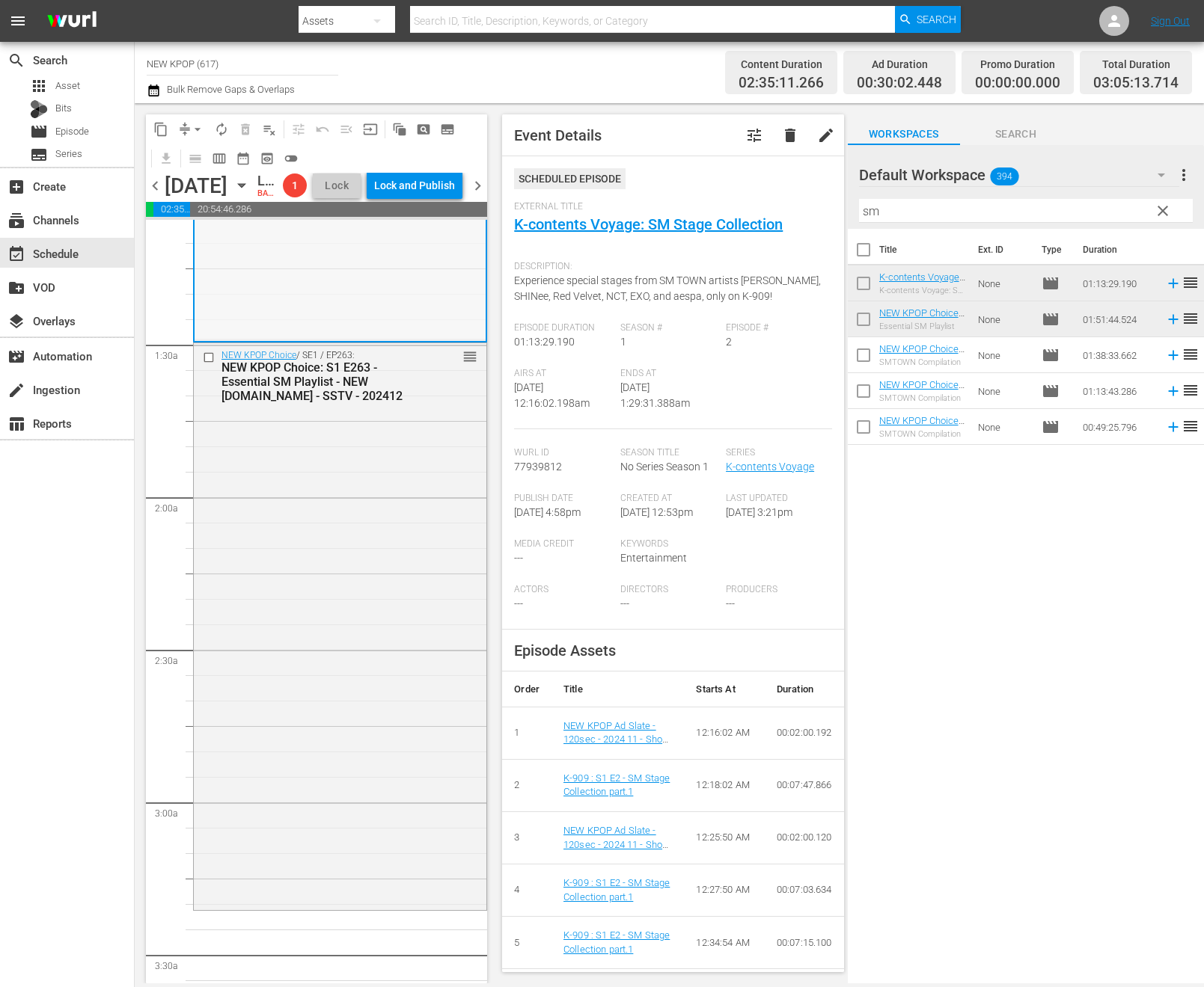
click at [343, 704] on div "NEW KPOP Choice / SE1 / EP263: NEW KPOP Choice: S1 E263 - Essential SM Playlist…" at bounding box center [341, 625] width 293 height 564
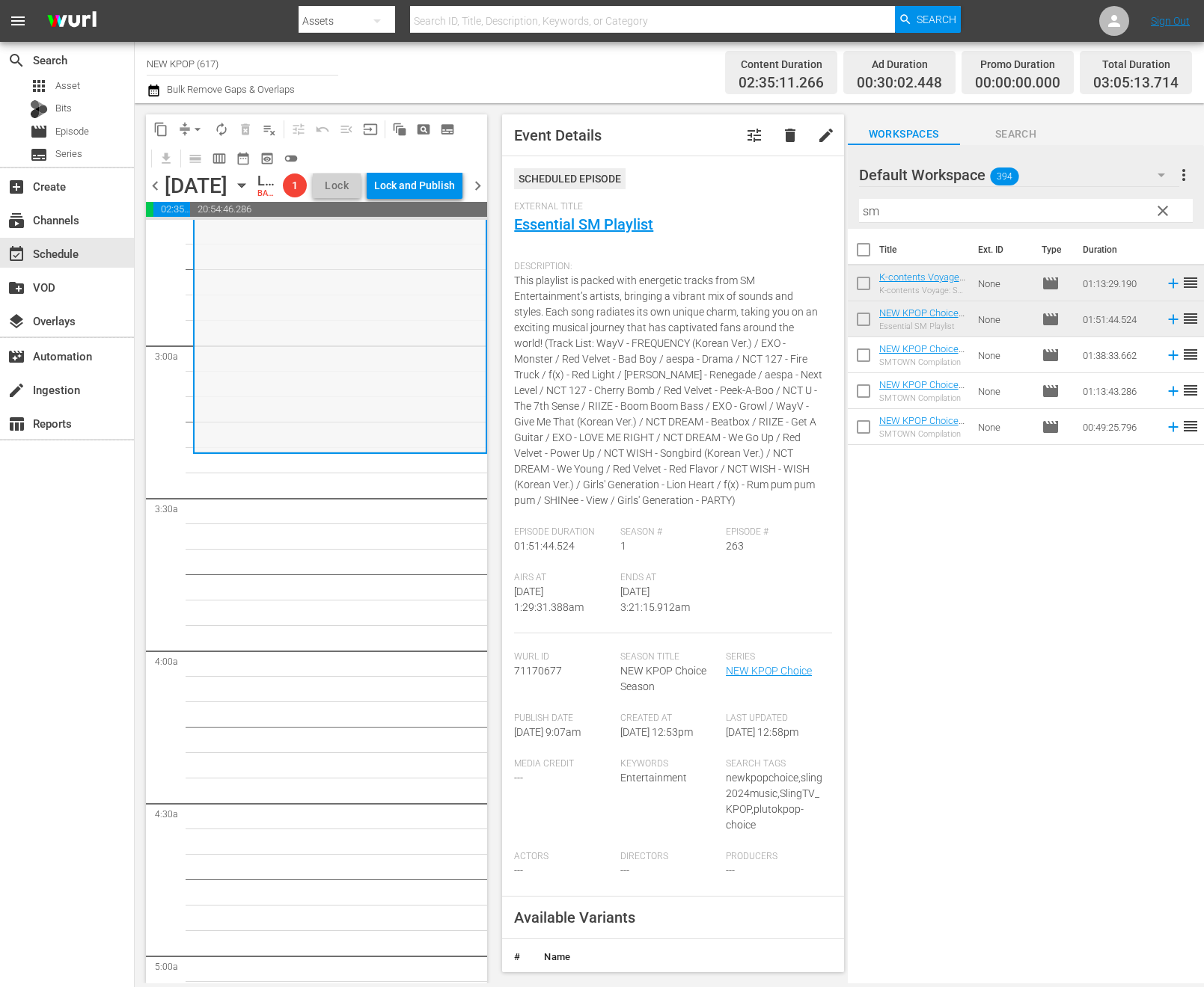
scroll to position [799, 0]
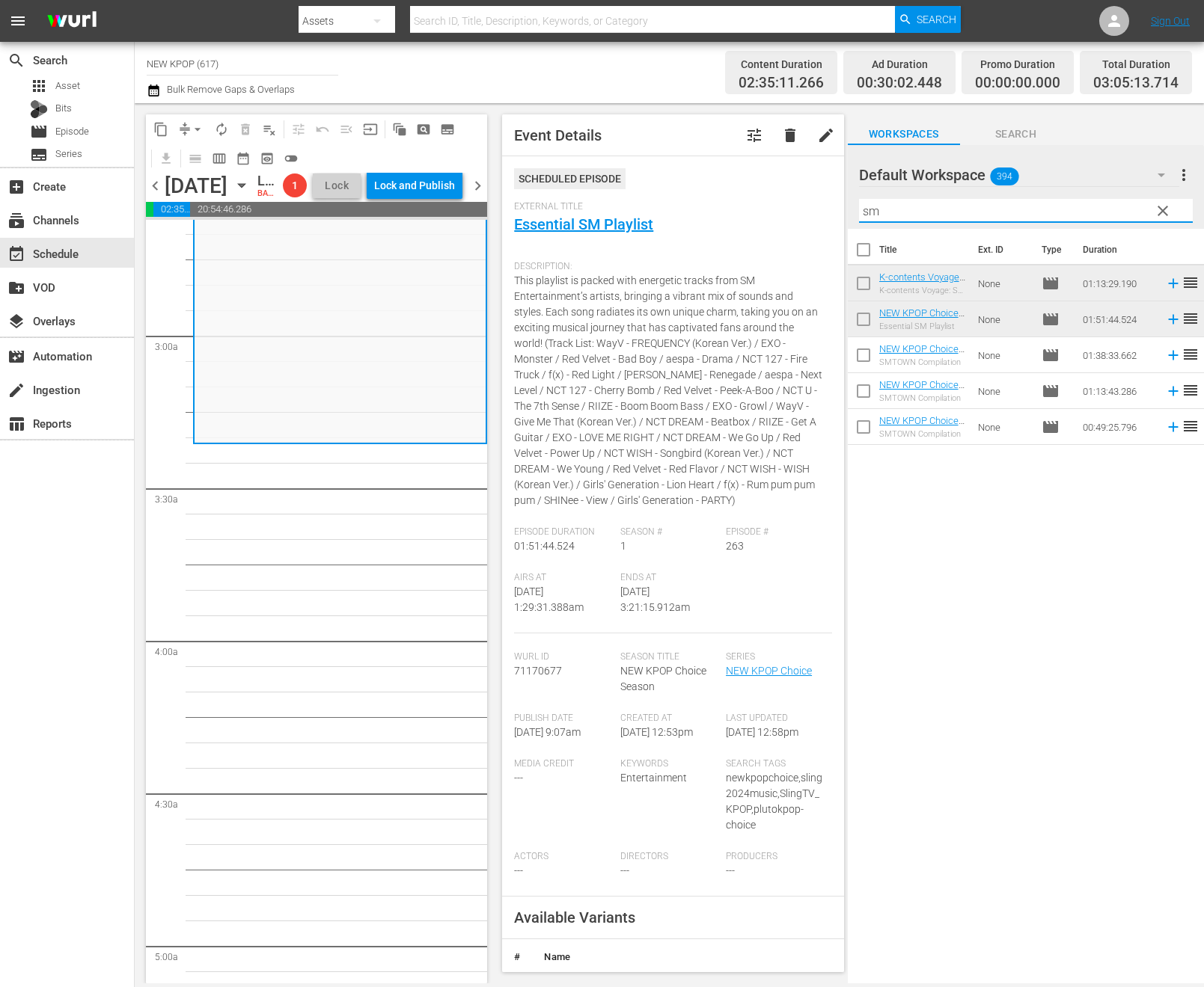
click at [888, 207] on input "sm" at bounding box center [1025, 210] width 333 height 24
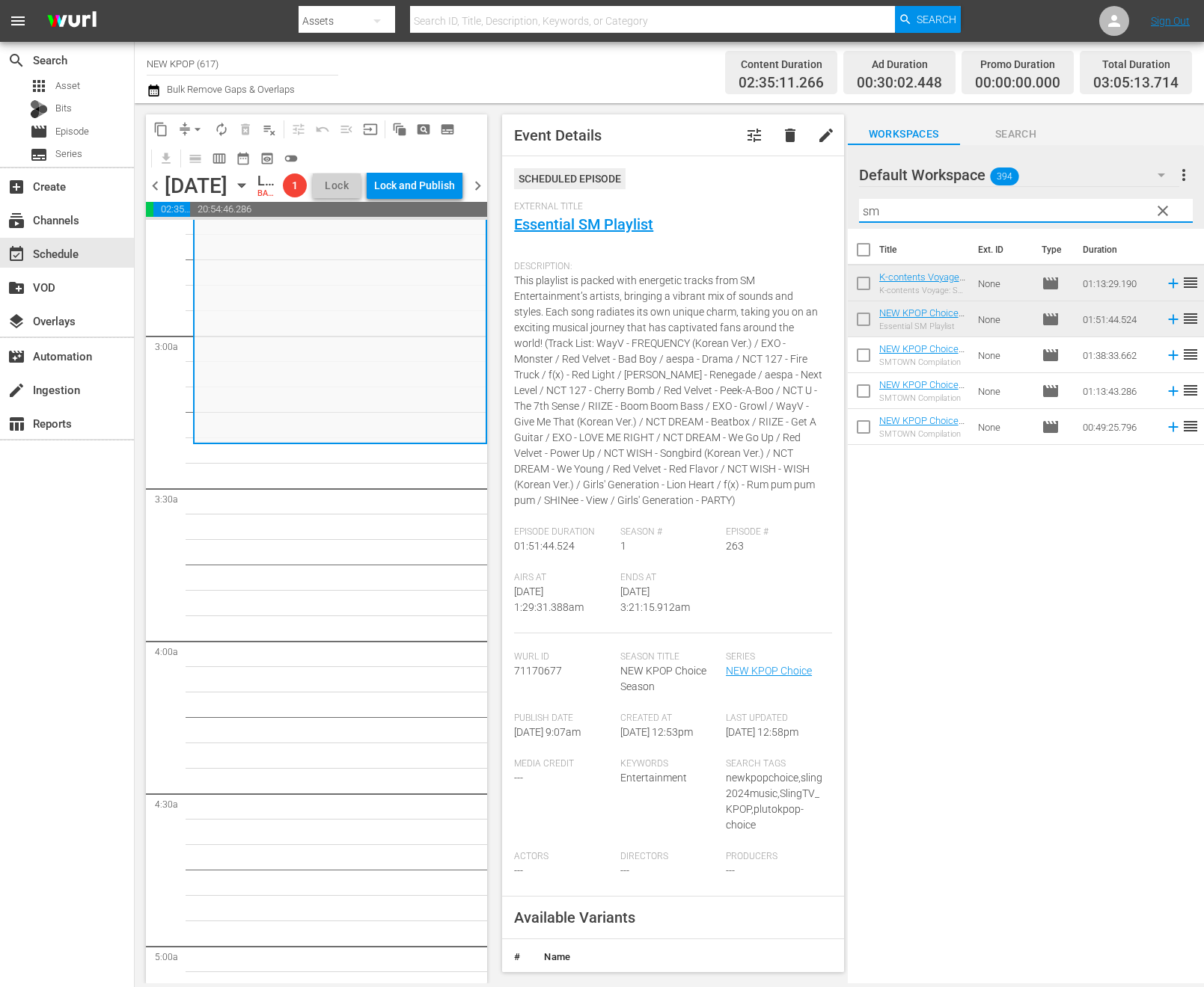
click at [888, 207] on input "sm" at bounding box center [1025, 210] width 333 height 24
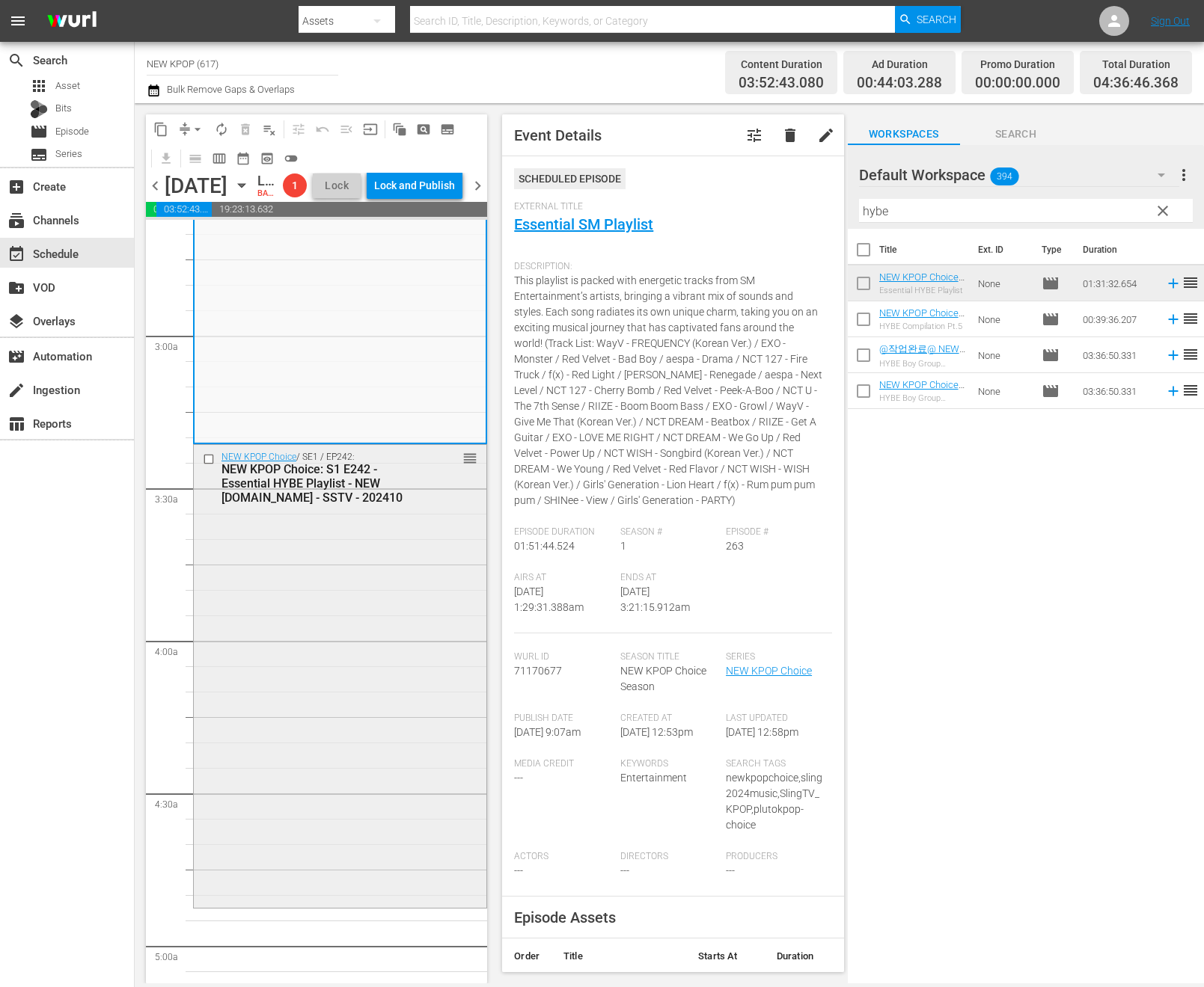
click at [394, 655] on div "NEW KPOP Choice / SE1 / EP242: NEW KPOP Choice: S1 E242 - Essential HYBE Playli…" at bounding box center [341, 675] width 293 height 462
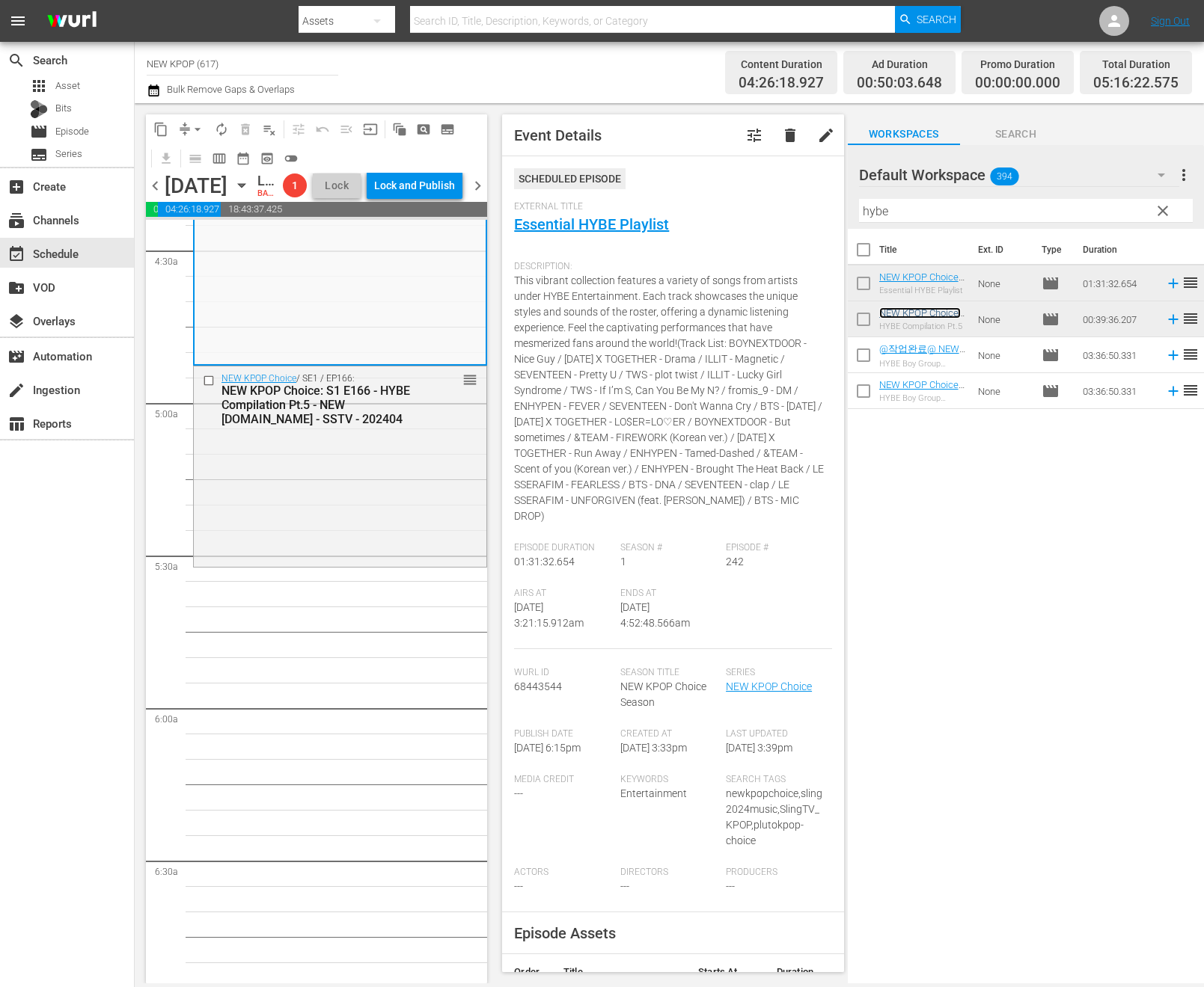
scroll to position [1379, 0]
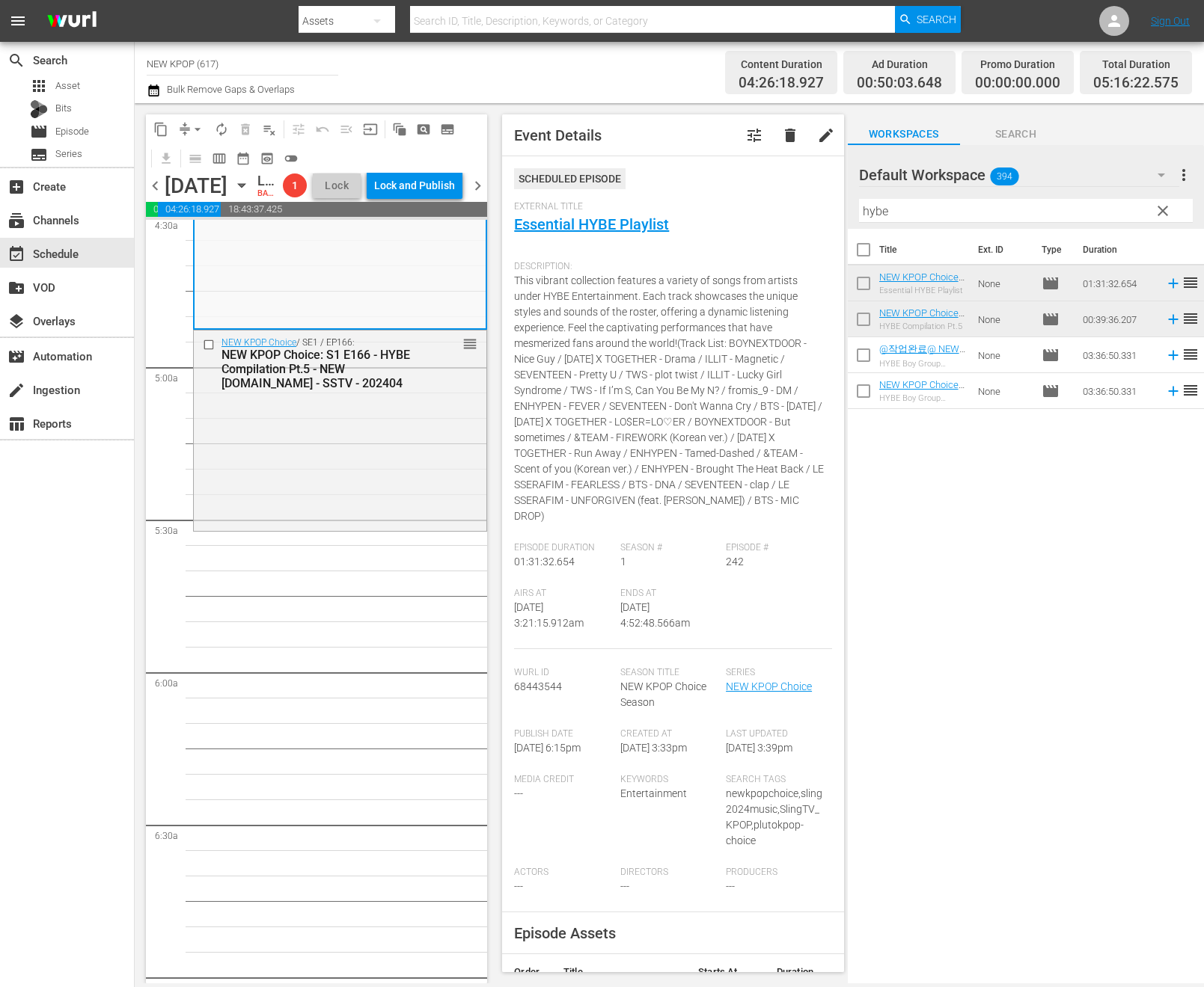
click at [463, 494] on div "Delete Event" at bounding box center [473, 486] width 119 height 20
drag, startPoint x: 916, startPoint y: 216, endPoint x: 852, endPoint y: 204, distance: 65.1
click at [852, 204] on div "Default Workspace 394 Default more_vert clear Filter by Title hybe" at bounding box center [1025, 187] width 356 height 84
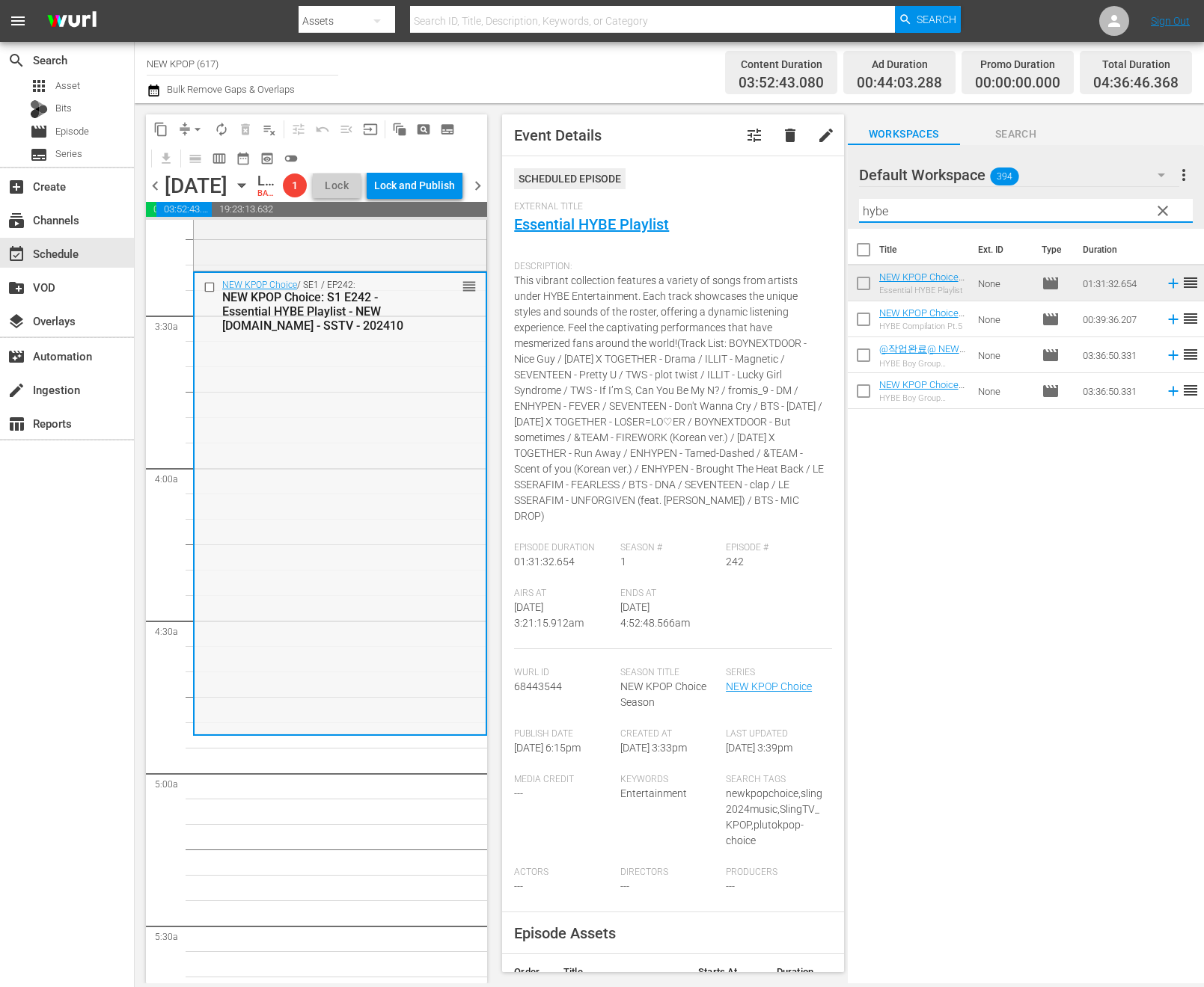
scroll to position [983, 0]
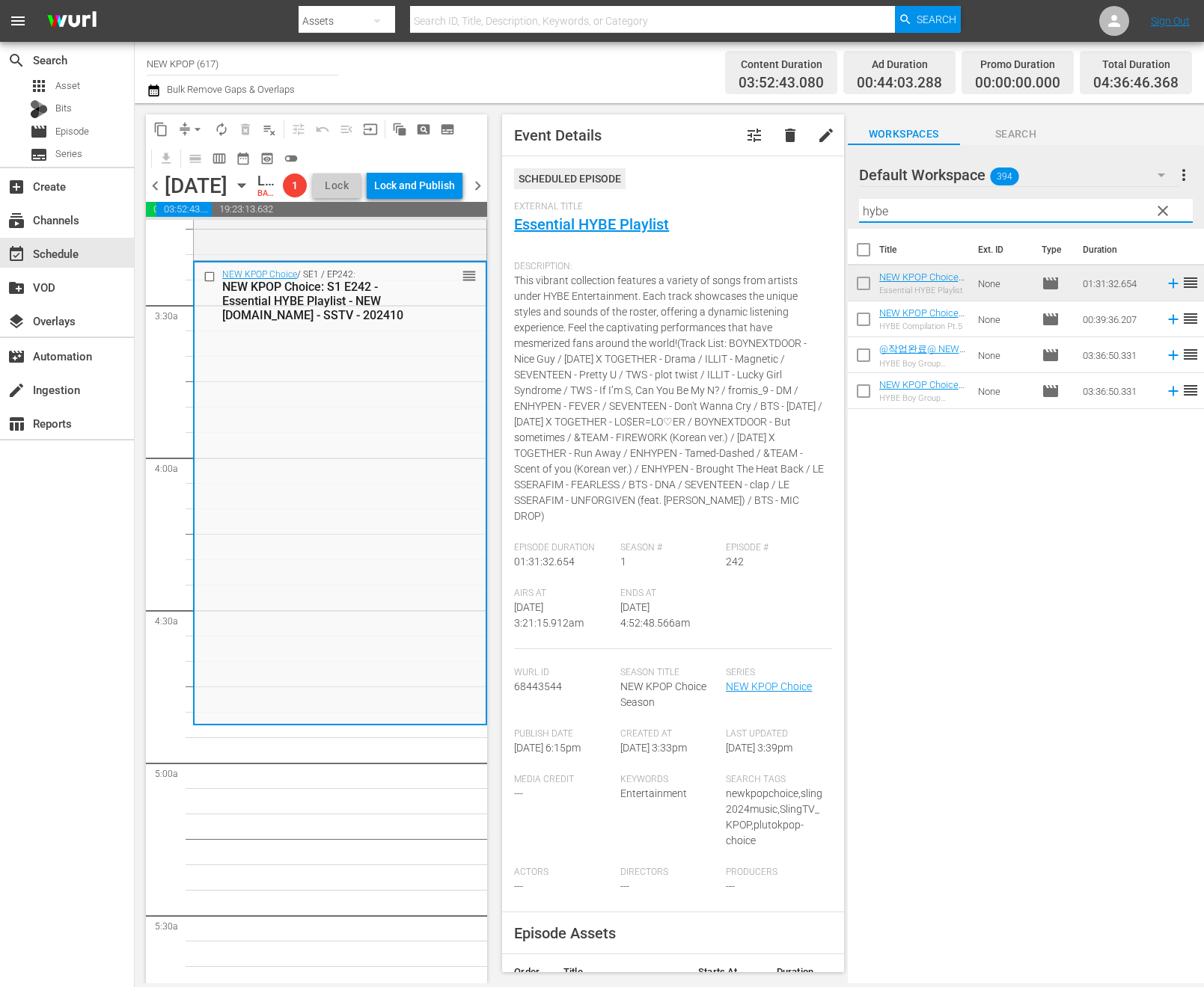
click at [899, 196] on div "Filter by Title hybe" at bounding box center [1025, 211] width 333 height 36
click at [881, 209] on input "hybe" at bounding box center [1025, 210] width 333 height 24
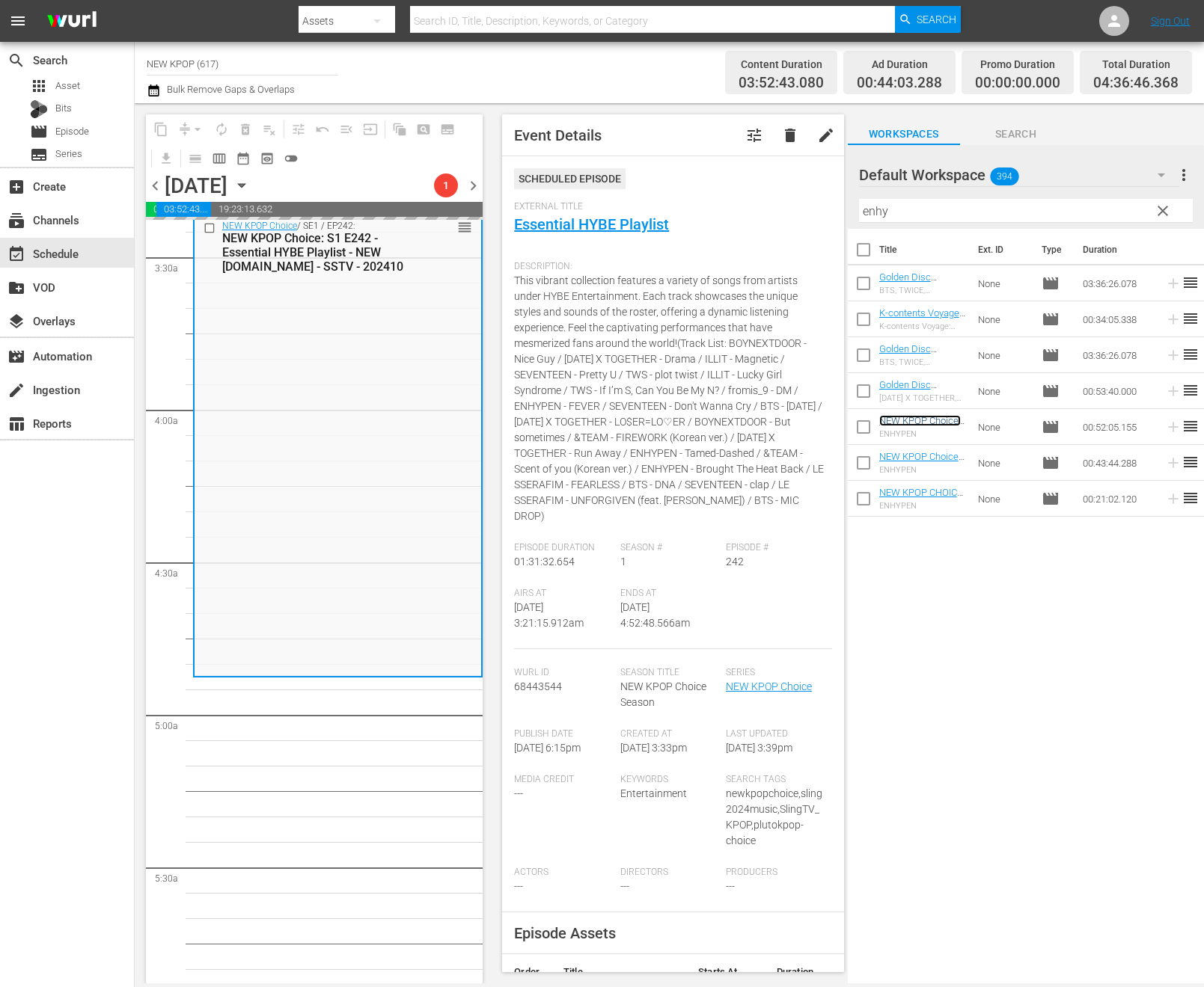
scroll to position [1032, 0]
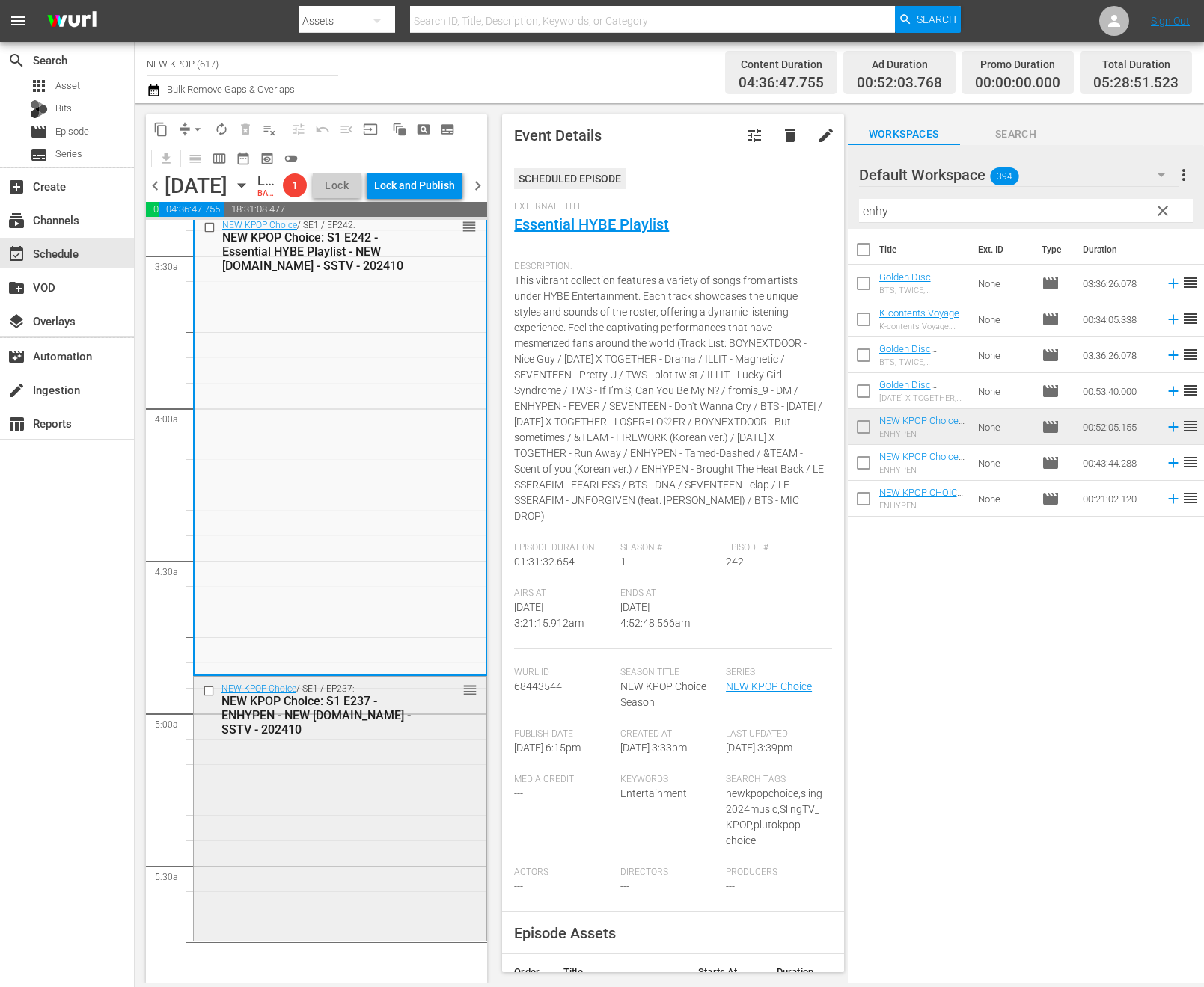
click at [403, 736] on div "NEW KPOP Choice: S1 E237 - ENHYPEN - NEW [DOMAIN_NAME] - SSTV - 202410" at bounding box center [317, 715] width 193 height 42
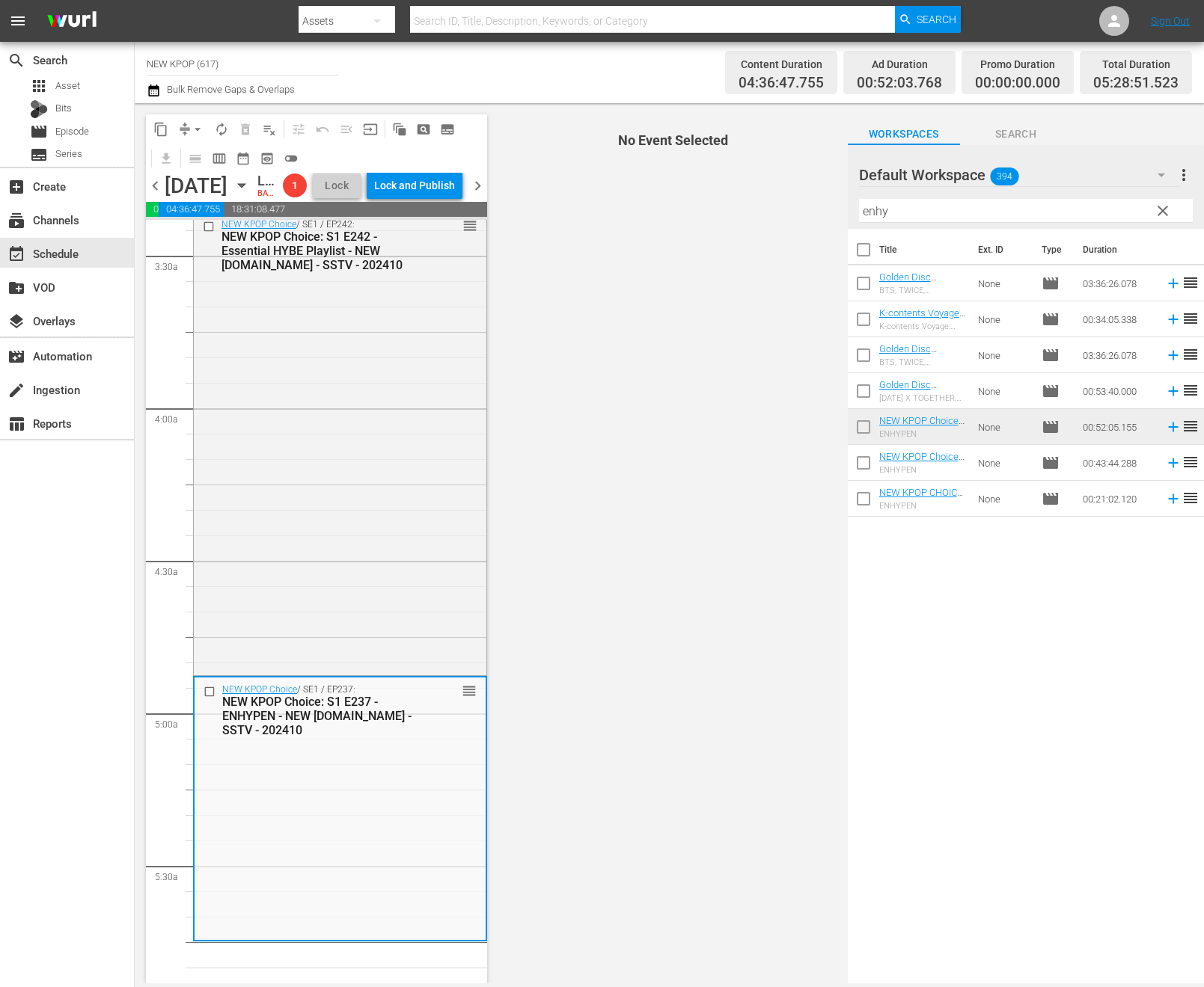
scroll to position [1370, 0]
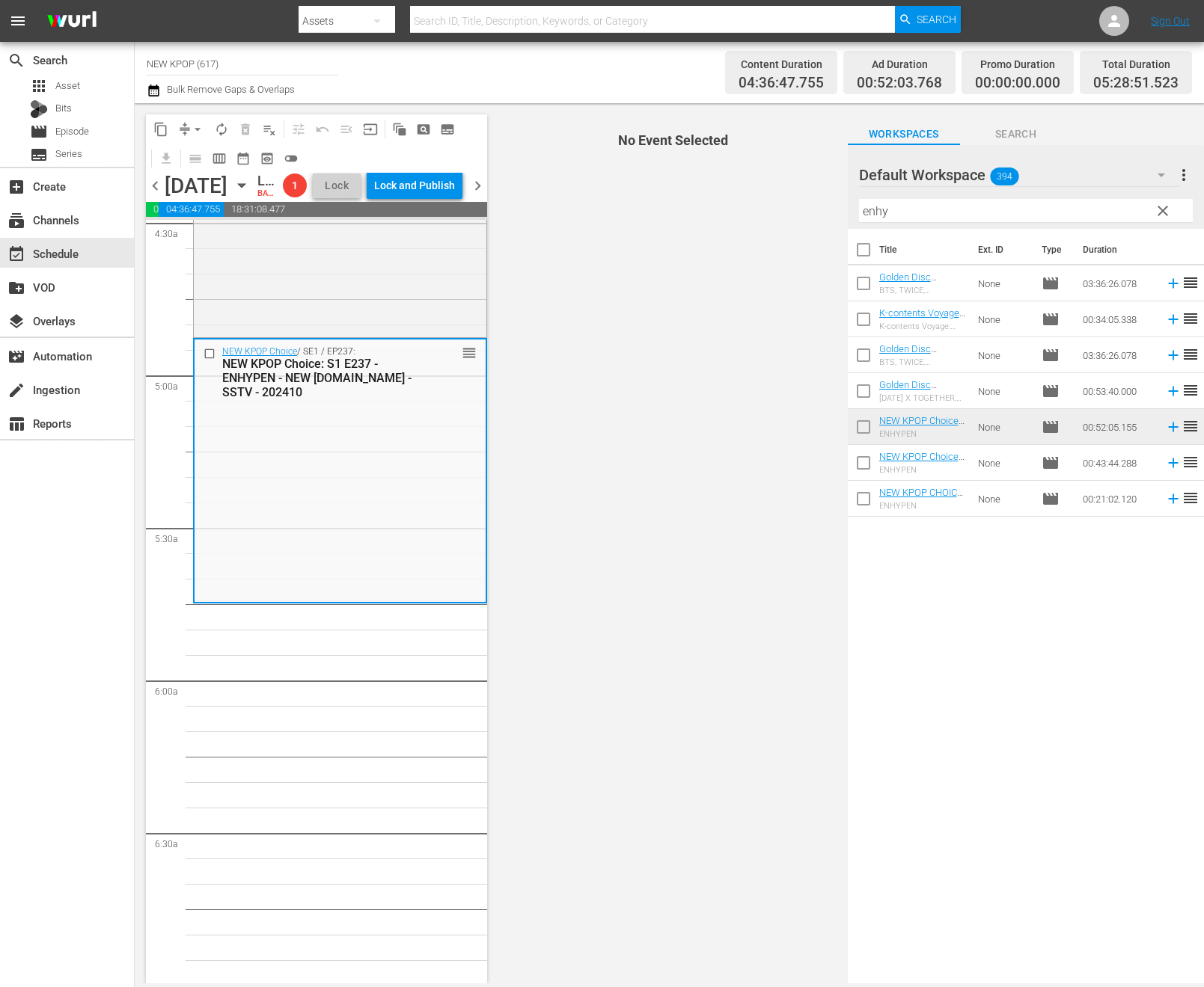
click at [896, 208] on input "enhy" at bounding box center [1025, 210] width 333 height 24
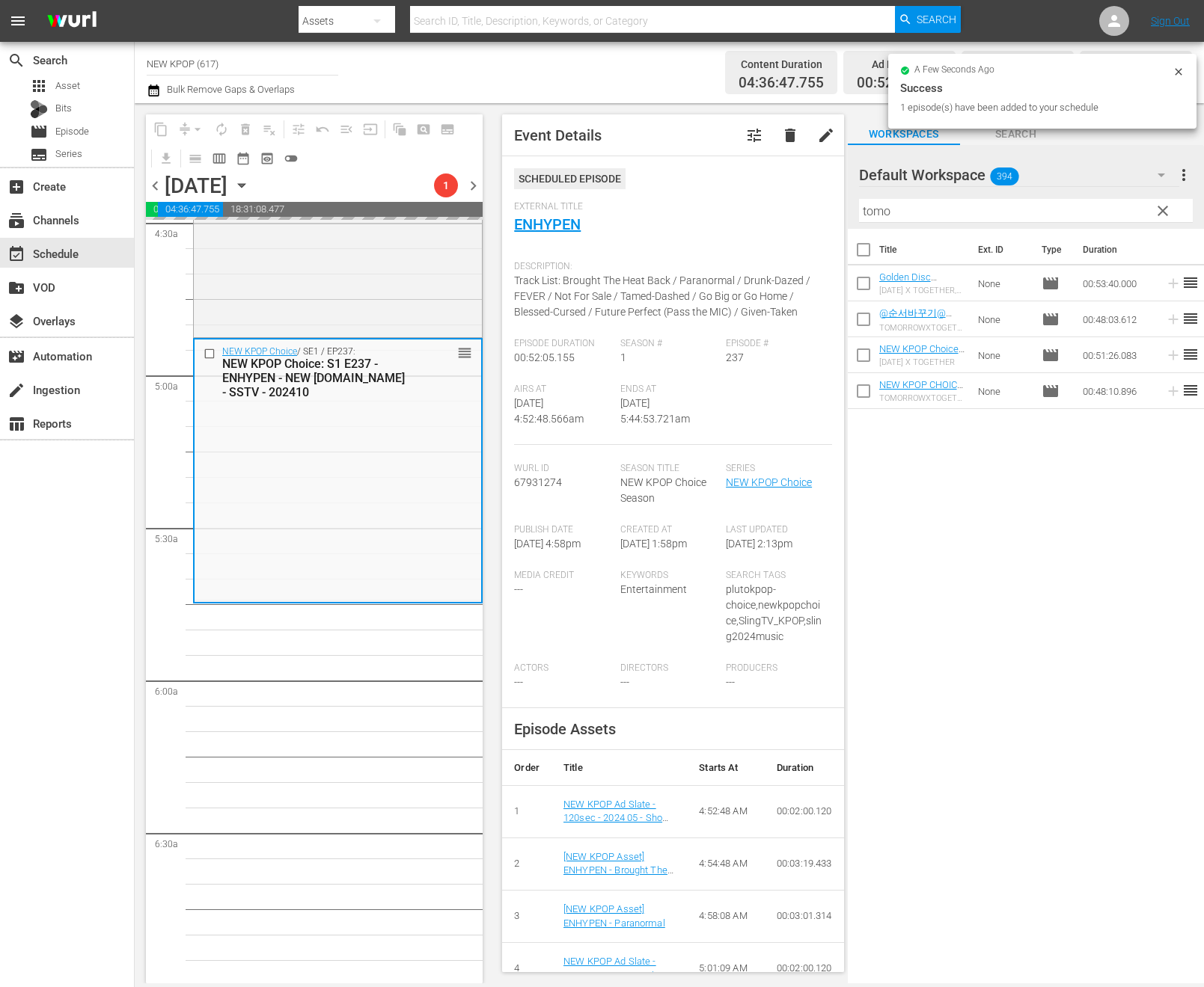
click at [953, 201] on input "tomo" at bounding box center [1025, 210] width 333 height 24
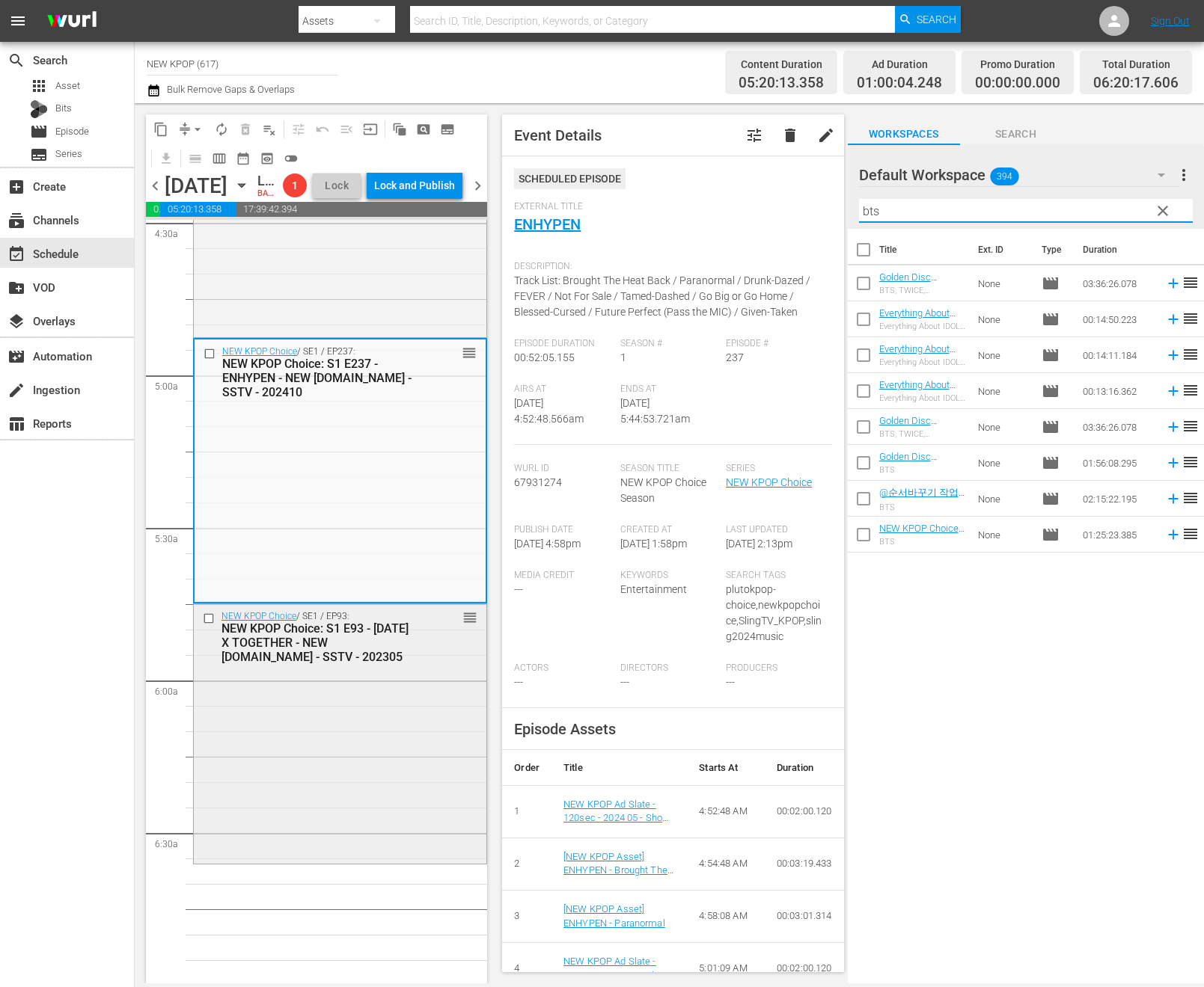
scroll to position [1646, 0]
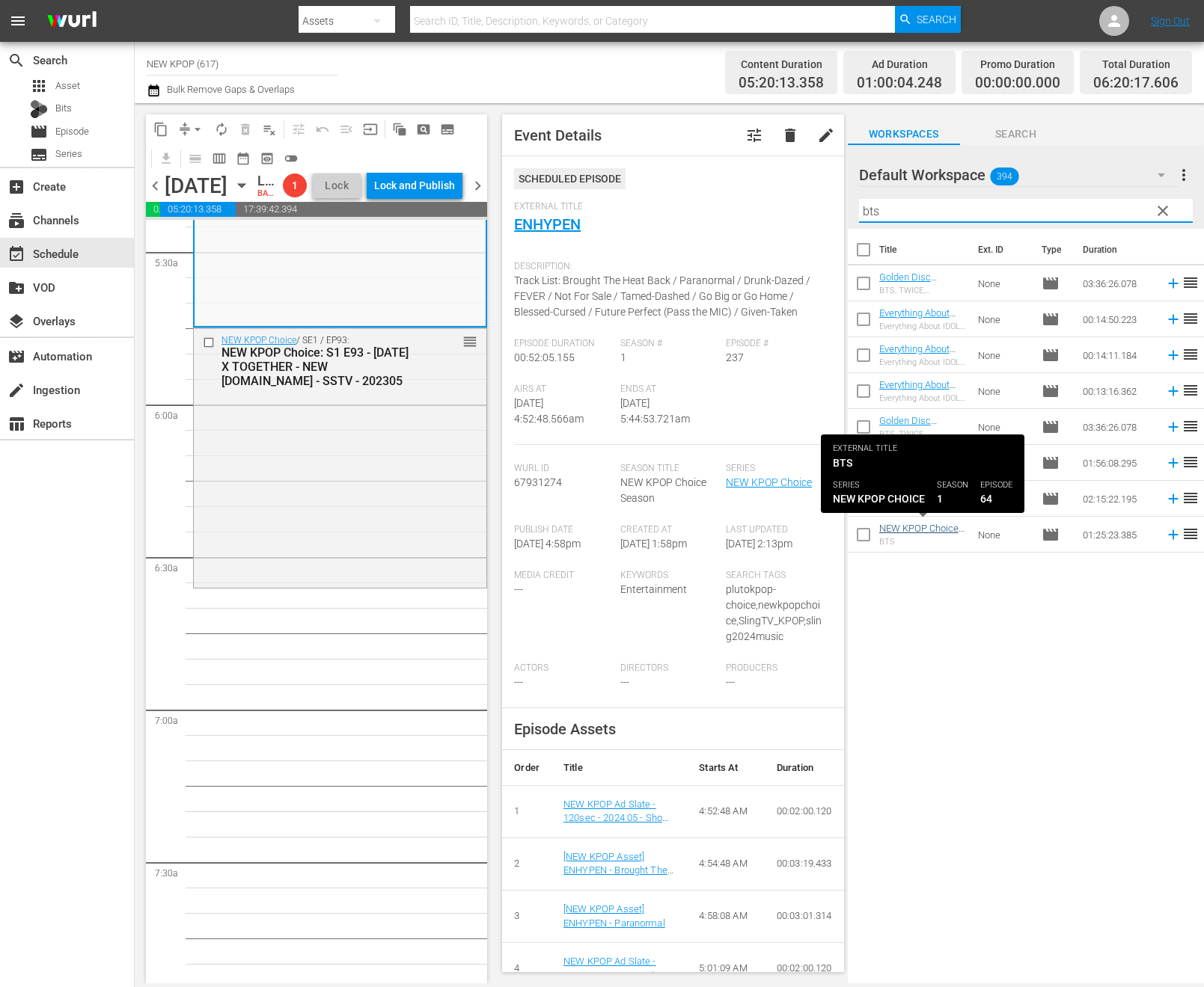
type input "bts"
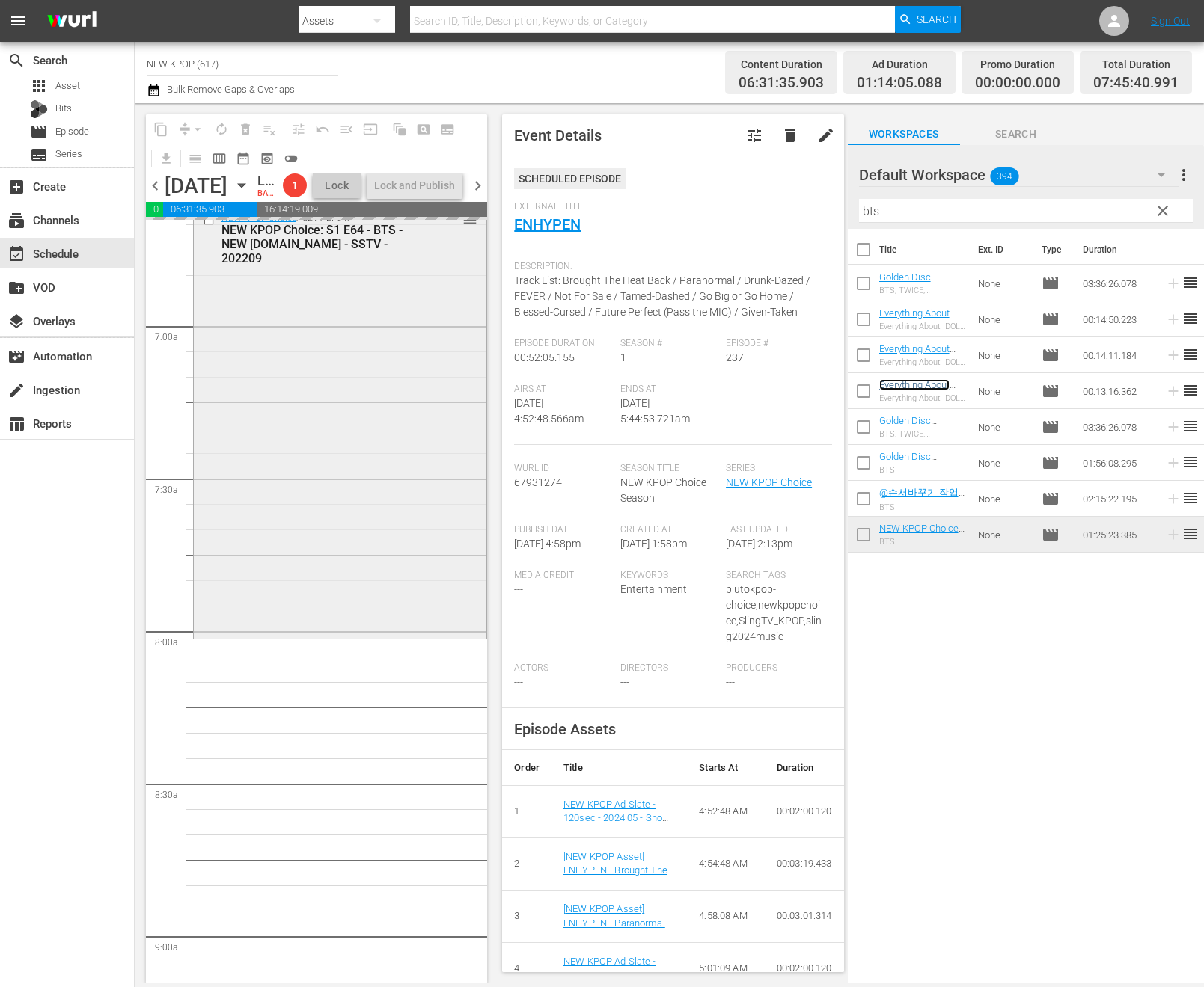
scroll to position [2064, 0]
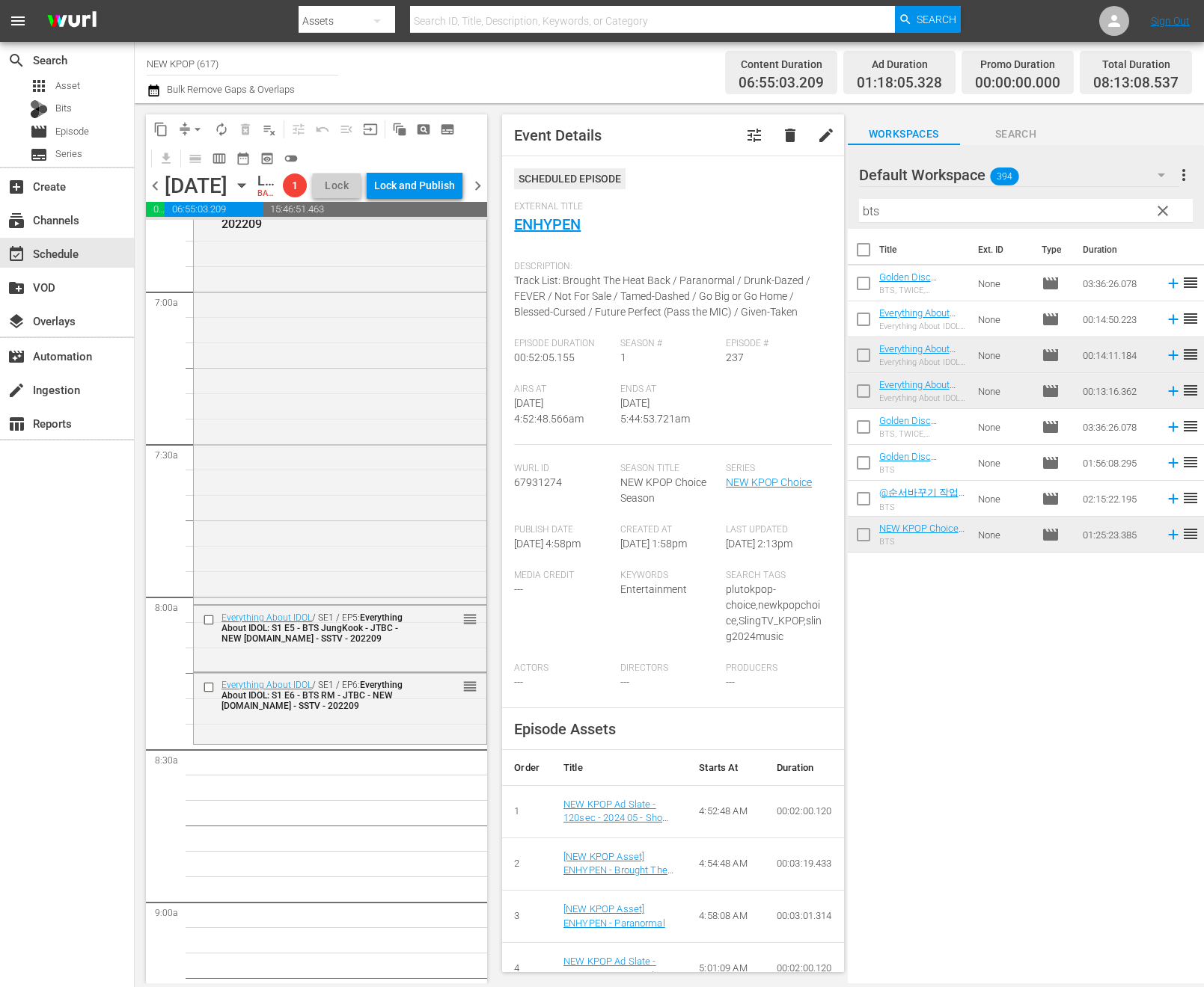
click at [1028, 659] on div "Title Ext. ID Type Duration Golden Disc Awards: BTS, TWICE, SEVENTEEN, Stray Ki…" at bounding box center [1025, 607] width 356 height 757
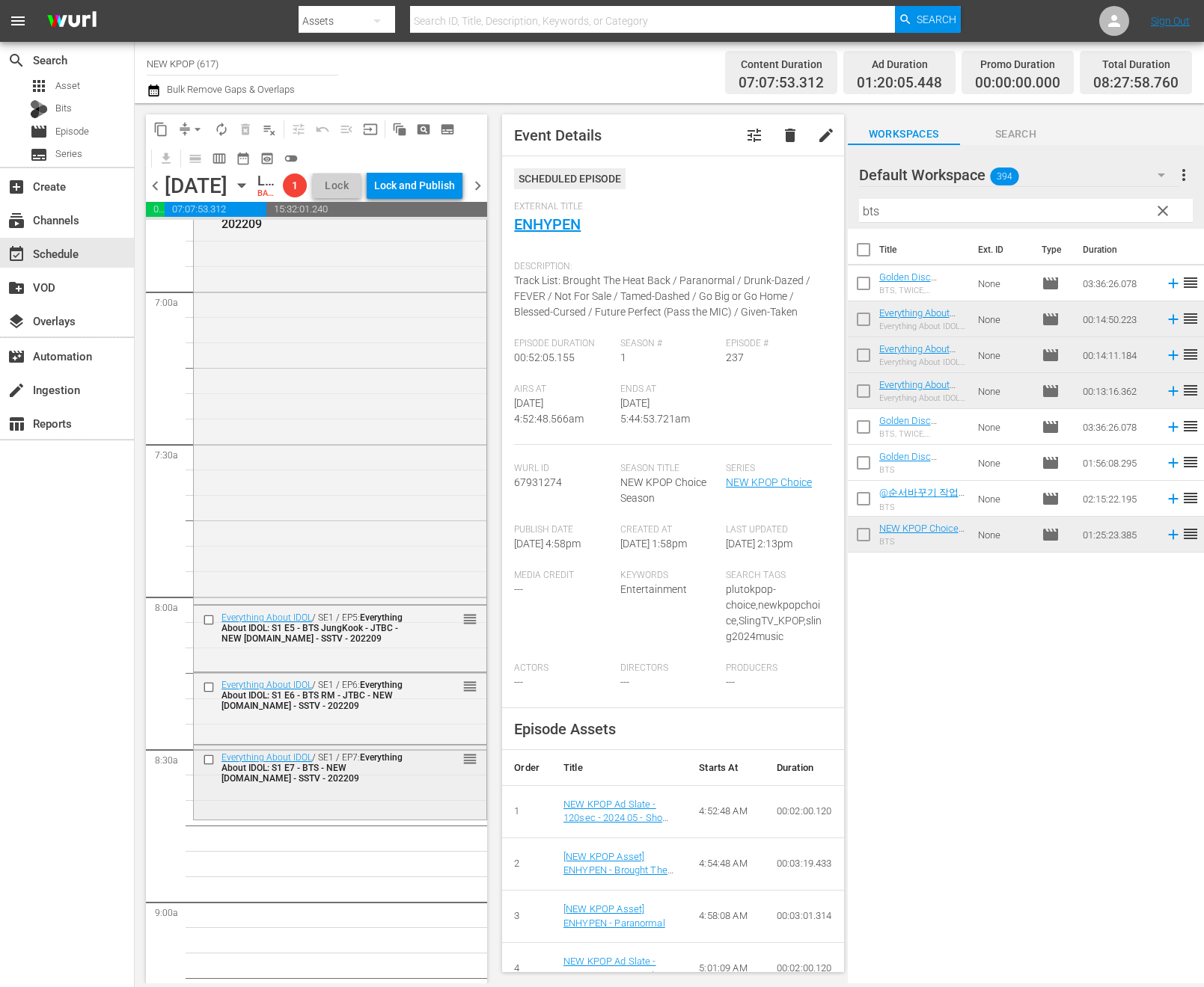
click at [242, 789] on div "Everything About IDOL / SE1 / EP7: Everything About IDOL: S1 E7 - BTS - NEW K.I…" at bounding box center [341, 767] width 293 height 43
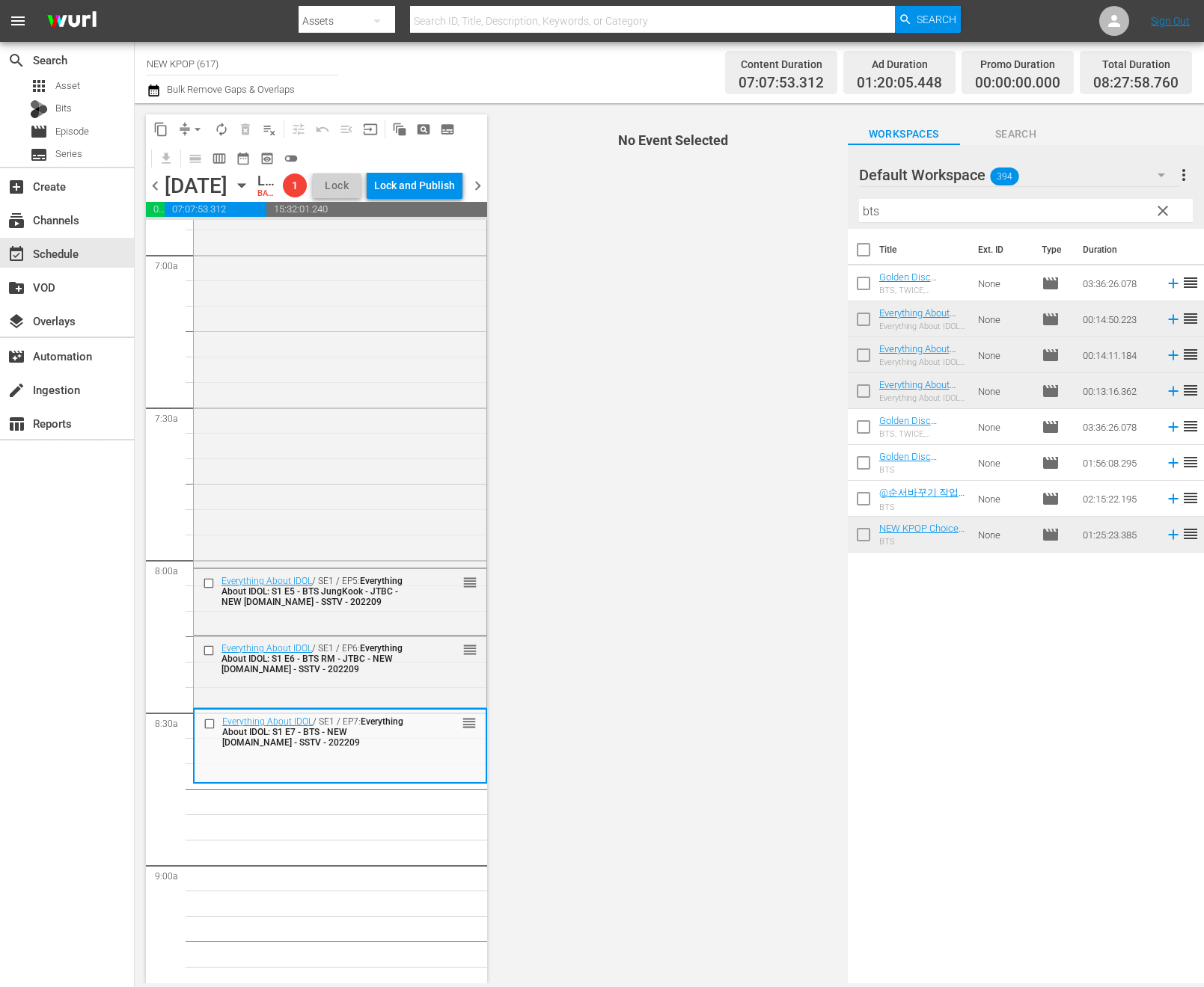
scroll to position [2371, 0]
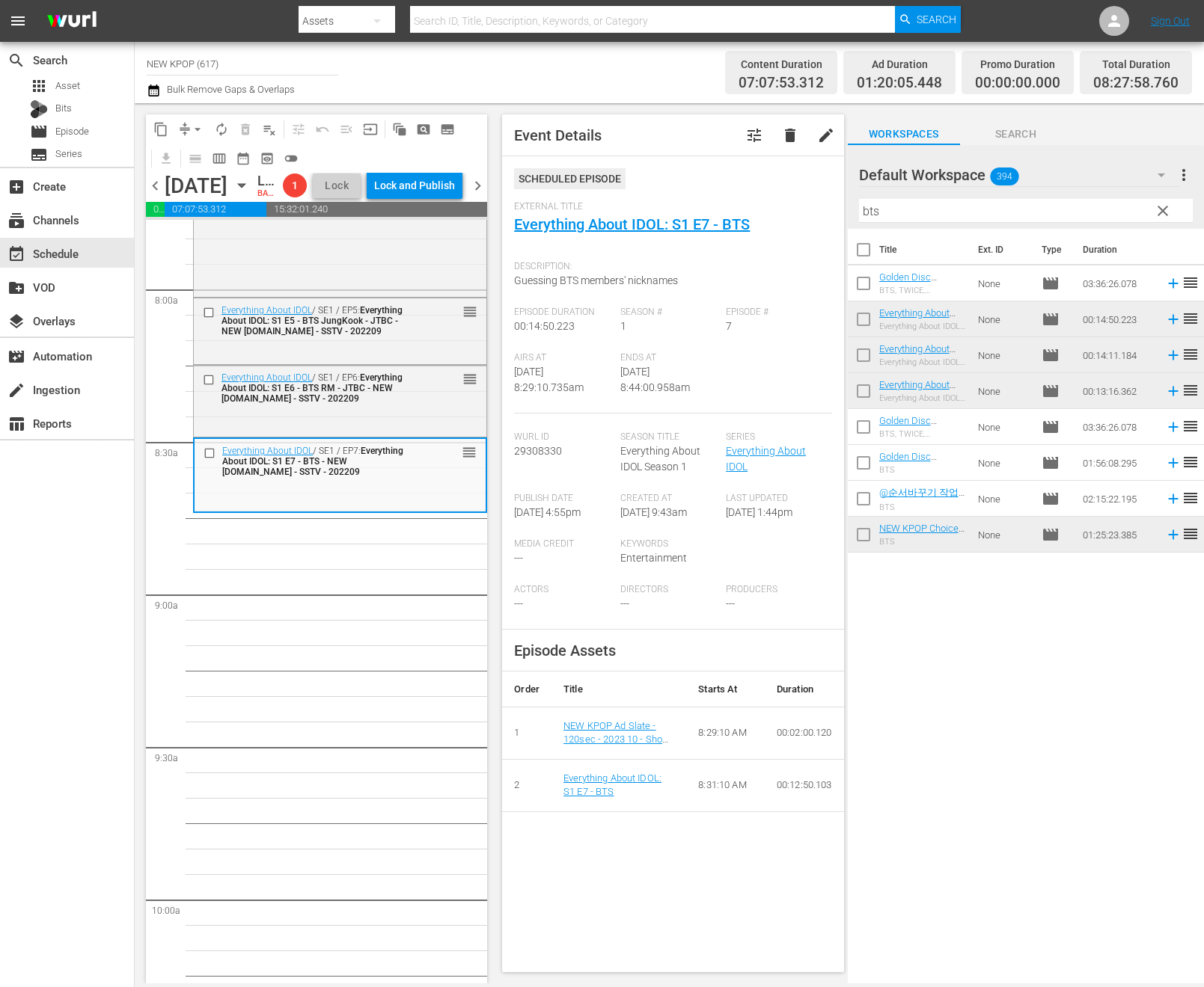
click at [74, 720] on div "search Search apps Asset Bits movie Episode subtitles Series add_box Create sub…" at bounding box center [67, 535] width 135 height 987
click at [1164, 217] on span "clear" at bounding box center [1163, 211] width 18 height 18
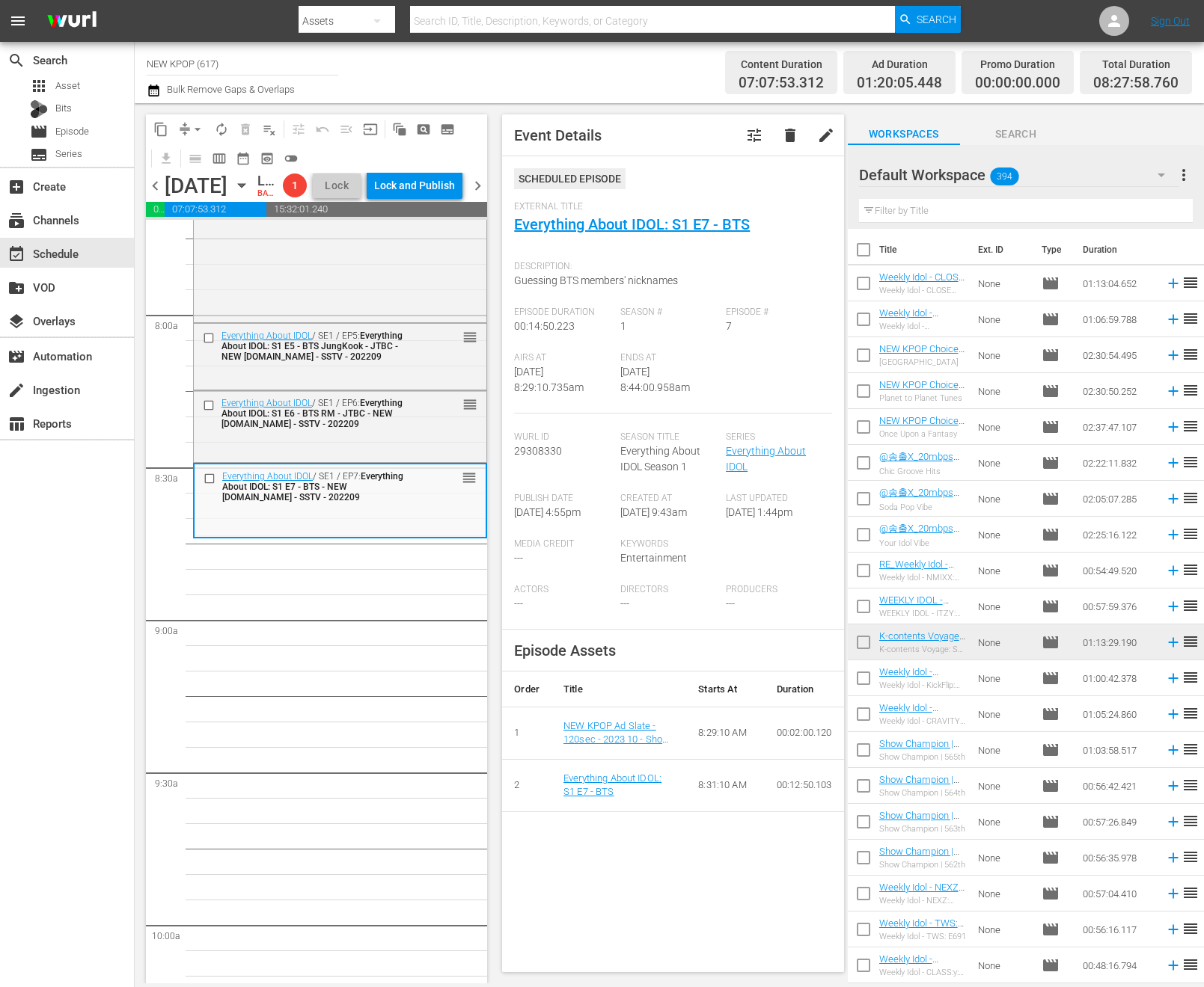
scroll to position [2340, 0]
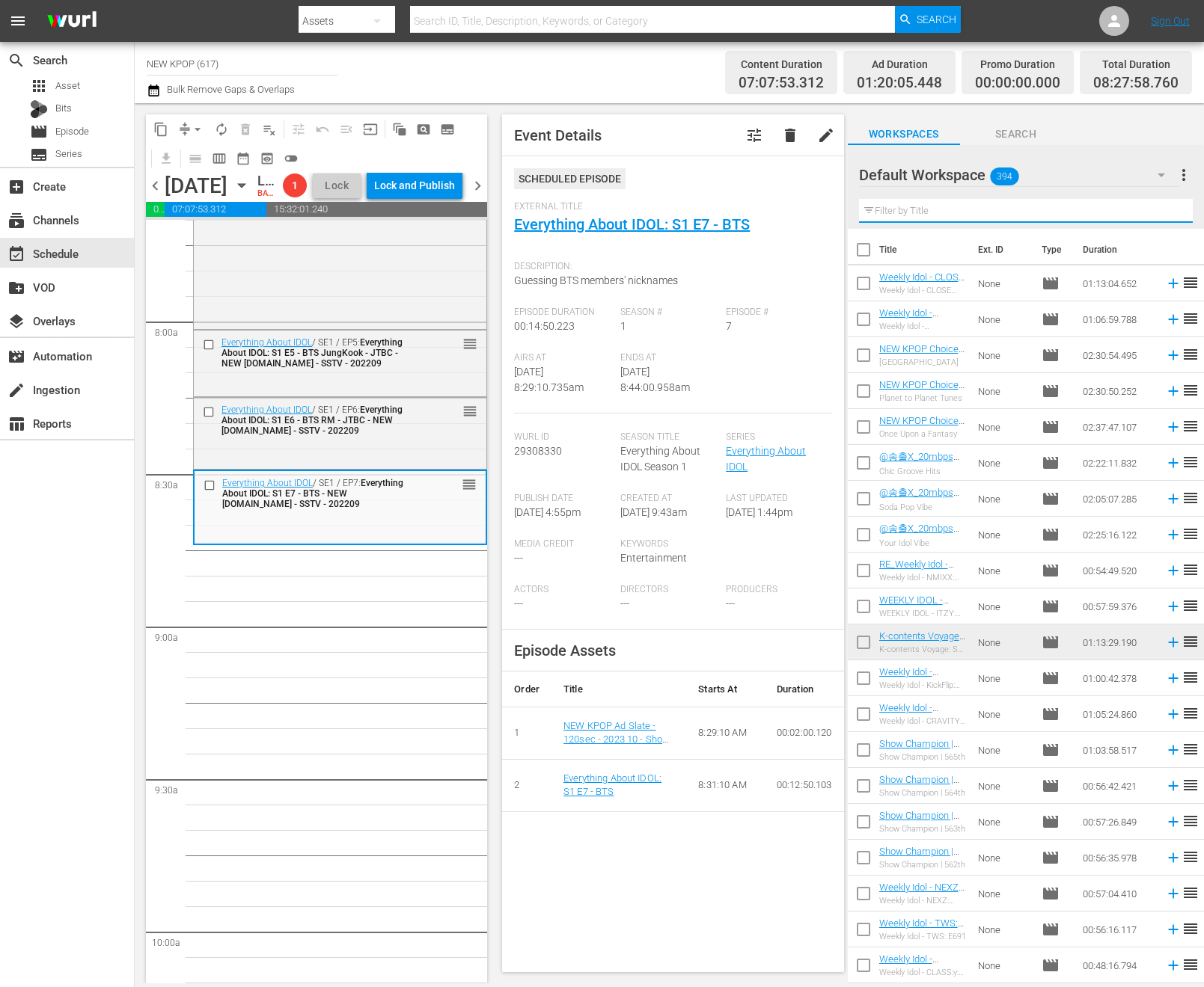
click at [910, 216] on input "text" at bounding box center [1025, 210] width 333 height 24
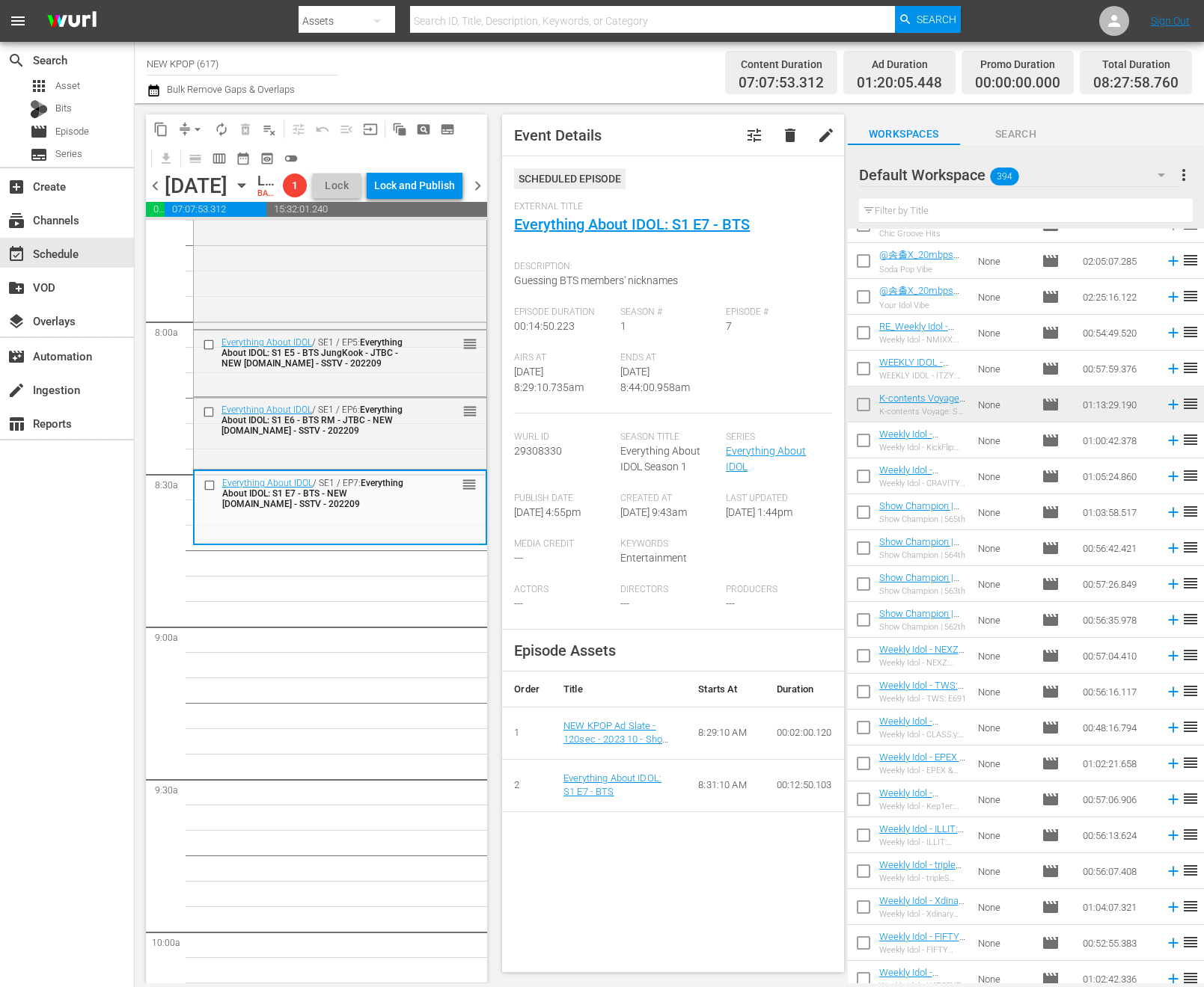
scroll to position [666, 0]
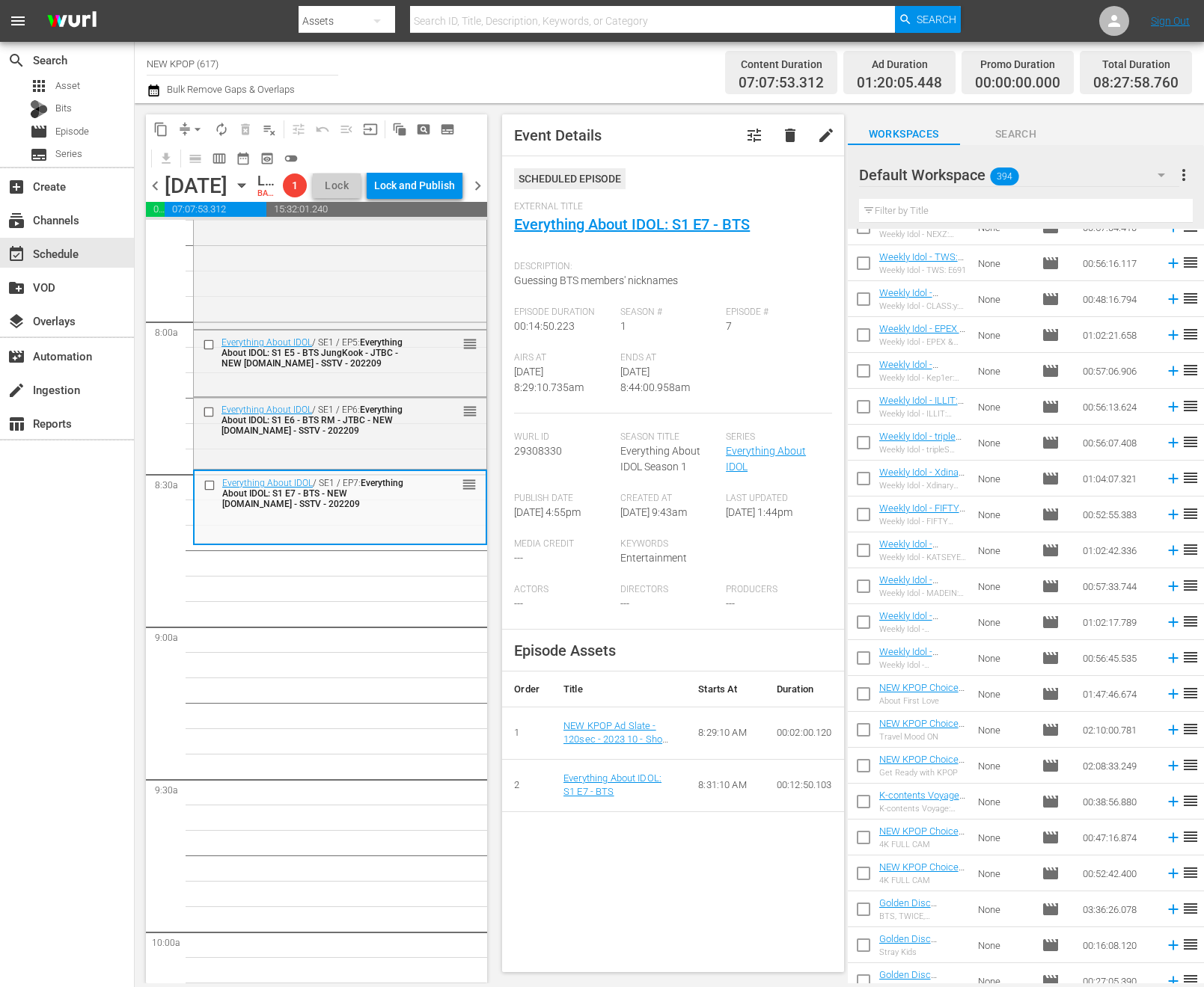
click at [919, 198] on div "Filter by Title" at bounding box center [1025, 211] width 333 height 36
click at [916, 214] on input "text" at bounding box center [1025, 210] width 333 height 24
type input "new kpop choice"
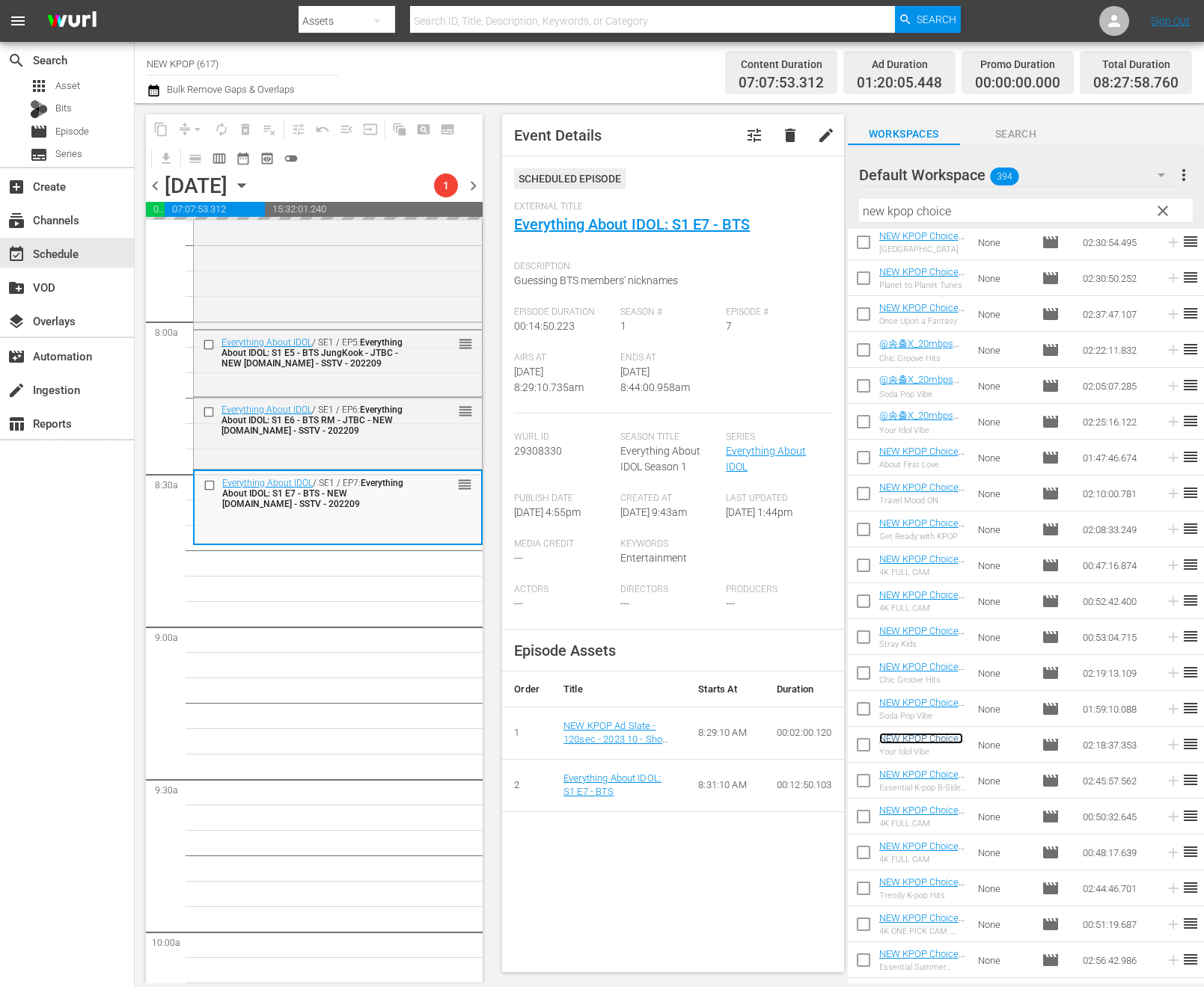
scroll to position [42, 0]
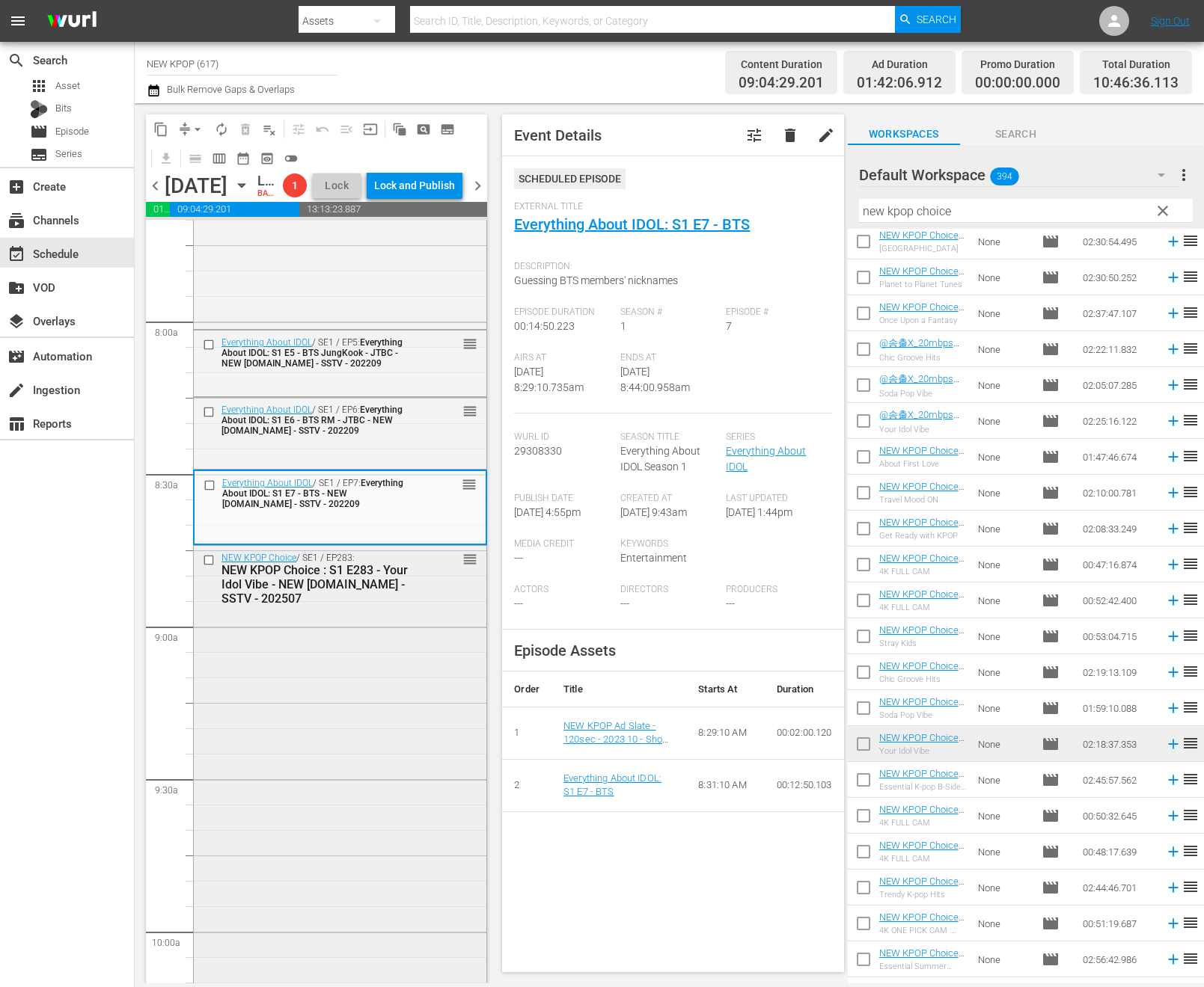
click at [341, 857] on div "NEW KPOP Choice / SE1 / EP283: NEW KPOP Choice : S1 E283 - Your Idol Vibe - NEW…" at bounding box center [341, 896] width 293 height 701
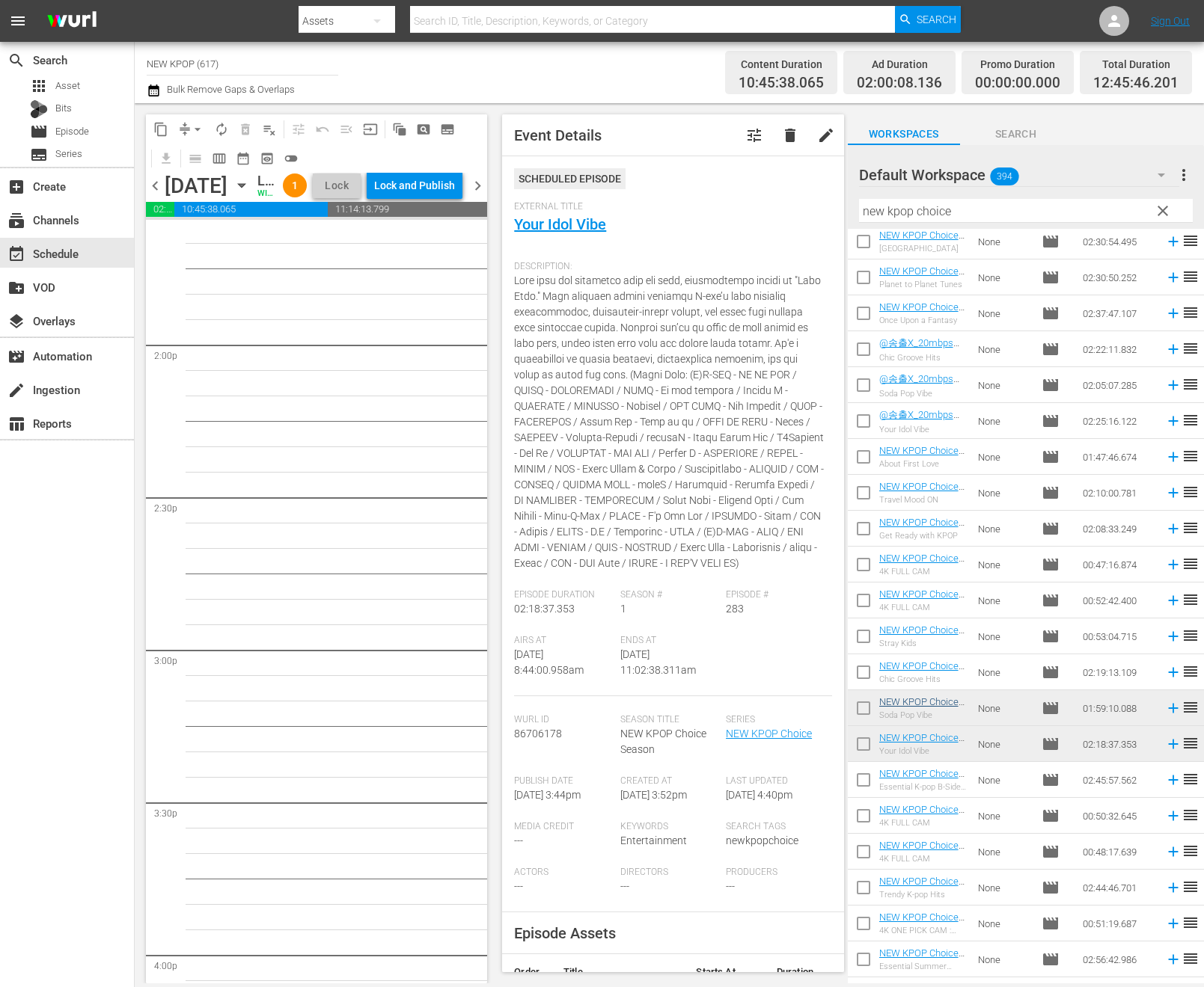
scroll to position [3362, 0]
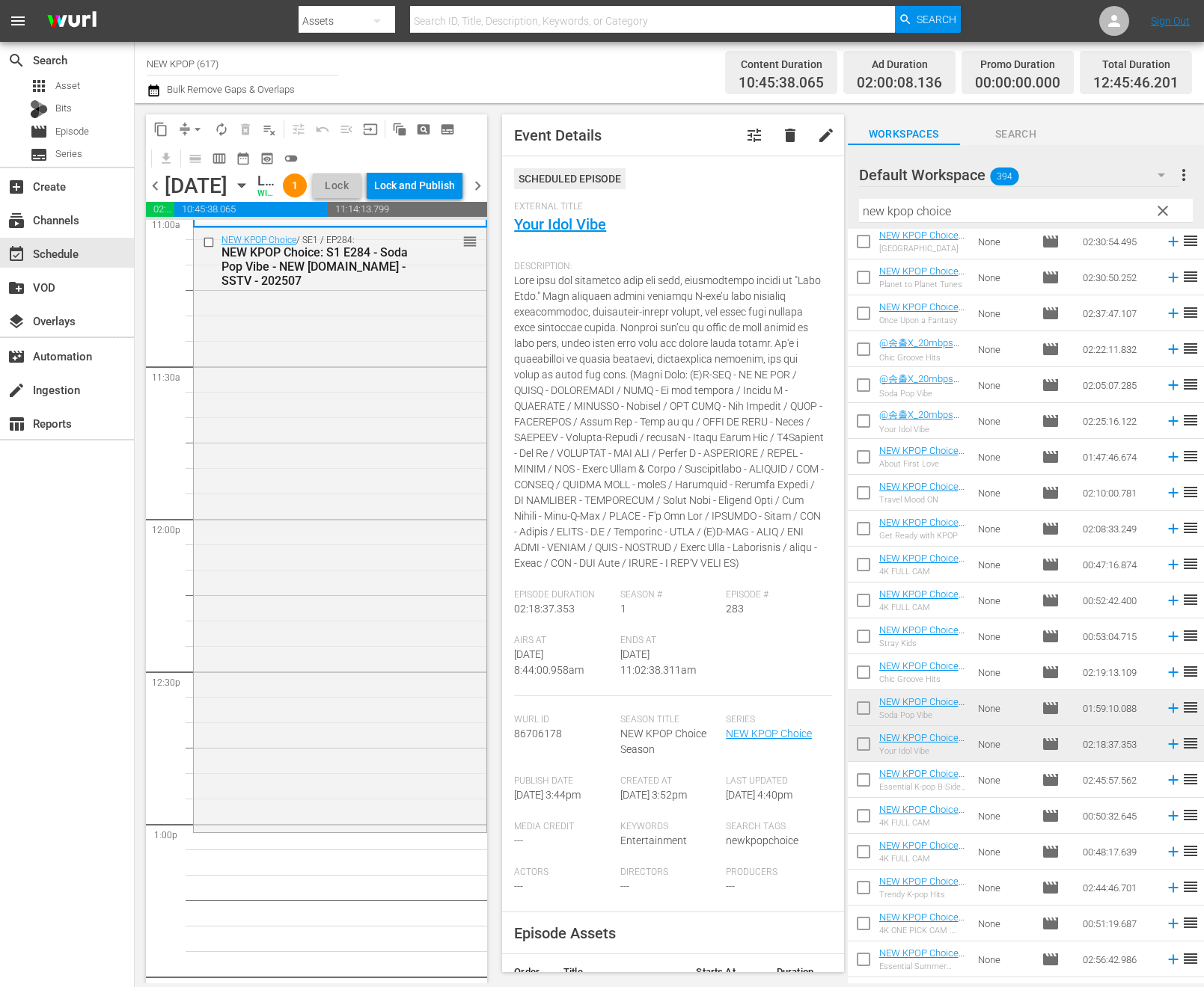
click at [216, 133] on span "autorenew_outlined" at bounding box center [221, 129] width 15 height 15
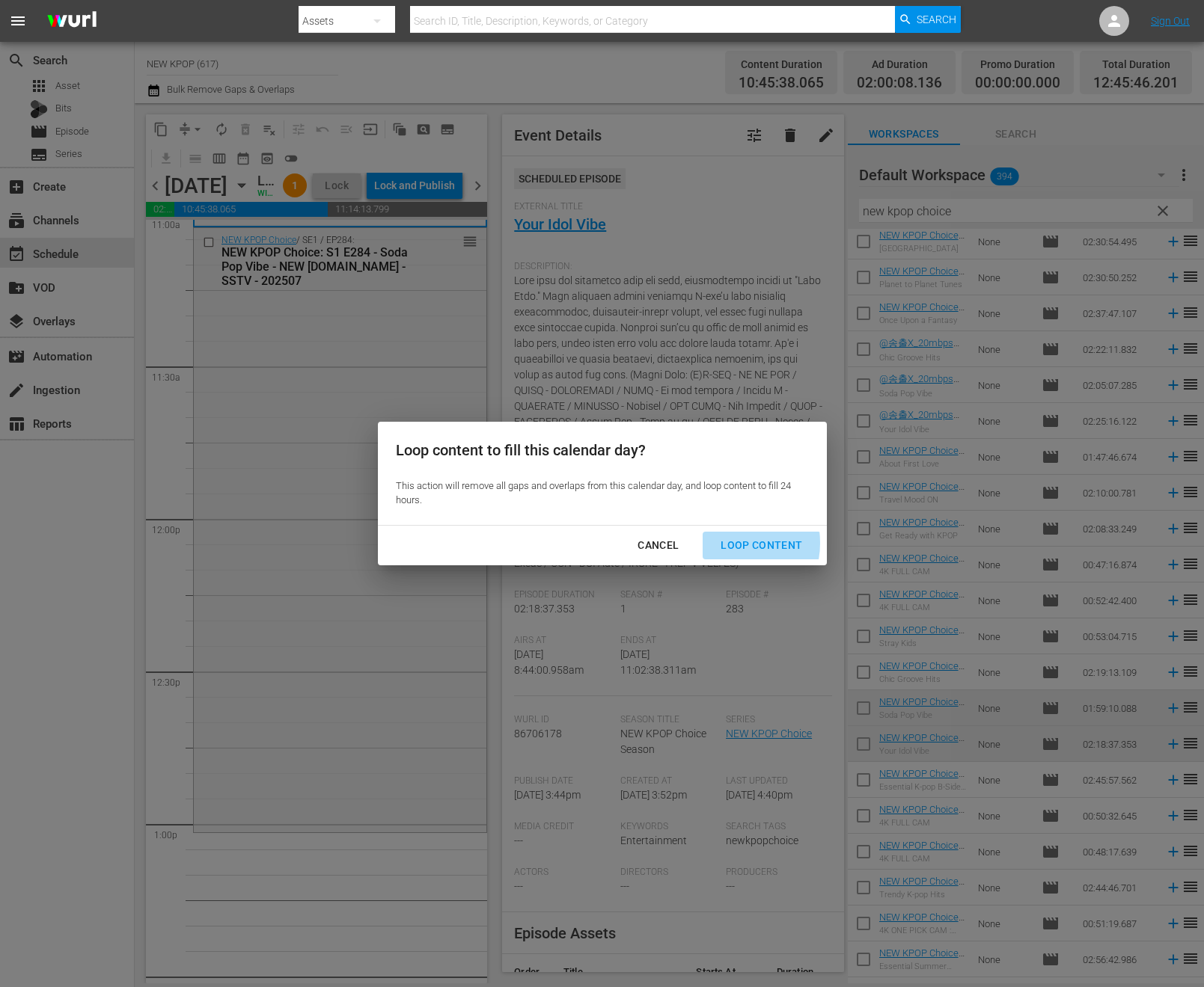
click at [724, 543] on div "Loop Content" at bounding box center [761, 545] width 105 height 19
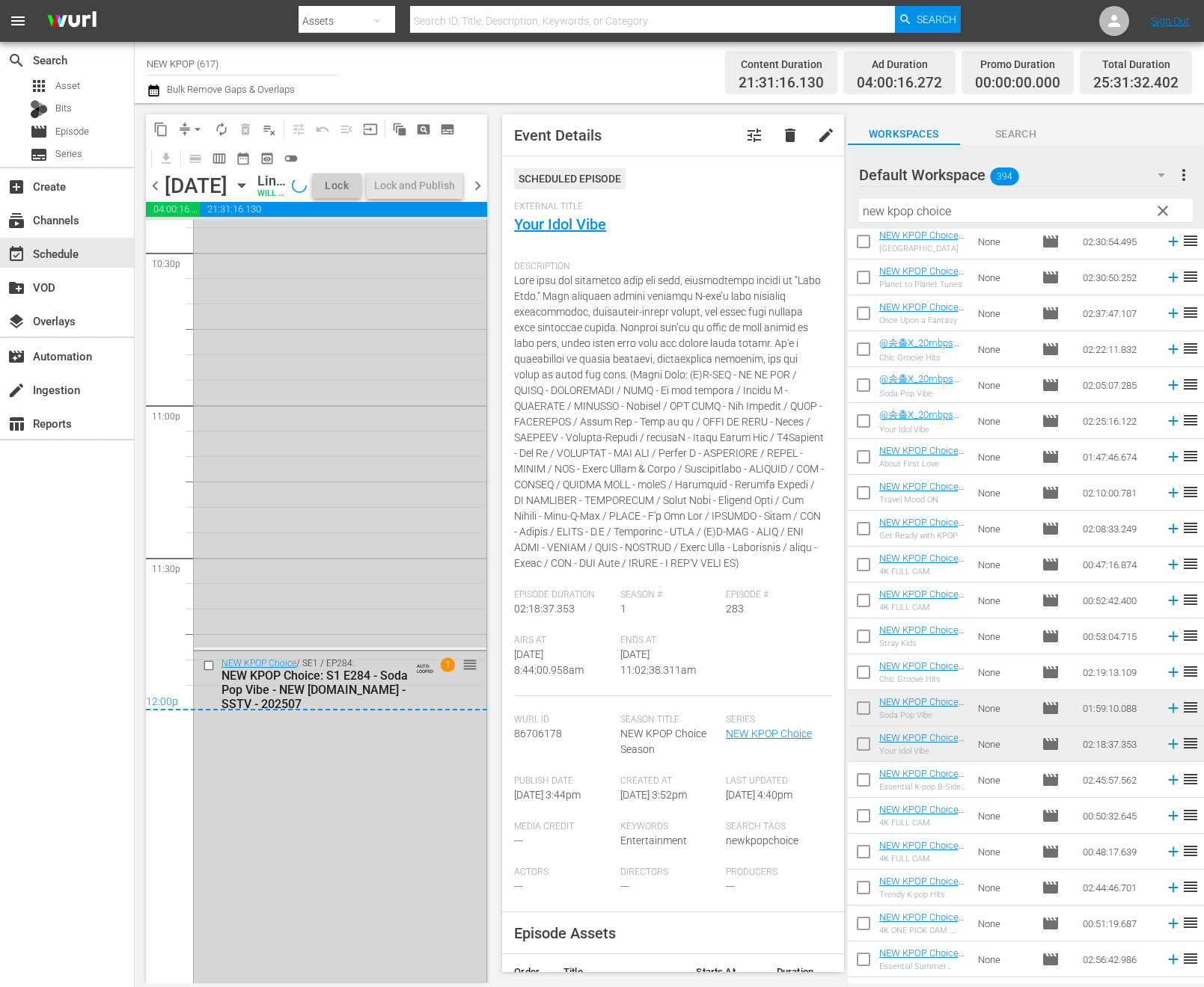
scroll to position [7154, 0]
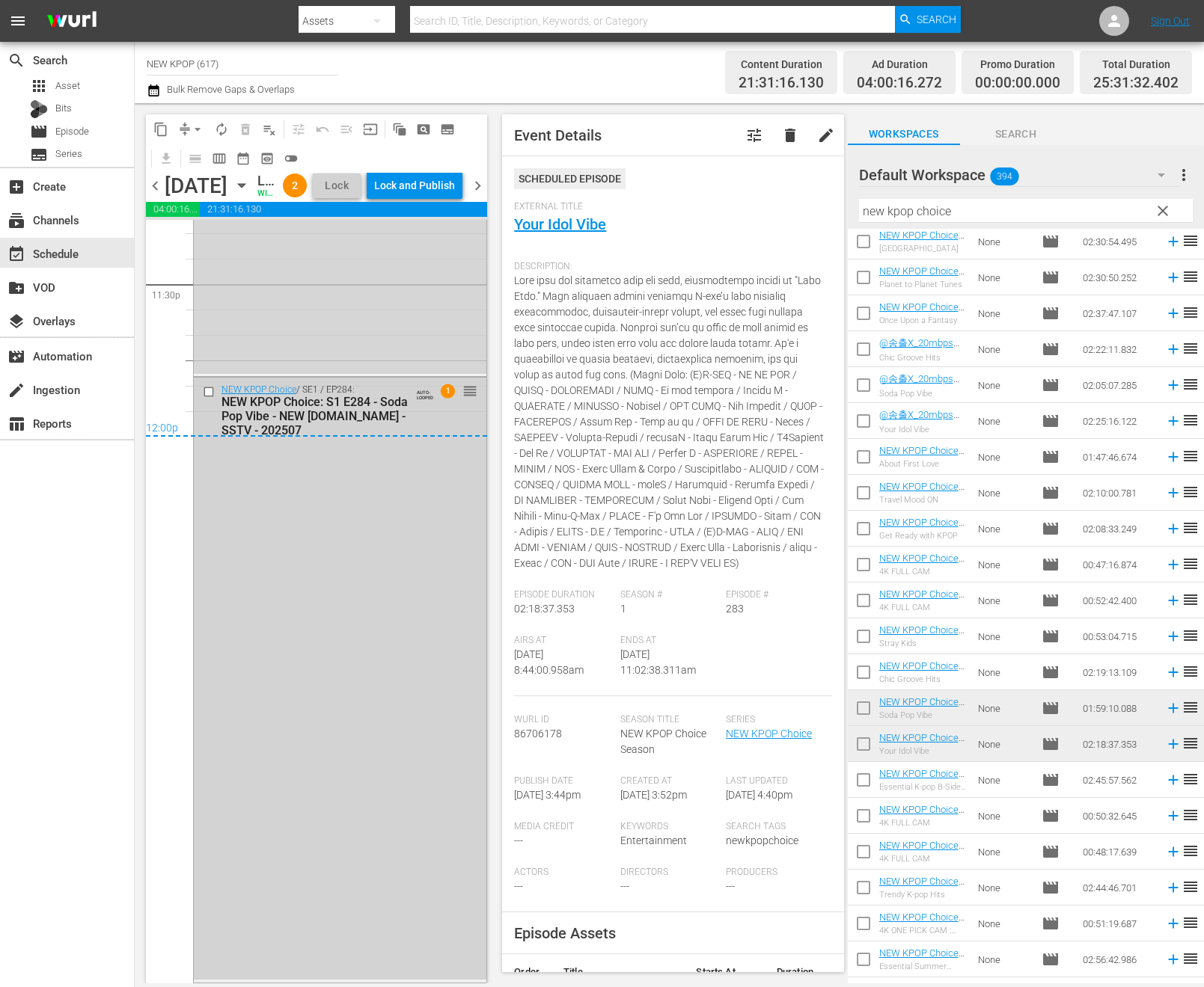
click at [352, 806] on div "NEW KPOP Choice / SE1 / EP284: NEW KPOP Choice: S1 E284 - Soda Pop Vibe - NEW K…" at bounding box center [341, 677] width 293 height 601
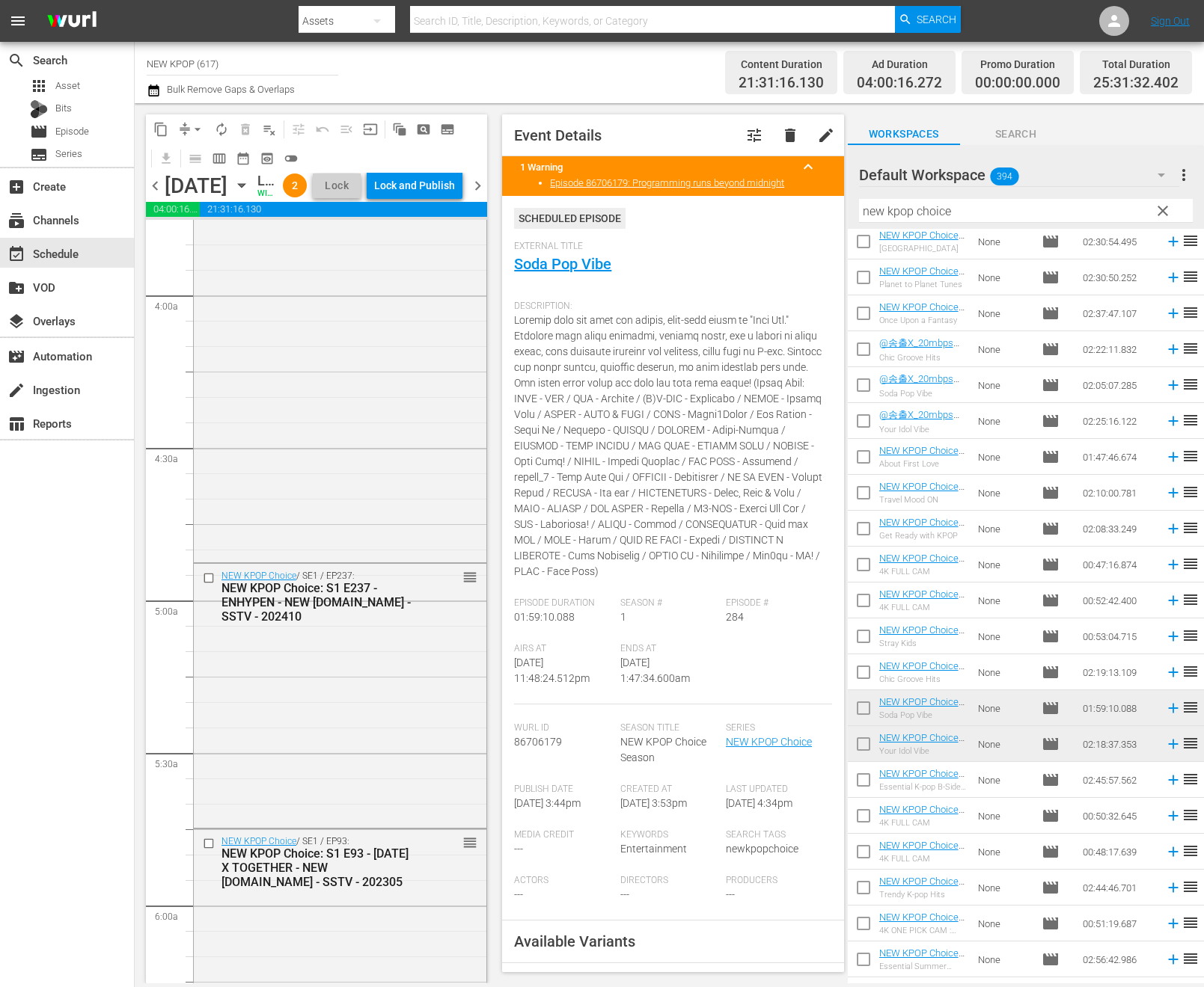
scroll to position [0, 0]
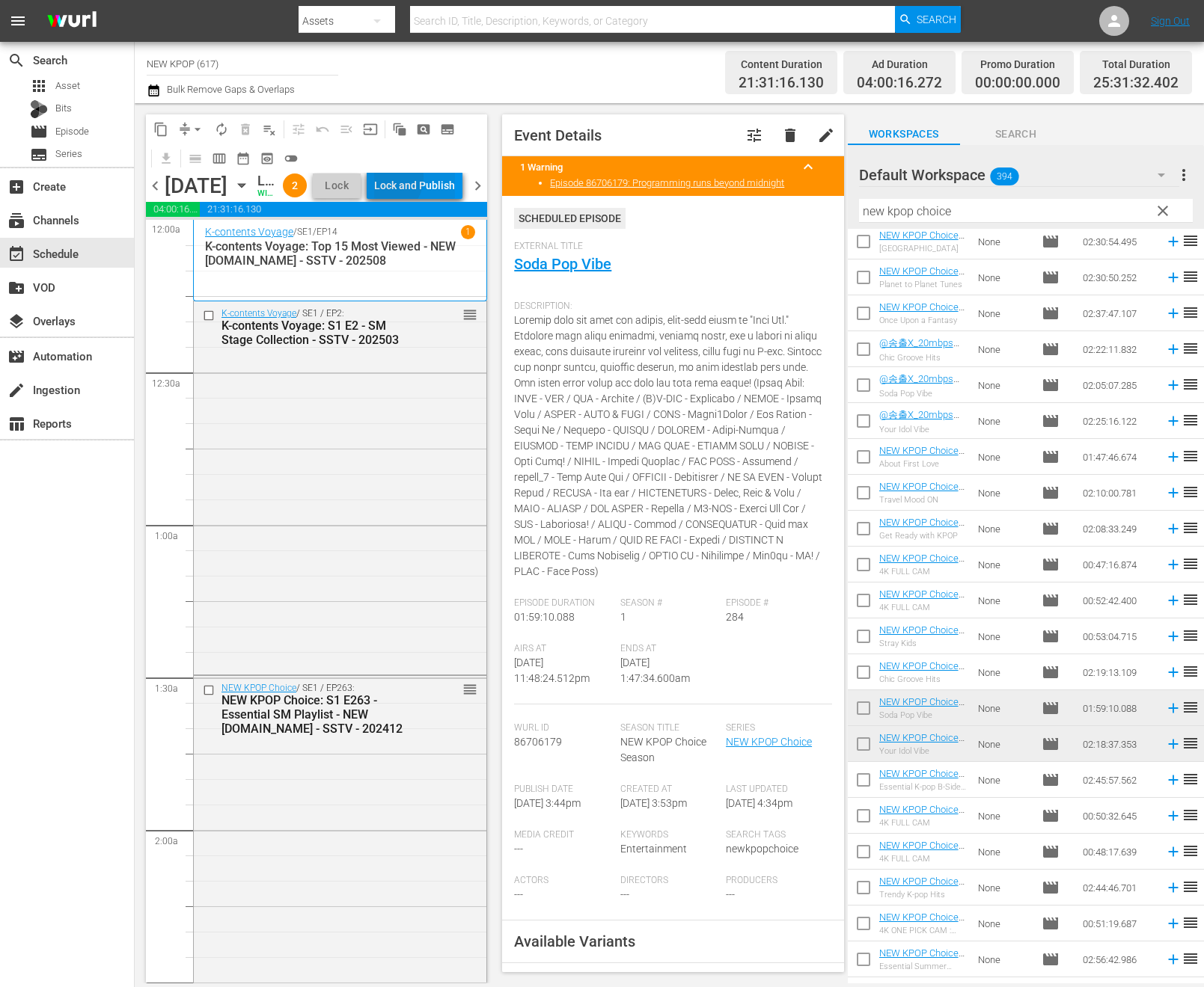
click at [418, 192] on div "Lock and Publish" at bounding box center [414, 186] width 81 height 27
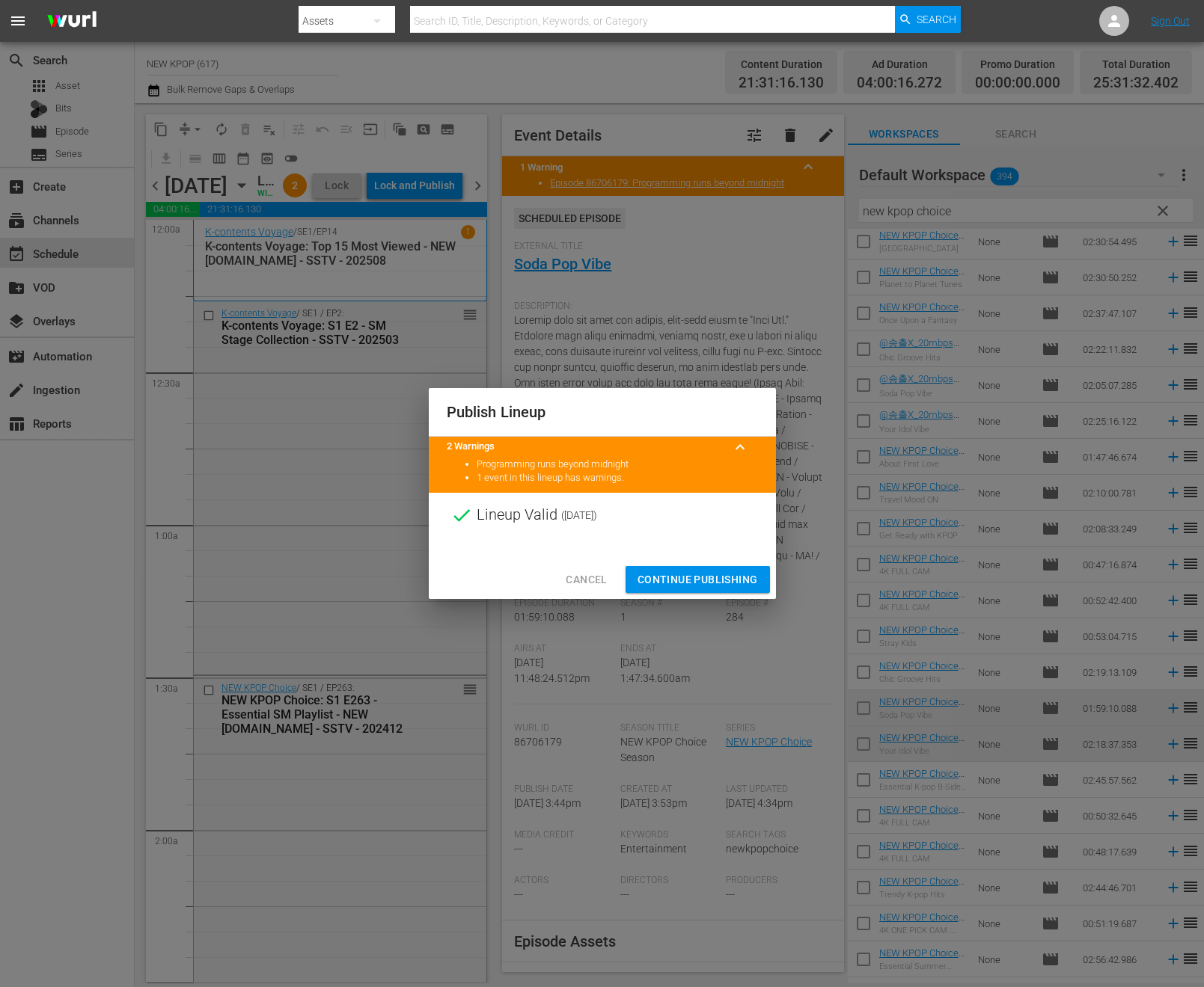
click at [758, 576] on button "Continue Publishing" at bounding box center [697, 579] width 145 height 28
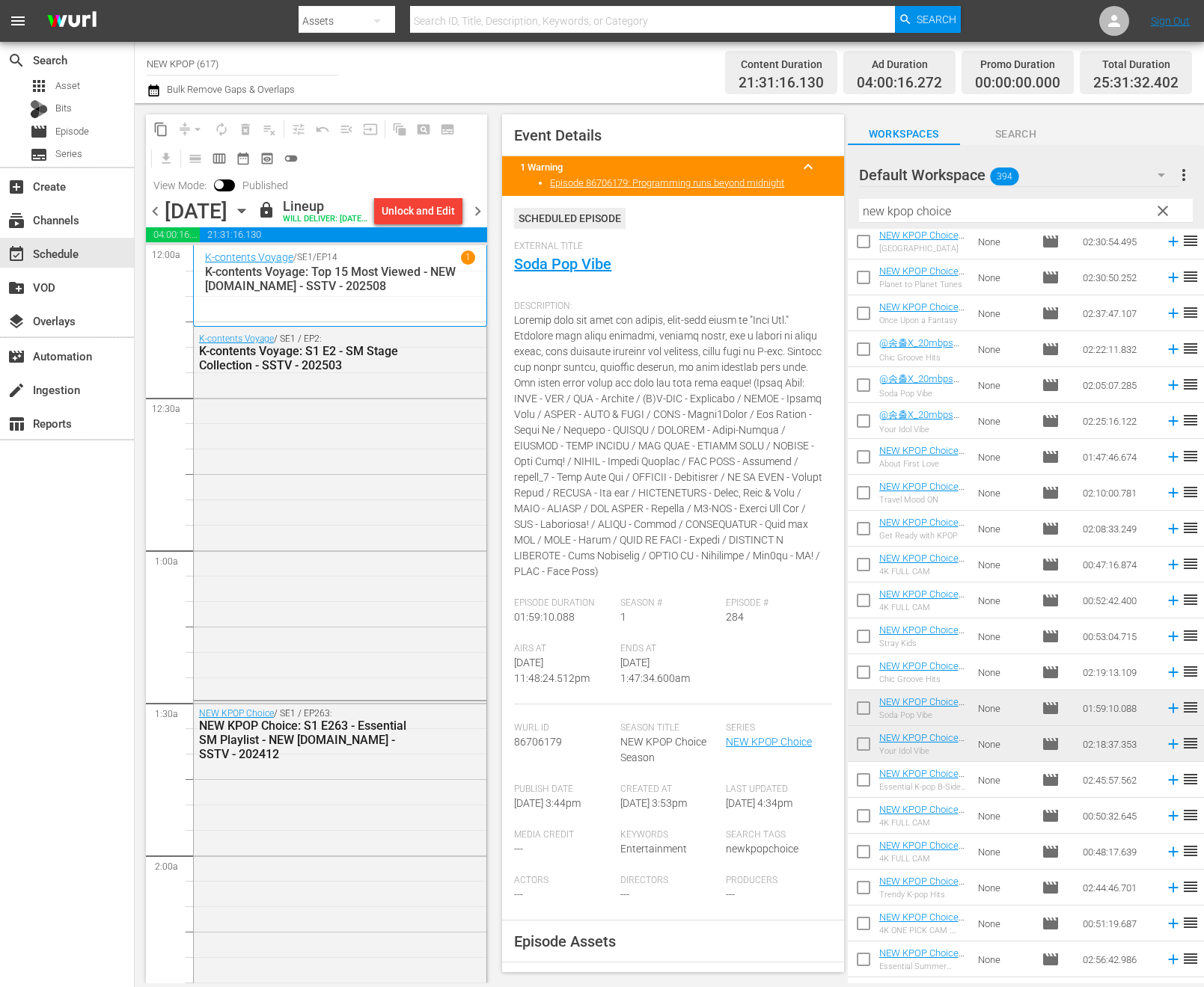
click at [471, 221] on span "chevron_right" at bounding box center [477, 211] width 19 height 19
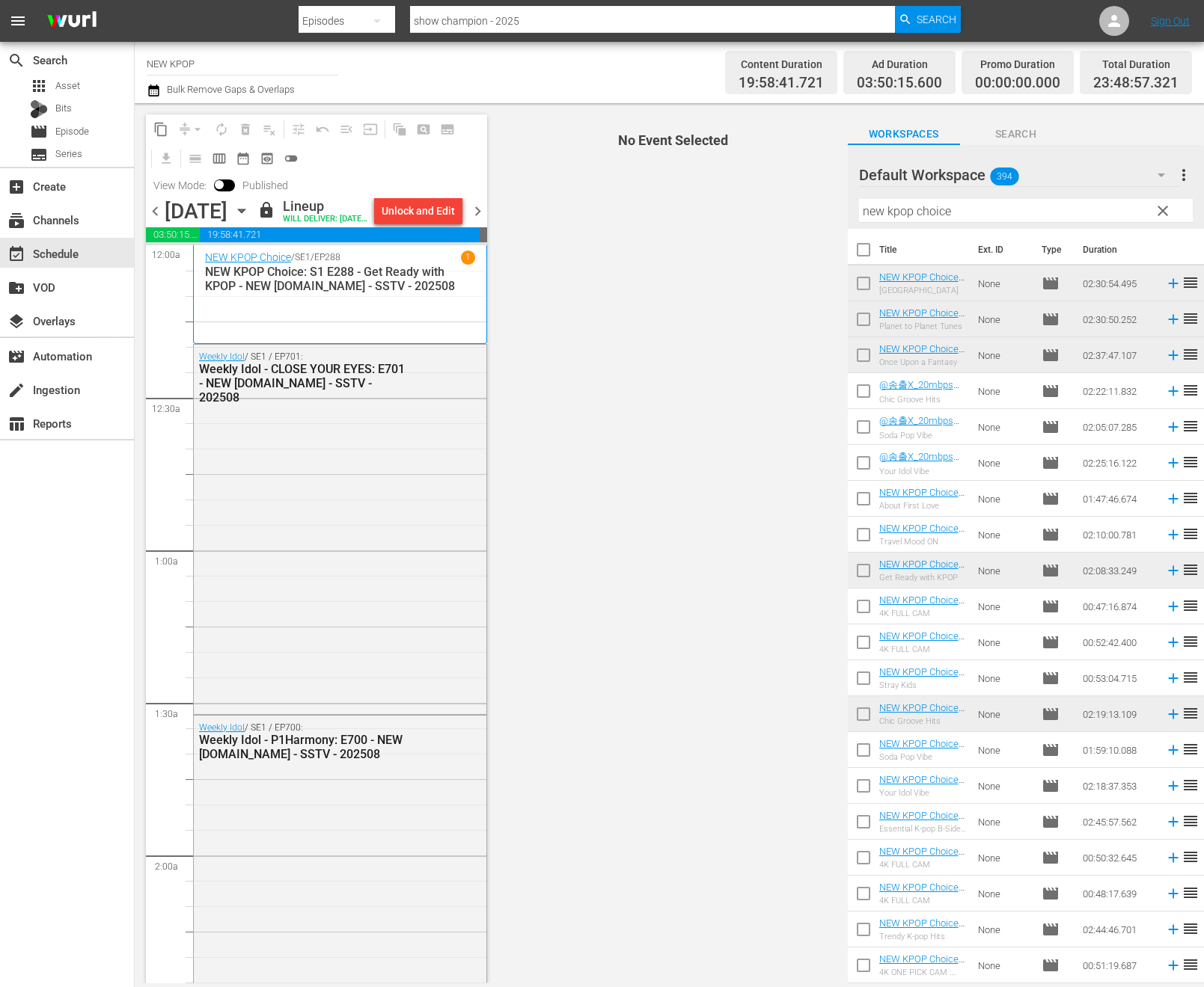
scroll to position [6650, 0]
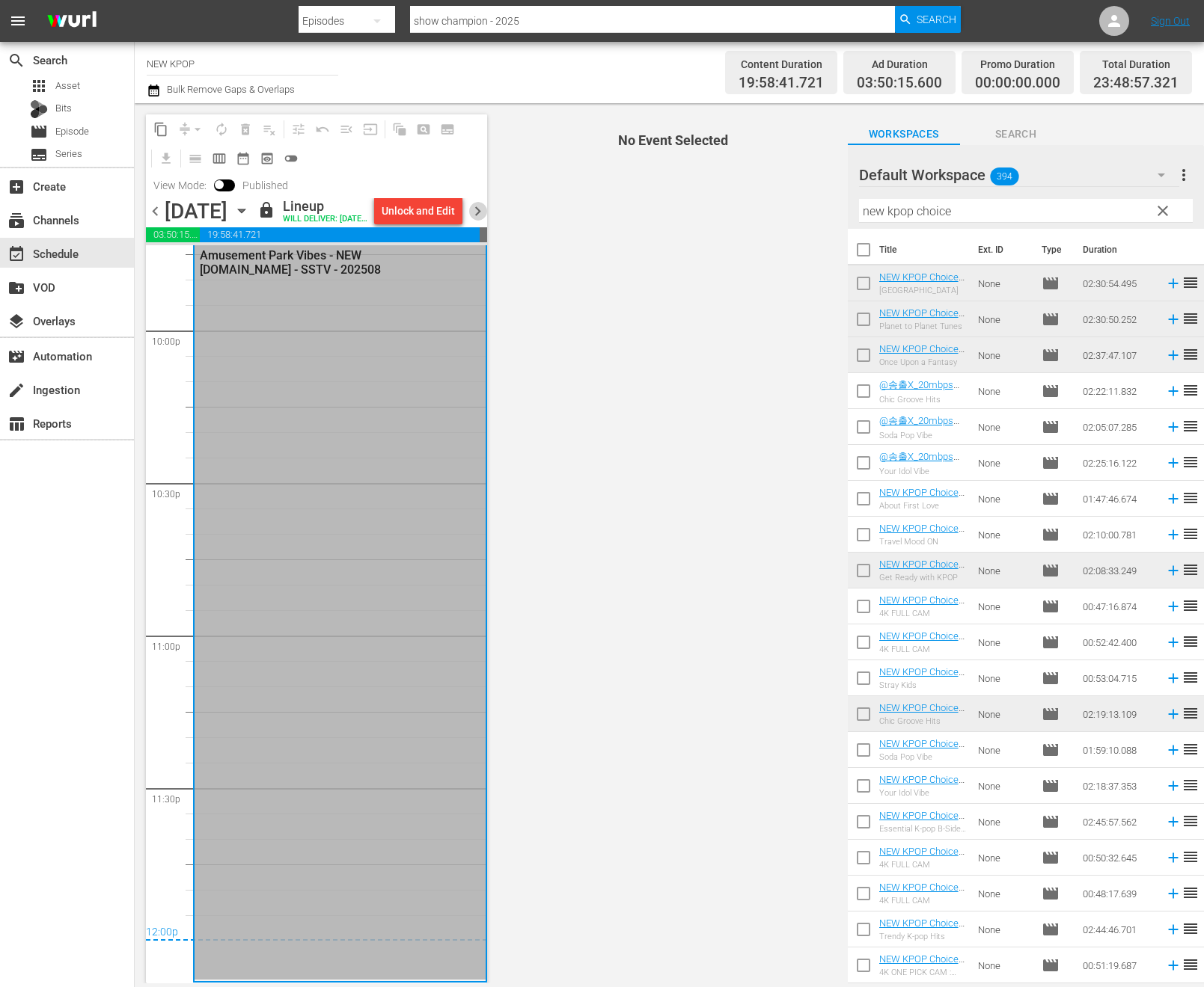
click at [471, 215] on span "chevron_right" at bounding box center [477, 211] width 19 height 19
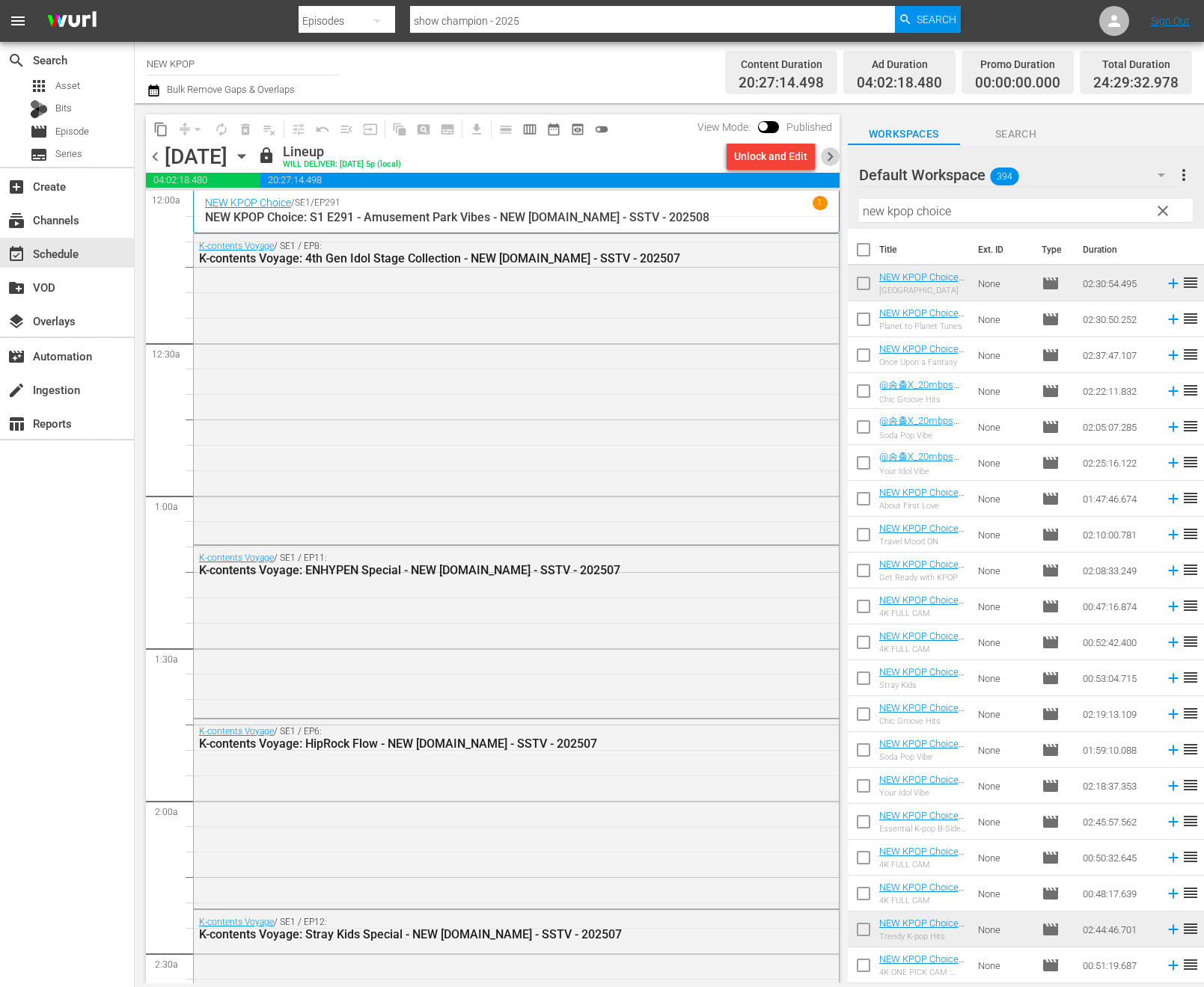
click at [825, 159] on span "chevron_right" at bounding box center [829, 156] width 19 height 19
